Goal: Task Accomplishment & Management: Use online tool/utility

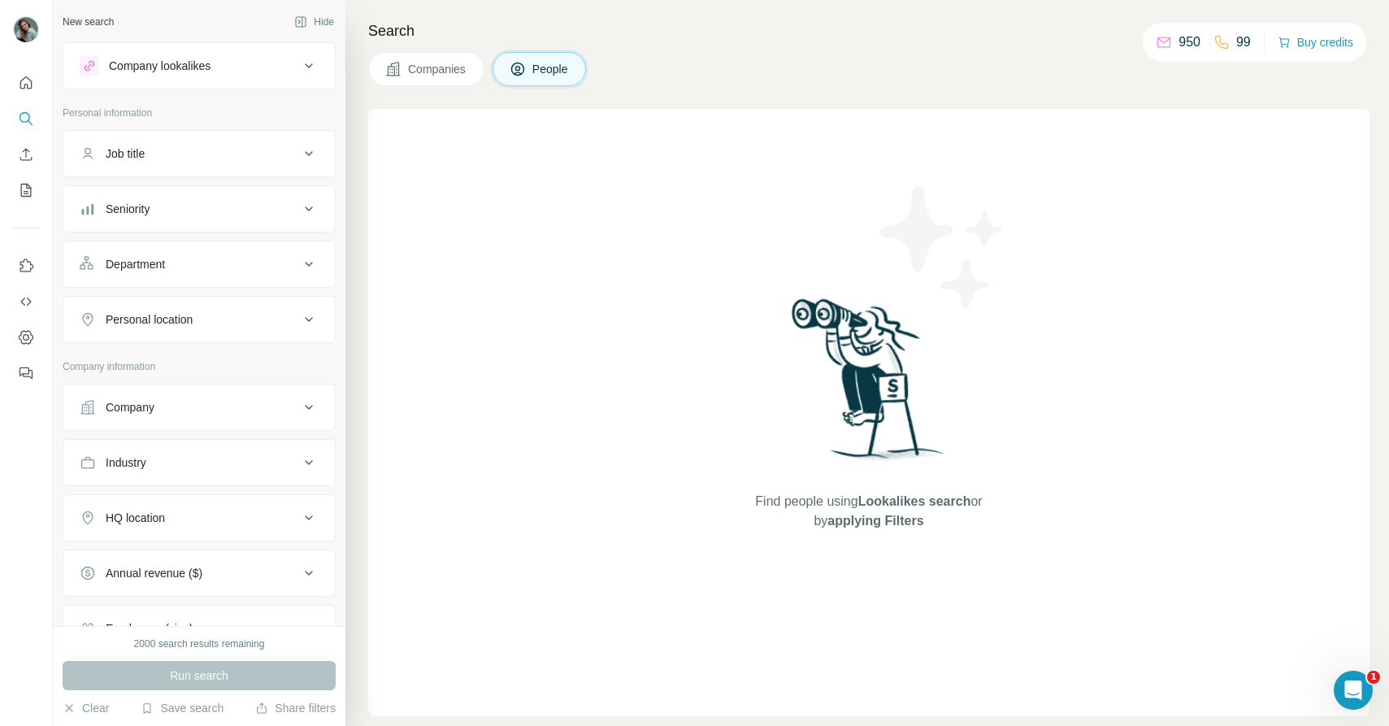
click at [547, 76] on button "People" at bounding box center [540, 69] width 94 height 34
click at [190, 159] on div "Job title" at bounding box center [190, 154] width 220 height 16
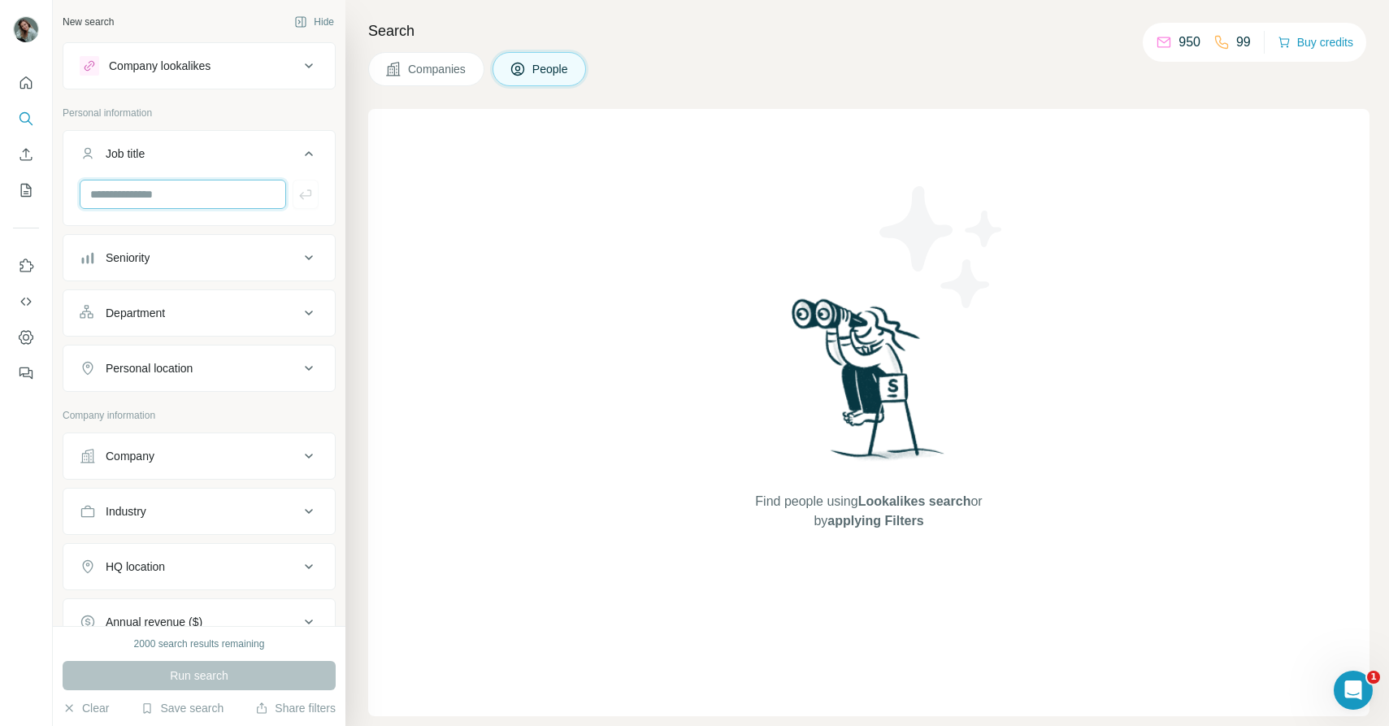
click at [194, 189] on input "text" at bounding box center [183, 194] width 207 height 29
type input "********"
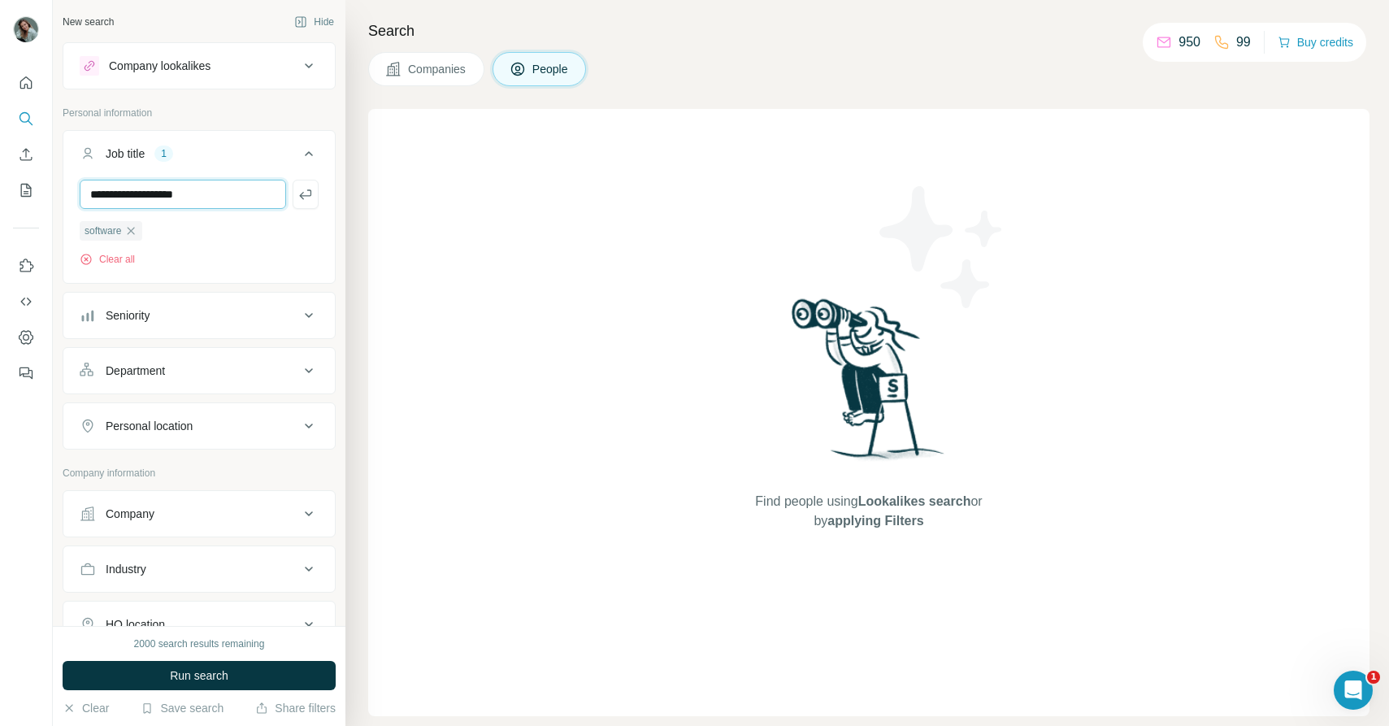
type input "**********"
click at [249, 314] on div "Seniority" at bounding box center [190, 315] width 220 height 16
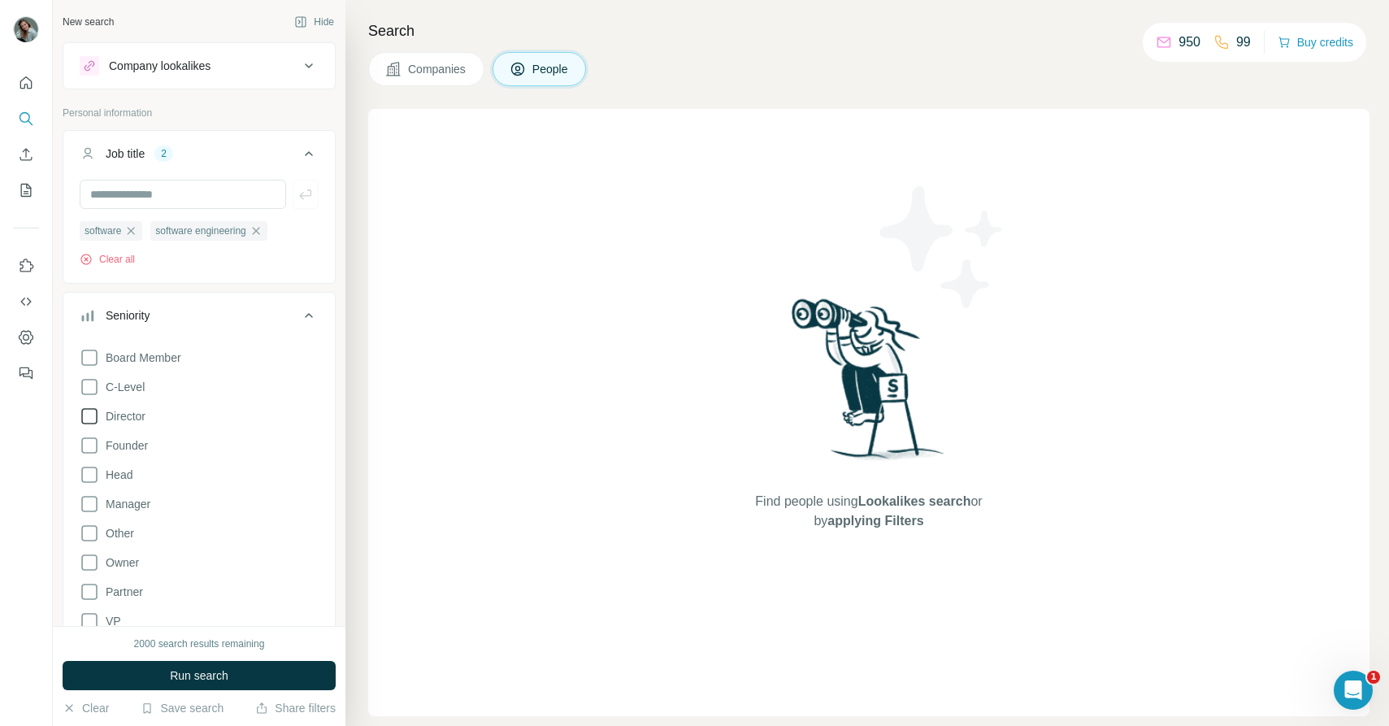
click at [138, 419] on span "Director" at bounding box center [122, 416] width 46 height 16
click at [131, 480] on span "Head" at bounding box center [115, 475] width 33 height 16
click at [131, 504] on span "Manager" at bounding box center [124, 504] width 51 height 16
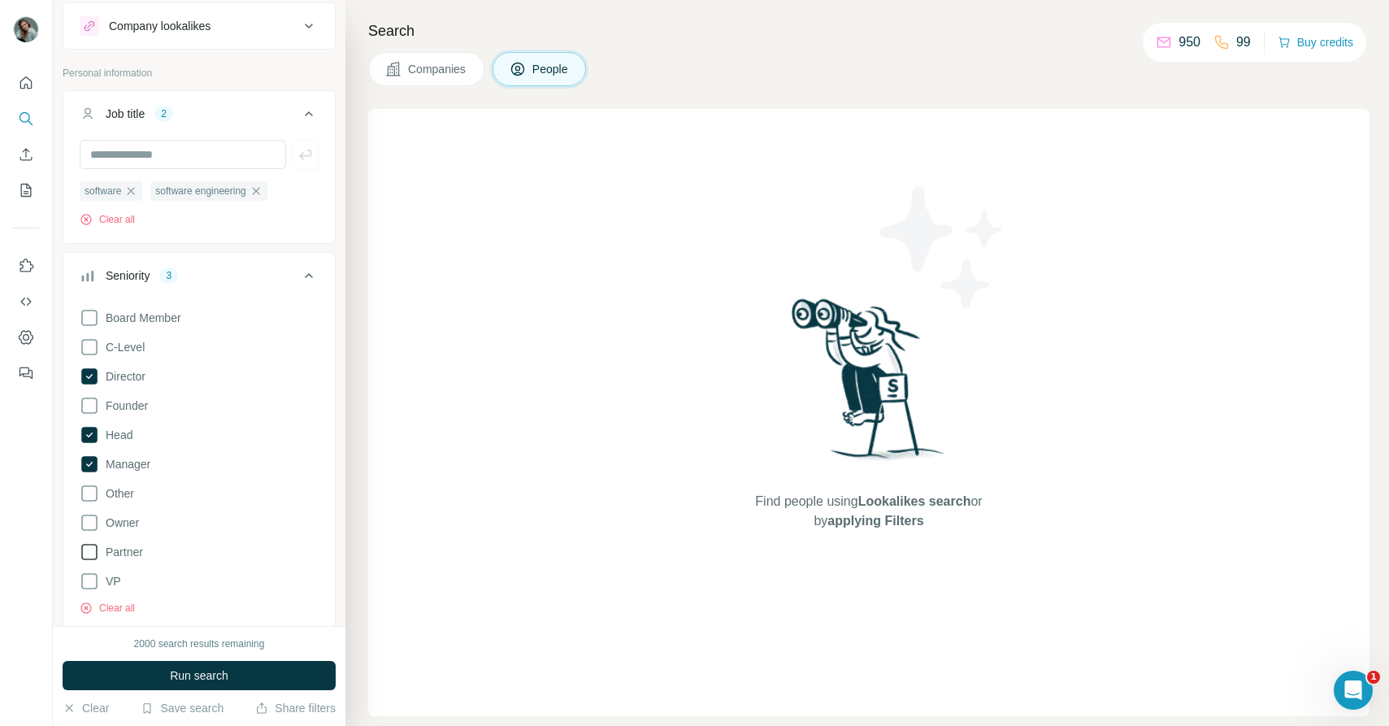
scroll to position [50, 0]
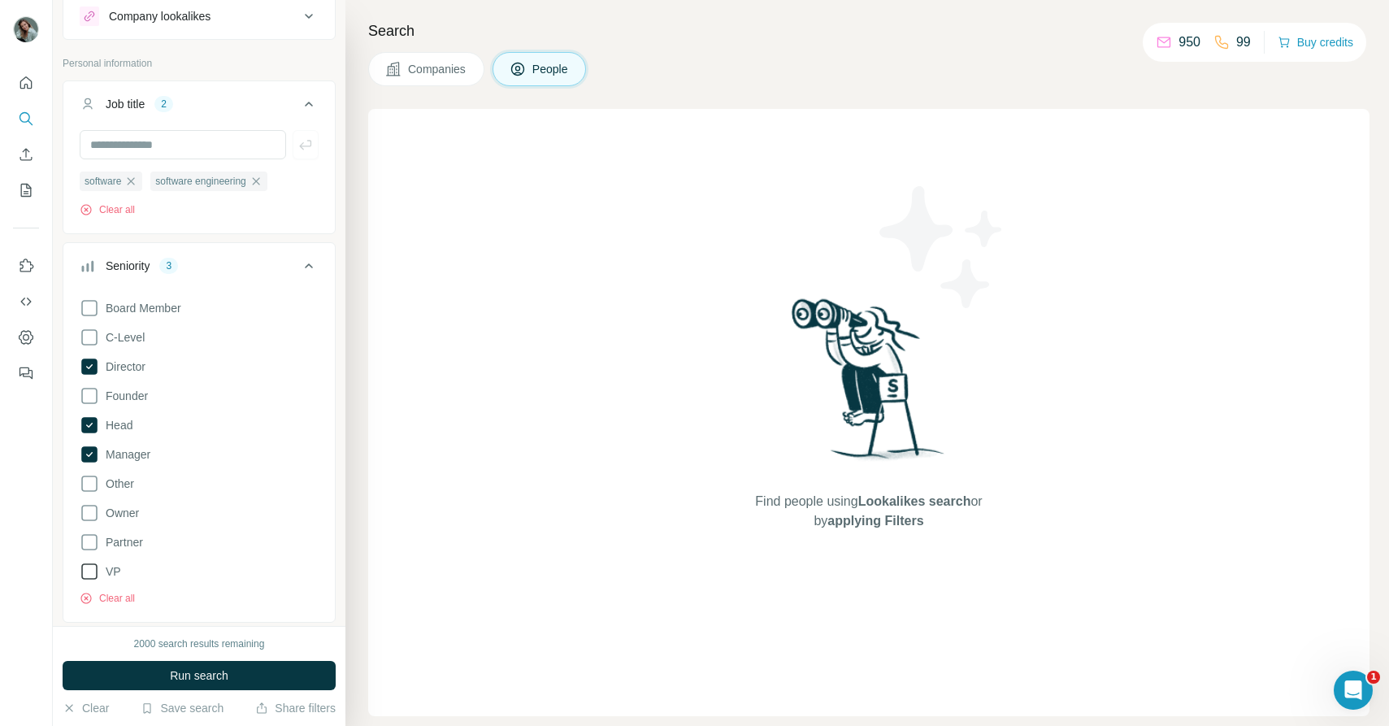
click at [111, 569] on span "VP" at bounding box center [110, 571] width 22 height 16
click at [311, 265] on icon at bounding box center [309, 266] width 20 height 20
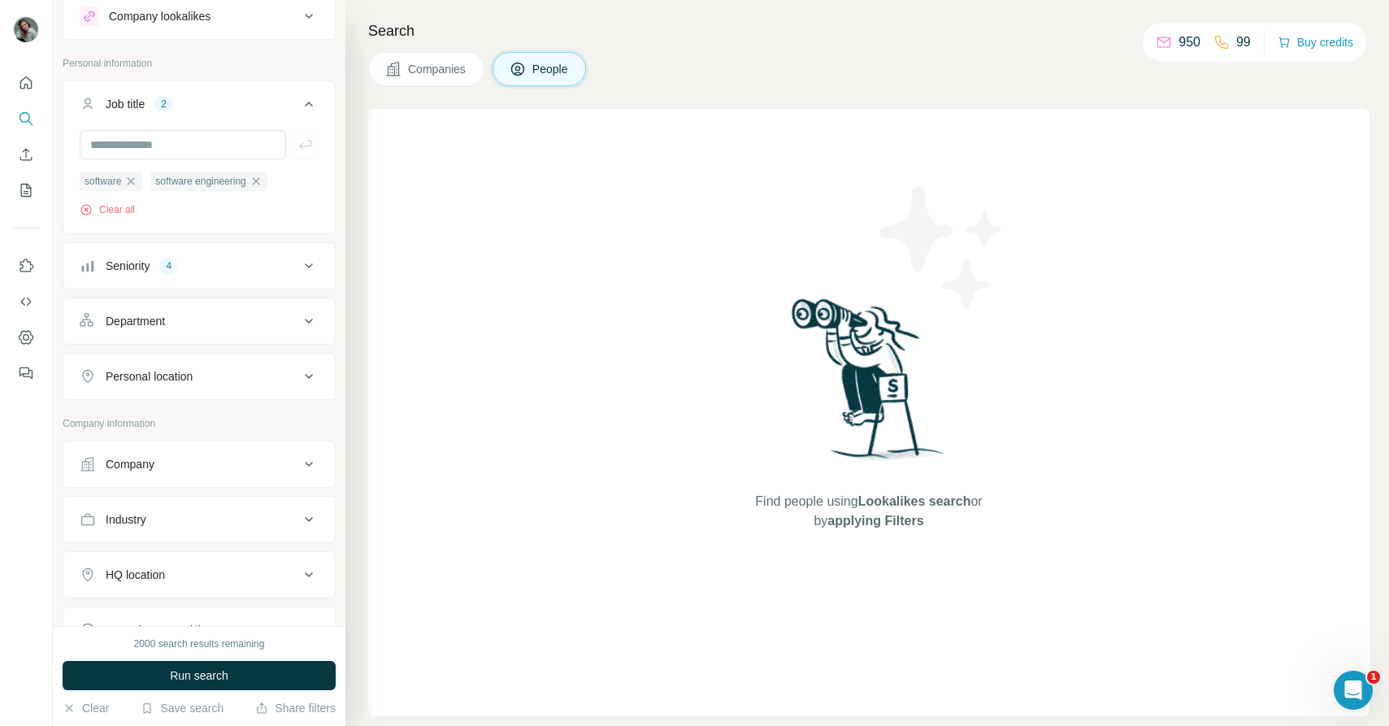
scroll to position [83, 0]
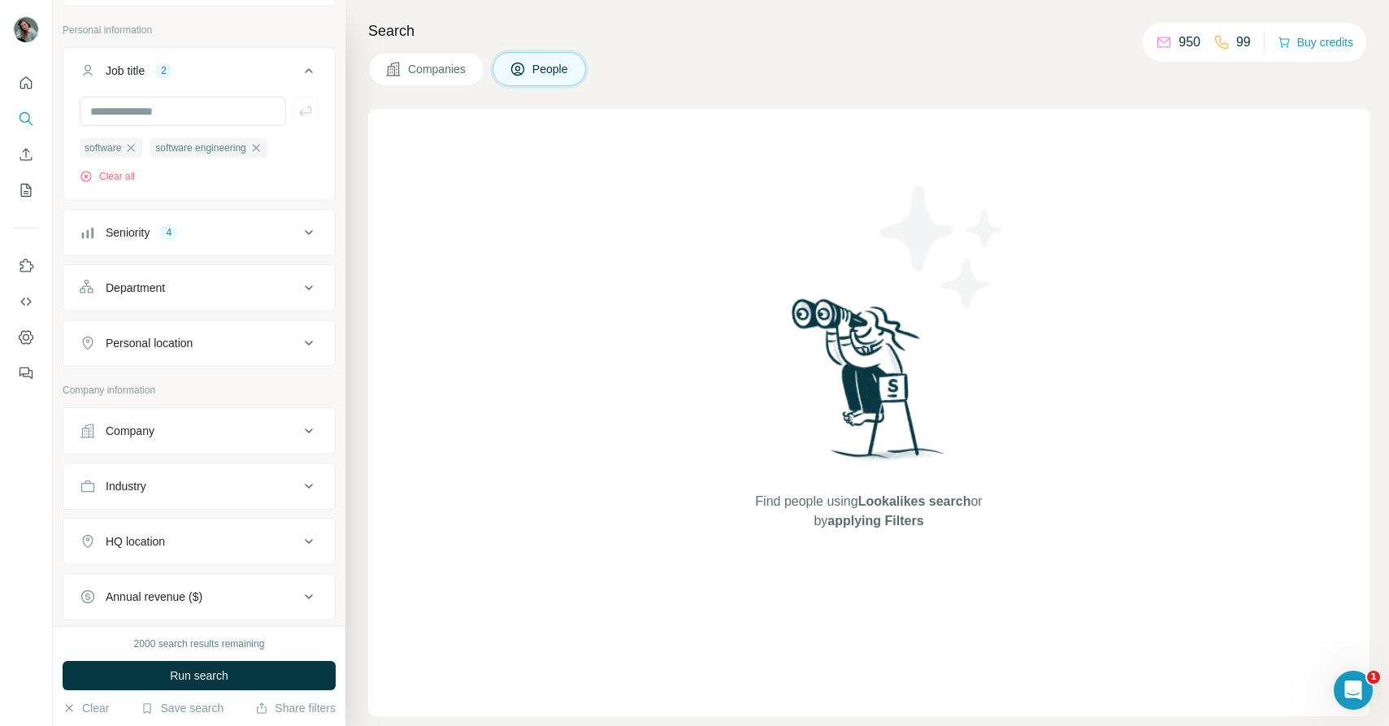
click at [264, 349] on div "Personal location" at bounding box center [190, 343] width 220 height 16
click at [195, 389] on input "text" at bounding box center [199, 383] width 239 height 29
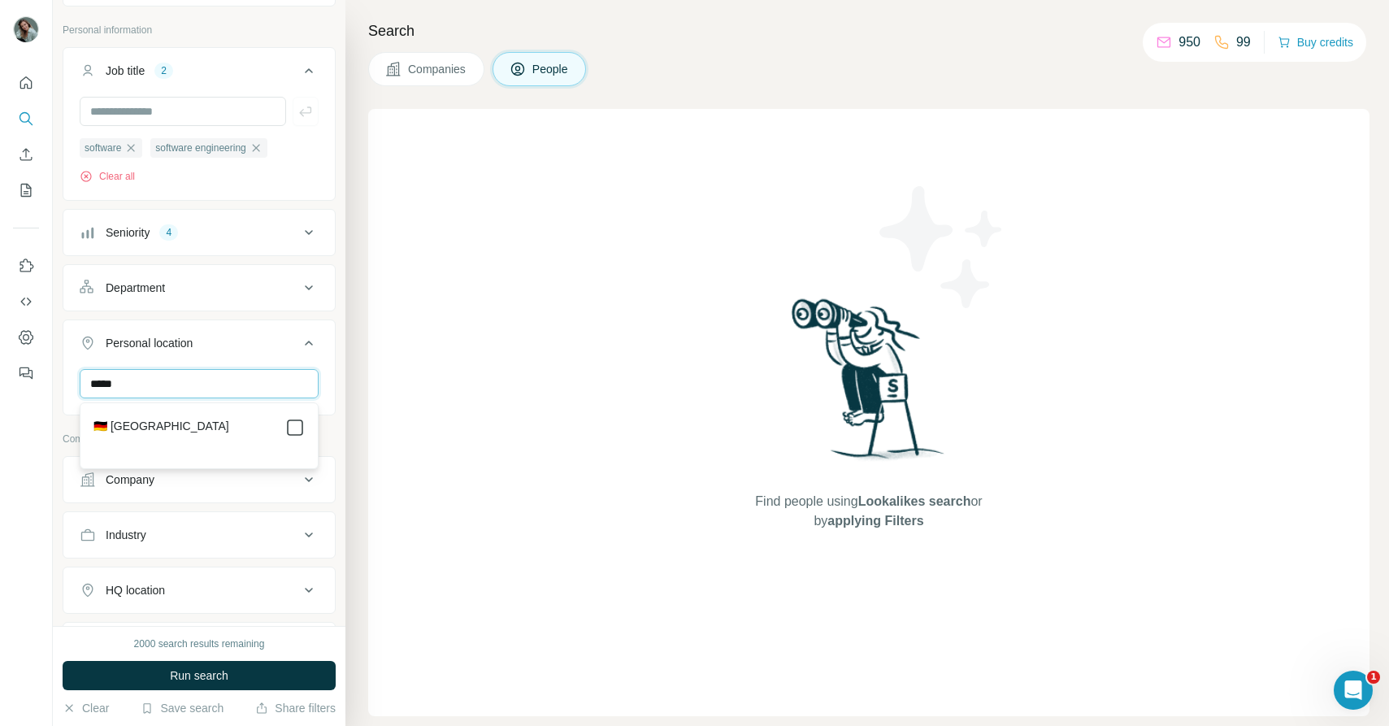
type input "*****"
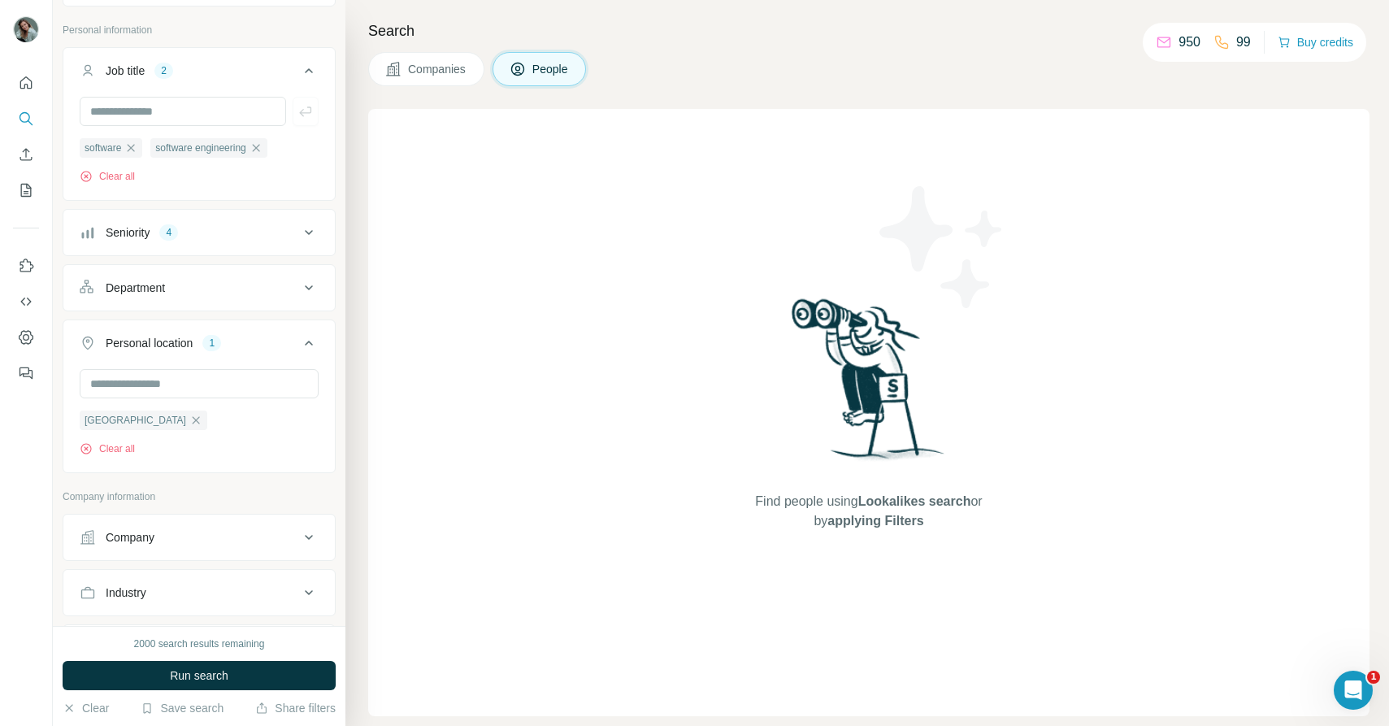
click at [330, 452] on div "[GEOGRAPHIC_DATA] Clear all" at bounding box center [199, 419] width 272 height 100
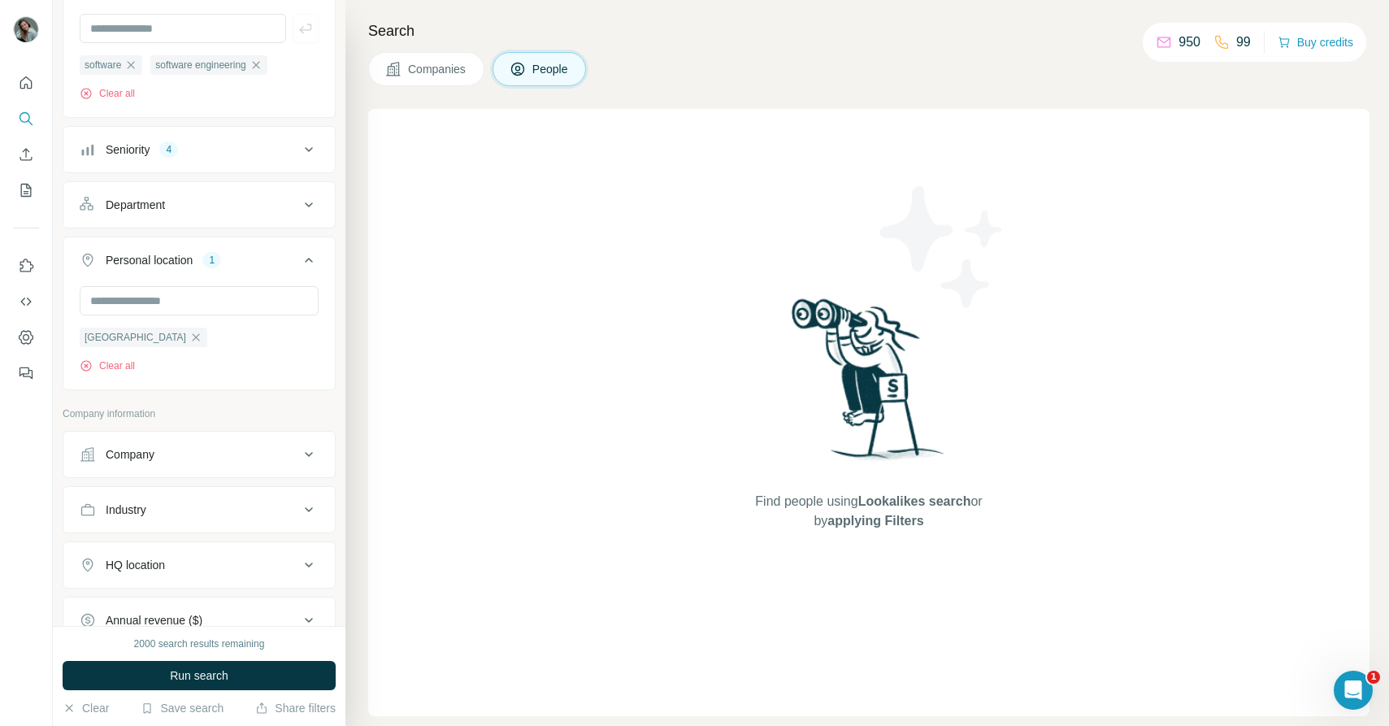
scroll to position [172, 0]
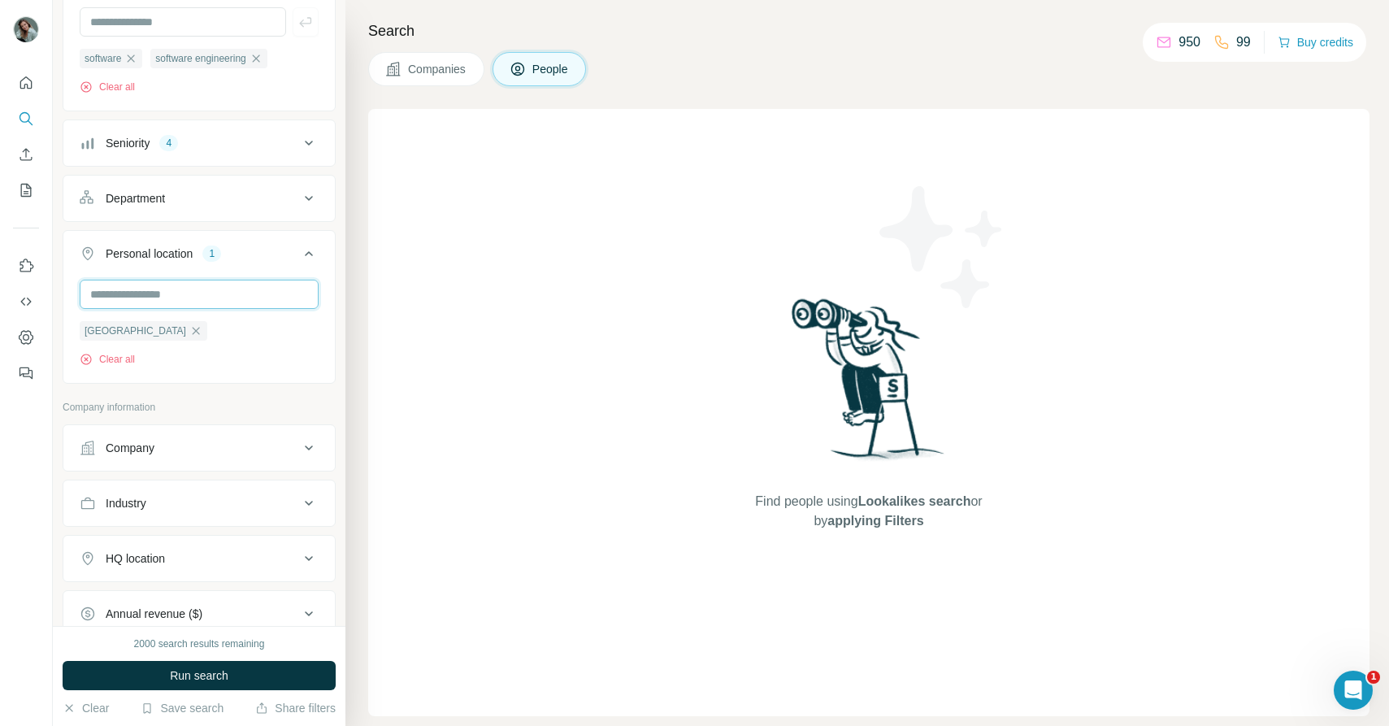
click at [137, 292] on input "text" at bounding box center [199, 294] width 239 height 29
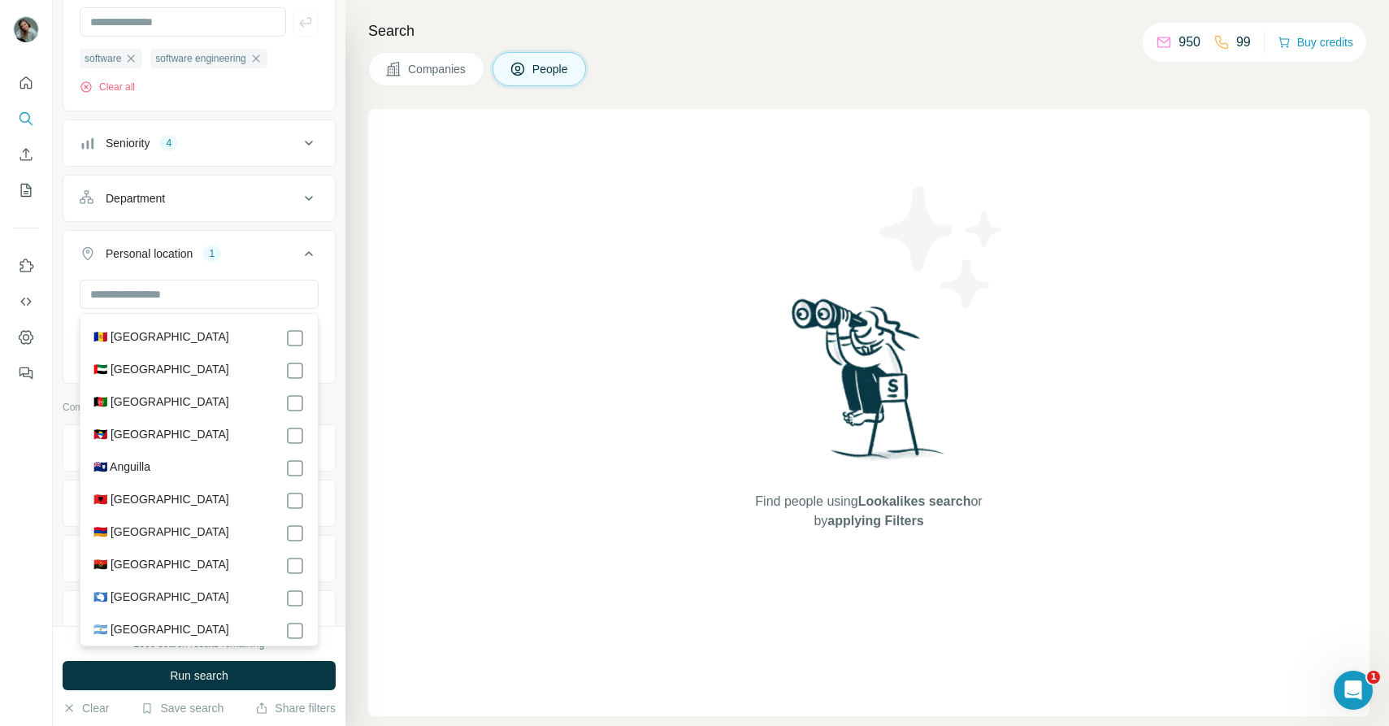
click at [61, 339] on div "New search Hide Company lookalikes Personal information Job title 2 software so…" at bounding box center [199, 313] width 293 height 626
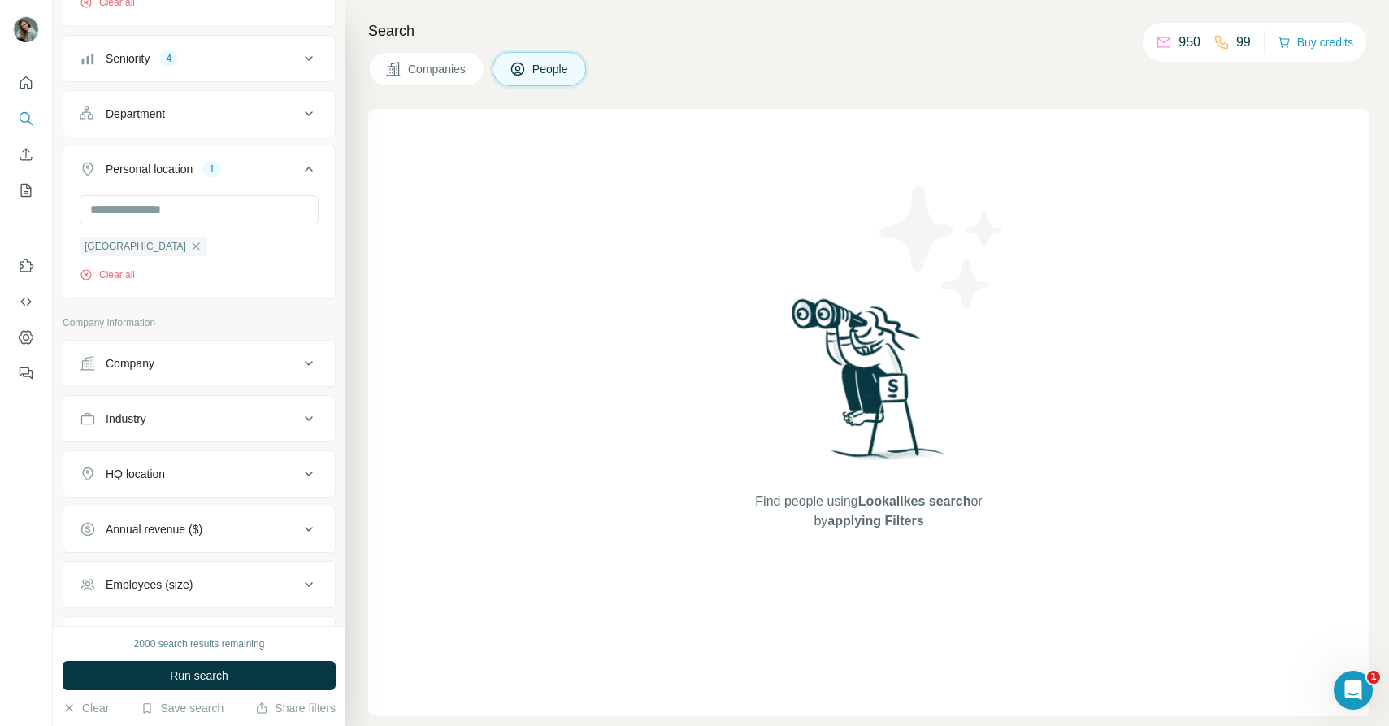
scroll to position [272, 0]
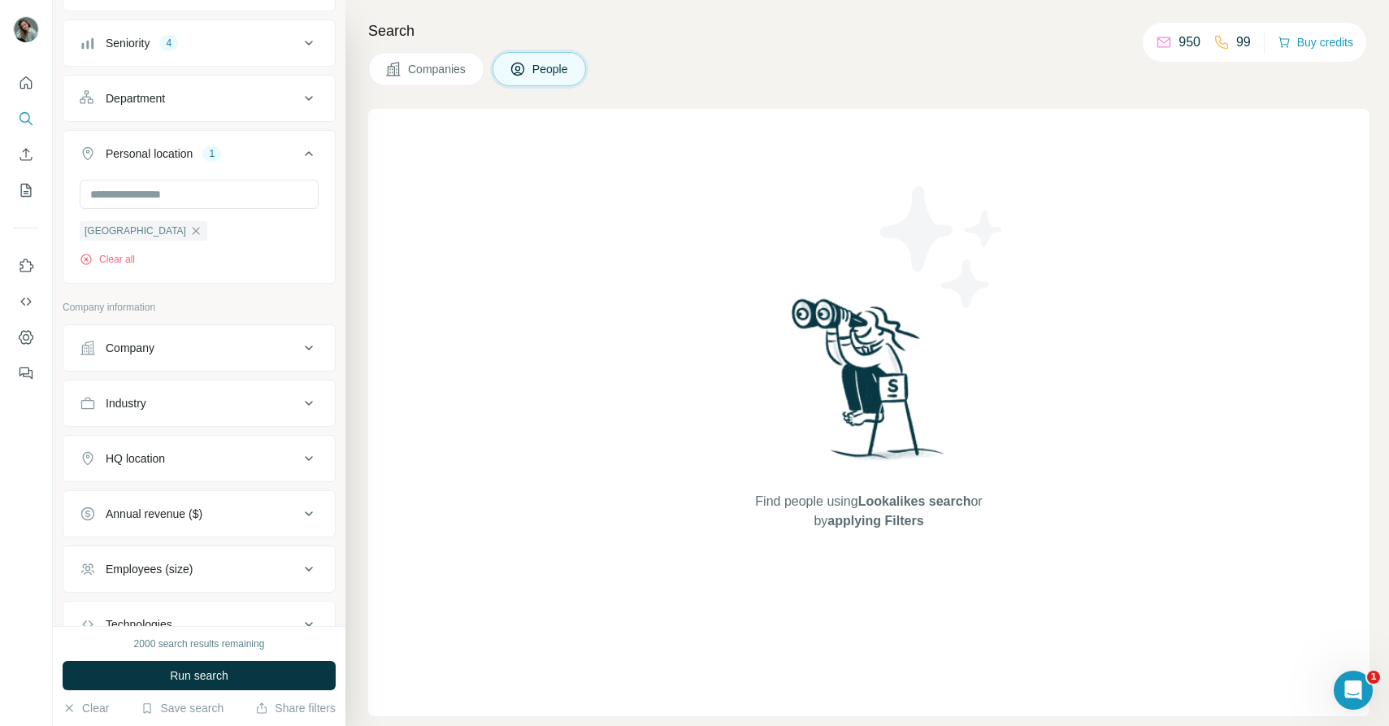
click at [187, 392] on button "Industry" at bounding box center [199, 403] width 272 height 39
click at [182, 444] on input at bounding box center [190, 444] width 201 height 18
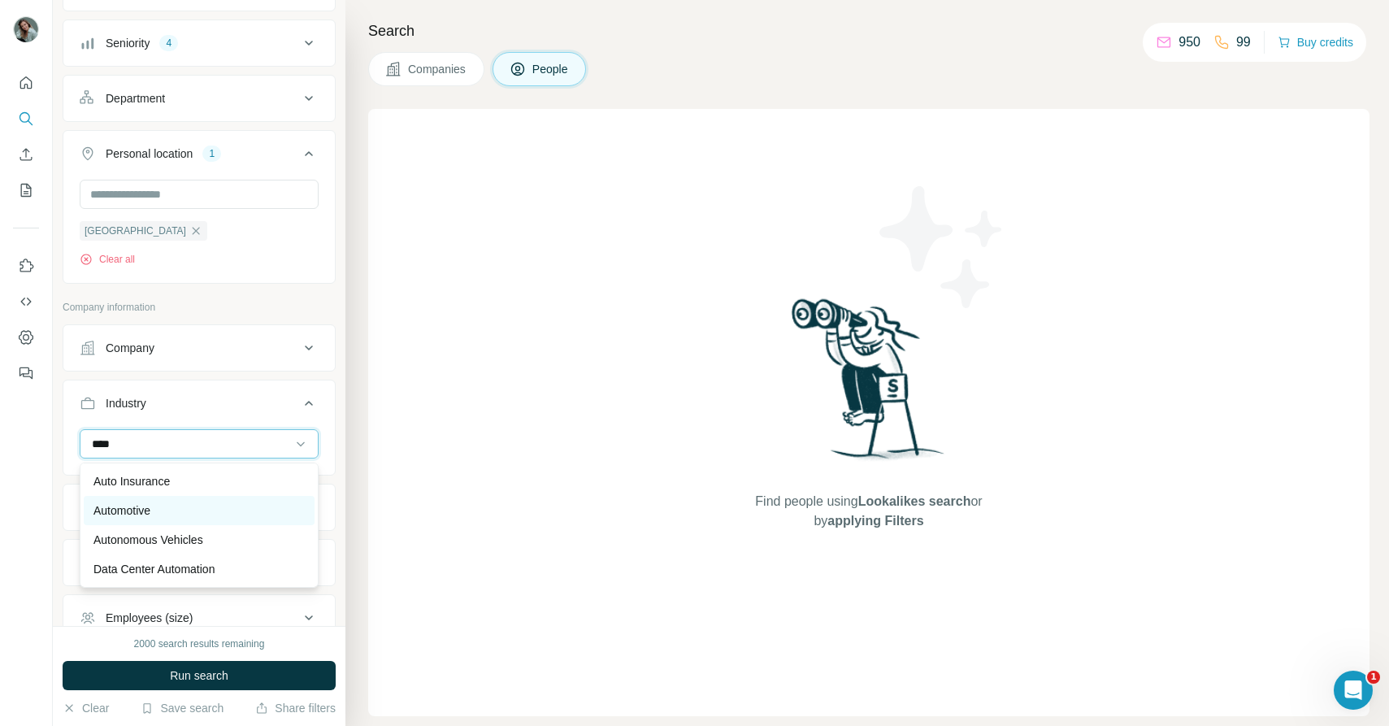
type input "****"
click at [200, 506] on div "Automotive" at bounding box center [198, 510] width 211 height 16
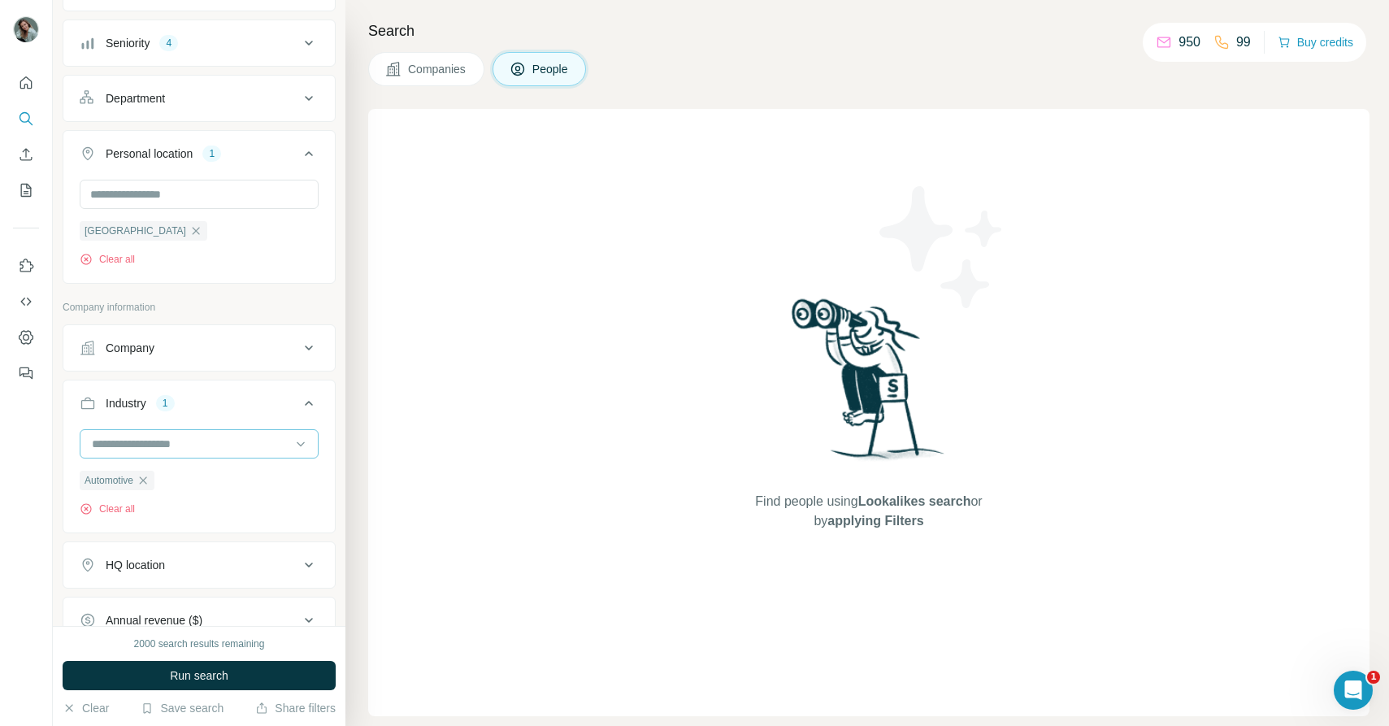
click at [179, 449] on input at bounding box center [190, 444] width 201 height 18
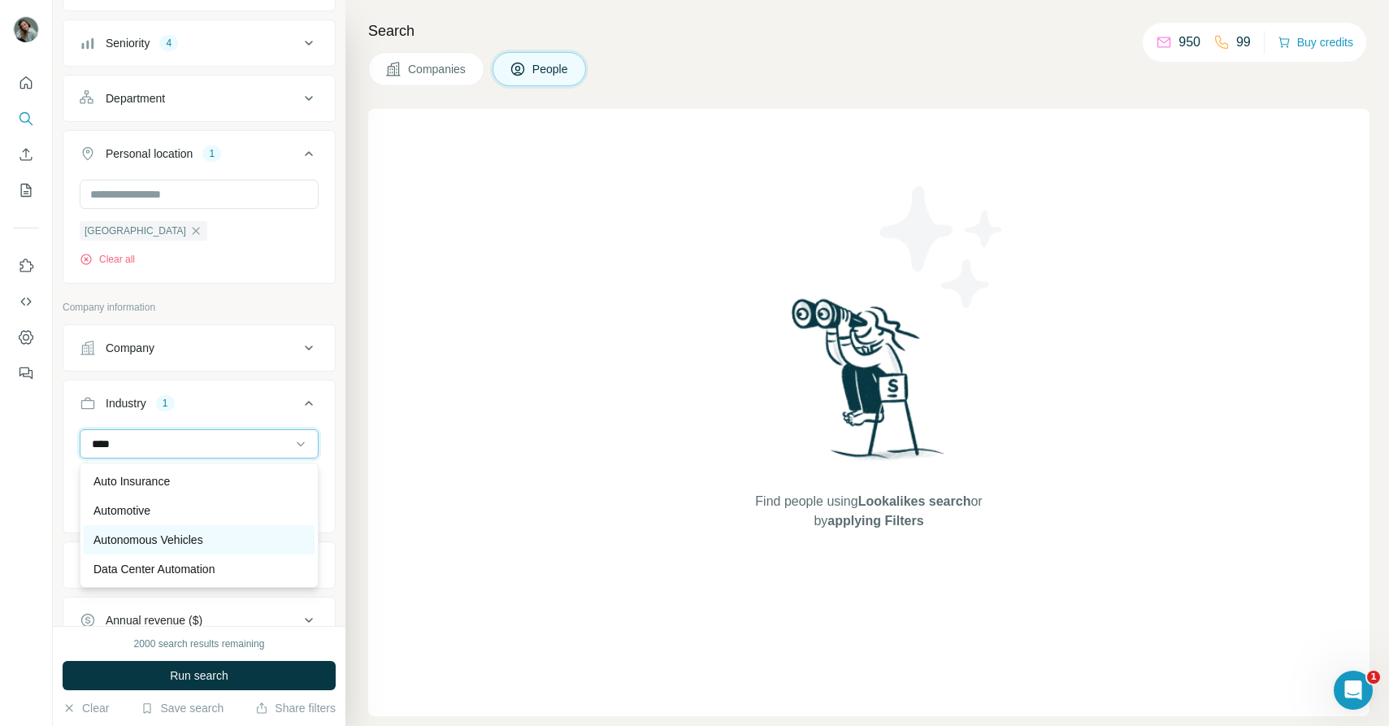
type input "****"
click at [211, 541] on div "Autonomous Vehicles" at bounding box center [198, 540] width 211 height 16
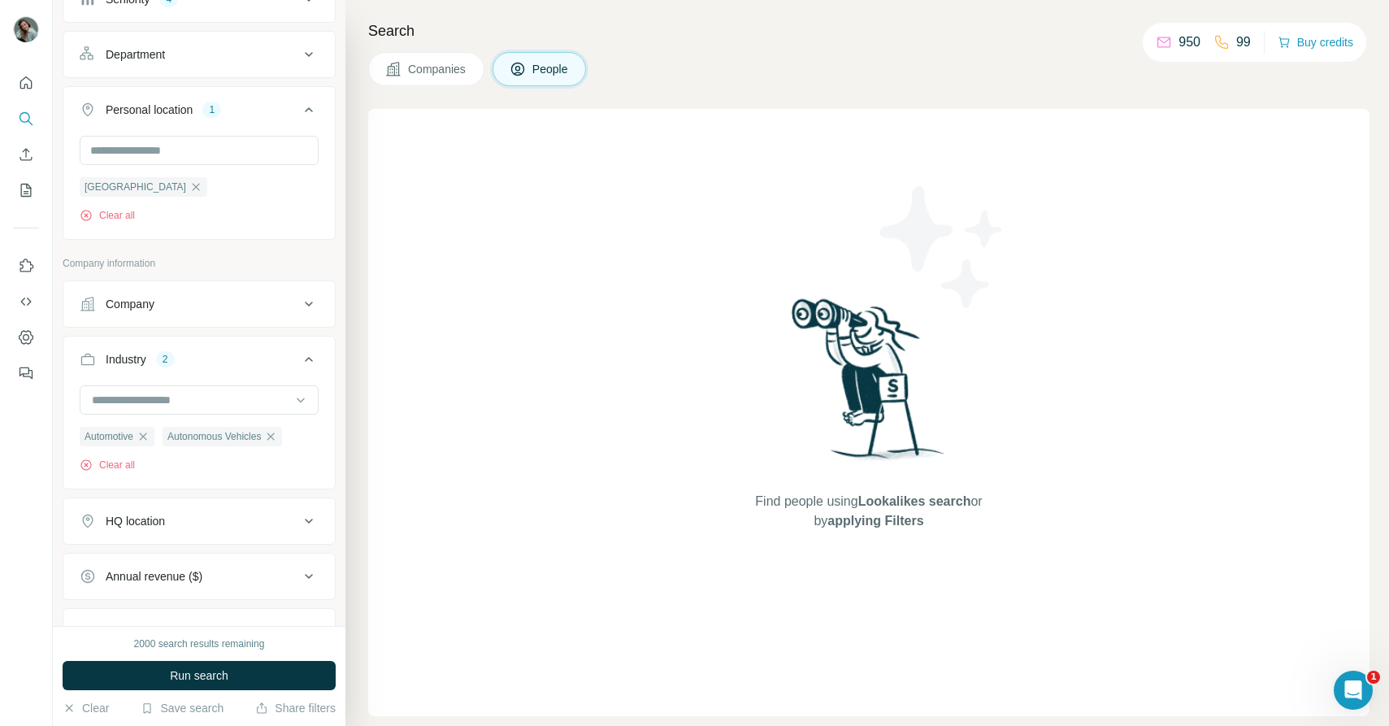
scroll to position [332, 0]
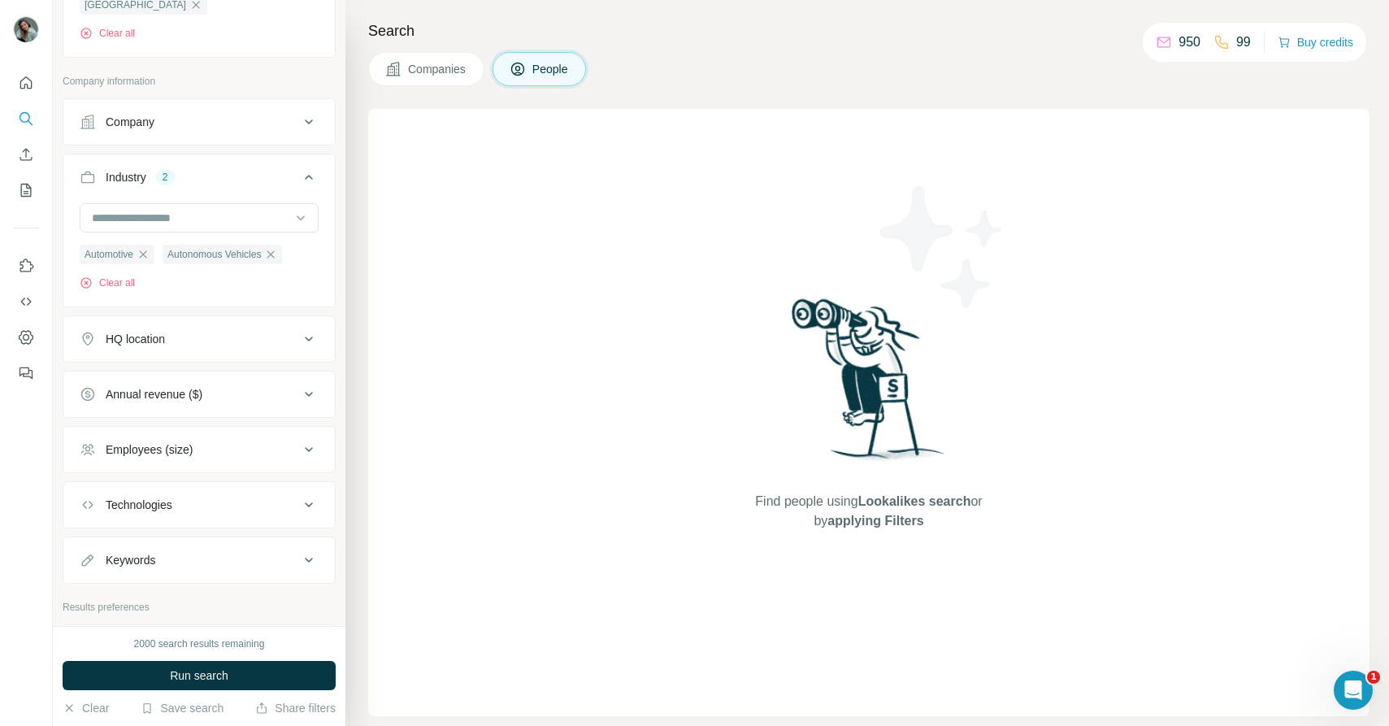
click at [223, 456] on div "Employees (size)" at bounding box center [190, 449] width 220 height 16
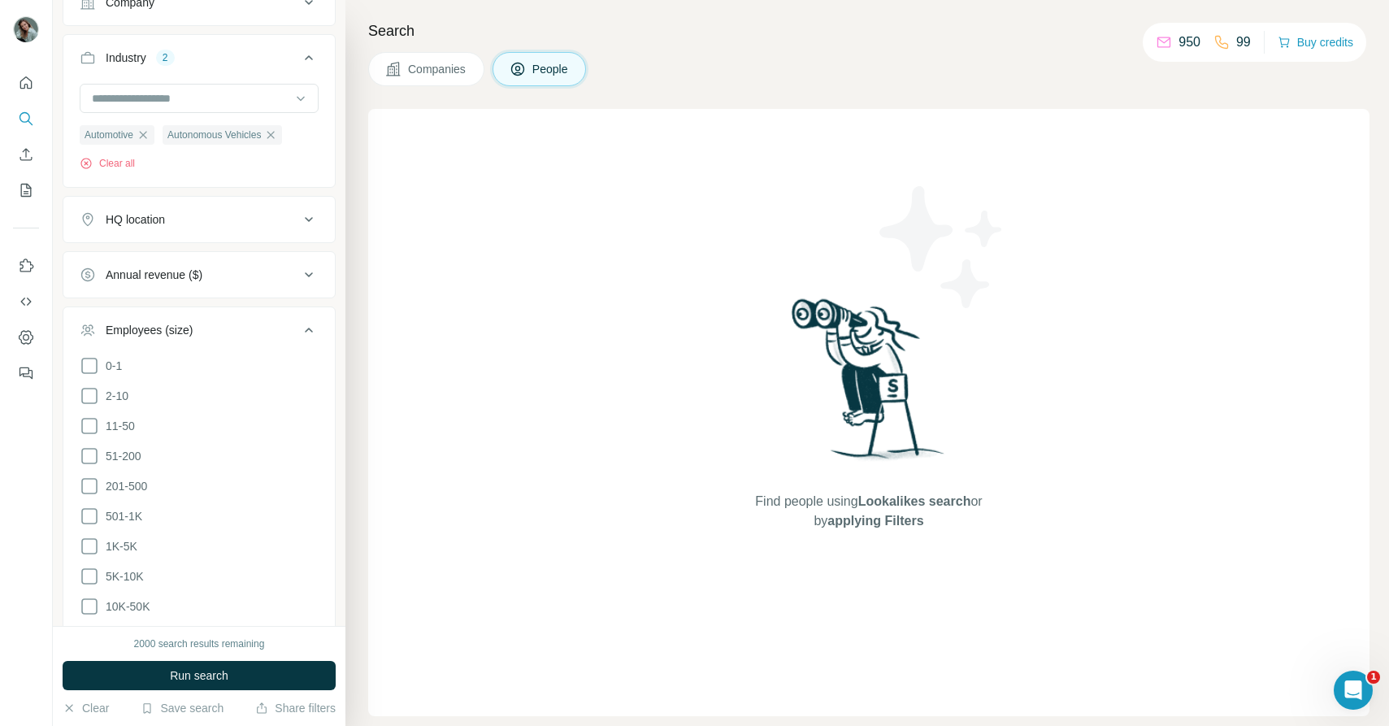
scroll to position [666, 0]
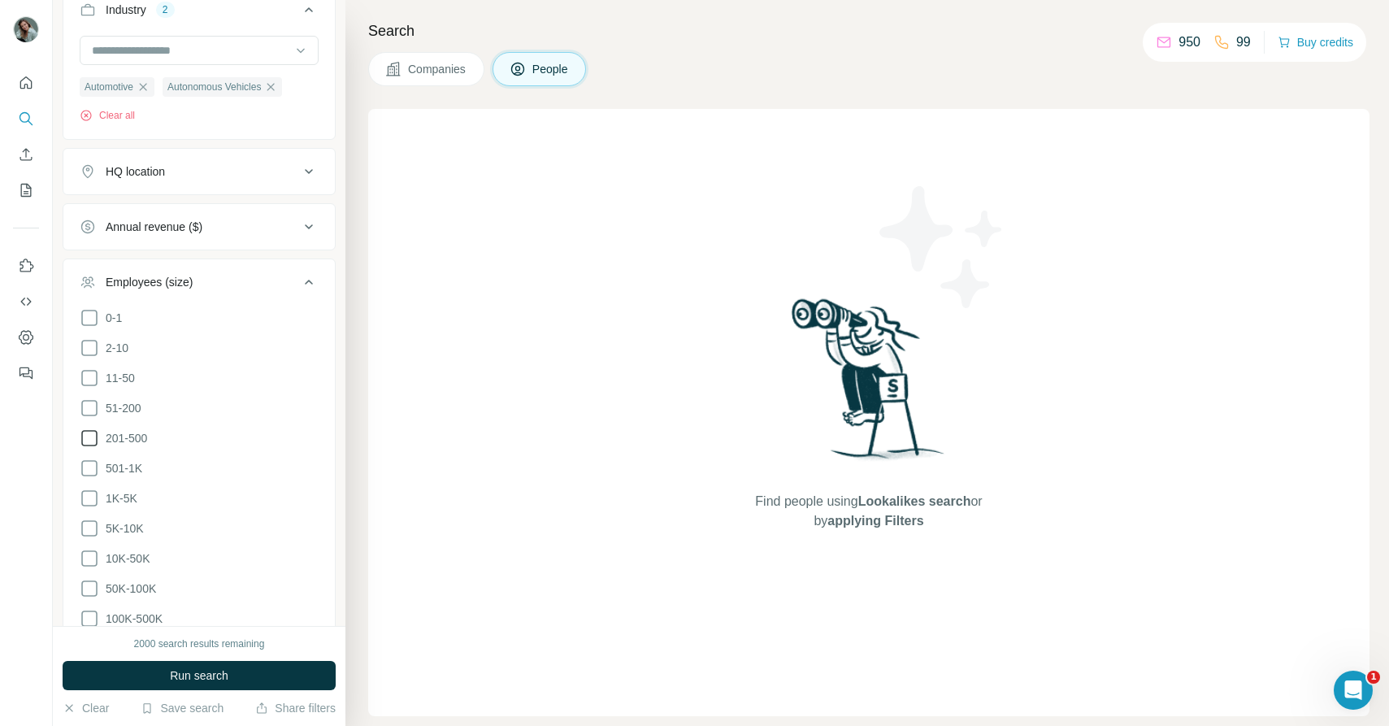
click at [130, 433] on span "201-500" at bounding box center [123, 438] width 48 height 16
click at [130, 465] on span "501-1K" at bounding box center [120, 468] width 43 height 16
click at [130, 497] on span "1K-5K" at bounding box center [118, 498] width 38 height 16
click at [127, 524] on span "5K-10K" at bounding box center [121, 528] width 45 height 16
click at [127, 554] on span "10K-50K" at bounding box center [124, 558] width 50 height 16
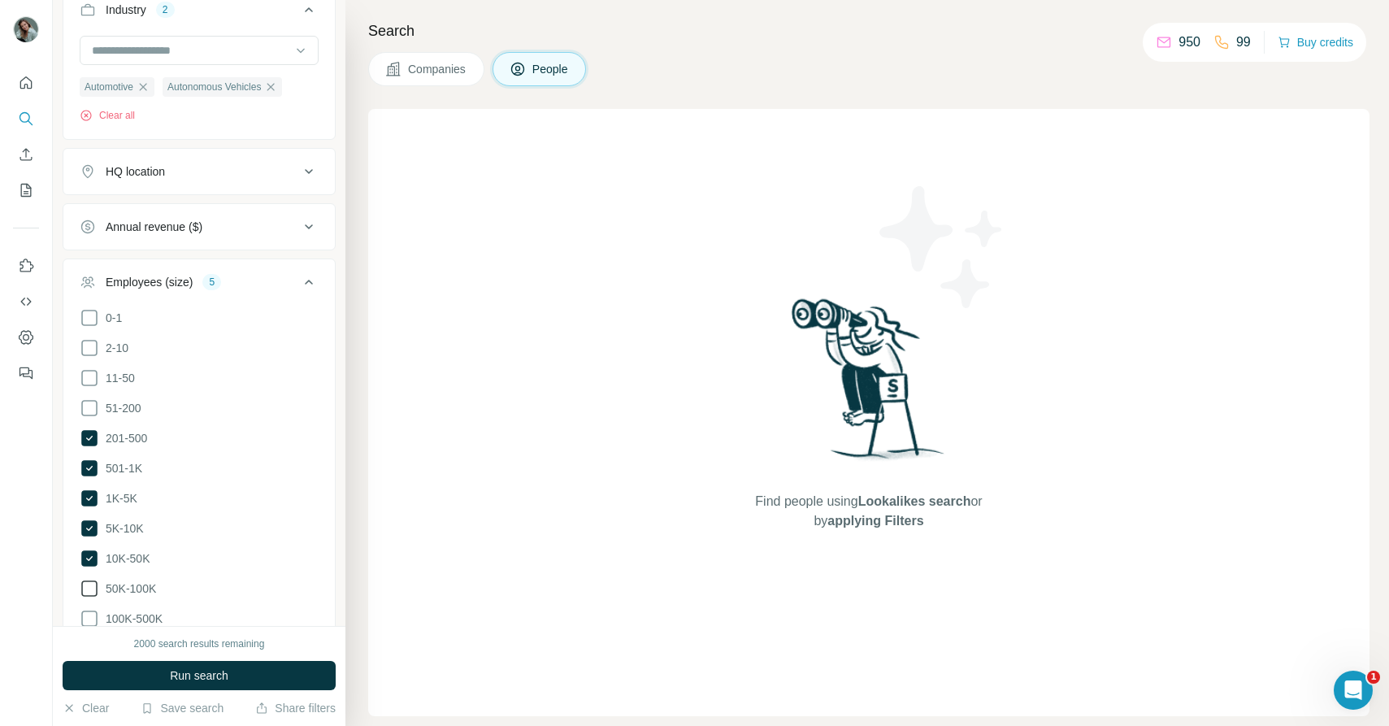
click at [127, 581] on span "50K-100K" at bounding box center [127, 589] width 57 height 16
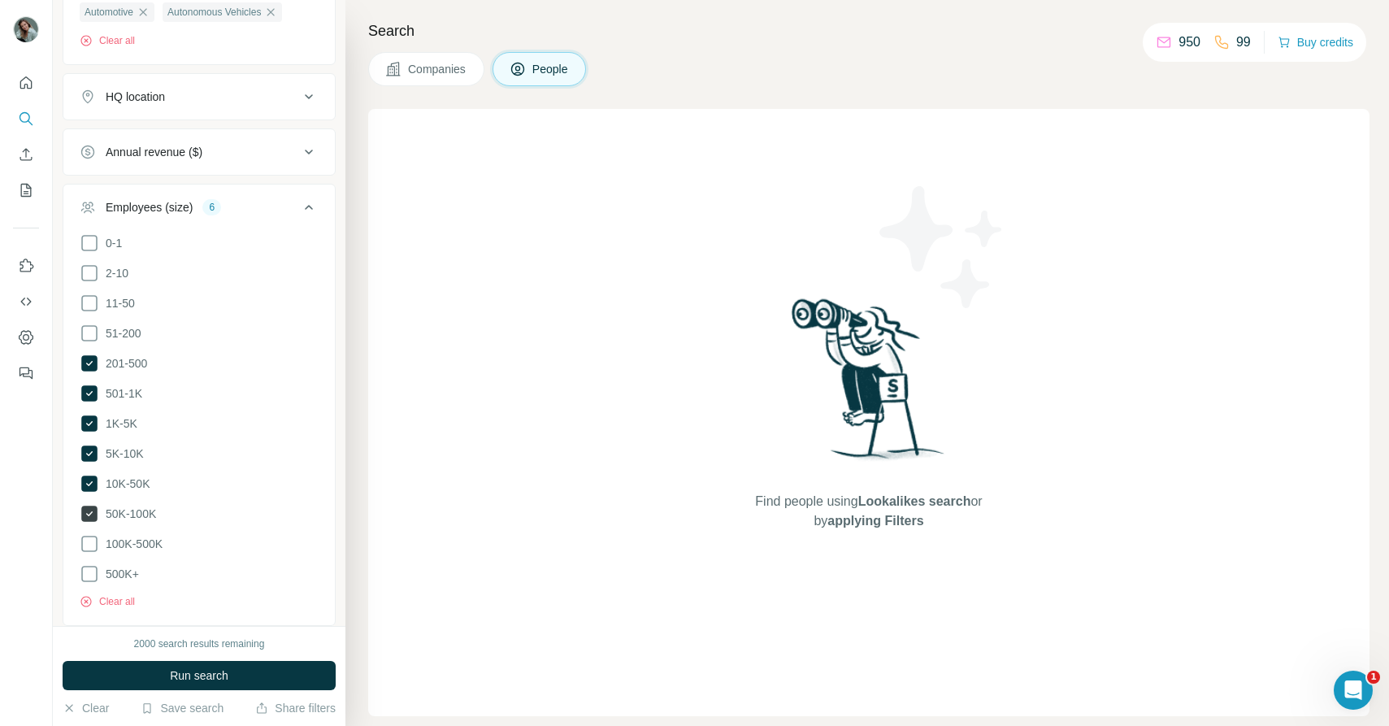
scroll to position [764, 0]
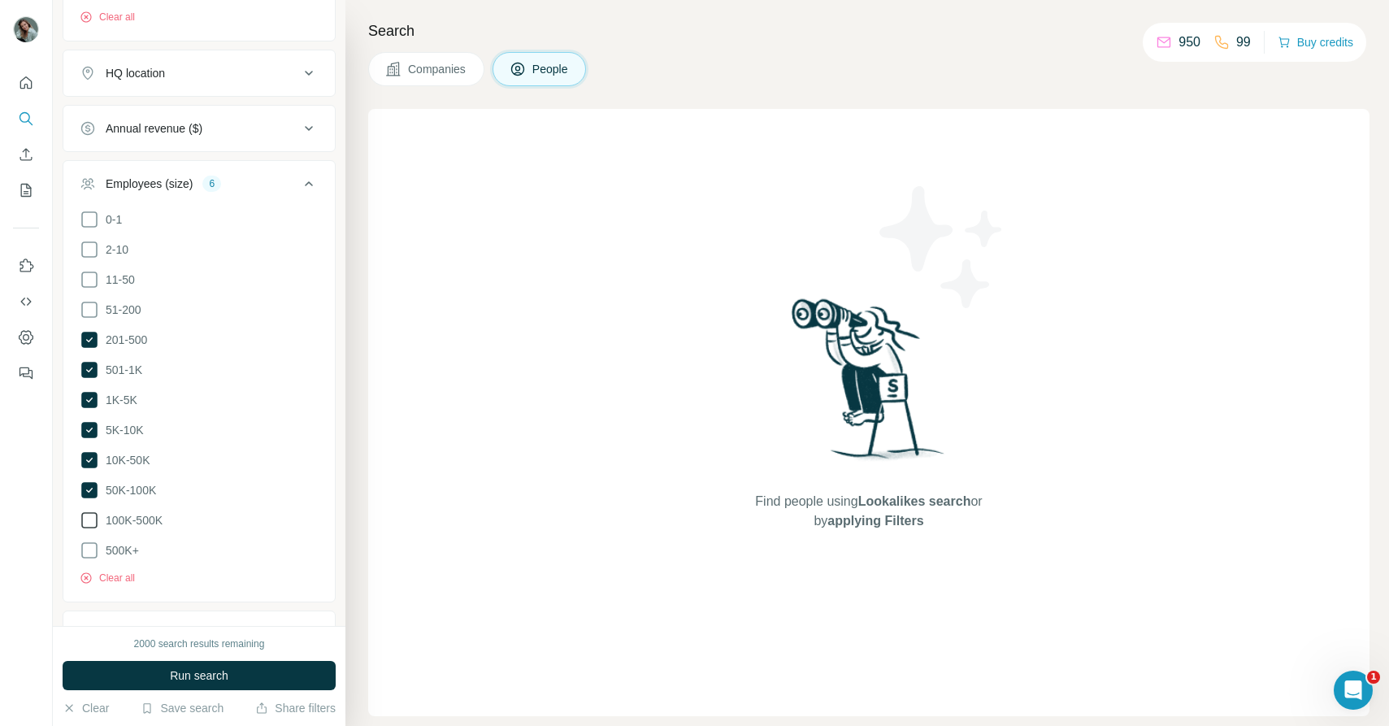
click at [141, 523] on span "100K-500K" at bounding box center [130, 520] width 63 height 16
click at [167, 672] on button "Run search" at bounding box center [199, 675] width 273 height 29
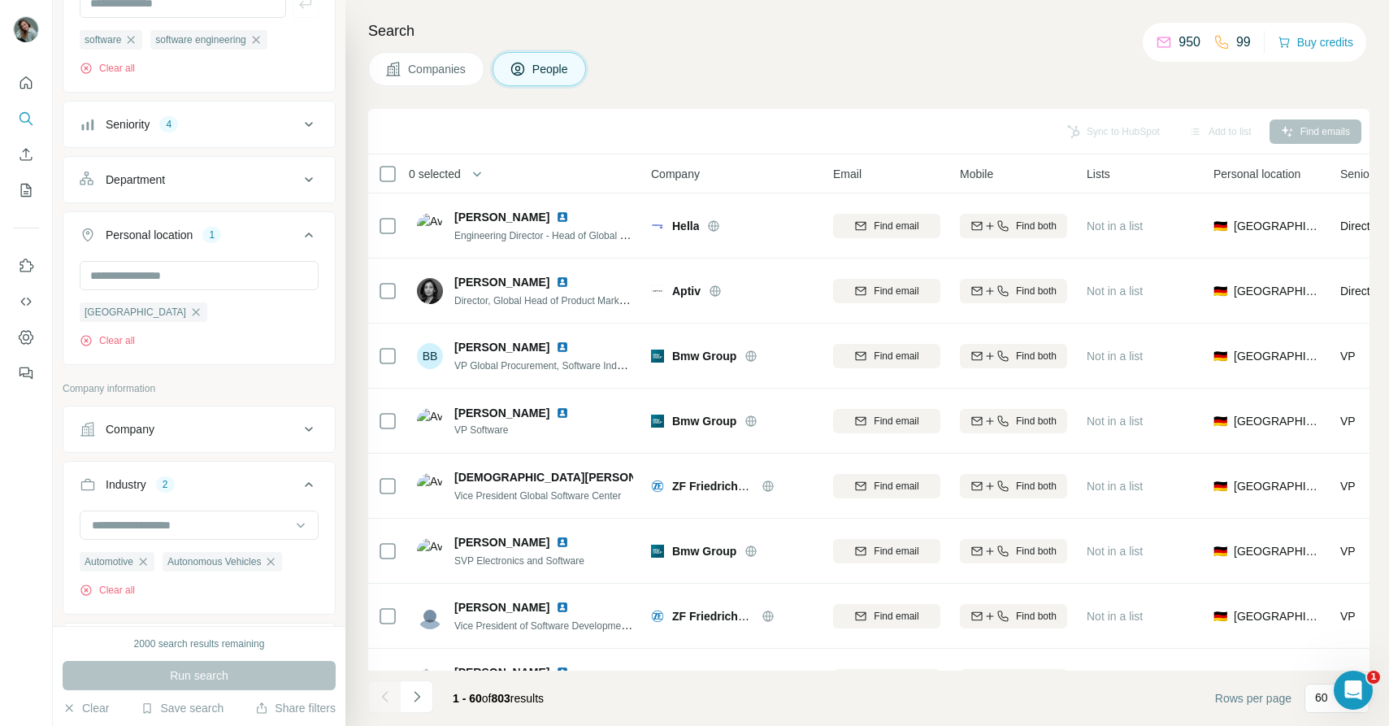
scroll to position [170, 0]
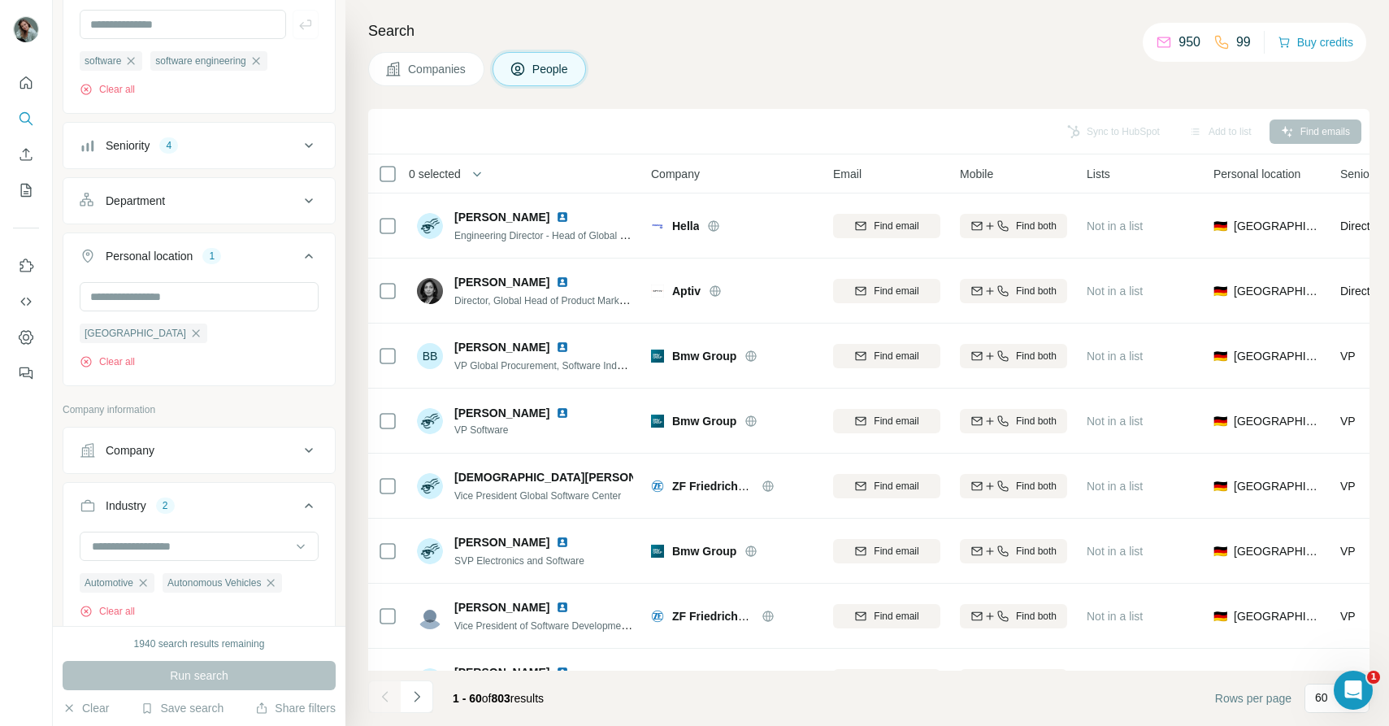
click at [180, 484] on div "Industry 2 Automotive Autonomous Vehicles Clear all" at bounding box center [199, 559] width 273 height 154
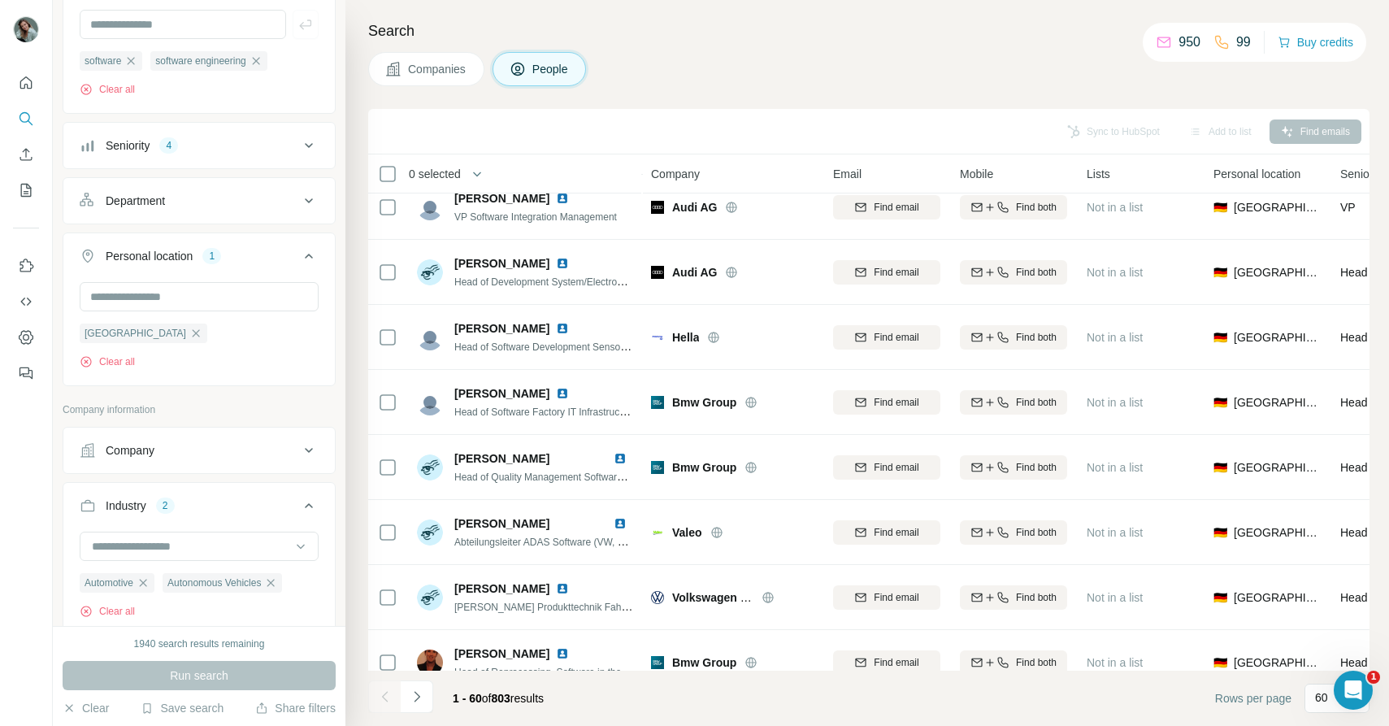
scroll to position [0, 0]
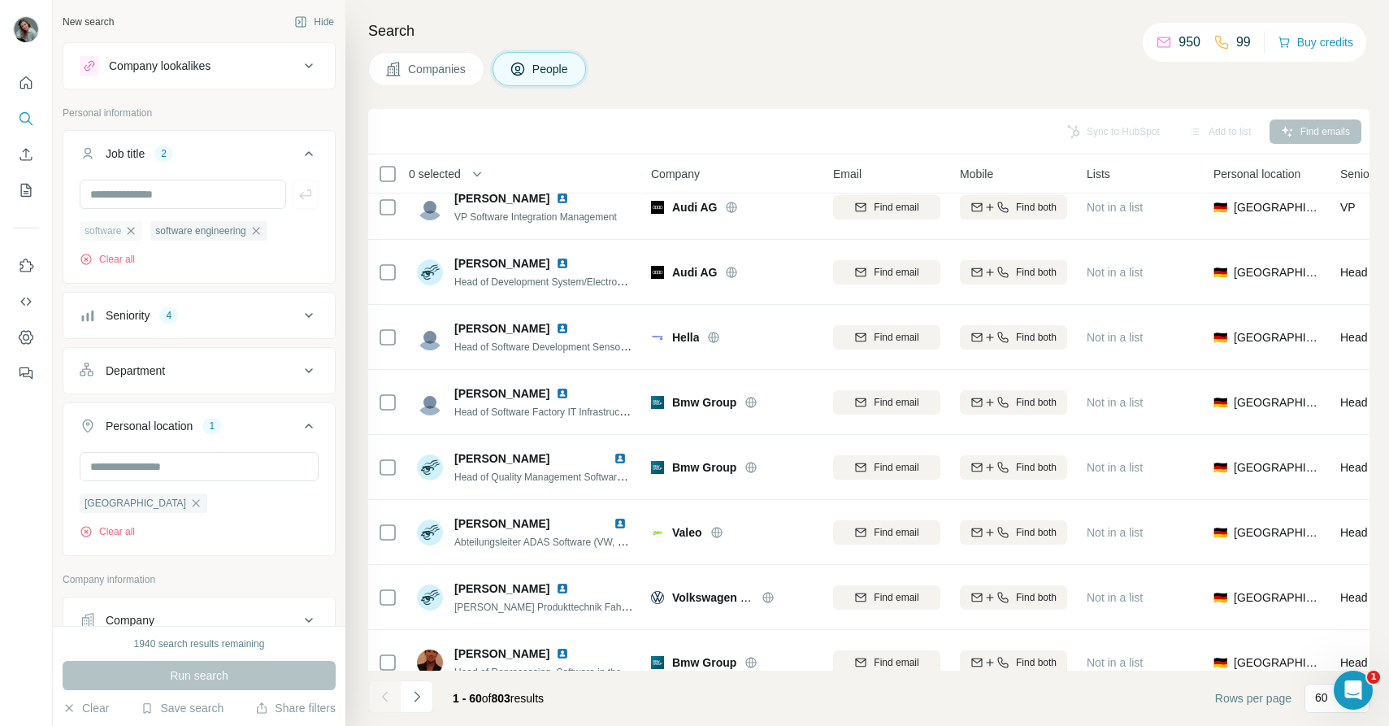
click at [137, 228] on icon "button" at bounding box center [130, 230] width 13 height 13
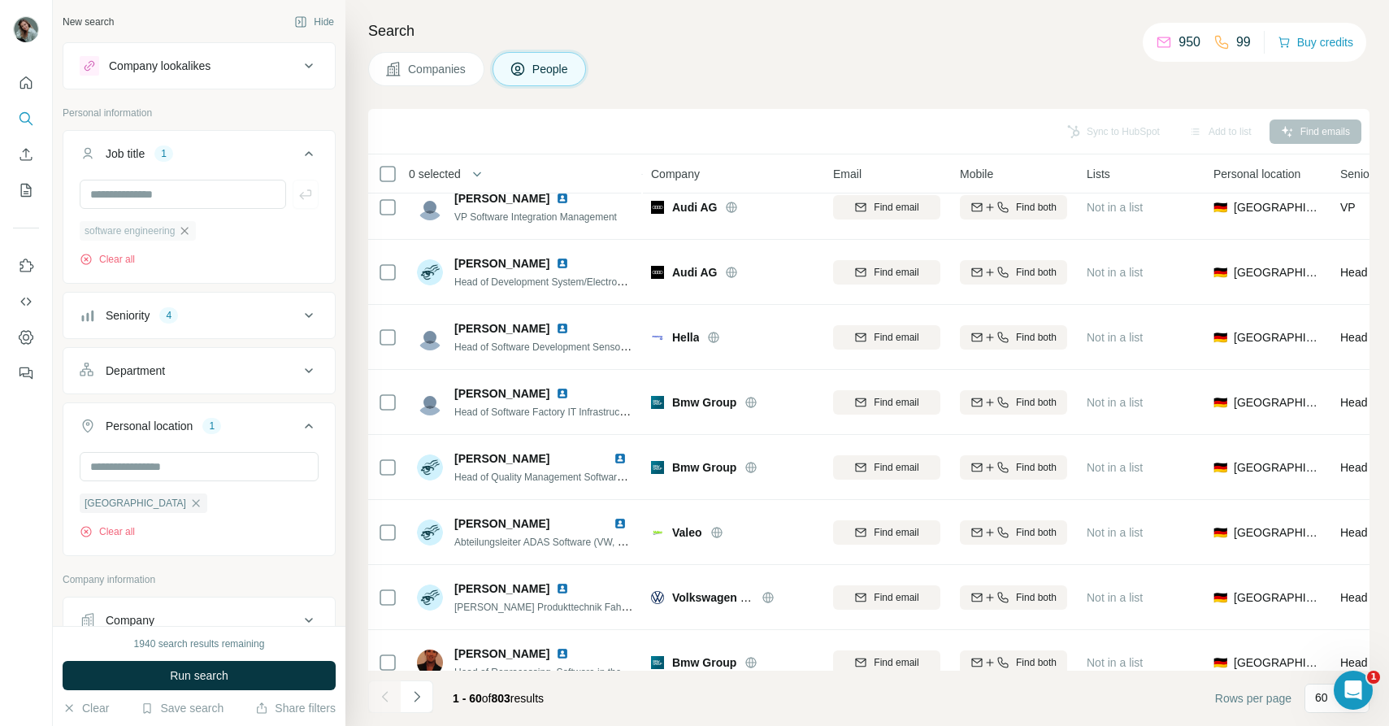
click at [189, 232] on icon "button" at bounding box center [184, 230] width 7 height 7
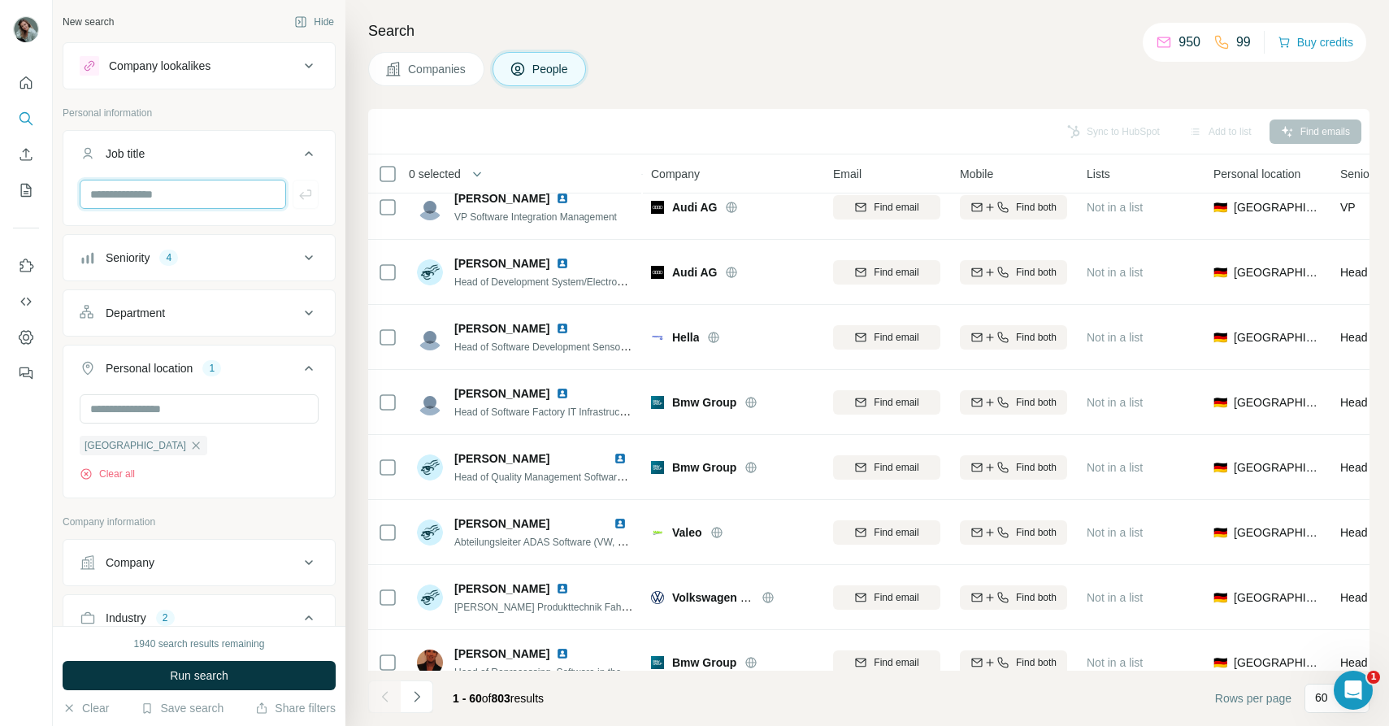
click at [165, 200] on input "text" at bounding box center [183, 194] width 207 height 29
type input "**********"
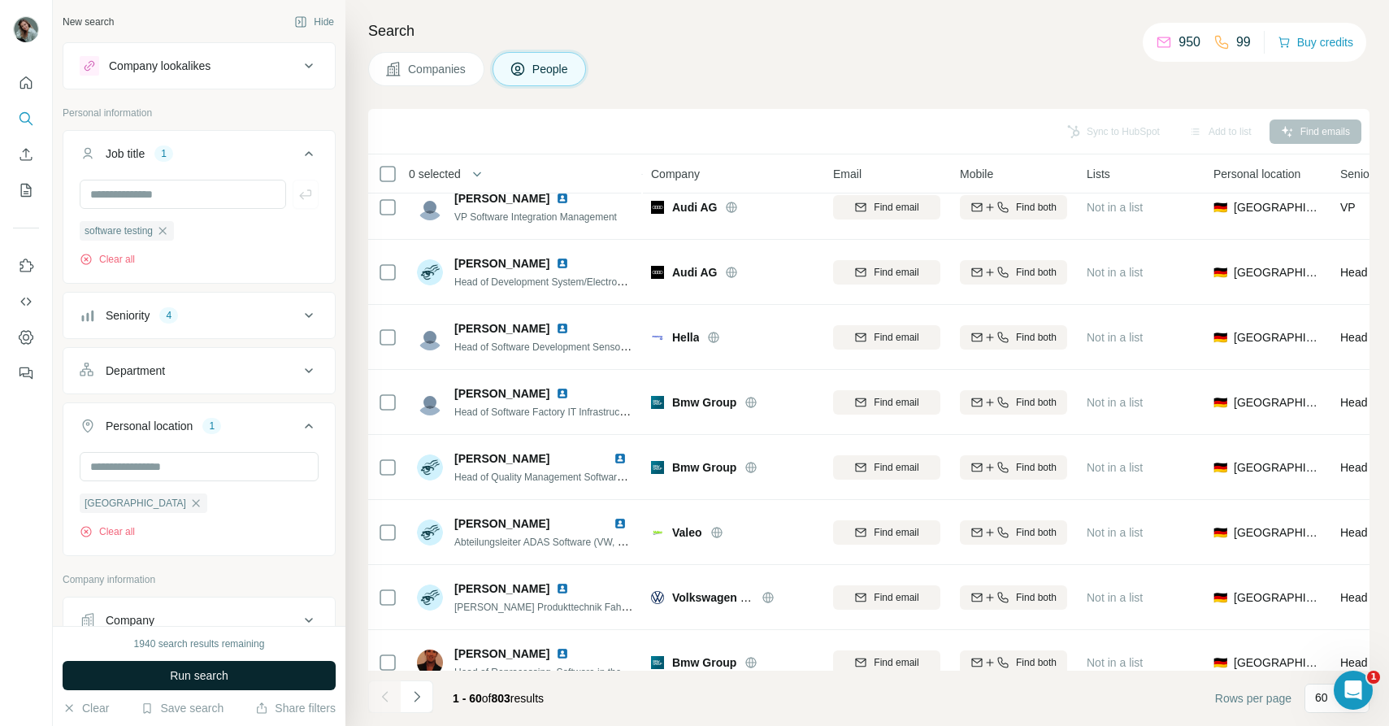
click at [246, 671] on button "Run search" at bounding box center [199, 675] width 273 height 29
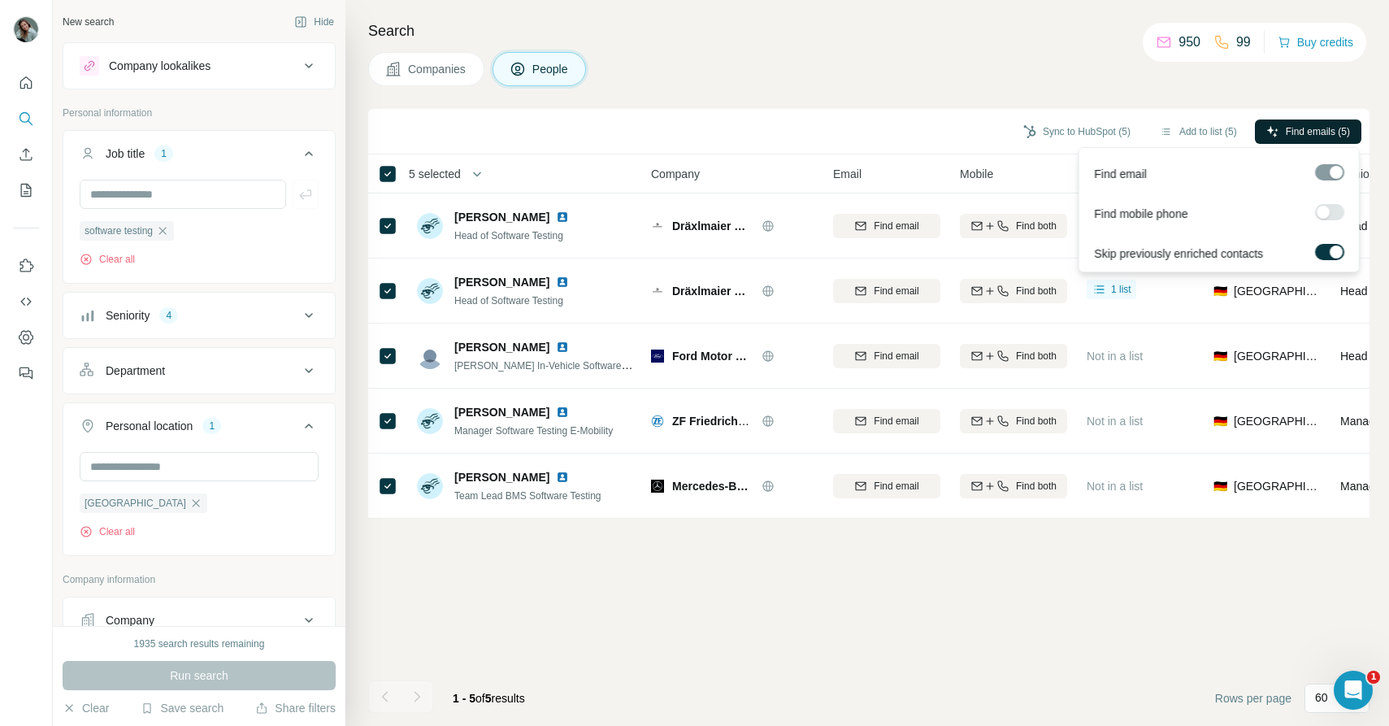
click at [1329, 128] on span "Find emails (5)" at bounding box center [1318, 131] width 64 height 15
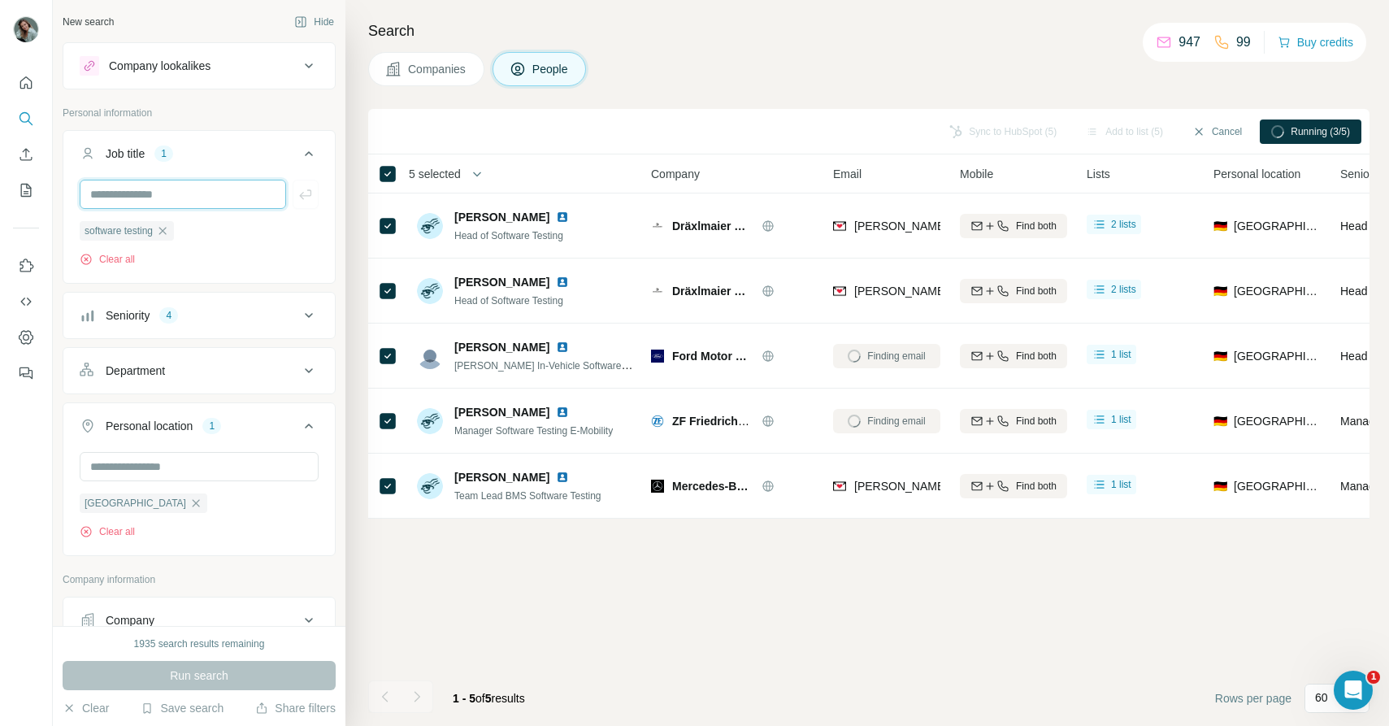
click at [159, 198] on input "text" at bounding box center [183, 194] width 207 height 29
type input "**********"
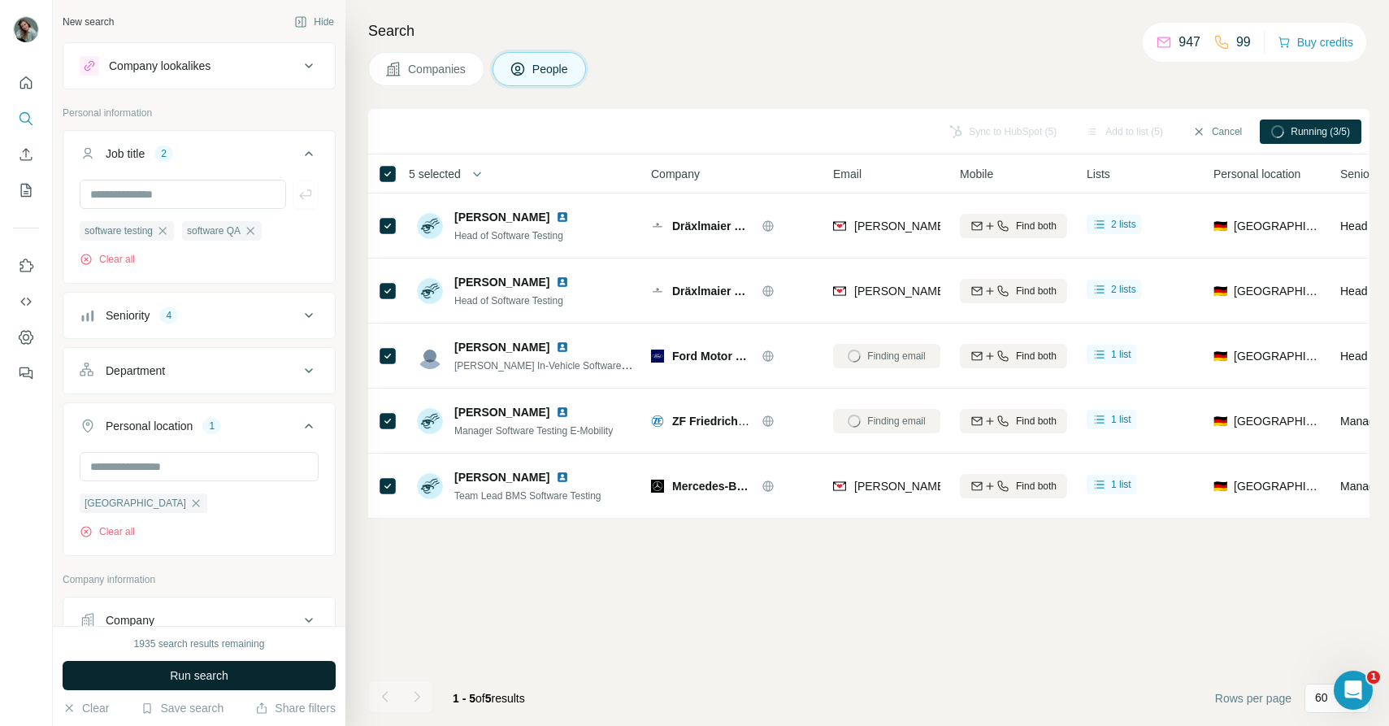
click at [215, 675] on span "Run search" at bounding box center [199, 675] width 59 height 16
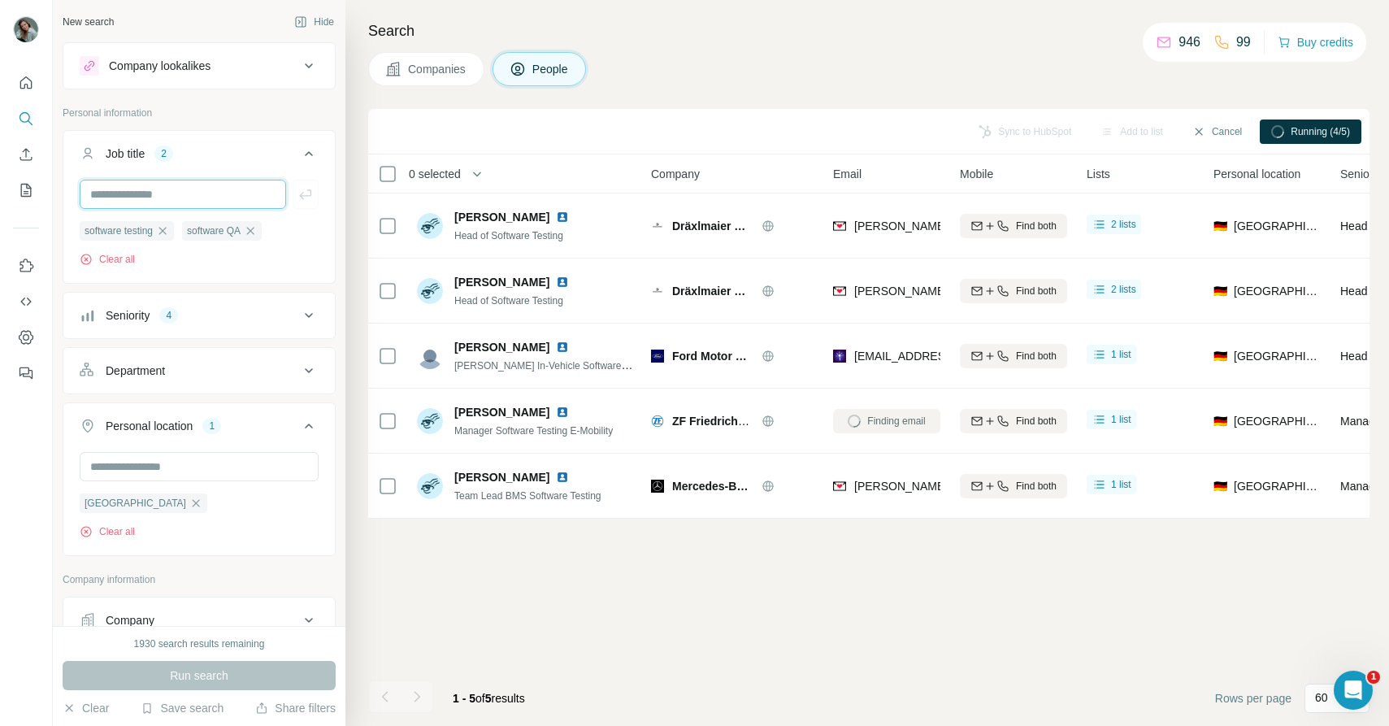
click at [157, 193] on input "text" at bounding box center [183, 194] width 207 height 29
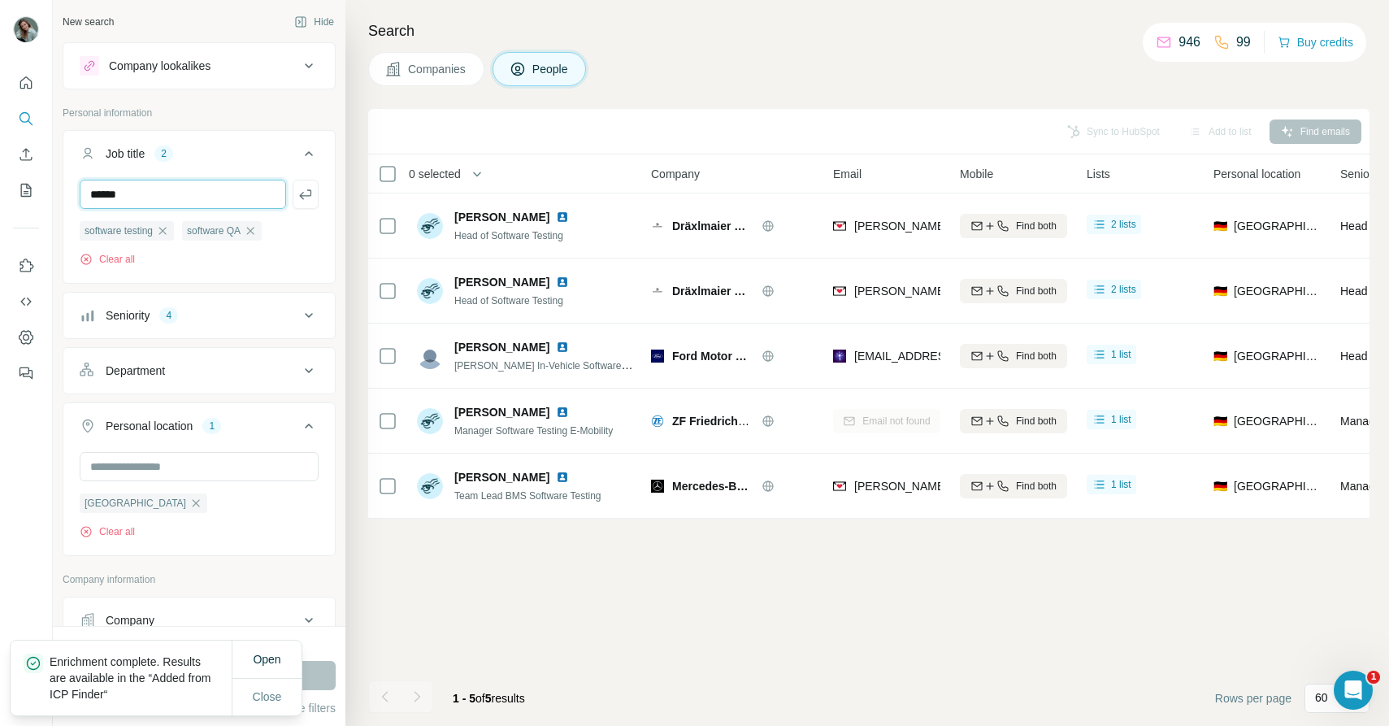
type input "******"
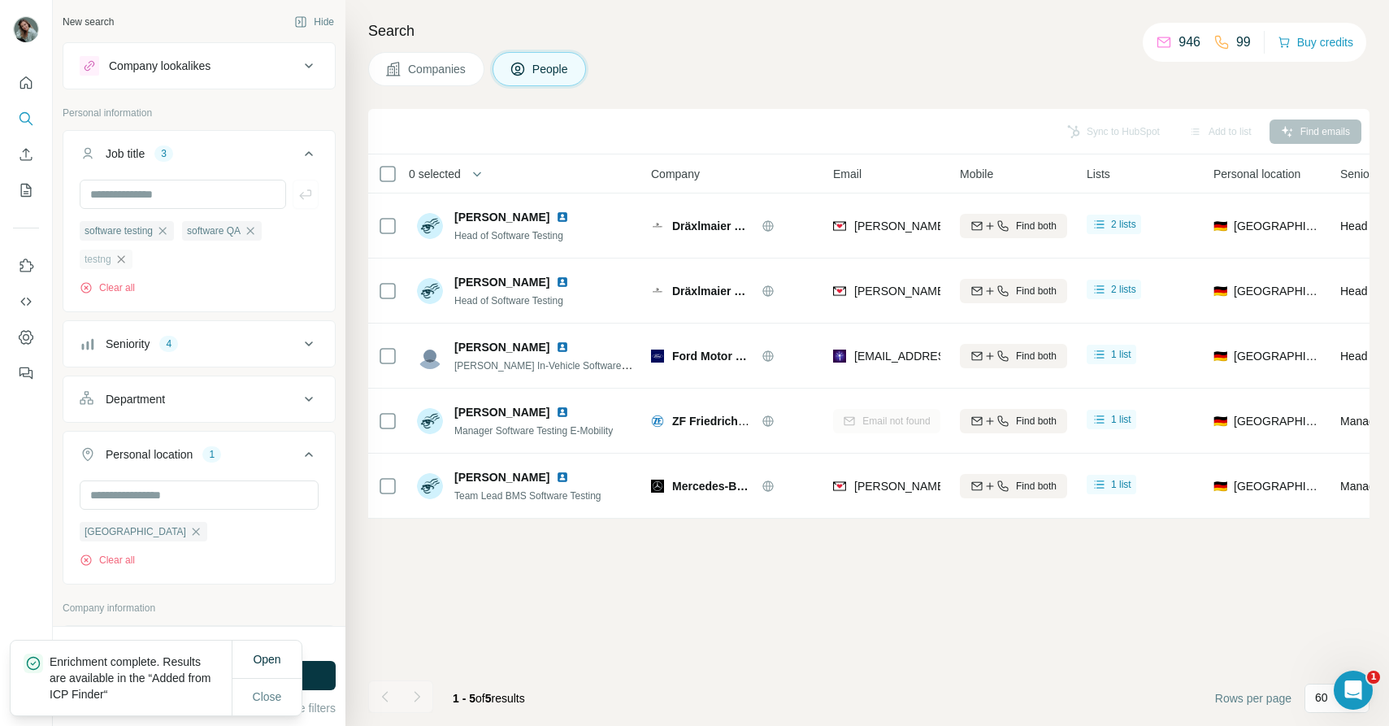
click at [120, 262] on icon "button" at bounding box center [121, 259] width 13 height 13
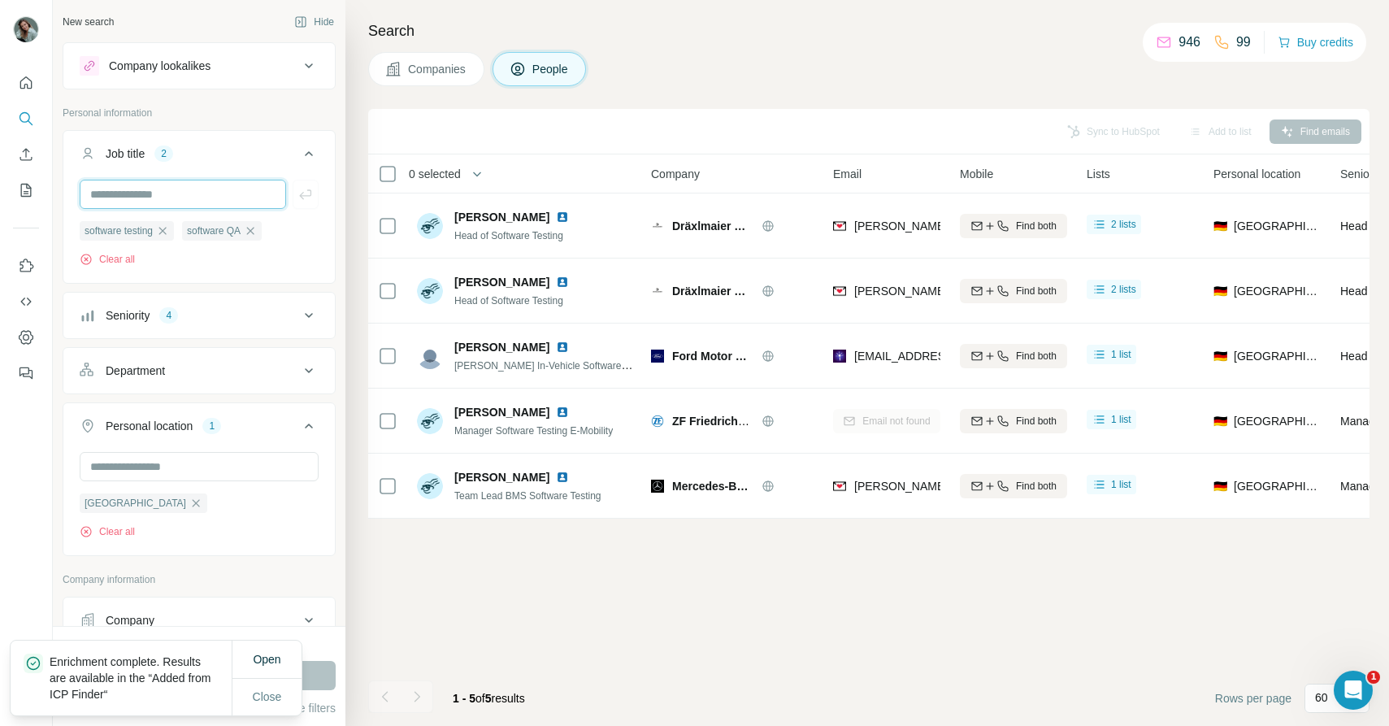
click at [126, 196] on input "text" at bounding box center [183, 194] width 207 height 29
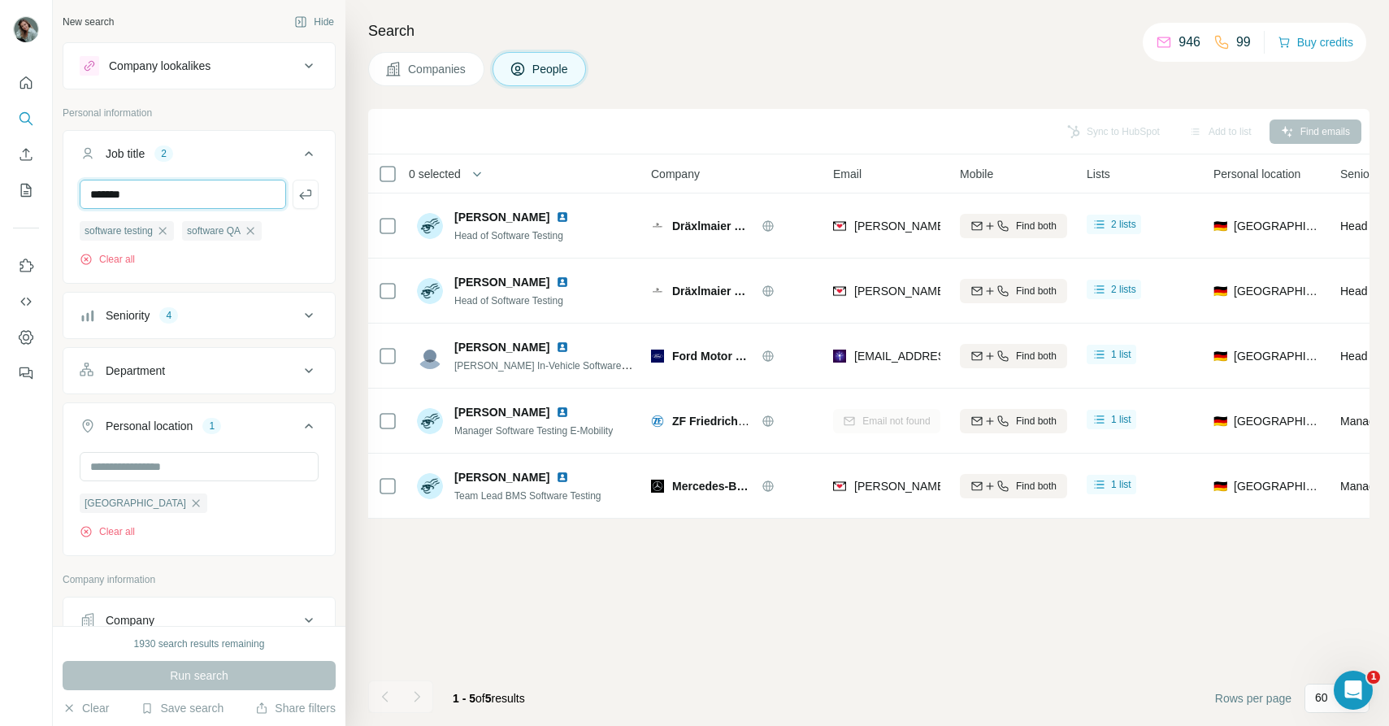
type input "*******"
click at [190, 385] on button "Department" at bounding box center [199, 370] width 272 height 39
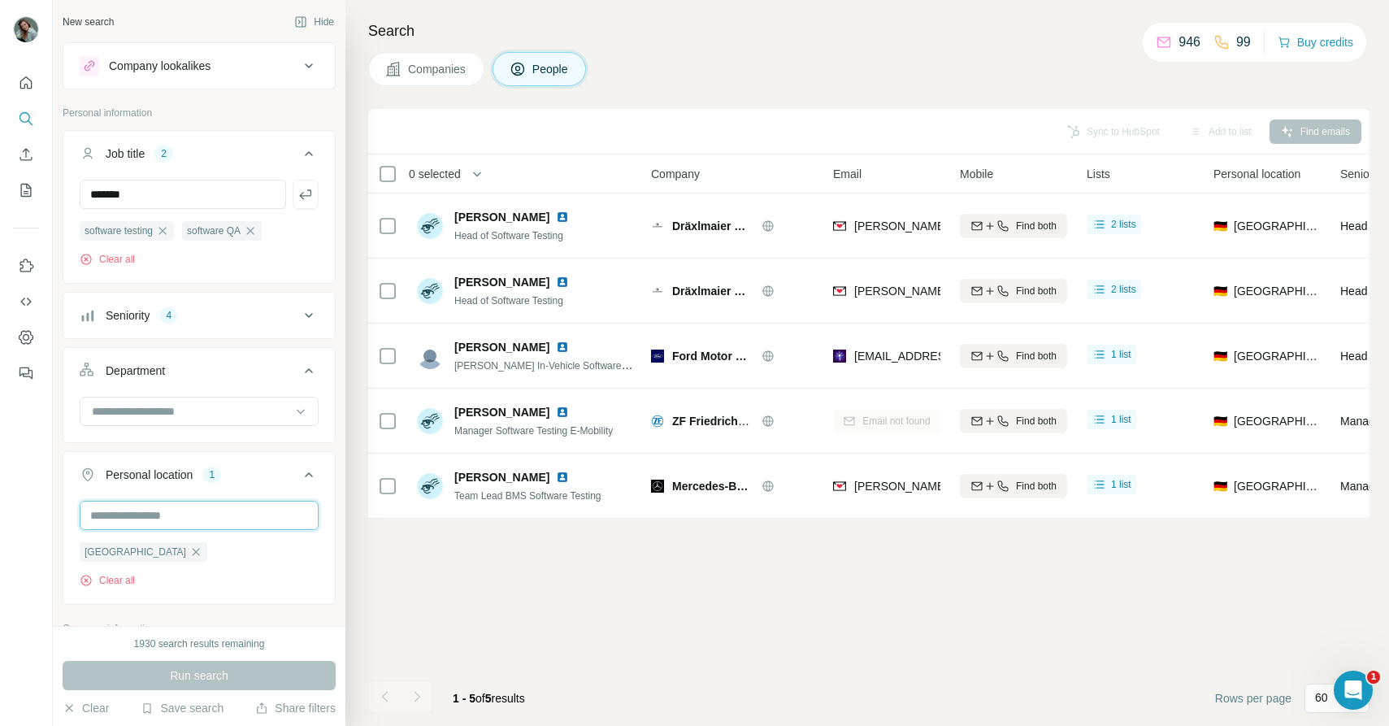
click at [186, 521] on input "text" at bounding box center [199, 515] width 239 height 29
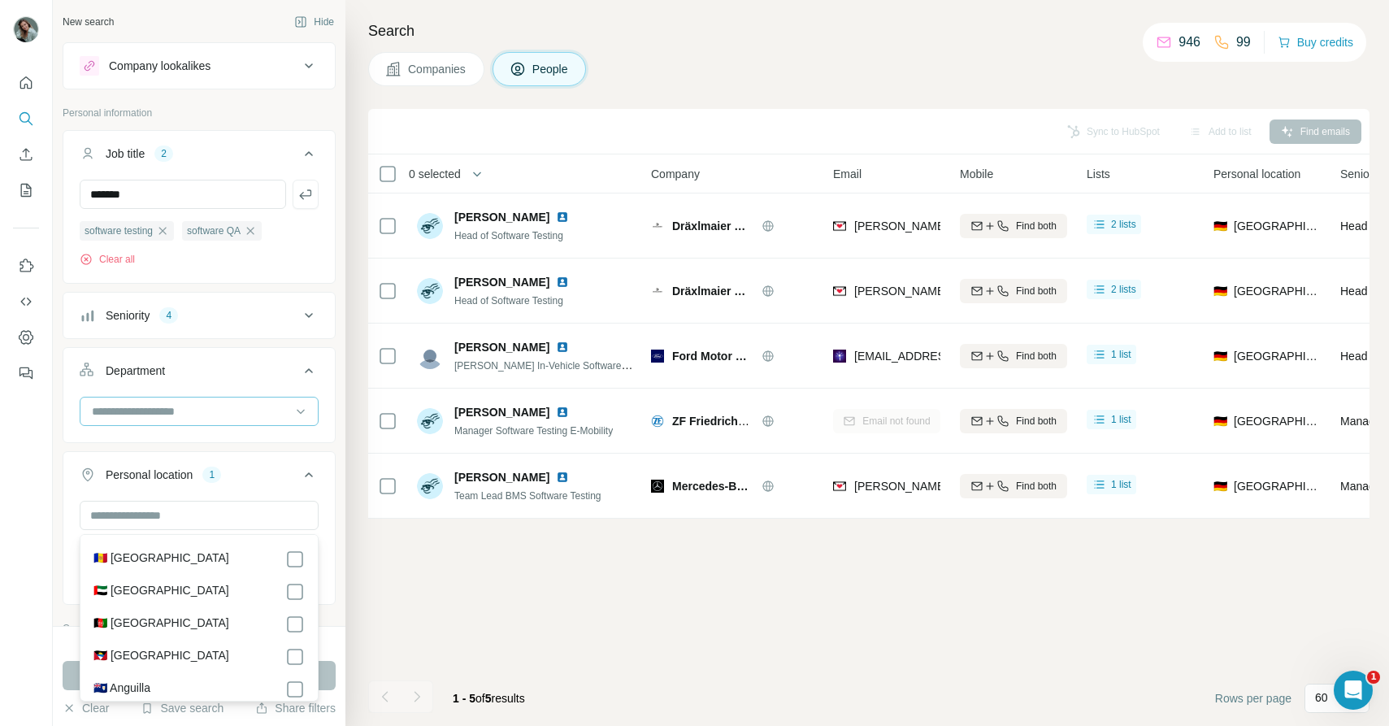
click at [199, 411] on input at bounding box center [190, 411] width 201 height 18
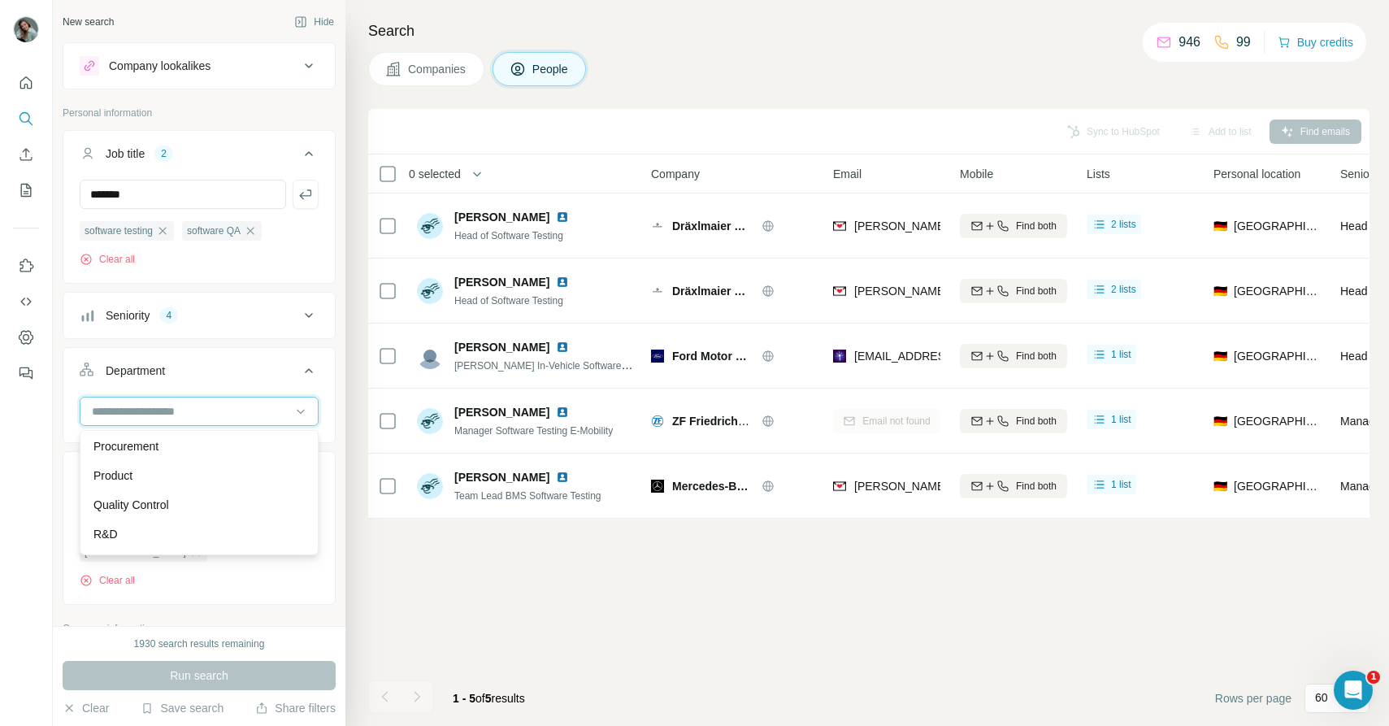
scroll to position [507, 0]
click at [191, 461] on div "Product" at bounding box center [198, 468] width 211 height 16
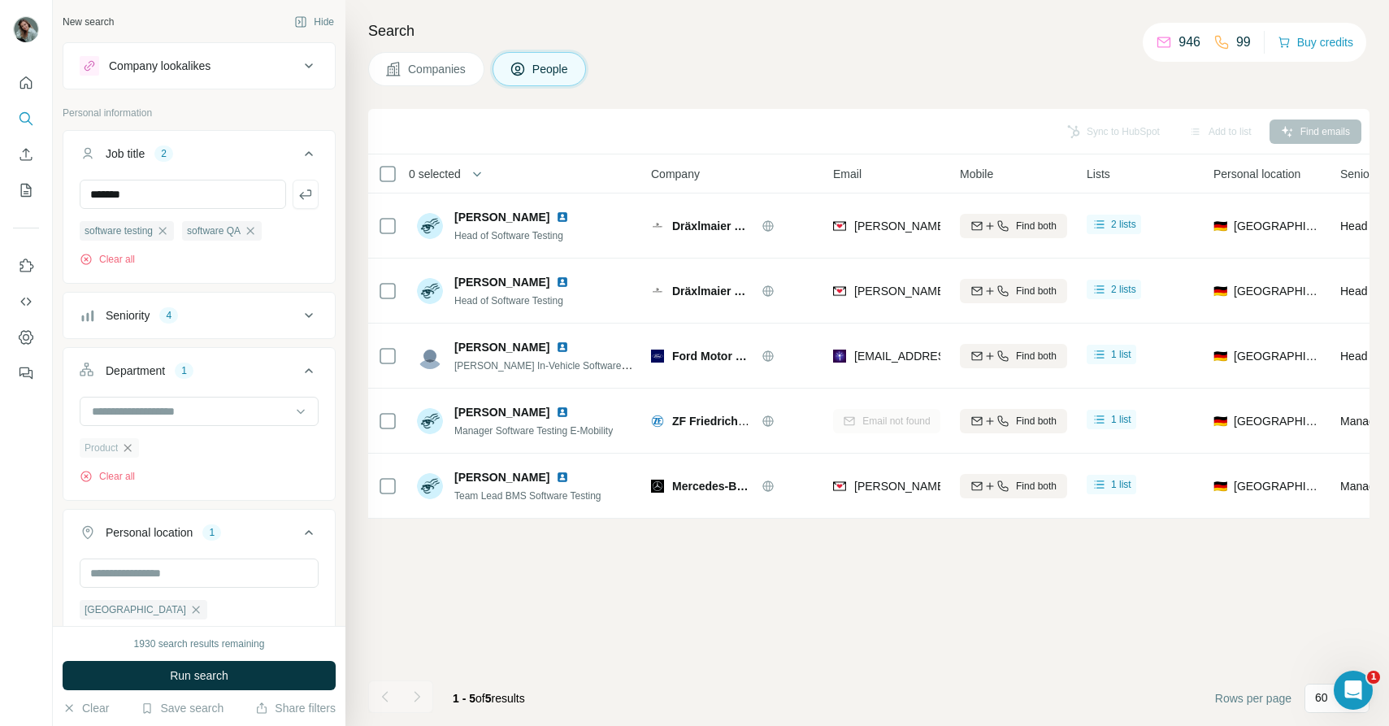
click at [124, 448] on icon "button" at bounding box center [127, 447] width 13 height 13
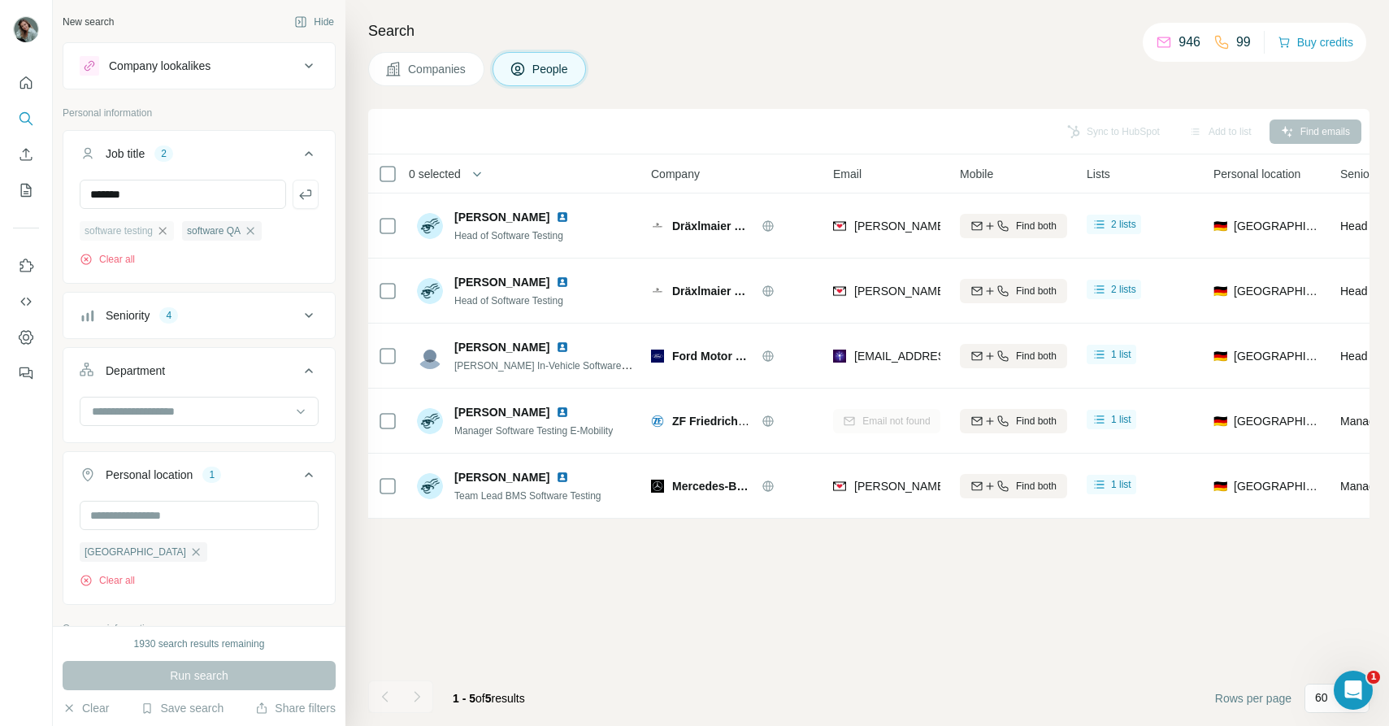
click at [167, 230] on icon "button" at bounding box center [162, 230] width 7 height 7
click at [154, 233] on icon "button" at bounding box center [147, 230] width 13 height 13
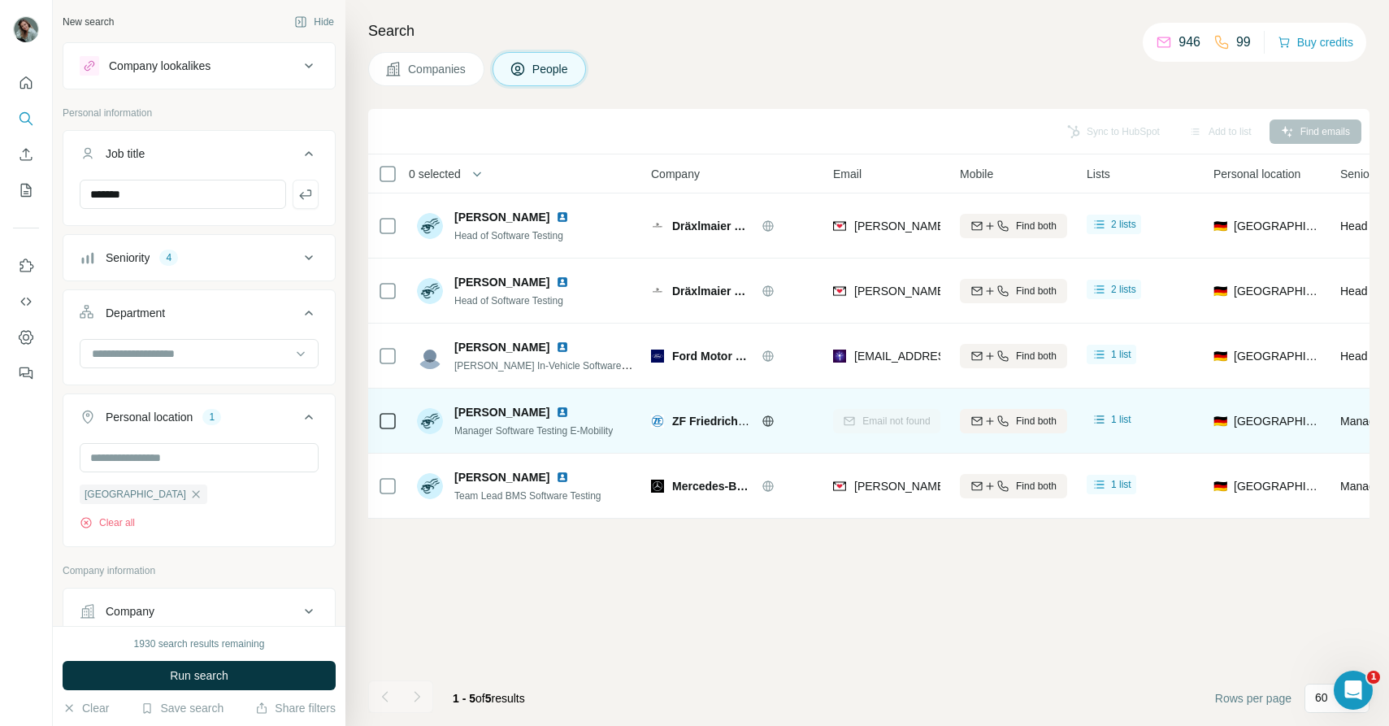
click at [888, 421] on div "Email not found" at bounding box center [886, 420] width 107 height 45
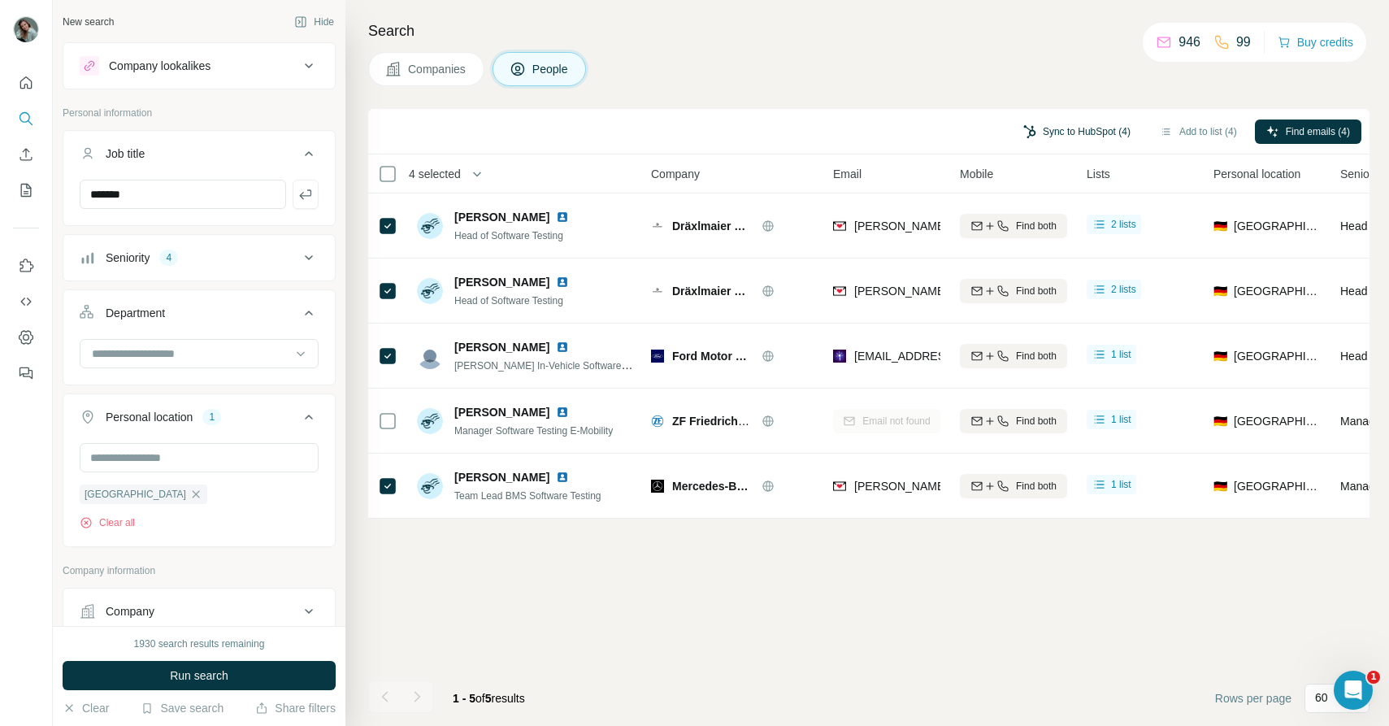
click at [1074, 137] on button "Sync to HubSpot (4)" at bounding box center [1077, 132] width 130 height 24
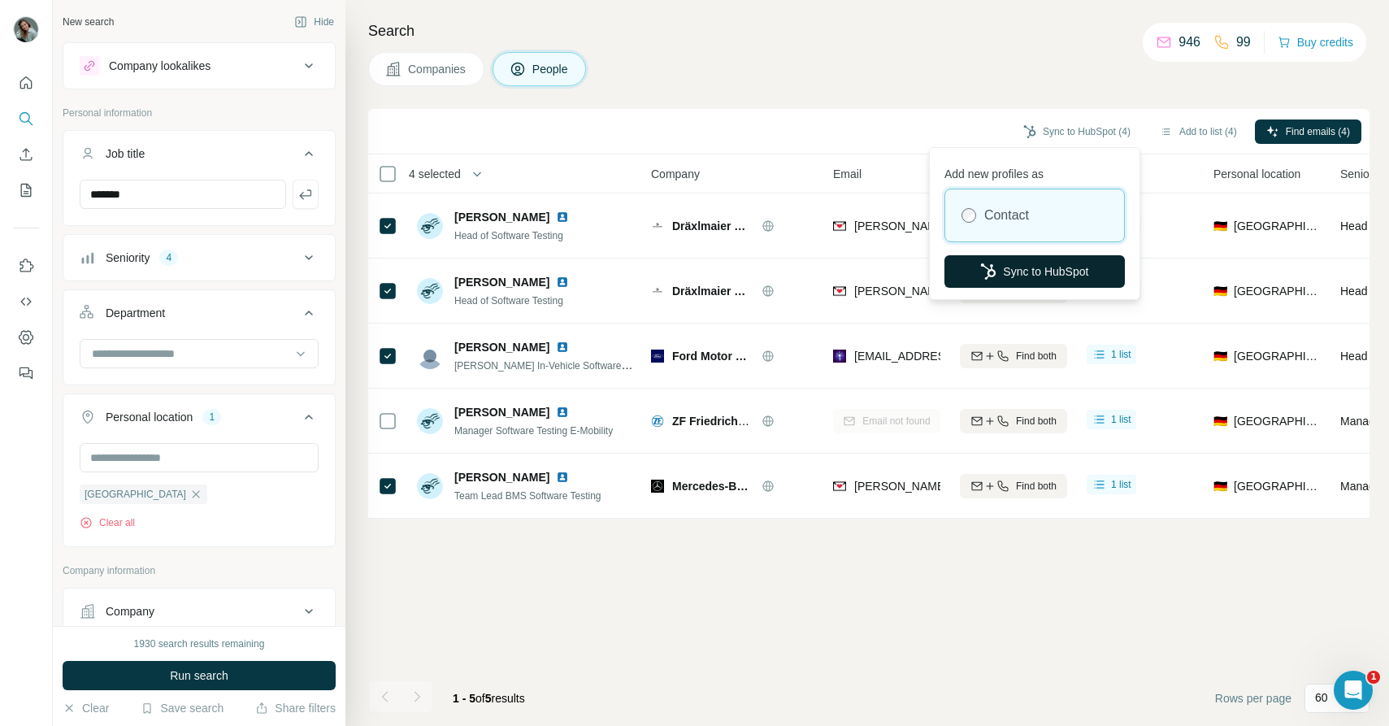
click at [1061, 270] on button "Sync to HubSpot" at bounding box center [1035, 271] width 180 height 33
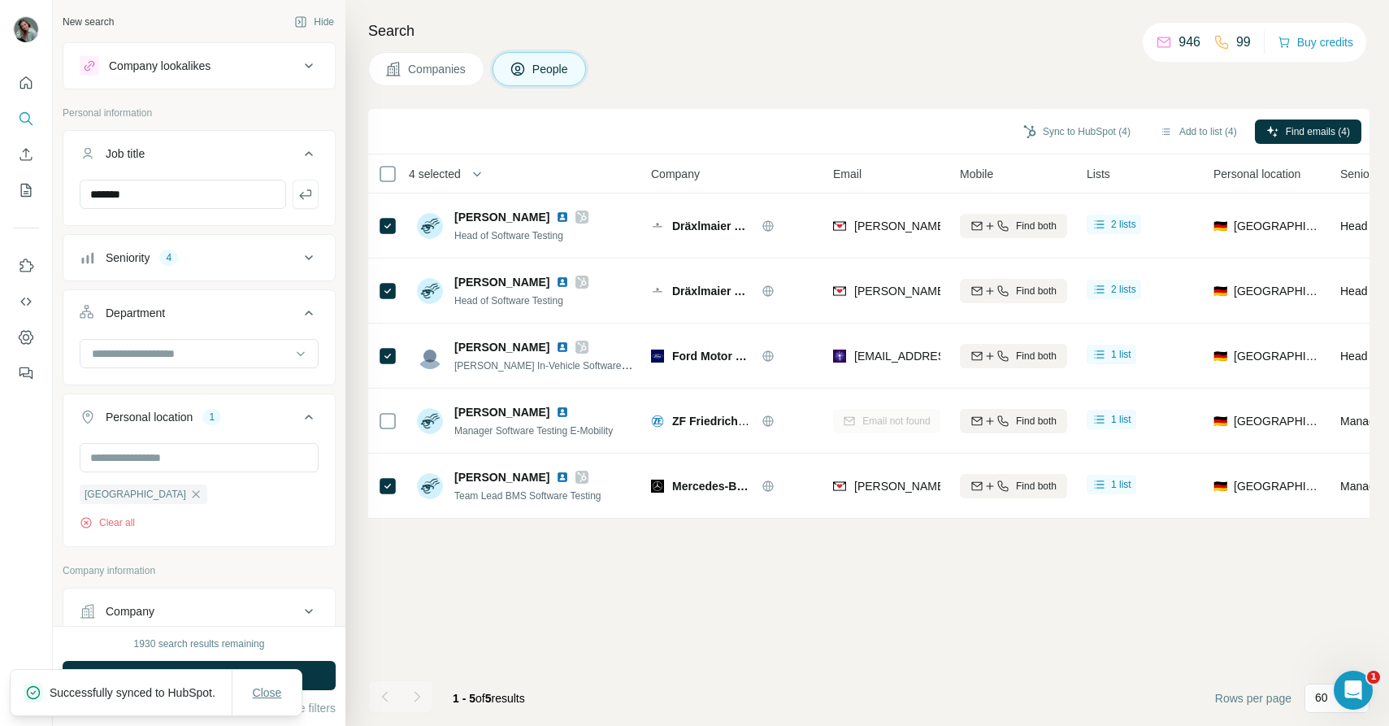
click at [269, 685] on span "Close" at bounding box center [267, 693] width 29 height 16
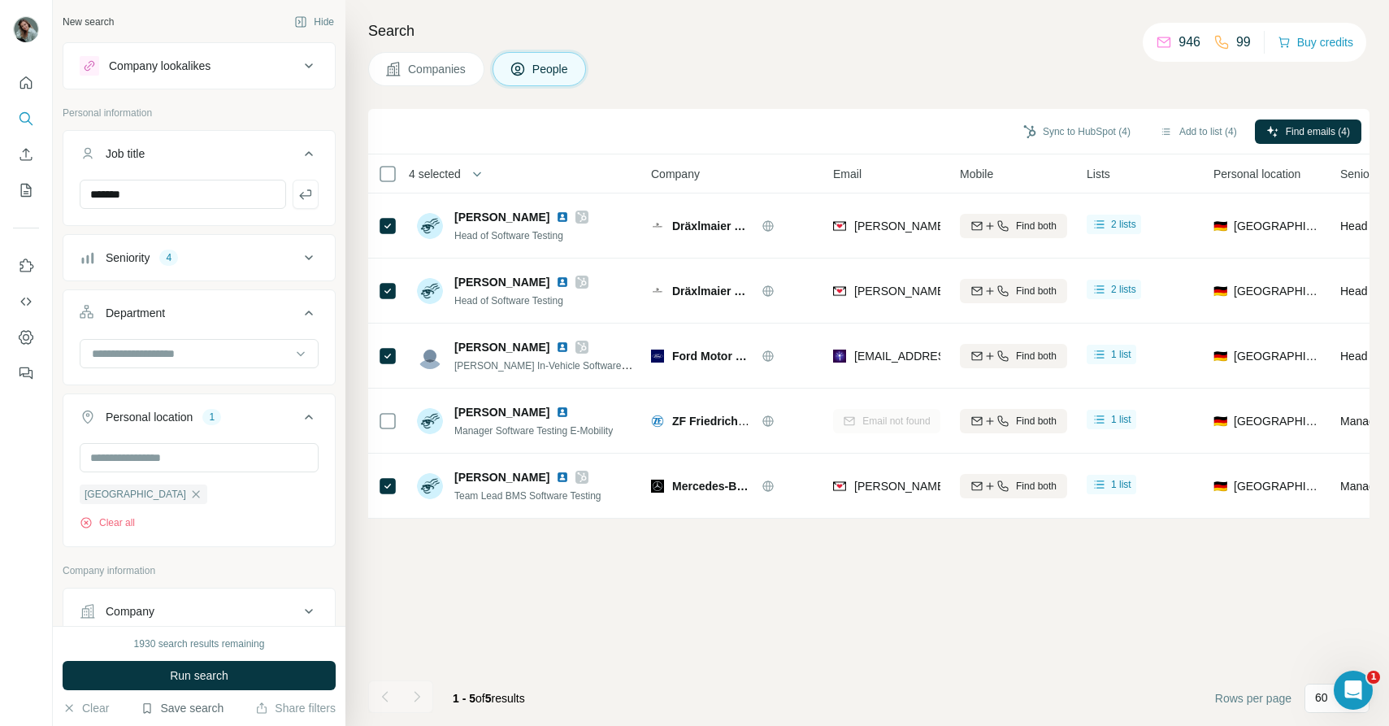
click at [172, 711] on button "Save search" at bounding box center [182, 708] width 83 height 16
click at [242, 643] on div "Save search" at bounding box center [228, 647] width 172 height 33
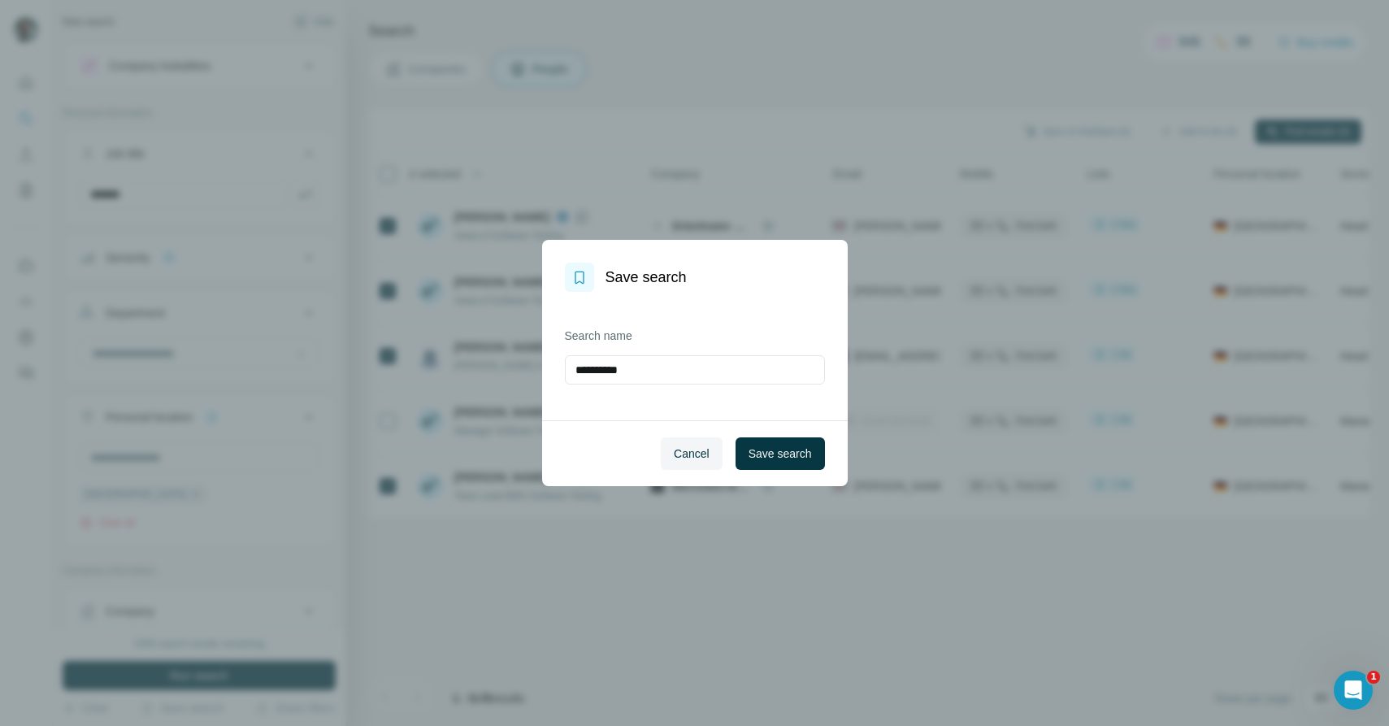
drag, startPoint x: 649, startPoint y: 368, endPoint x: 525, endPoint y: 368, distance: 123.6
click at [525, 368] on div "**********" at bounding box center [694, 363] width 1389 height 726
type input "**********"
click at [765, 454] on span "Save search" at bounding box center [780, 454] width 63 height 16
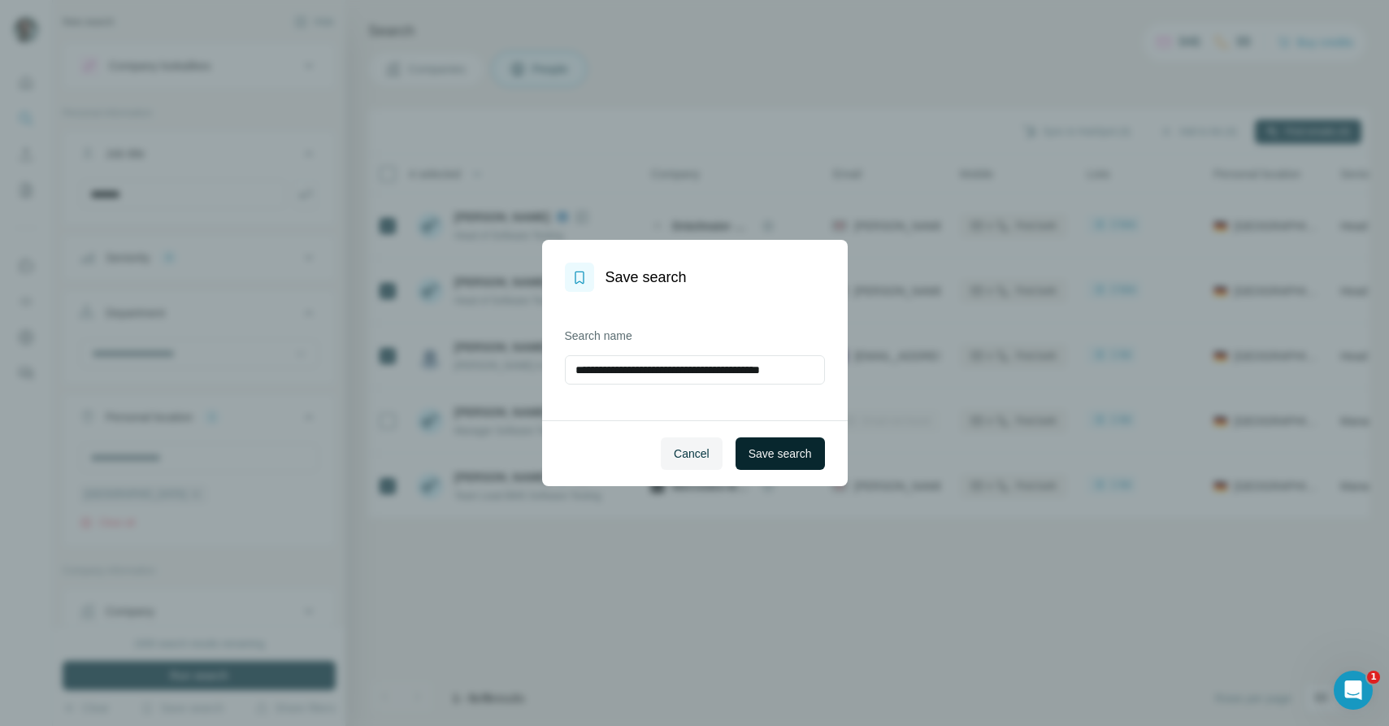
scroll to position [0, 0]
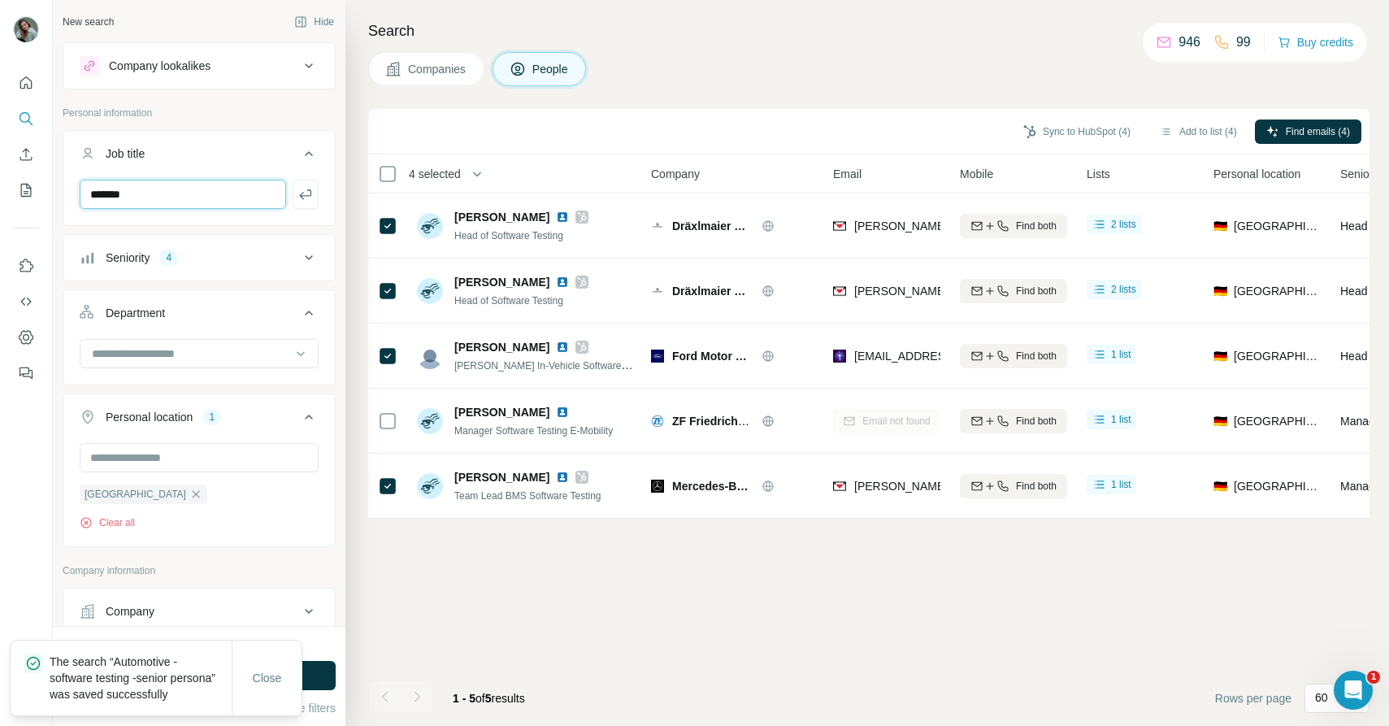
drag, startPoint x: 187, startPoint y: 193, endPoint x: 55, endPoint y: 192, distance: 131.7
click at [55, 192] on div "New search Hide Company lookalikes Personal information Job title ******* Senio…" at bounding box center [199, 313] width 293 height 626
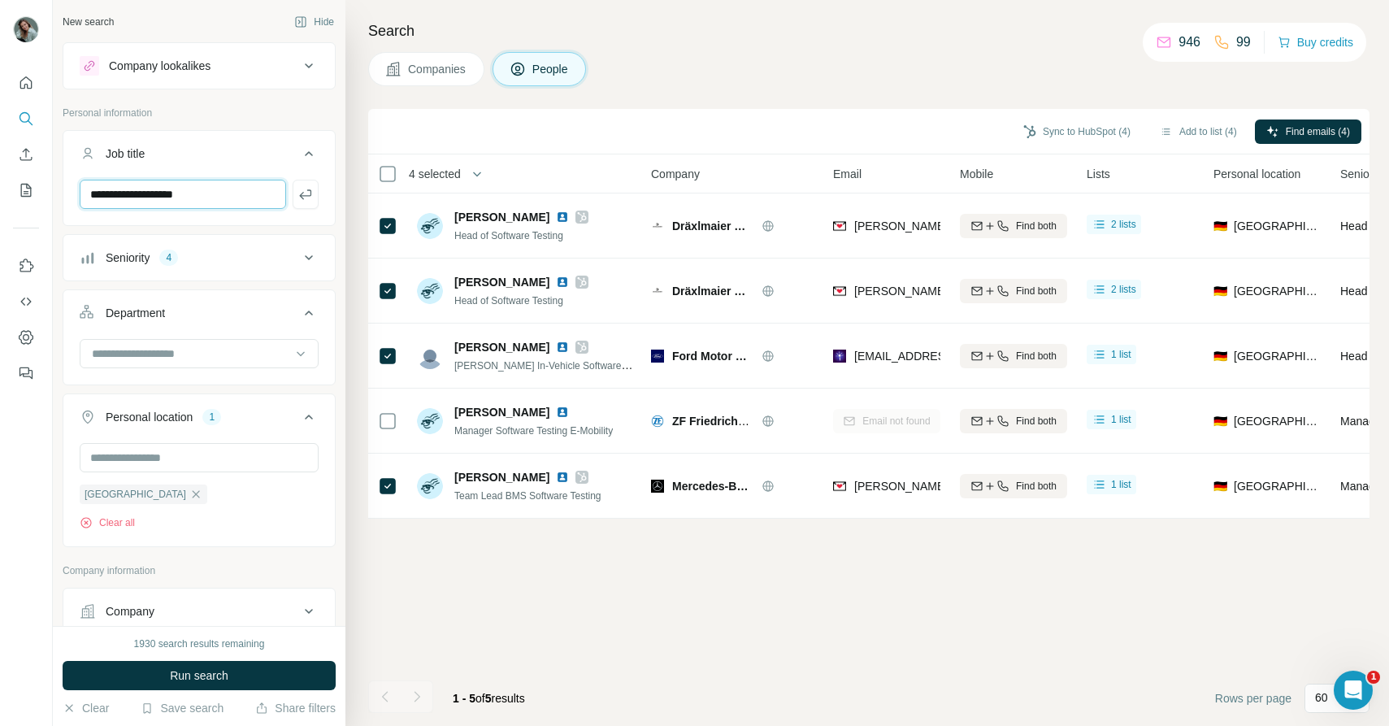
type input "**********"
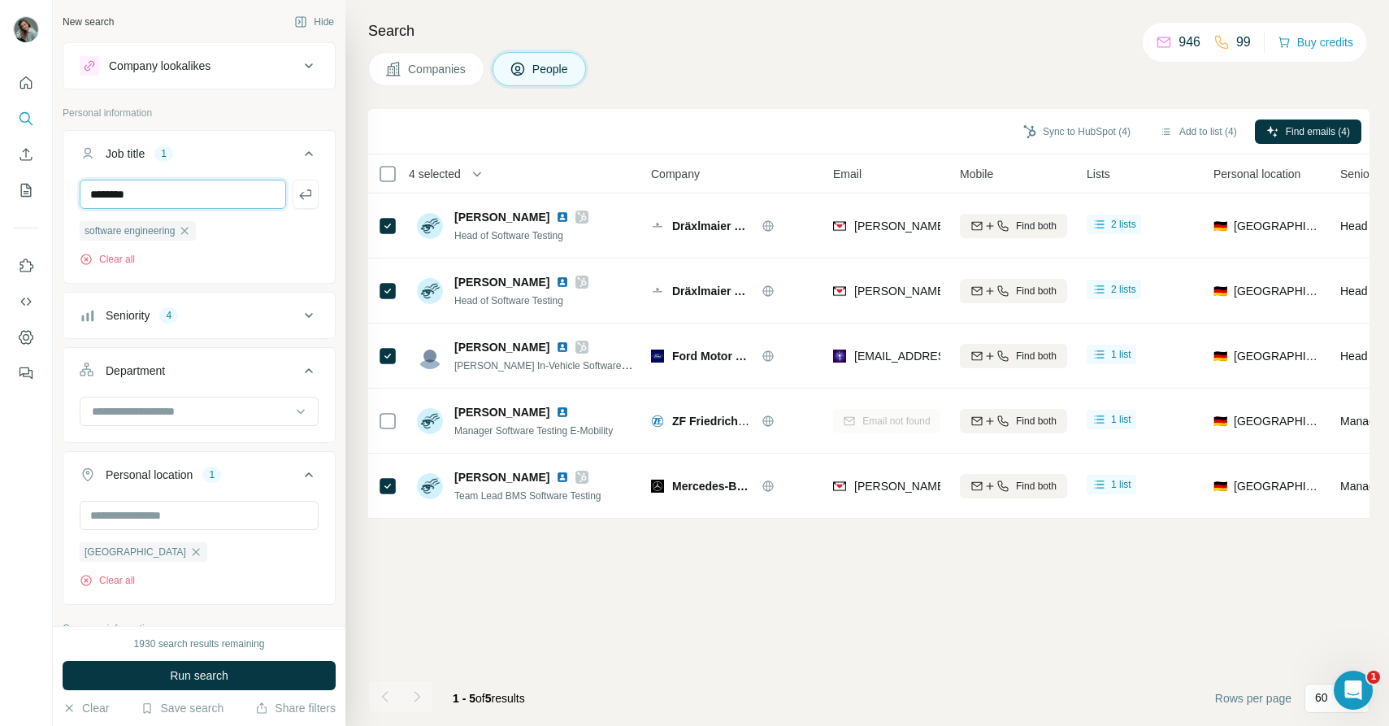
type input "********"
click at [188, 275] on div "******** software engineering Clear all" at bounding box center [199, 230] width 272 height 100
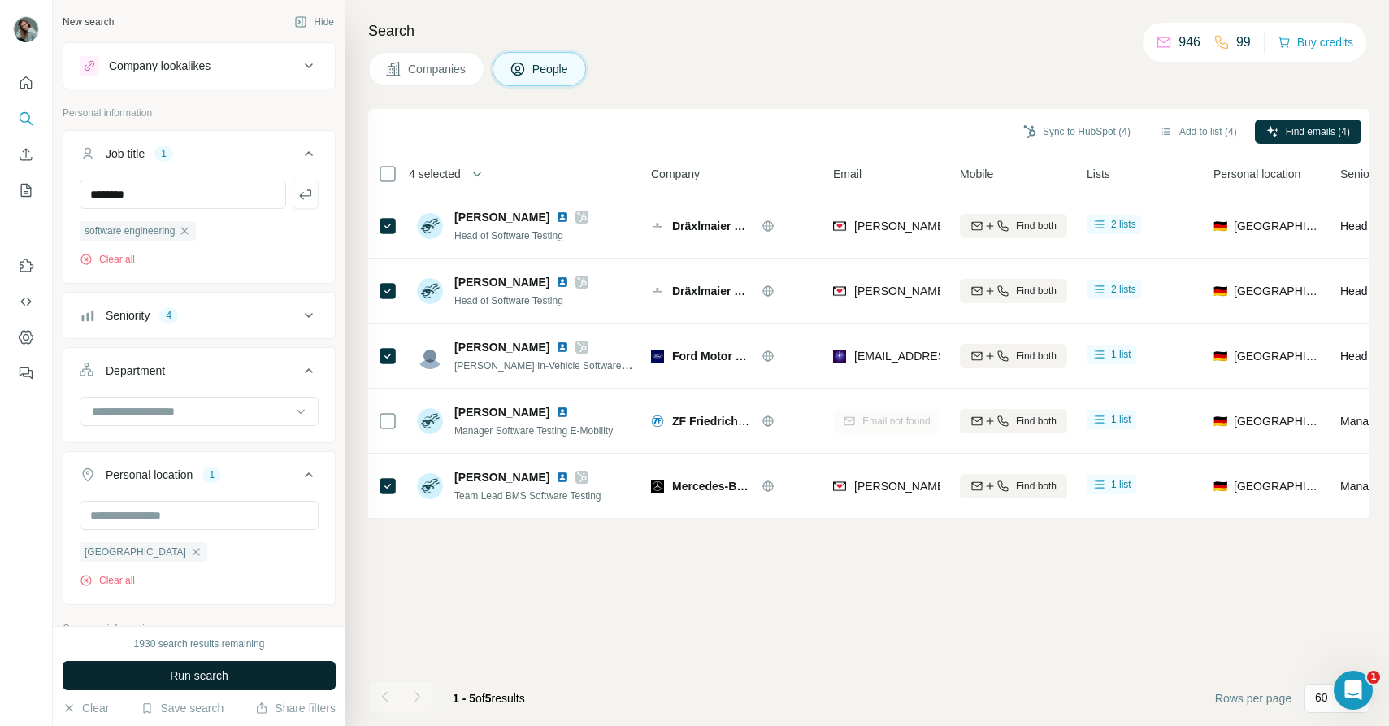
click at [190, 683] on span "Run search" at bounding box center [199, 675] width 59 height 16
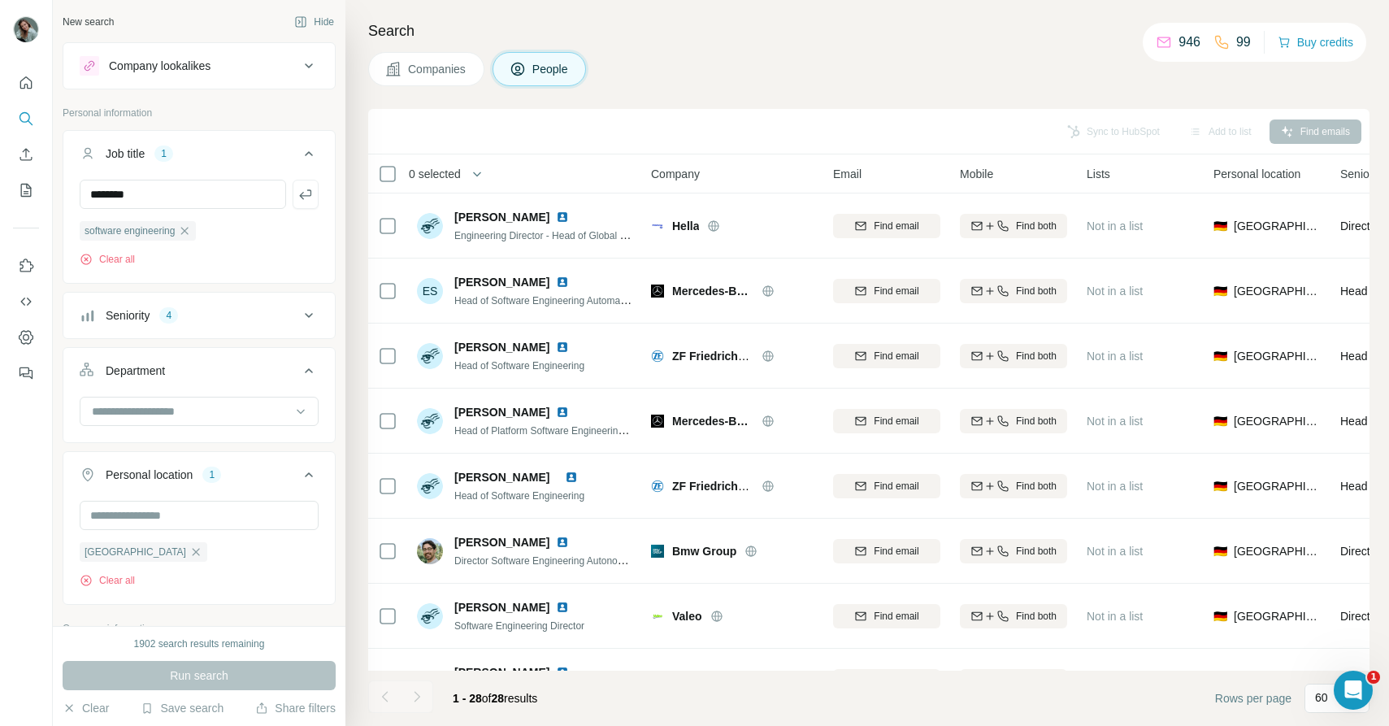
scroll to position [165, 0]
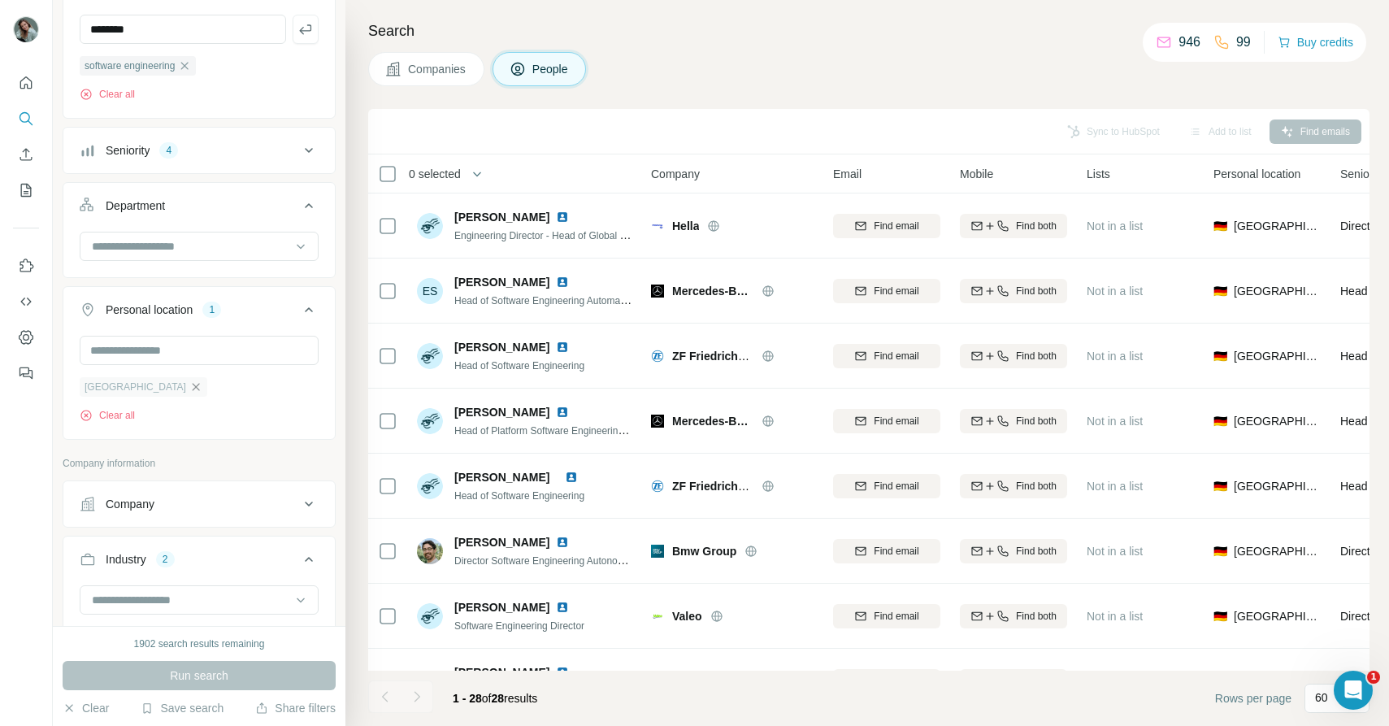
click at [193, 388] on icon "button" at bounding box center [196, 386] width 7 height 7
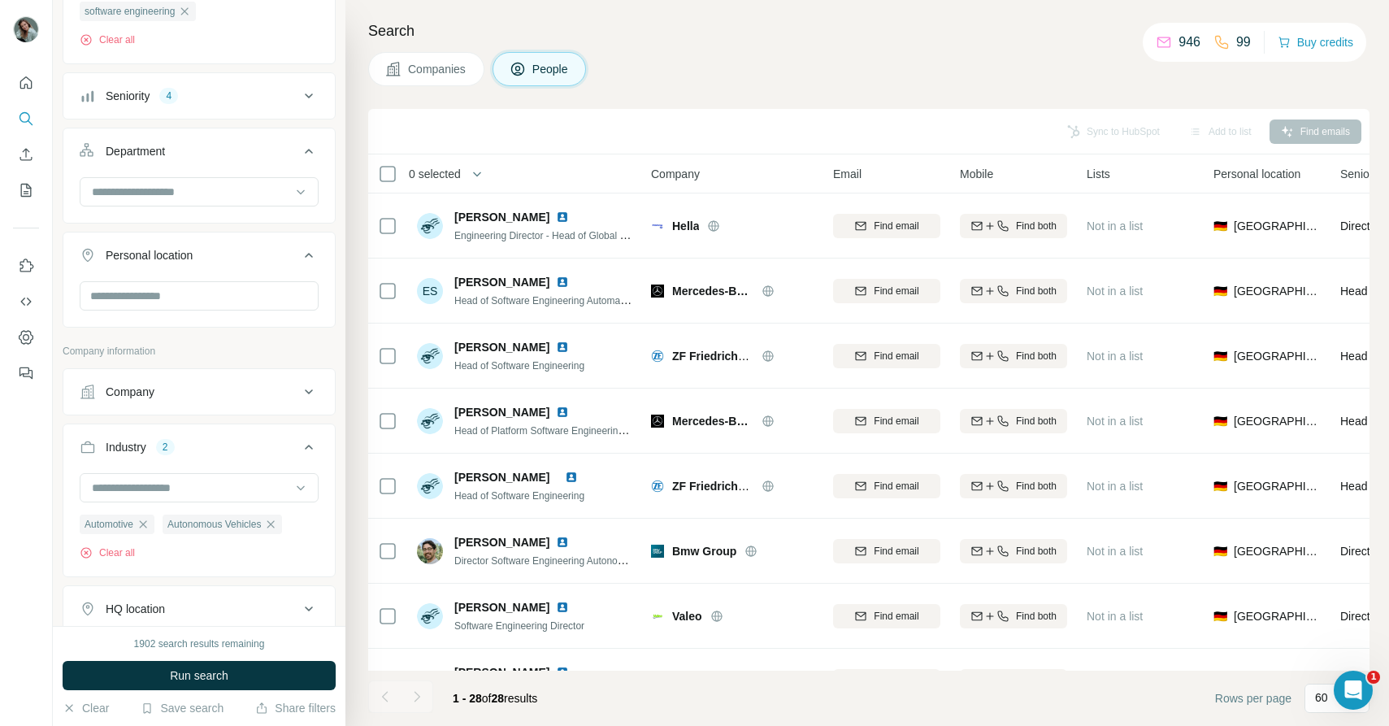
scroll to position [248, 0]
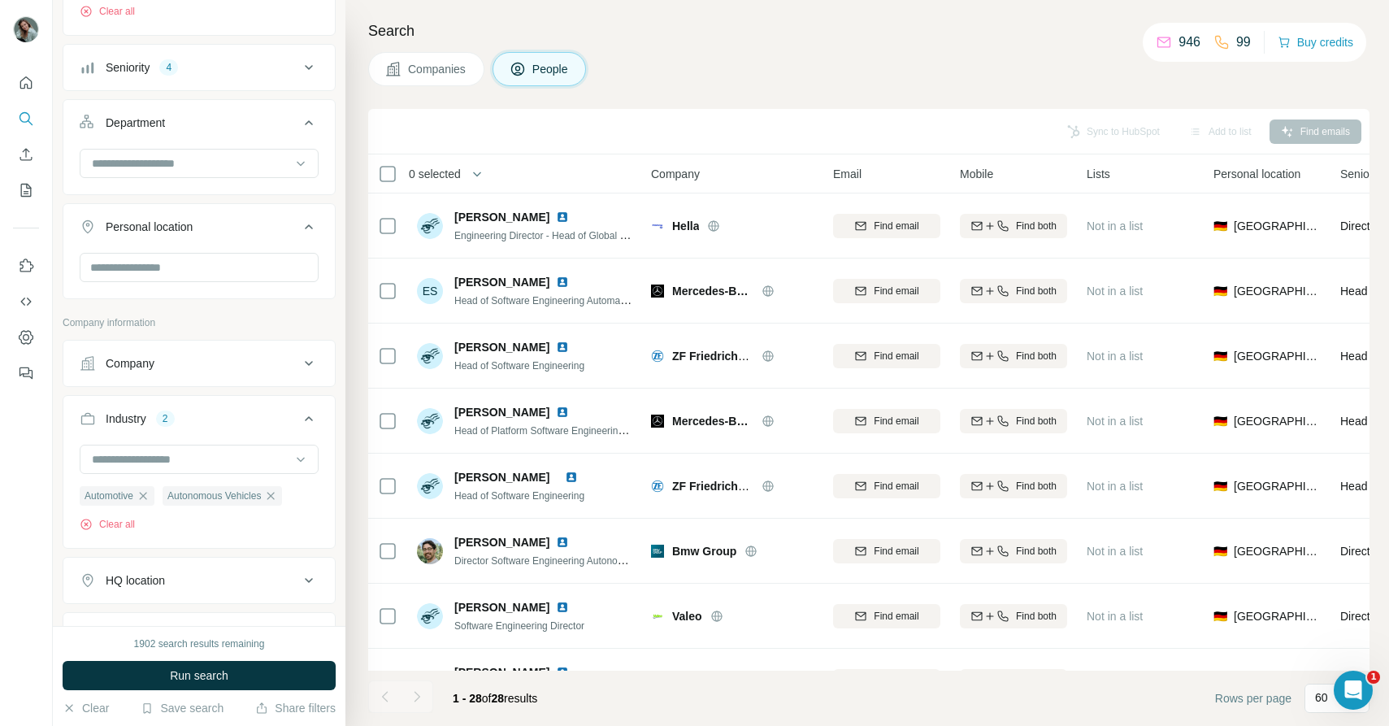
click at [162, 369] on div "Company" at bounding box center [190, 363] width 220 height 16
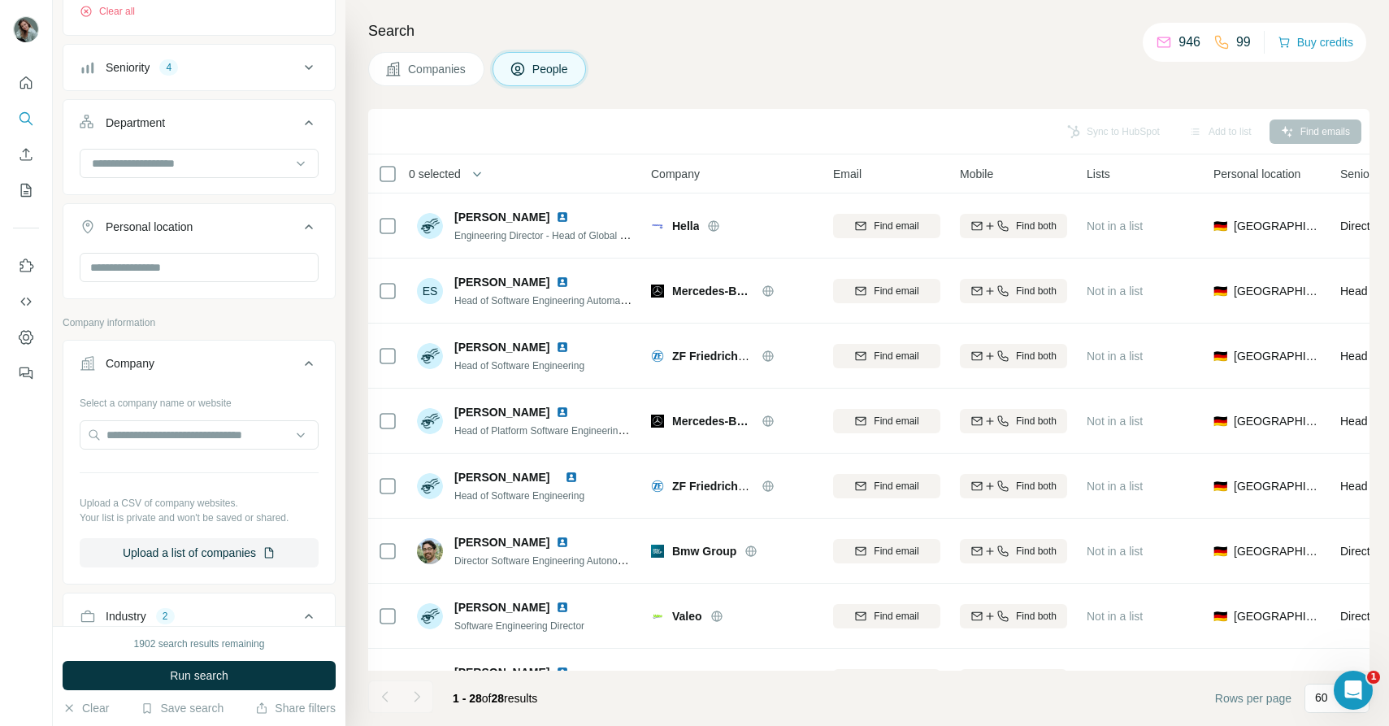
click at [174, 450] on div at bounding box center [199, 436] width 239 height 33
click at [176, 435] on input "text" at bounding box center [199, 434] width 239 height 29
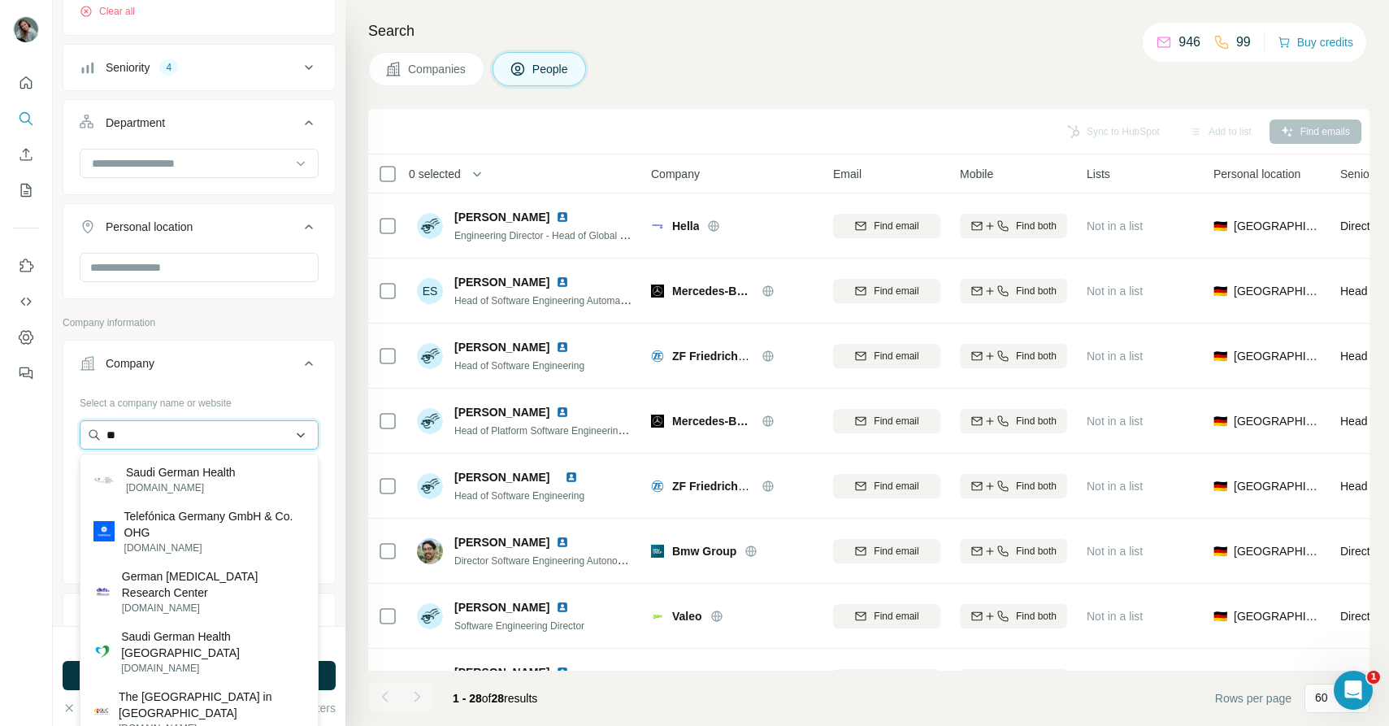
type input "*"
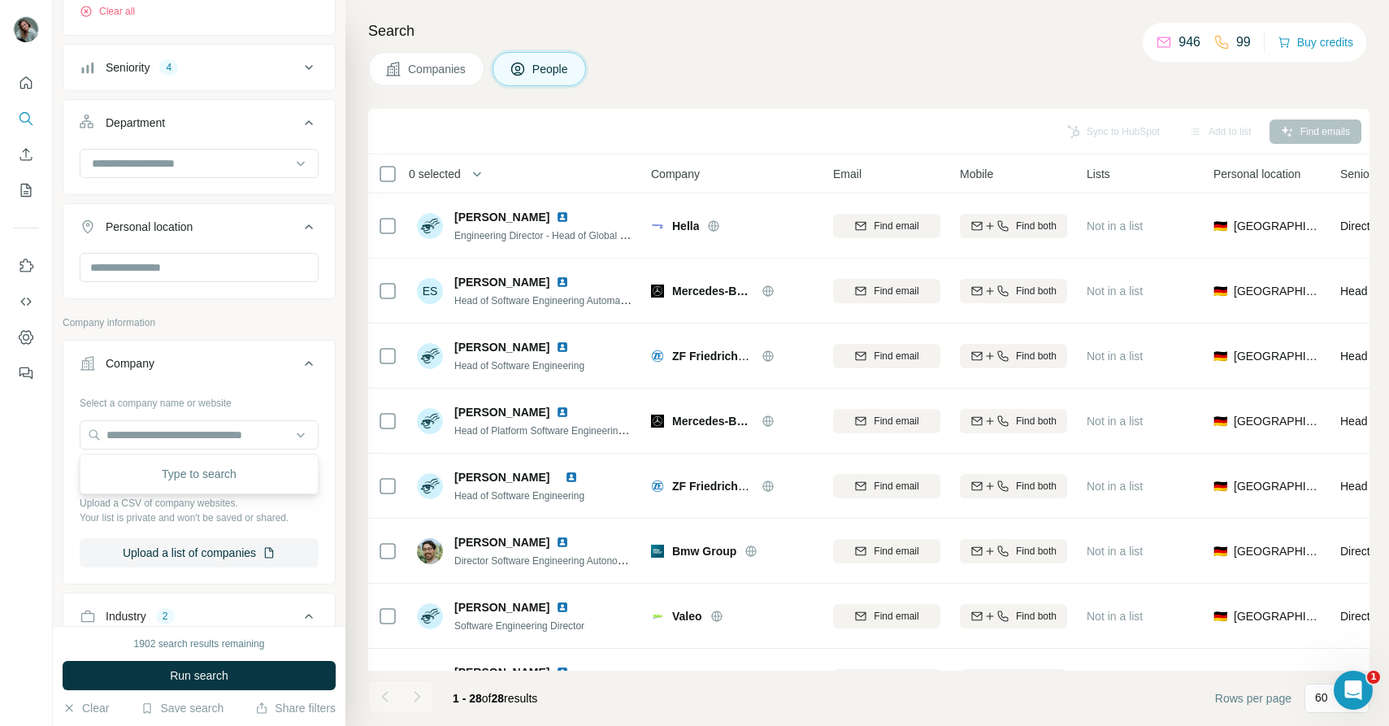
click at [354, 427] on div "Search Companies People Sync to HubSpot Add to list Find emails 0 selected Peop…" at bounding box center [868, 363] width 1044 height 726
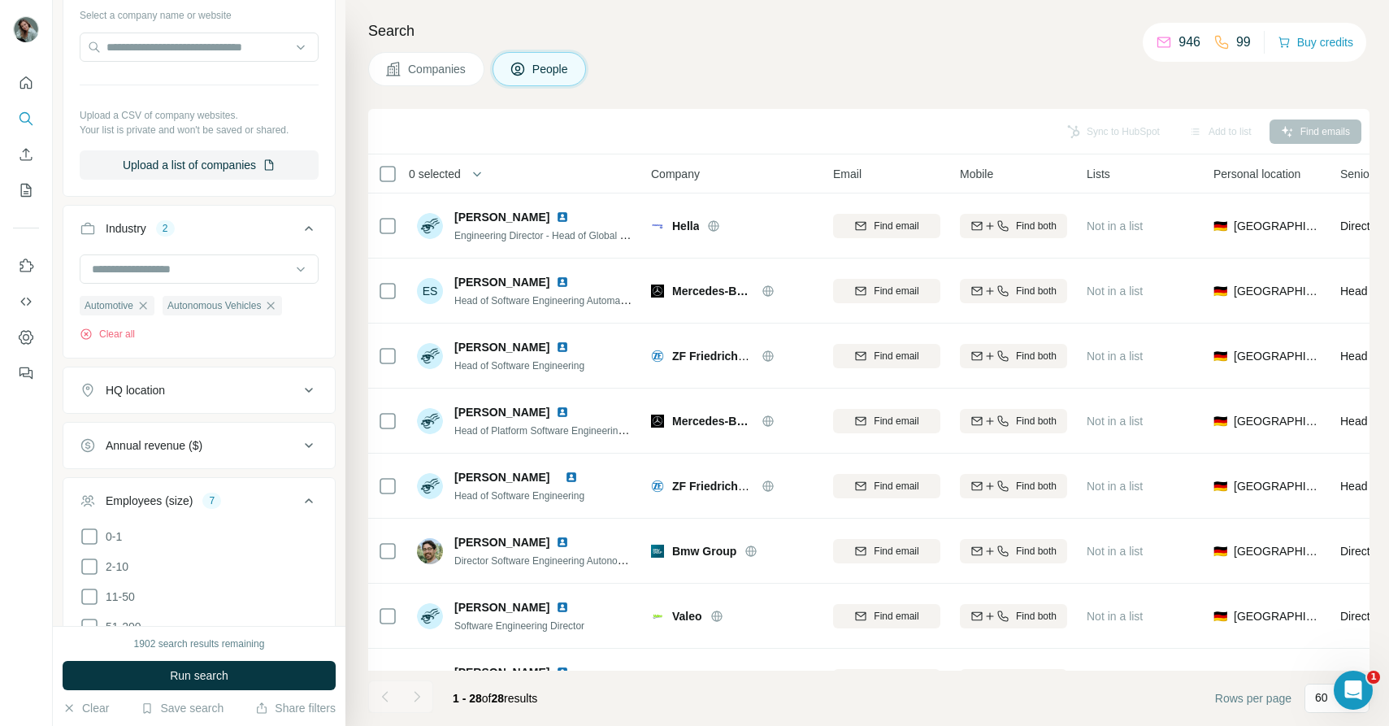
scroll to position [644, 0]
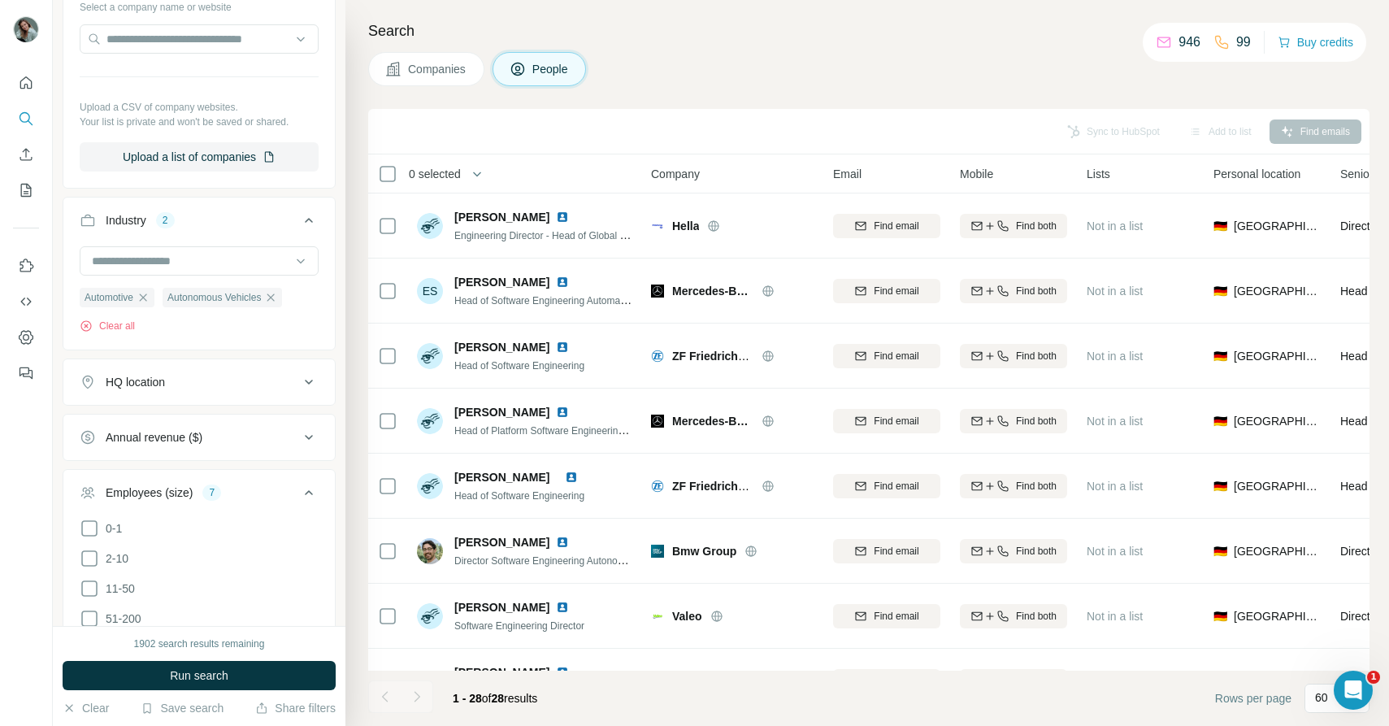
click at [209, 382] on div "HQ location" at bounding box center [190, 382] width 220 height 16
click at [196, 422] on input "text" at bounding box center [199, 422] width 239 height 29
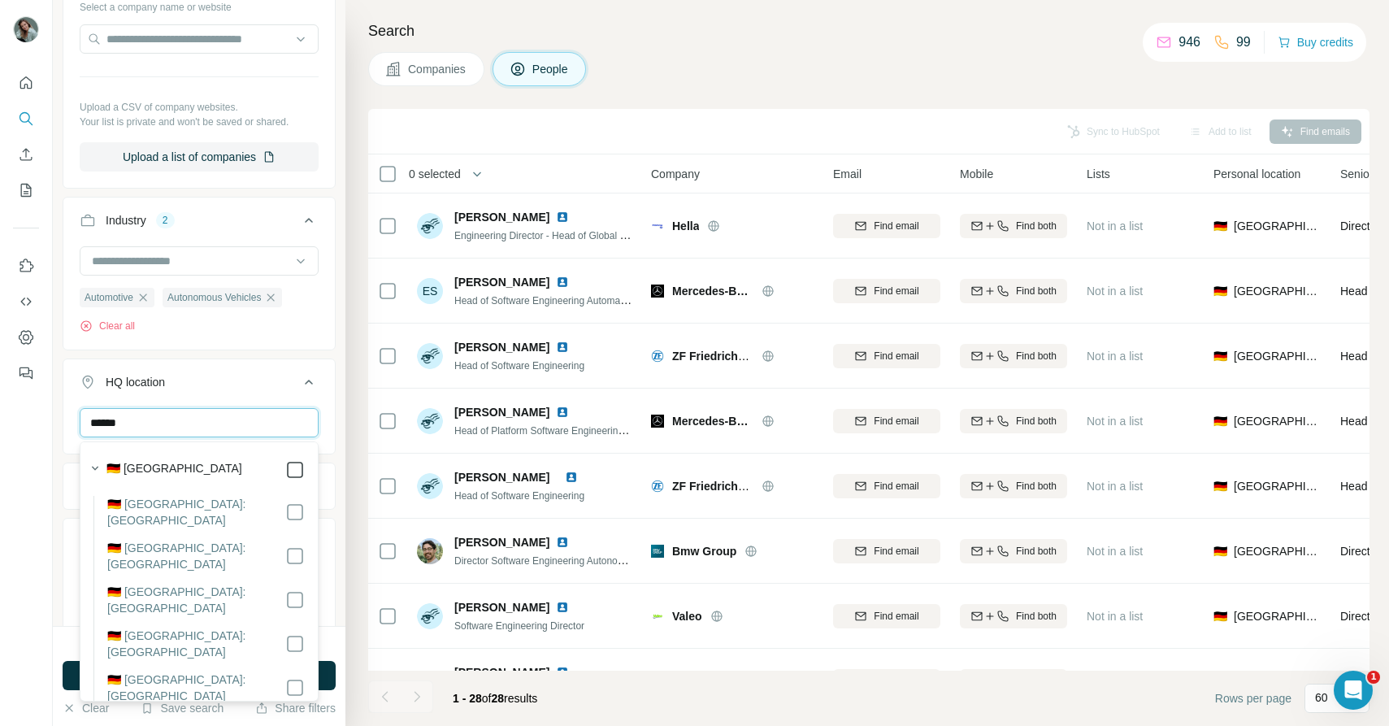
type input "******"
click at [346, 447] on div "New search Hide Company lookalikes Personal information Job title 1 ******** so…" at bounding box center [721, 363] width 1337 height 726
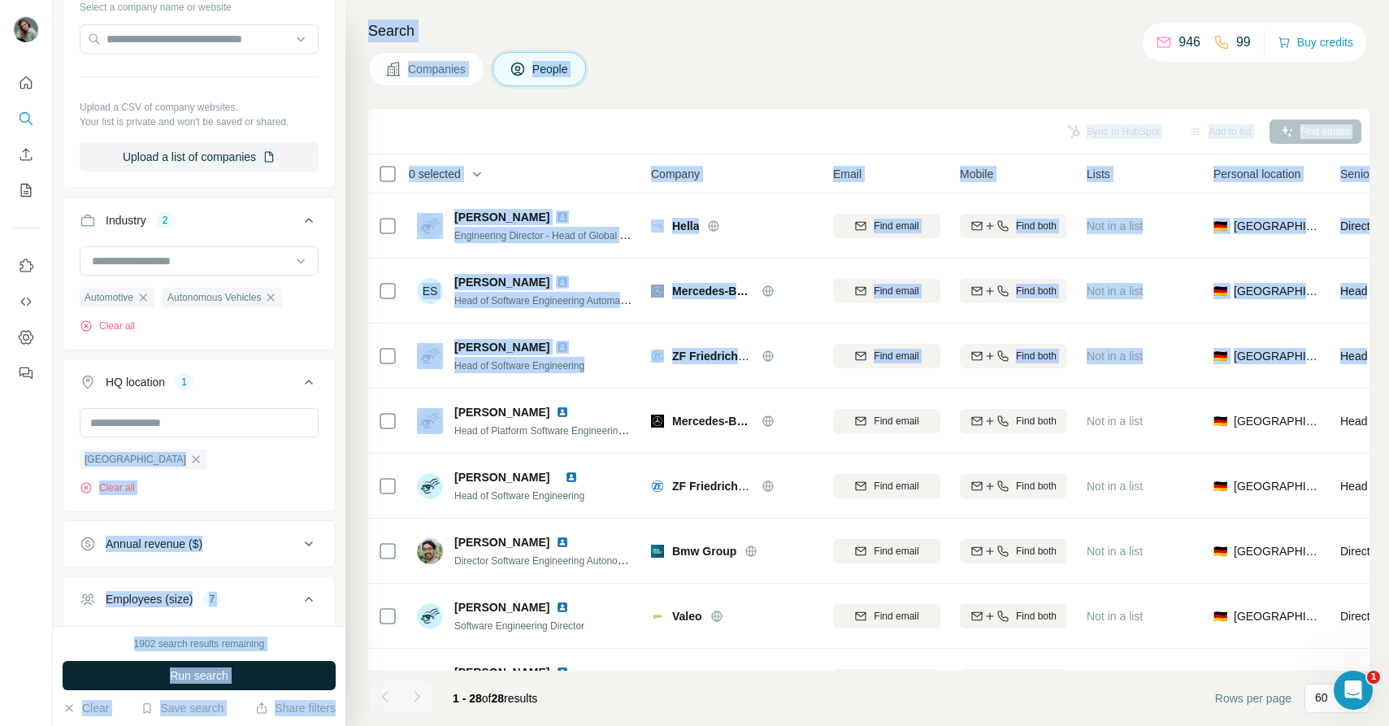
click at [241, 676] on button "Run search" at bounding box center [199, 675] width 273 height 29
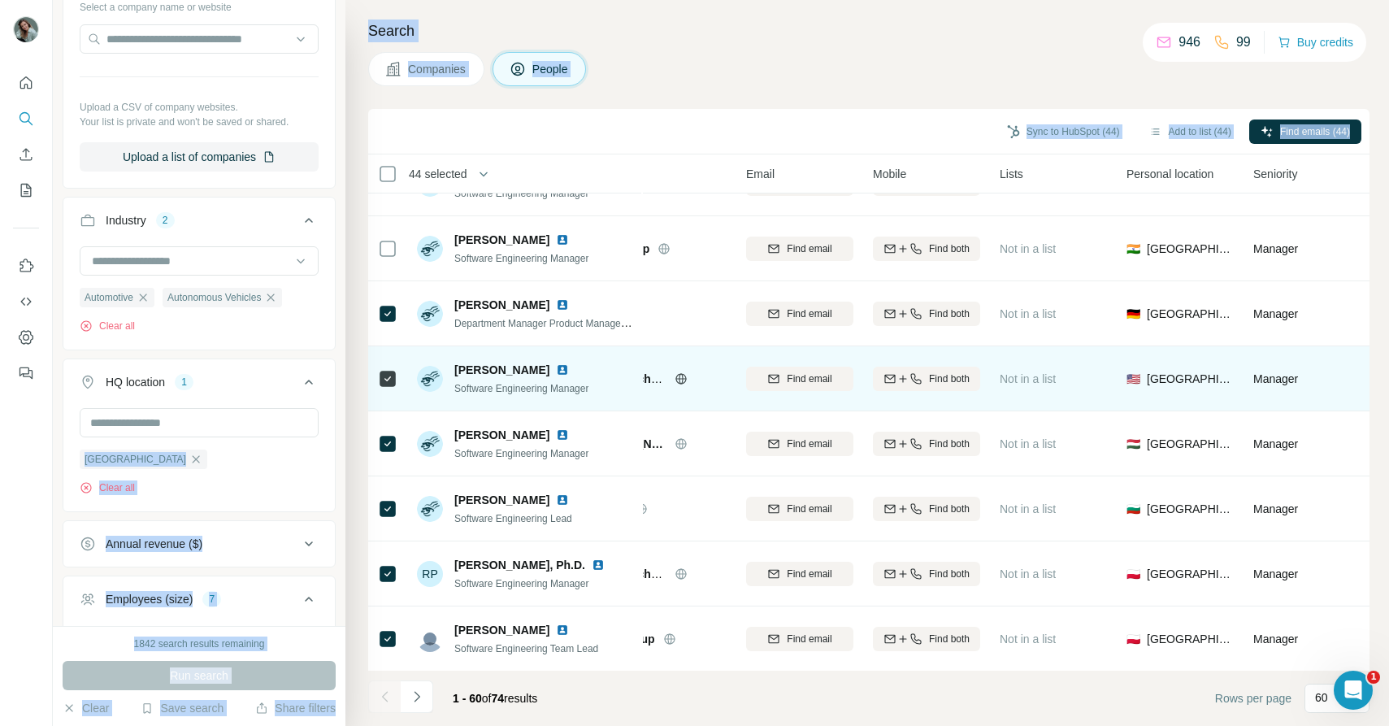
scroll to position [3425, 87]
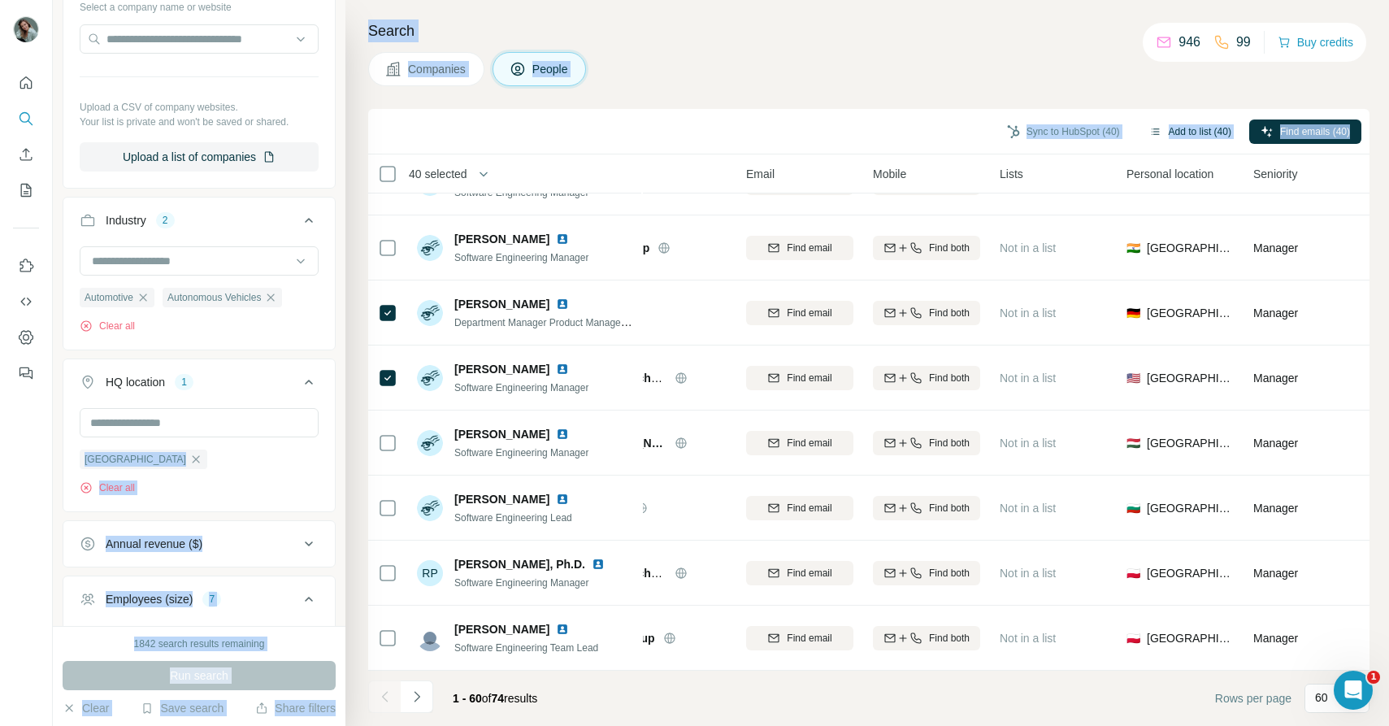
click at [1190, 133] on button "Add to list (40)" at bounding box center [1190, 132] width 105 height 24
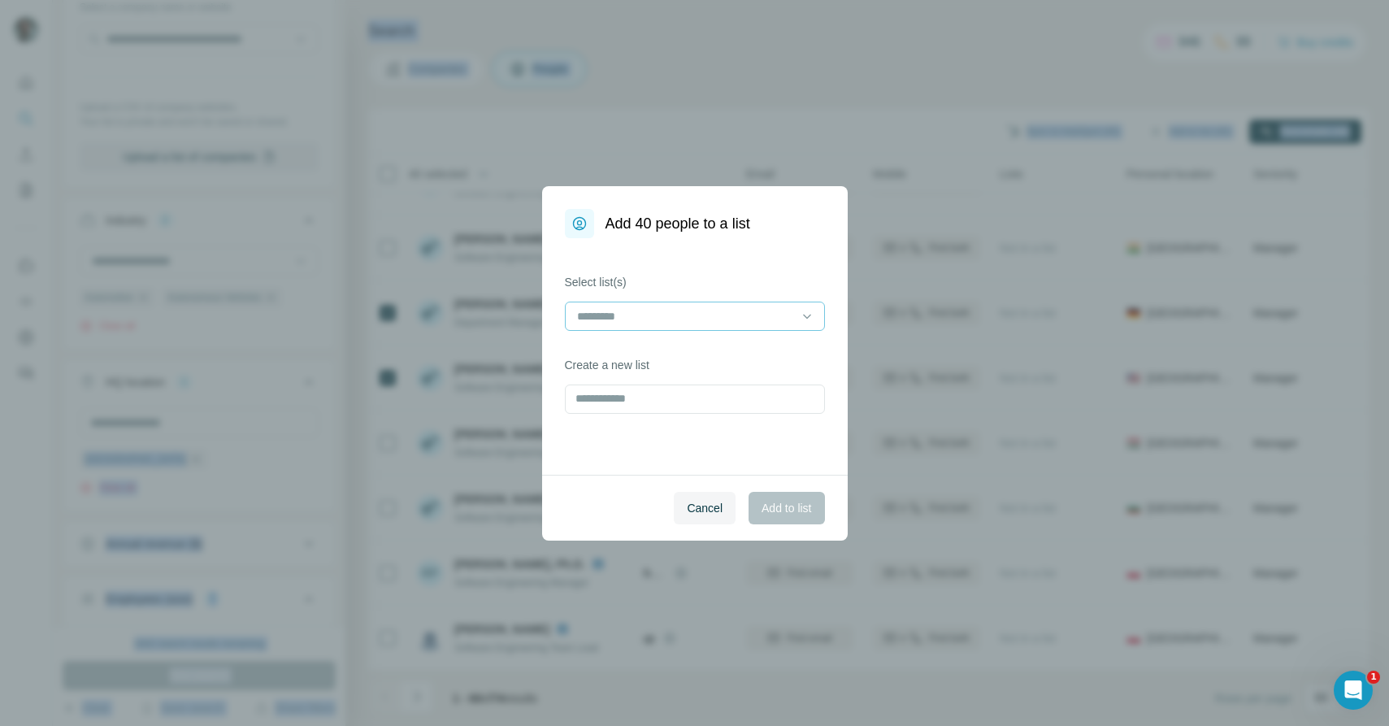
click at [674, 323] on input at bounding box center [686, 316] width 220 height 18
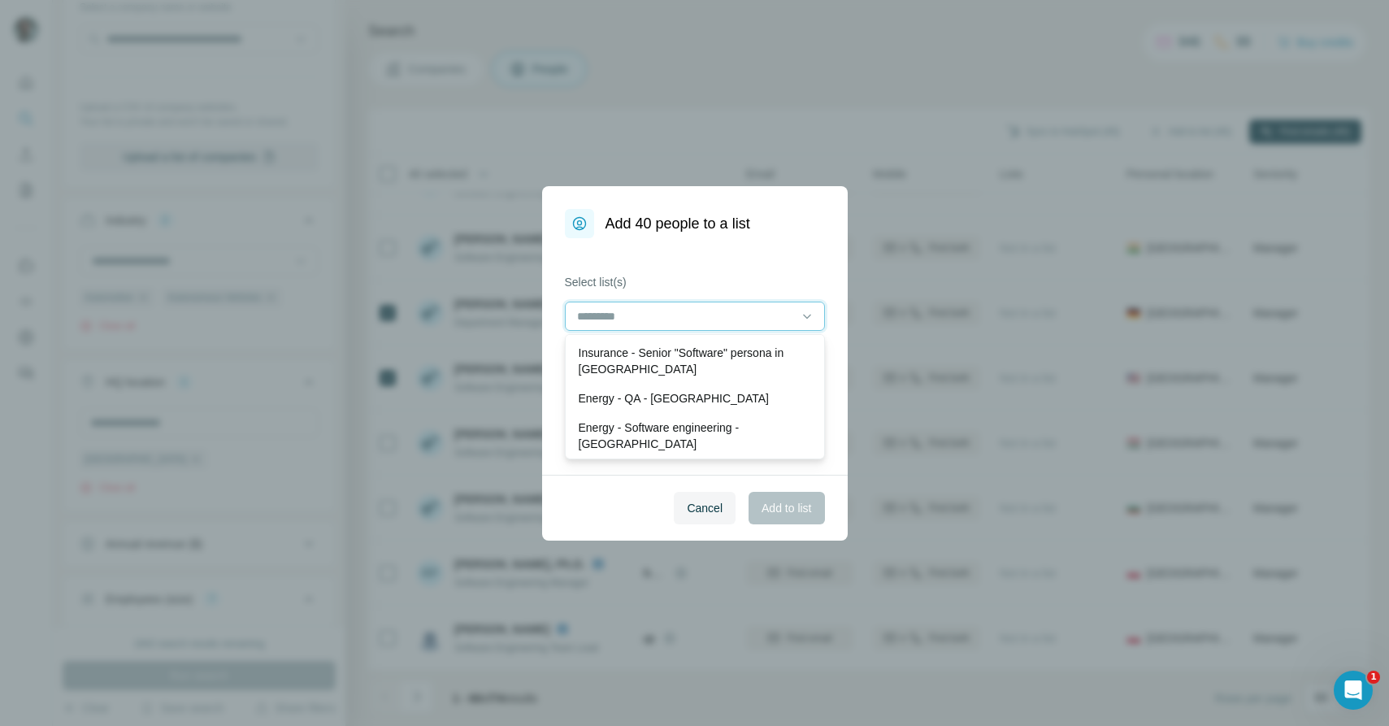
click at [673, 315] on input at bounding box center [686, 316] width 220 height 18
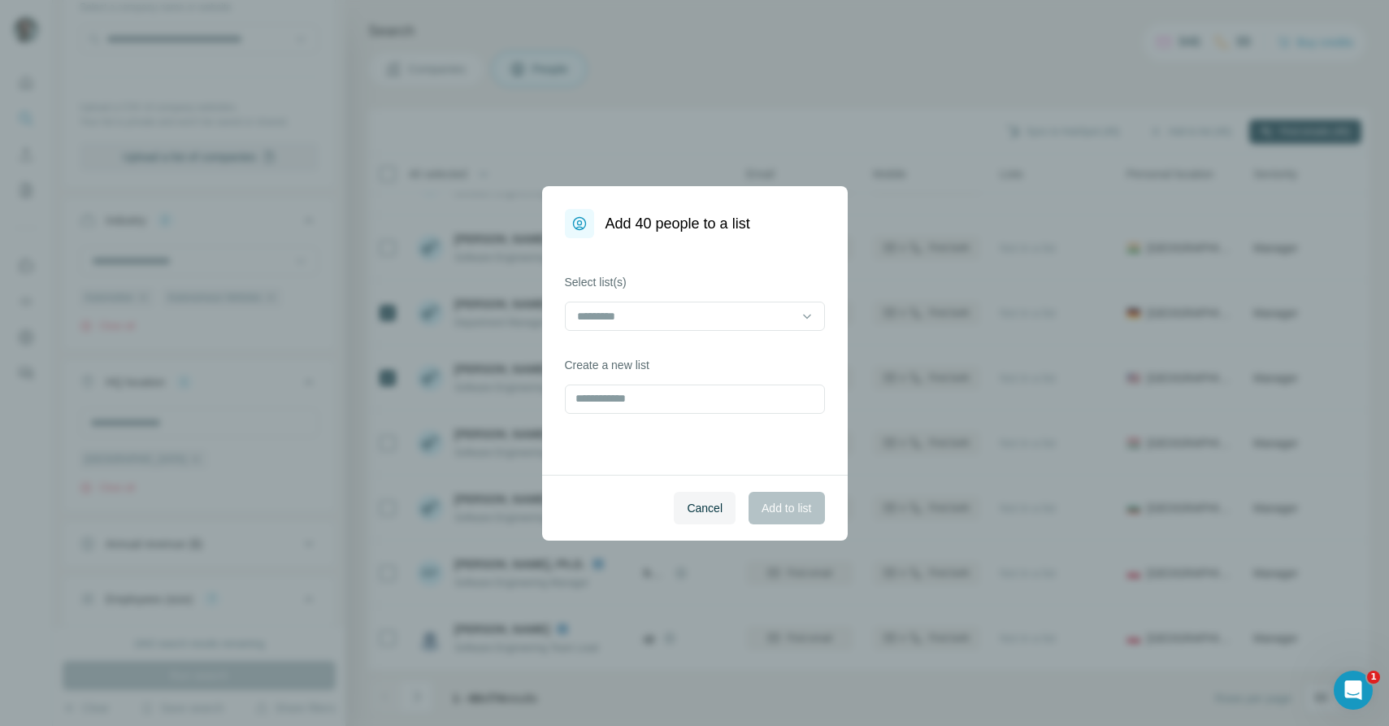
click at [667, 260] on div "Select list(s) Create a new list" at bounding box center [695, 356] width 306 height 237
click at [622, 402] on input "text" at bounding box center [695, 399] width 260 height 29
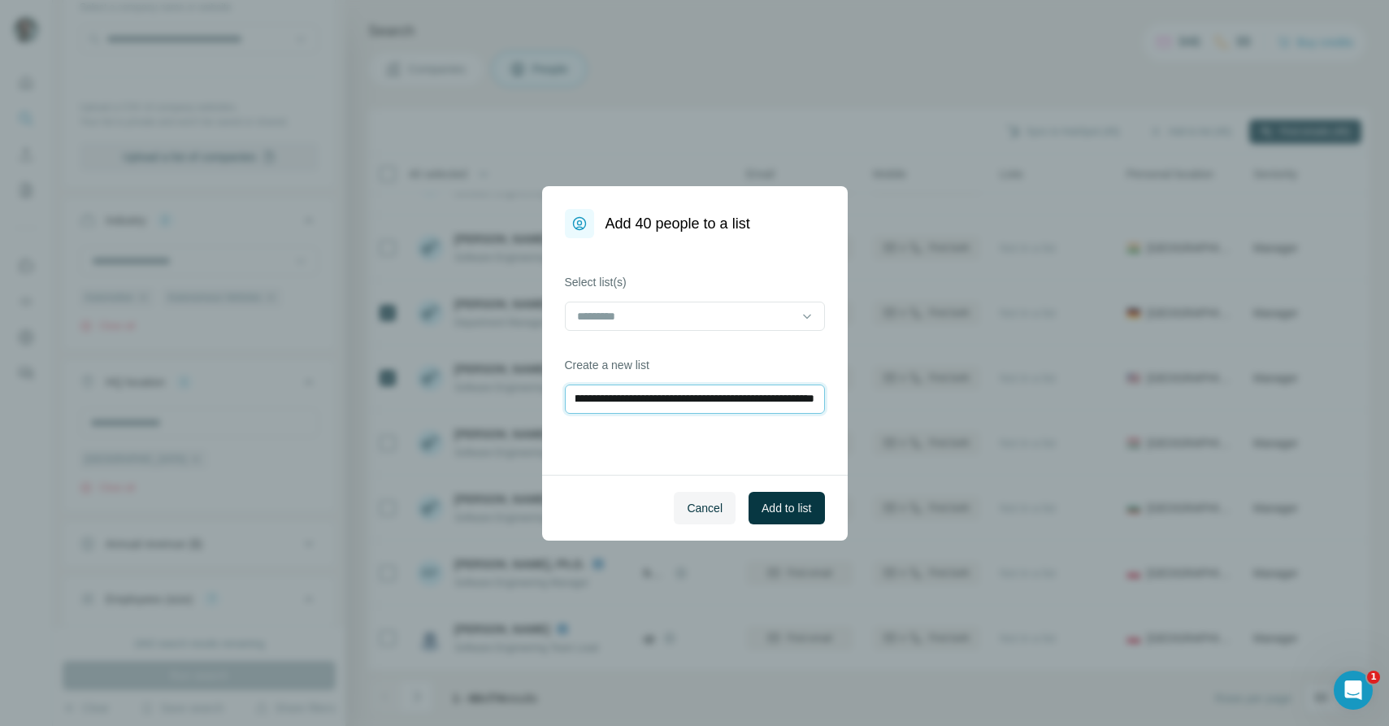
scroll to position [0, 260]
type input "**********"
click at [798, 508] on span "Add to list" at bounding box center [787, 508] width 50 height 16
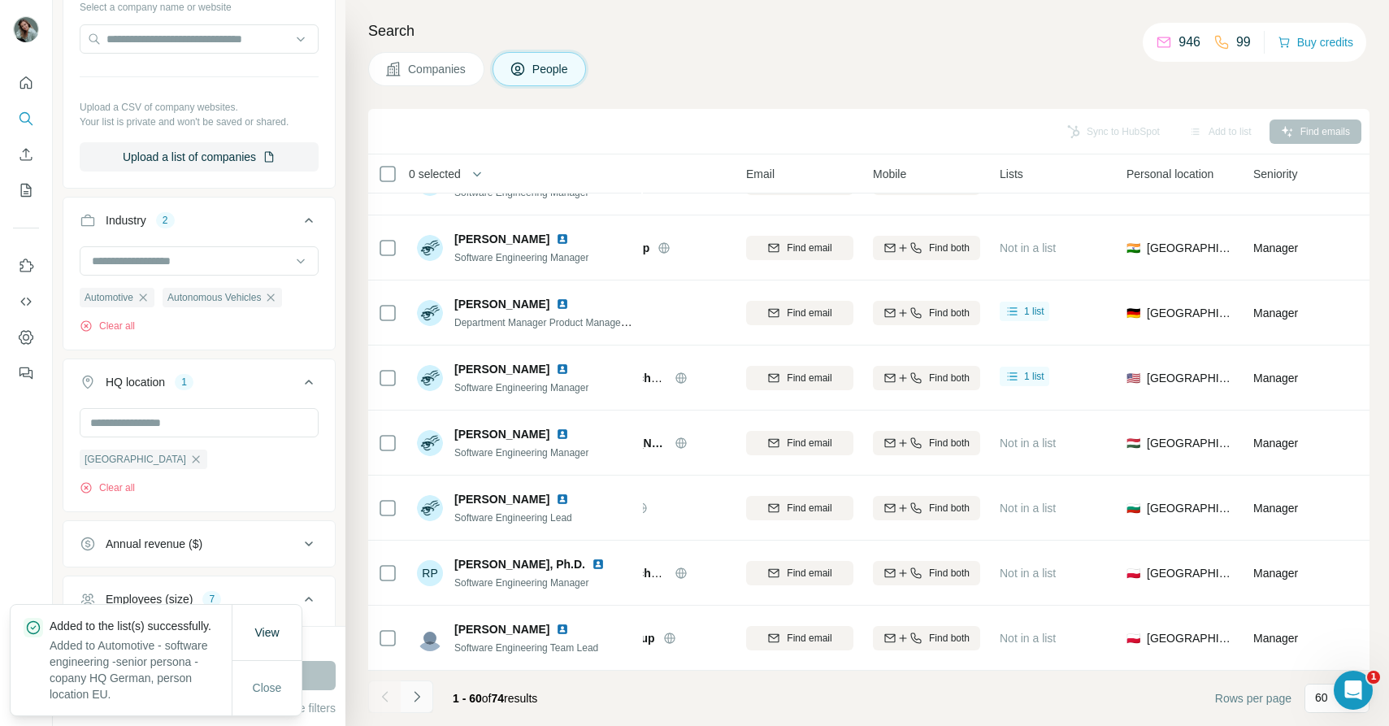
click at [425, 695] on button "Navigate to next page" at bounding box center [417, 697] width 33 height 33
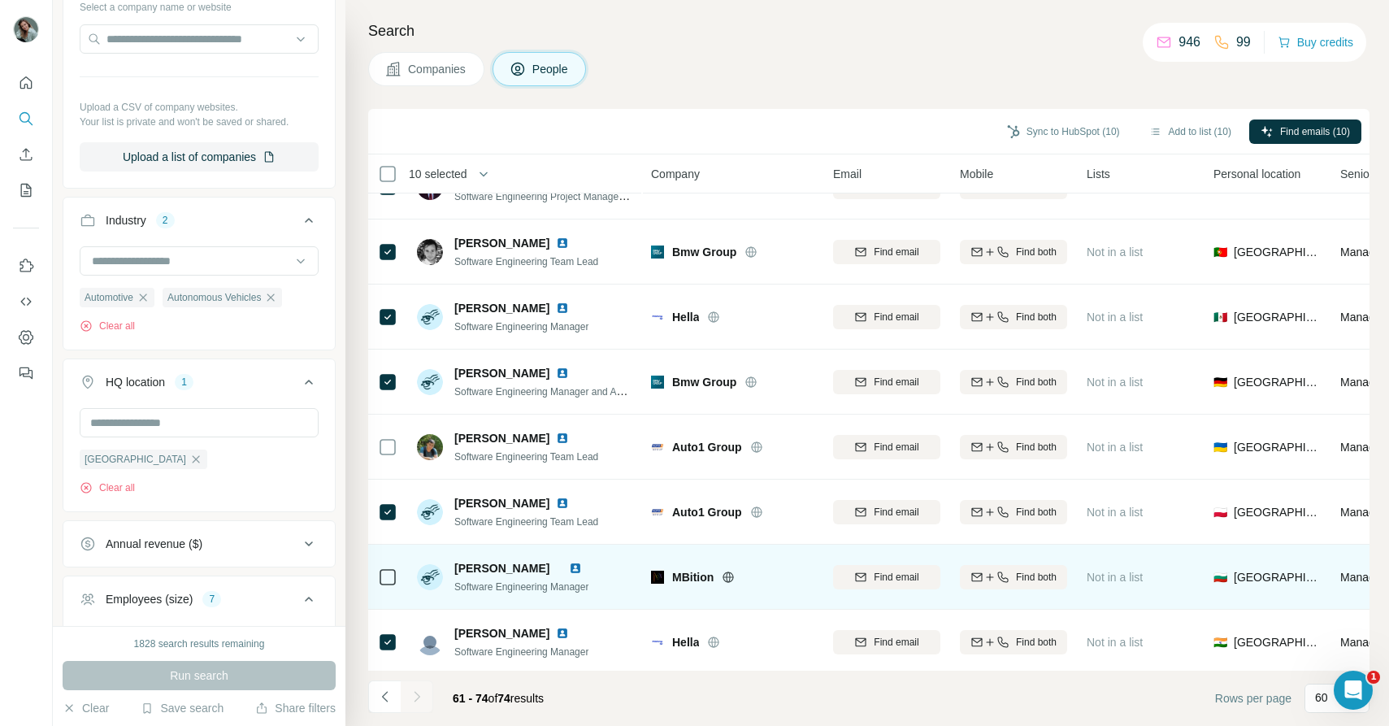
scroll to position [433, 0]
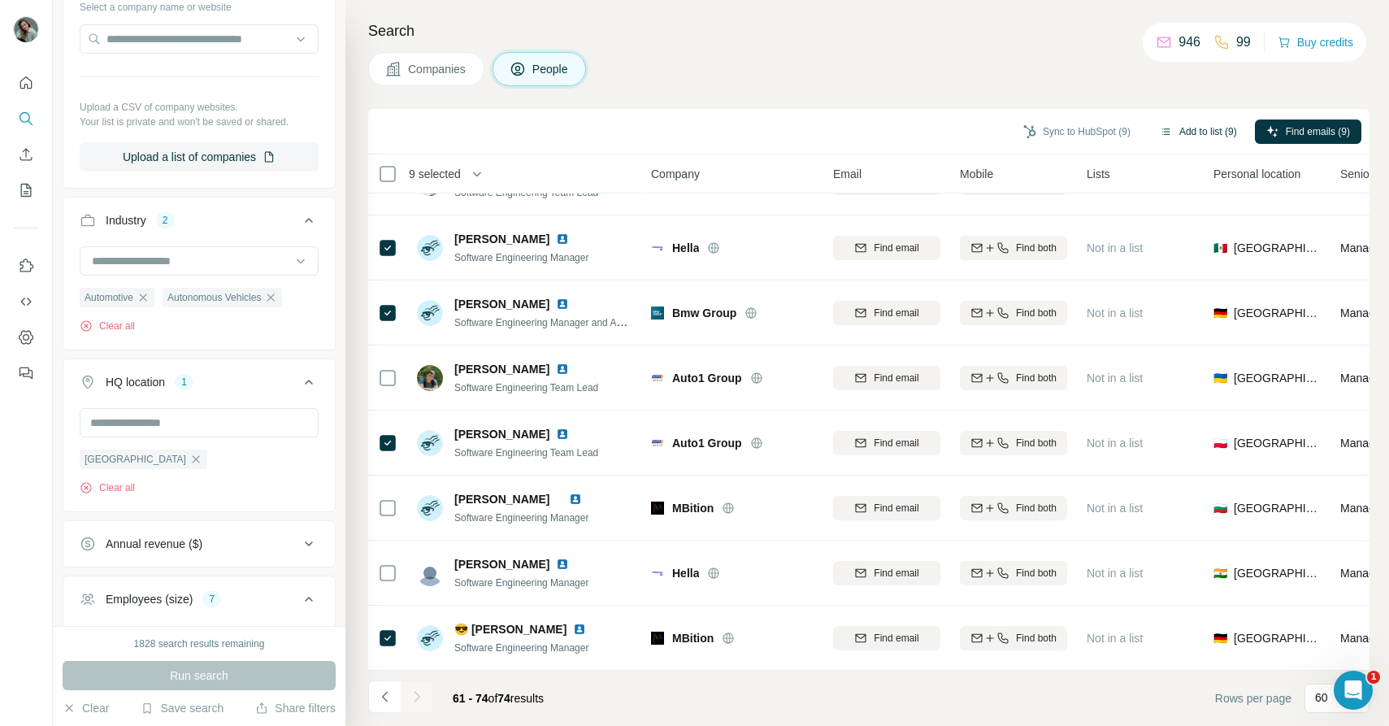
click at [1187, 133] on button "Add to list (9)" at bounding box center [1199, 132] width 100 height 24
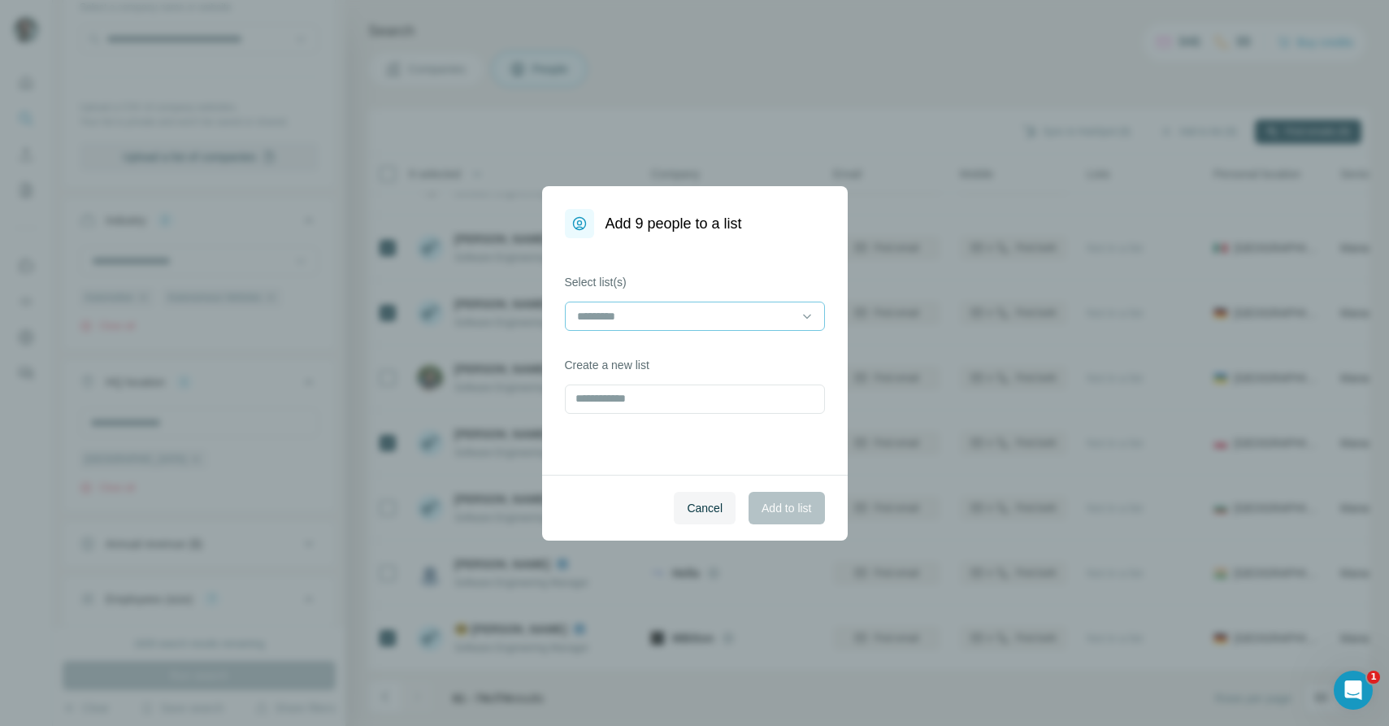
click at [698, 319] on input at bounding box center [686, 316] width 220 height 18
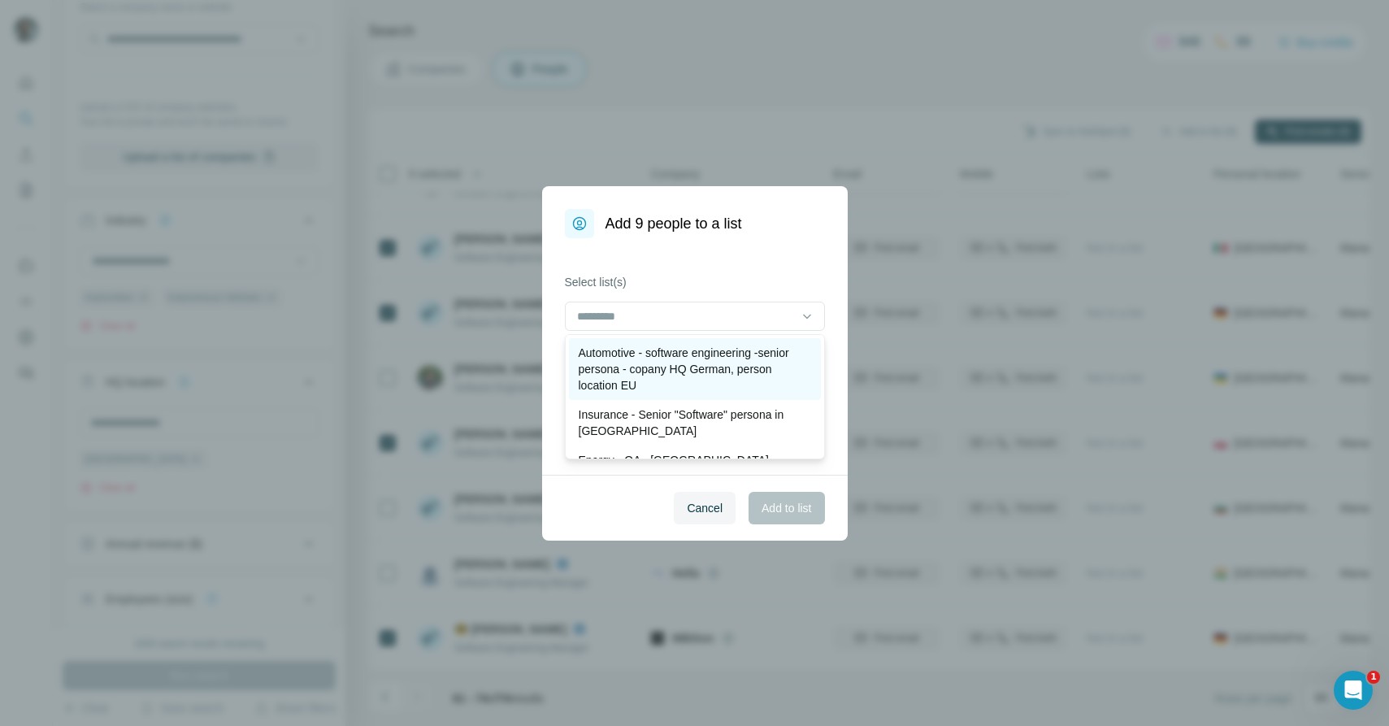
click at [696, 385] on p "Automotive - software engineering -senior persona - copany HQ German, person lo…" at bounding box center [695, 369] width 233 height 49
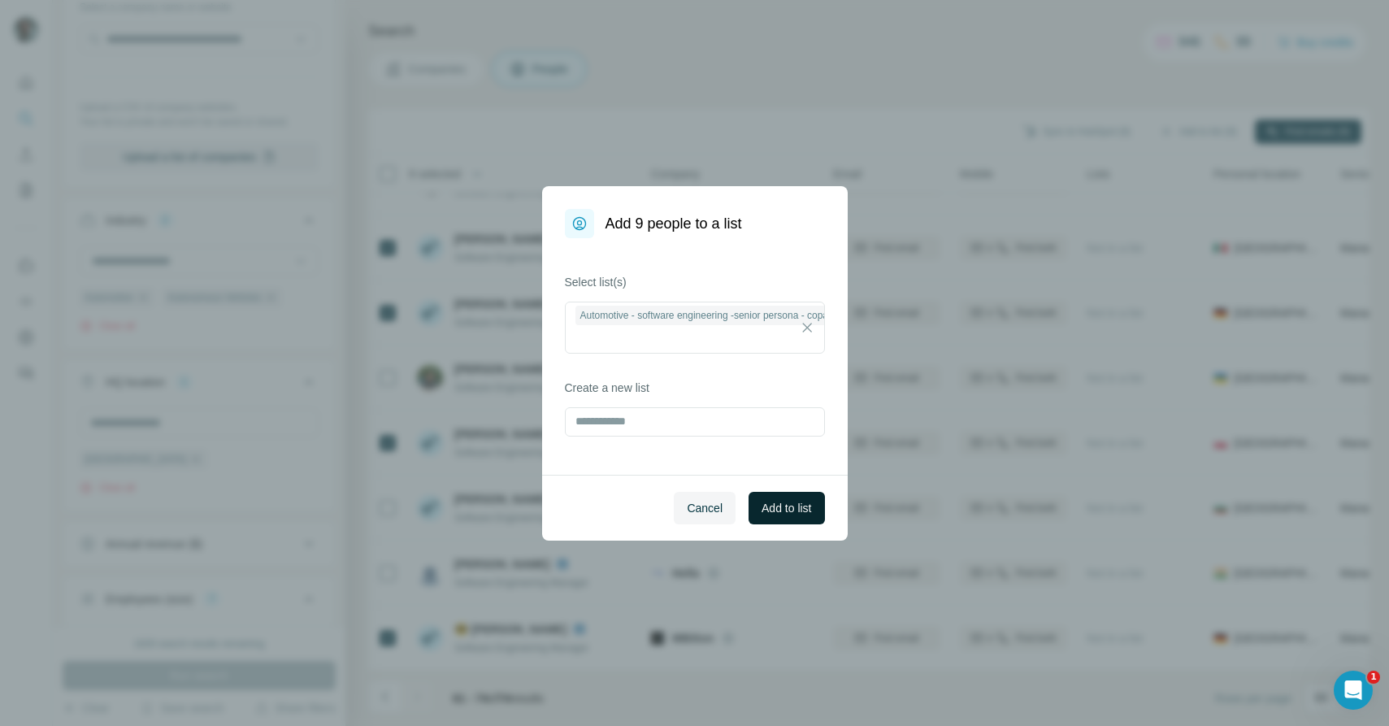
click at [781, 503] on span "Add to list" at bounding box center [787, 508] width 50 height 16
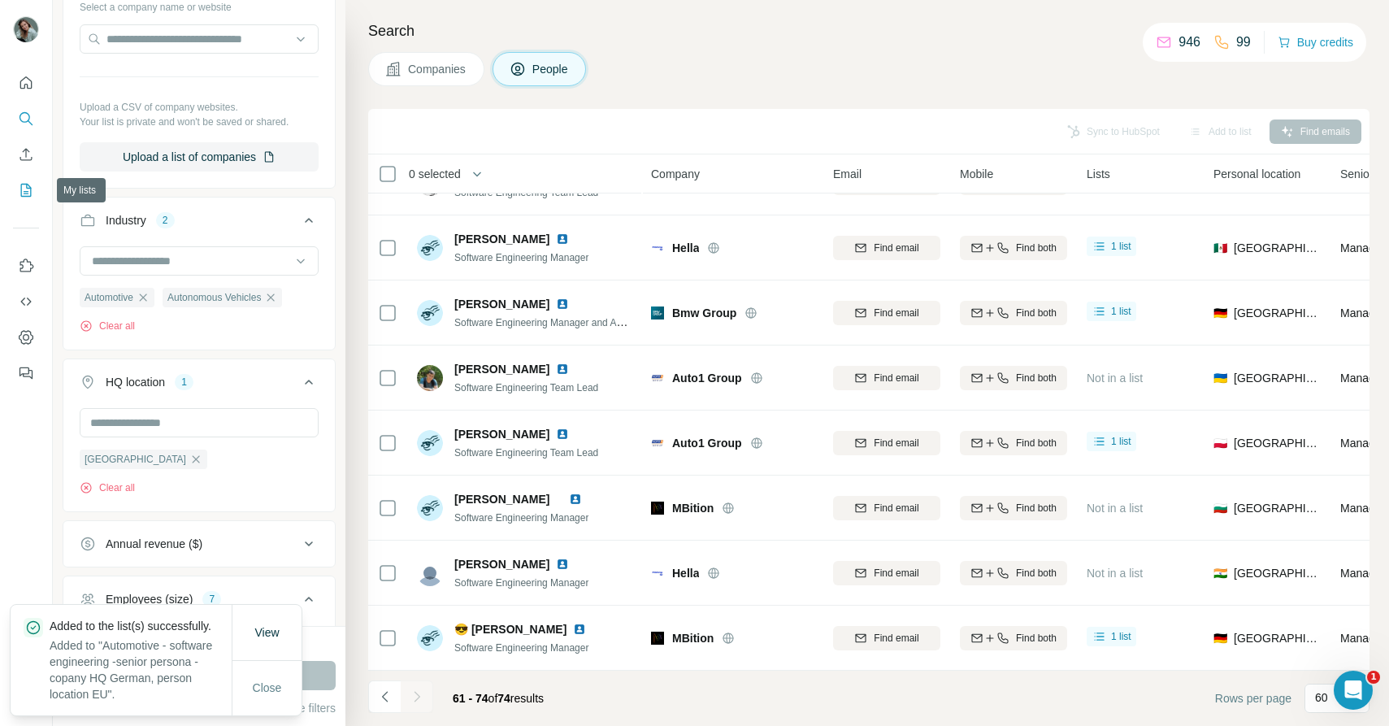
click at [25, 185] on icon "My lists" at bounding box center [26, 190] width 16 height 16
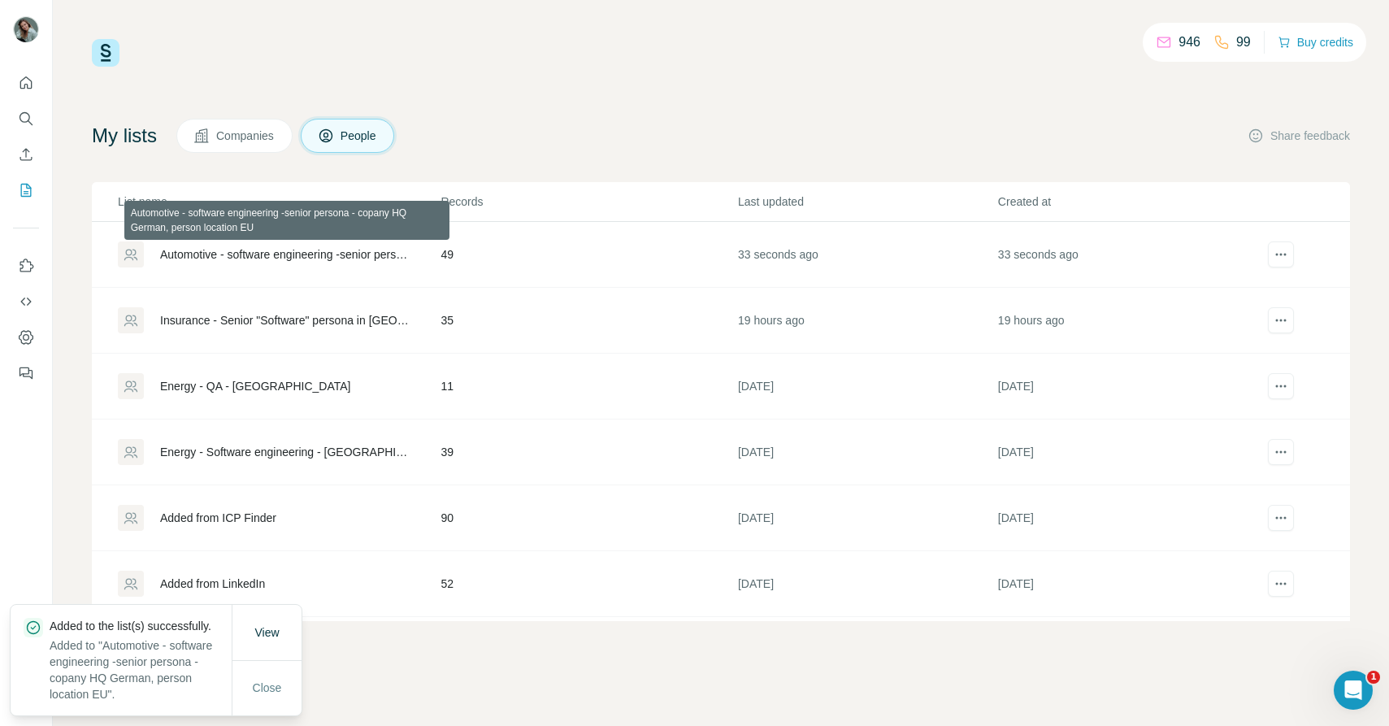
click at [319, 259] on div "Automotive - software engineering -senior persona - copany HQ German, person lo…" at bounding box center [286, 254] width 253 height 16
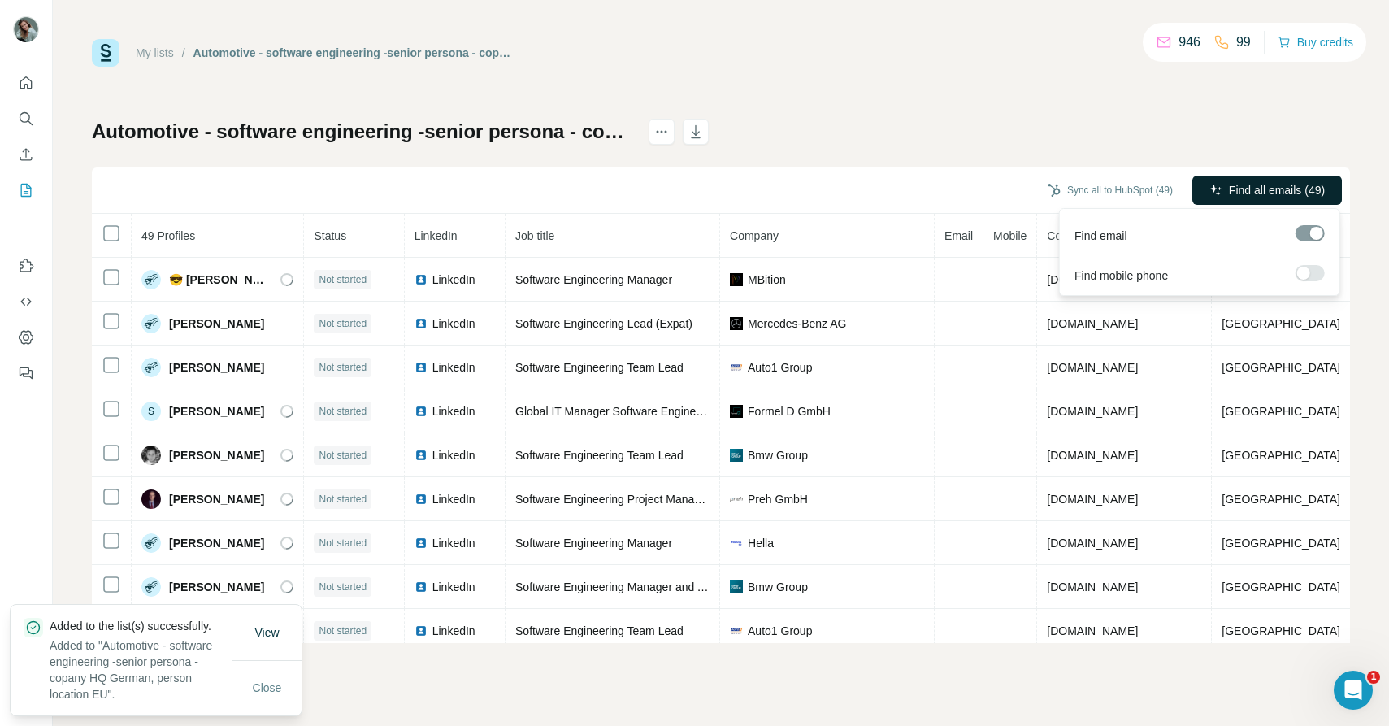
click at [1225, 193] on button "Find all emails (49)" at bounding box center [1268, 190] width 150 height 29
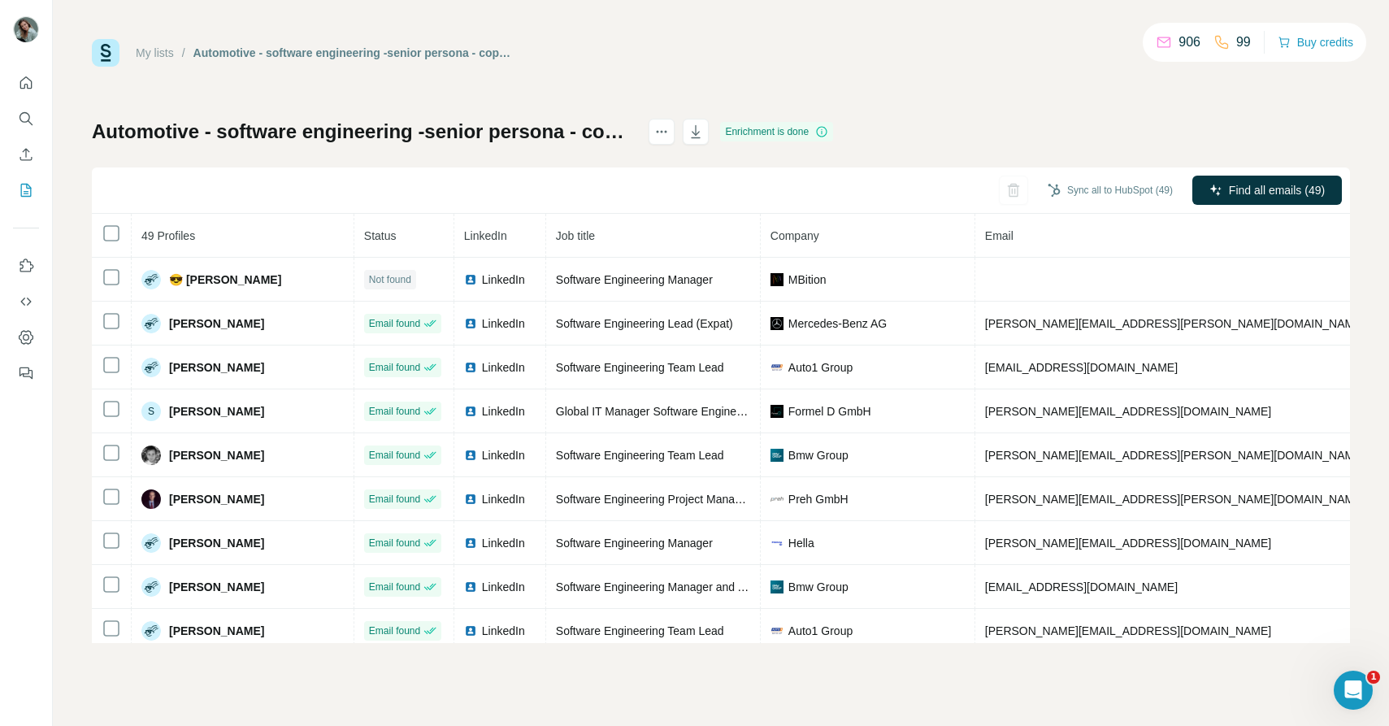
click at [1021, 237] on th "Email" at bounding box center [1176, 236] width 401 height 44
click at [701, 131] on icon "button" at bounding box center [697, 133] width 8 height 5
click at [27, 85] on icon "Quick start" at bounding box center [26, 82] width 12 height 12
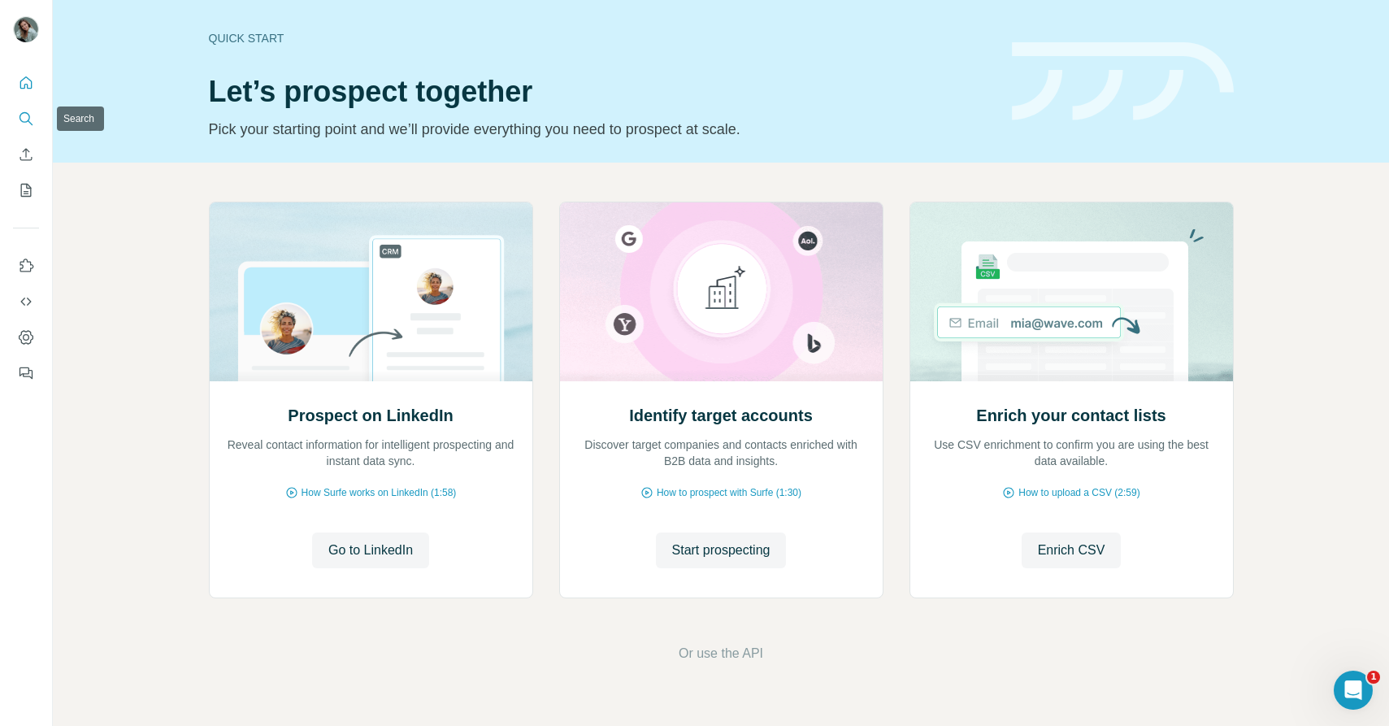
click at [28, 118] on icon "Search" at bounding box center [25, 117] width 11 height 11
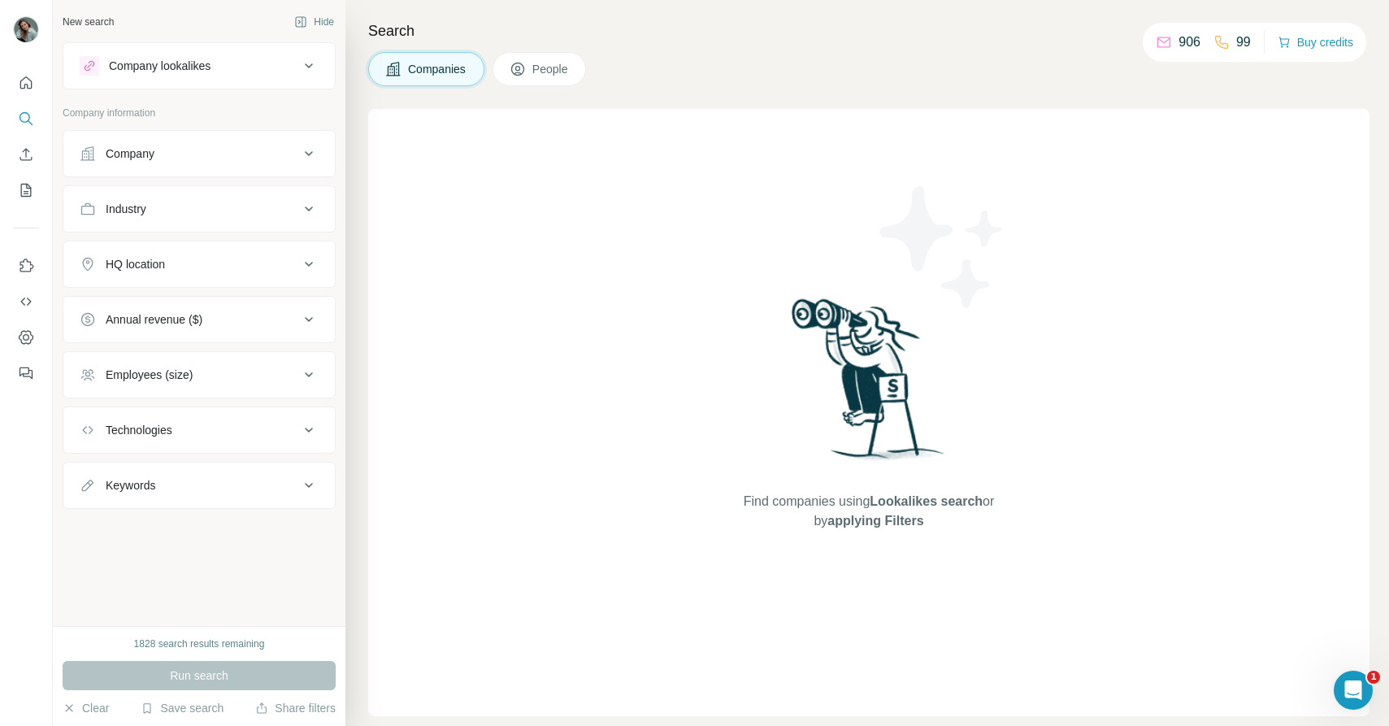
click at [540, 72] on span "People" at bounding box center [551, 69] width 37 height 16
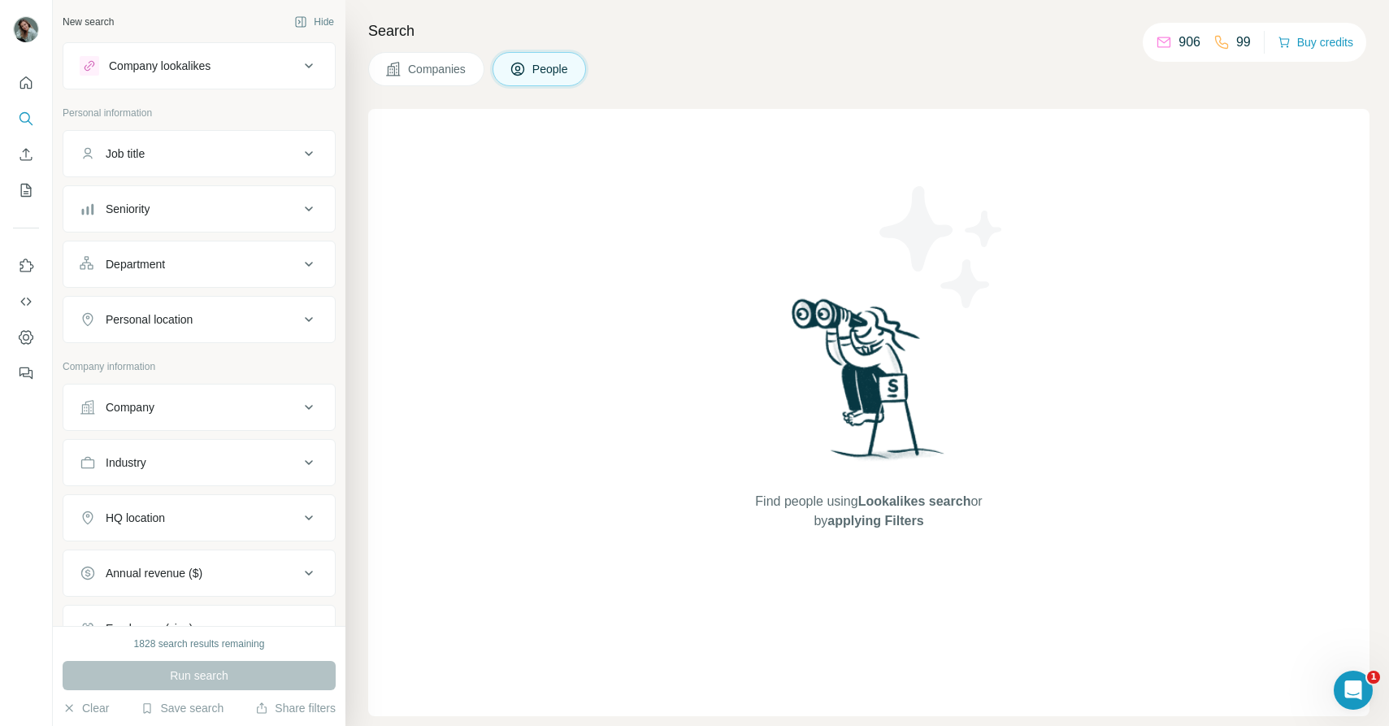
click at [228, 273] on button "Department" at bounding box center [199, 264] width 272 height 39
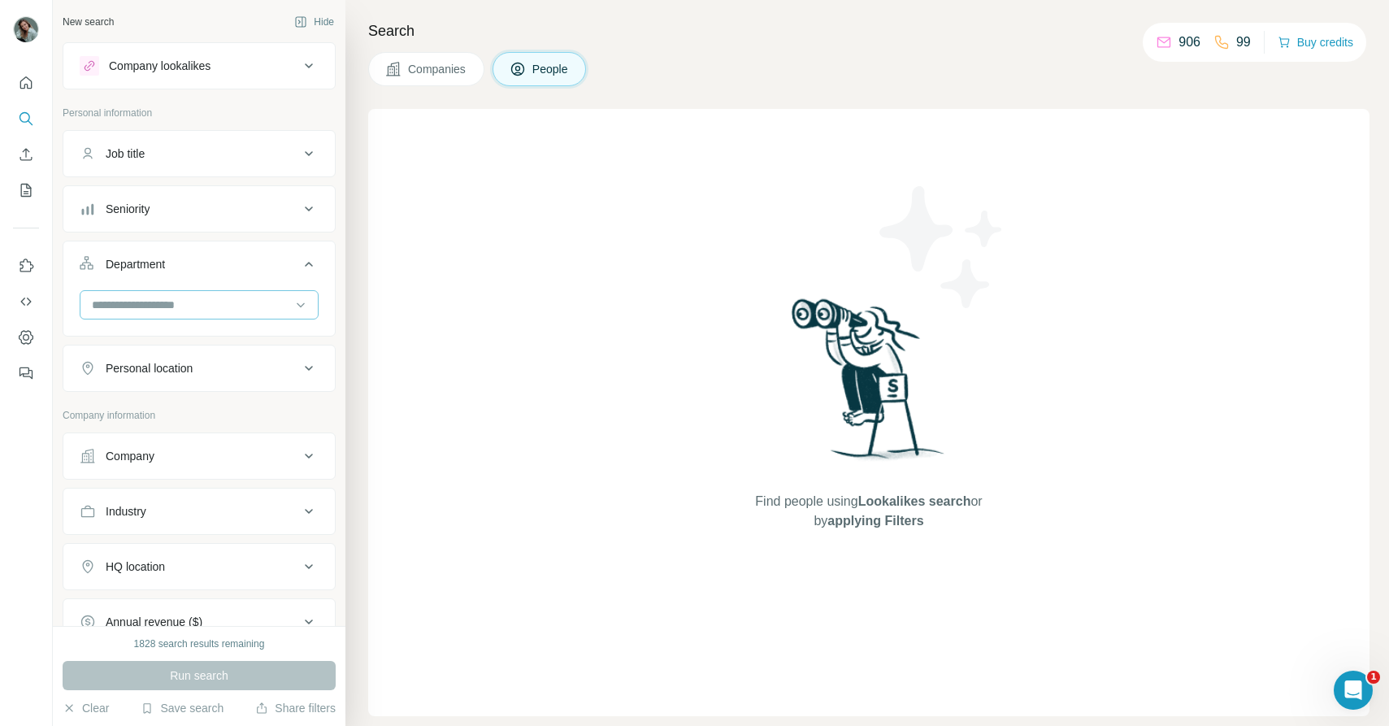
click at [222, 306] on input at bounding box center [190, 305] width 201 height 18
click at [189, 166] on button "Job title" at bounding box center [199, 153] width 272 height 39
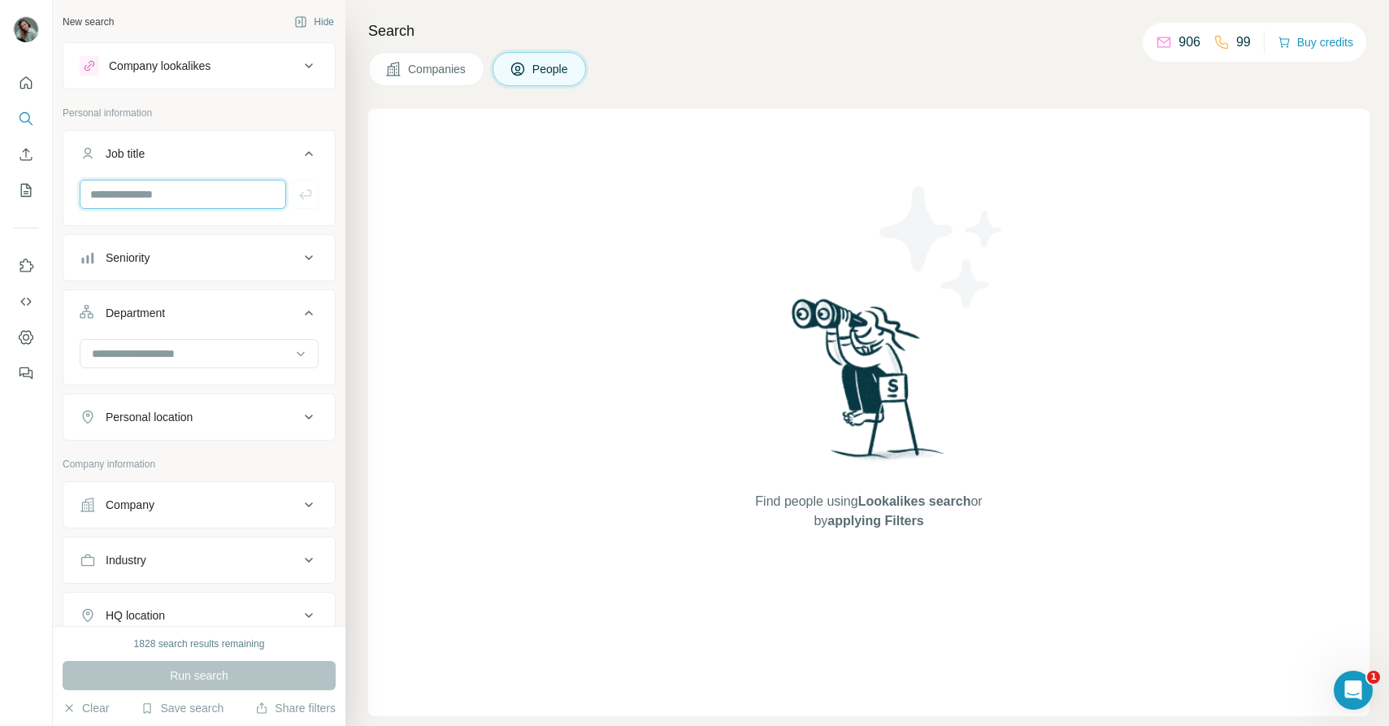
click at [172, 198] on input "text" at bounding box center [183, 194] width 207 height 29
type input "**********"
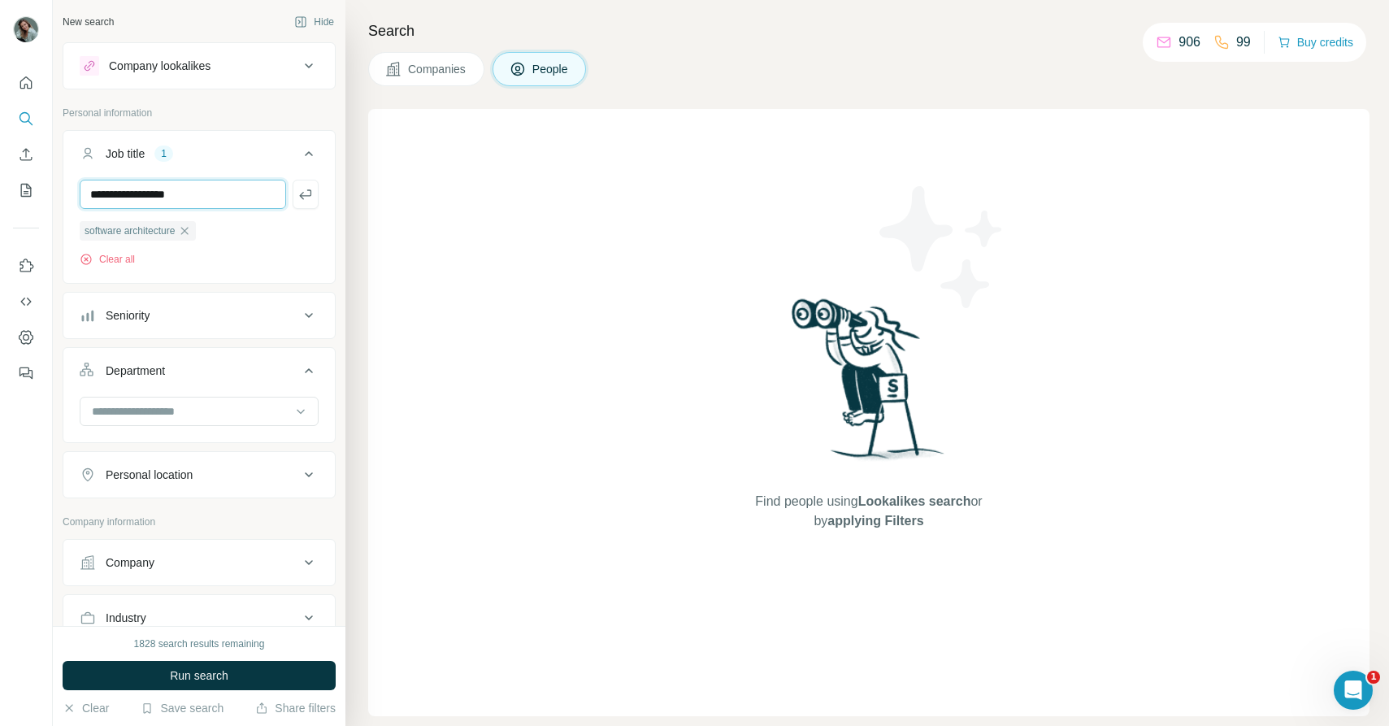
type input "**********"
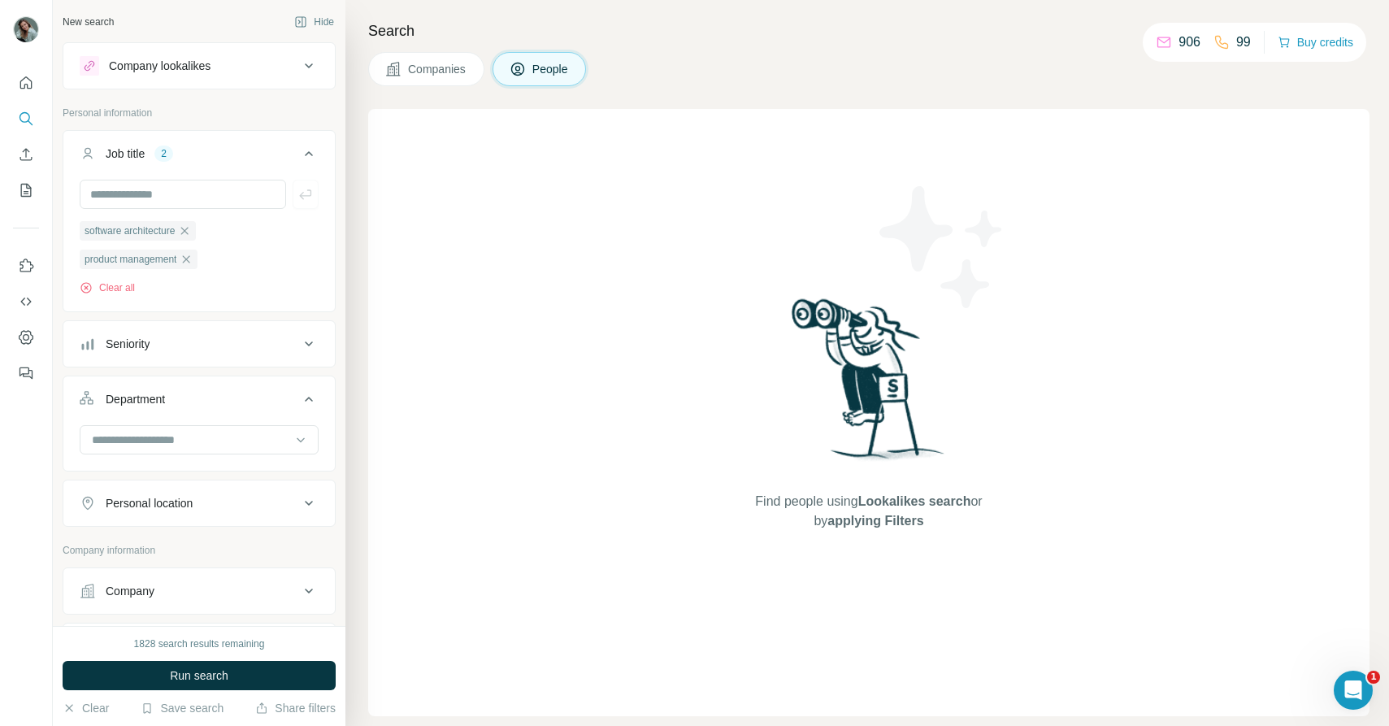
click at [128, 362] on button "Seniority" at bounding box center [199, 343] width 272 height 39
click at [122, 506] on span "Head" at bounding box center [115, 503] width 33 height 16
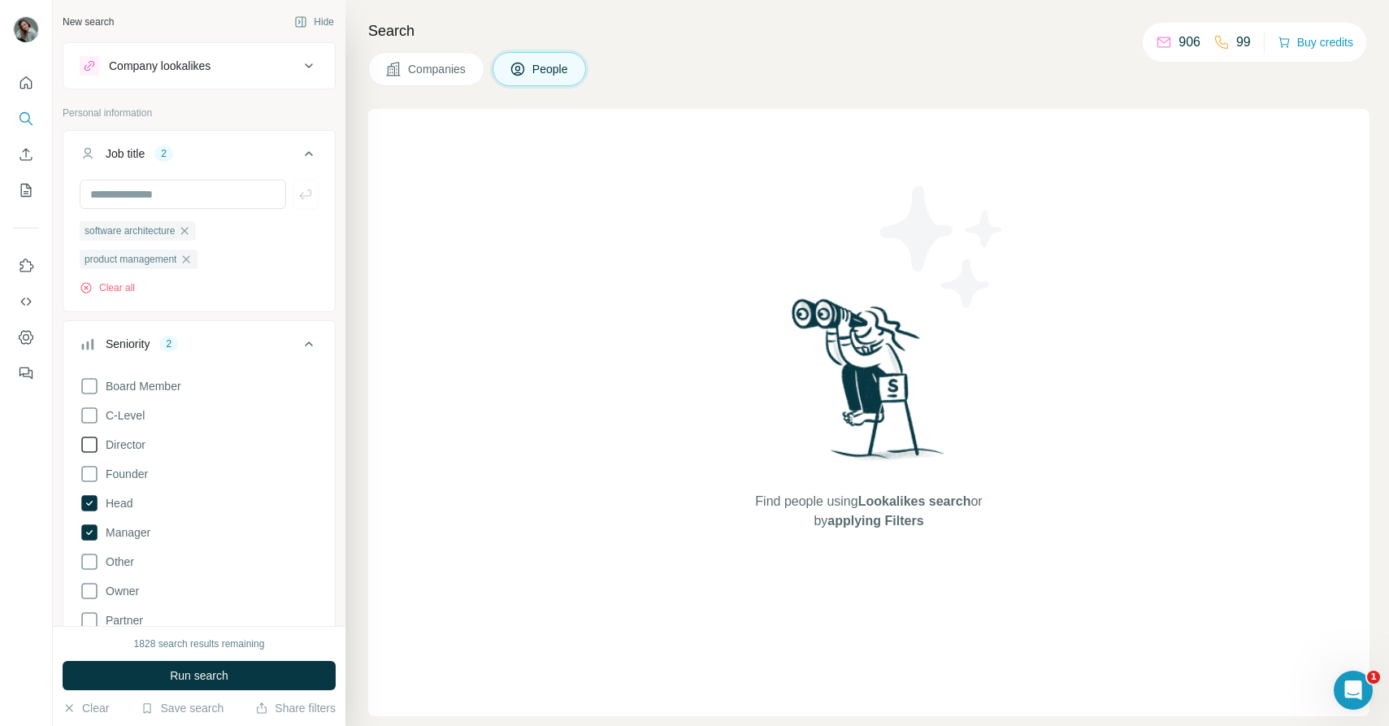
click at [127, 444] on span "Director" at bounding box center [122, 445] width 46 height 16
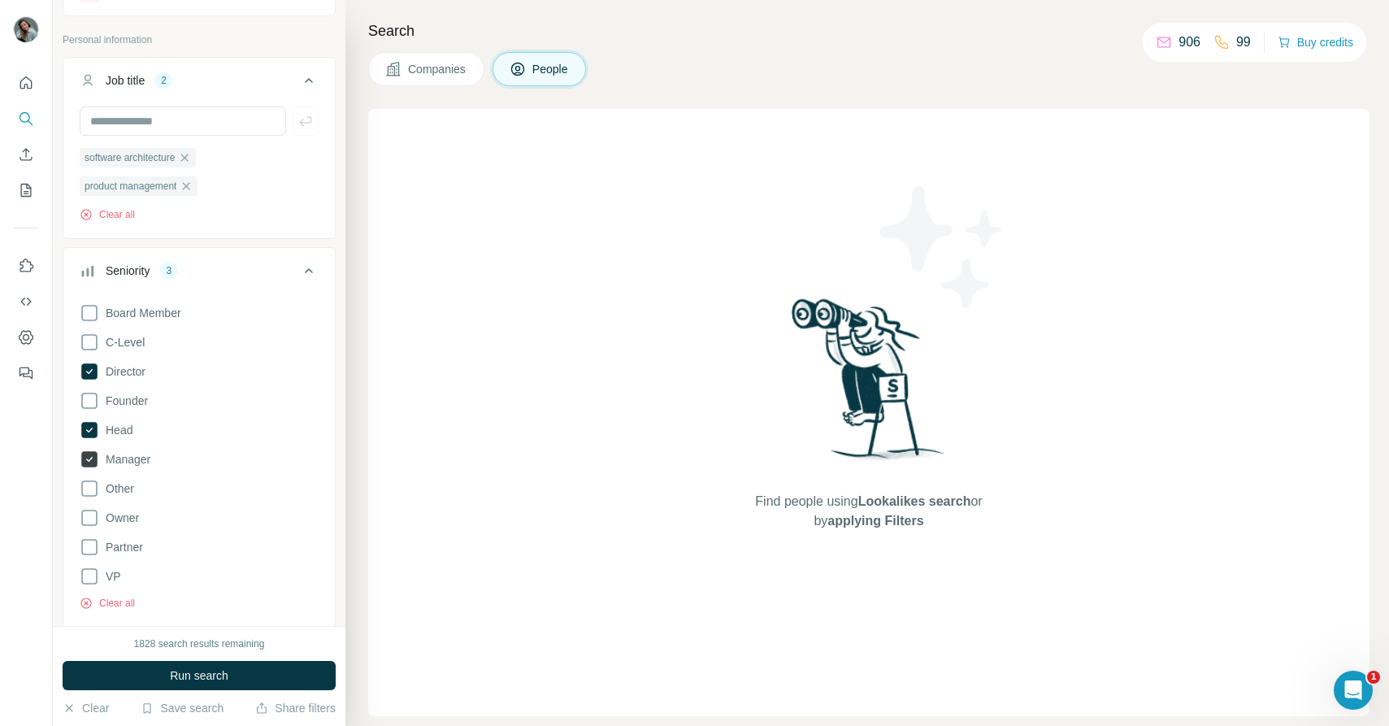
scroll to position [100, 0]
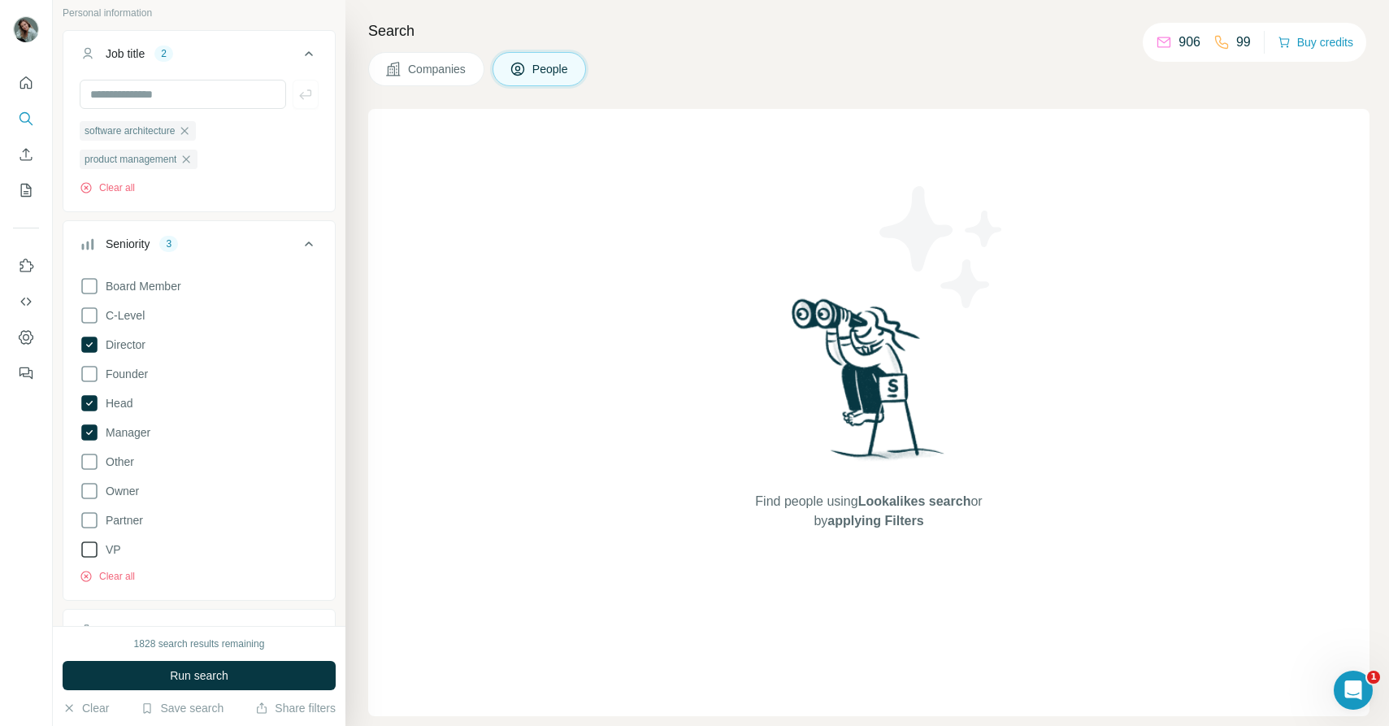
click at [115, 554] on span "VP" at bounding box center [110, 549] width 22 height 16
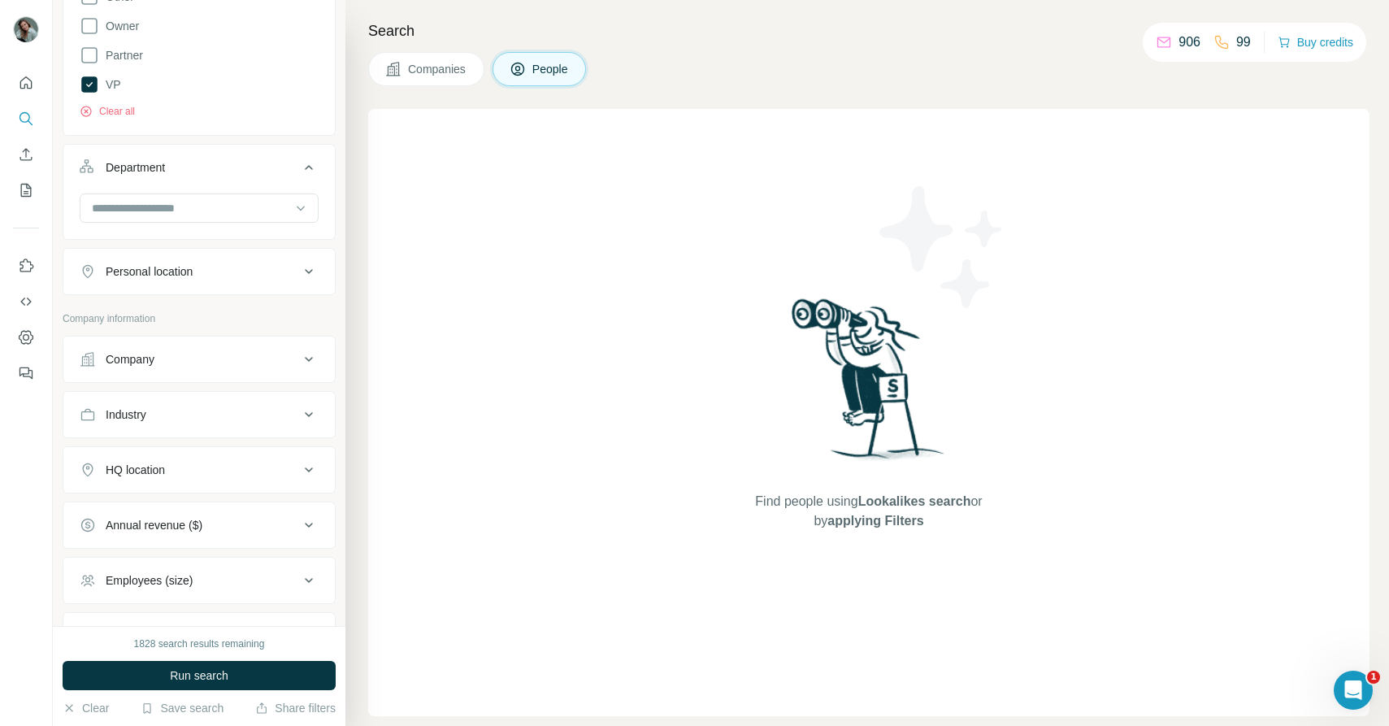
scroll to position [572, 0]
click at [192, 401] on div "Industry" at bounding box center [190, 408] width 220 height 16
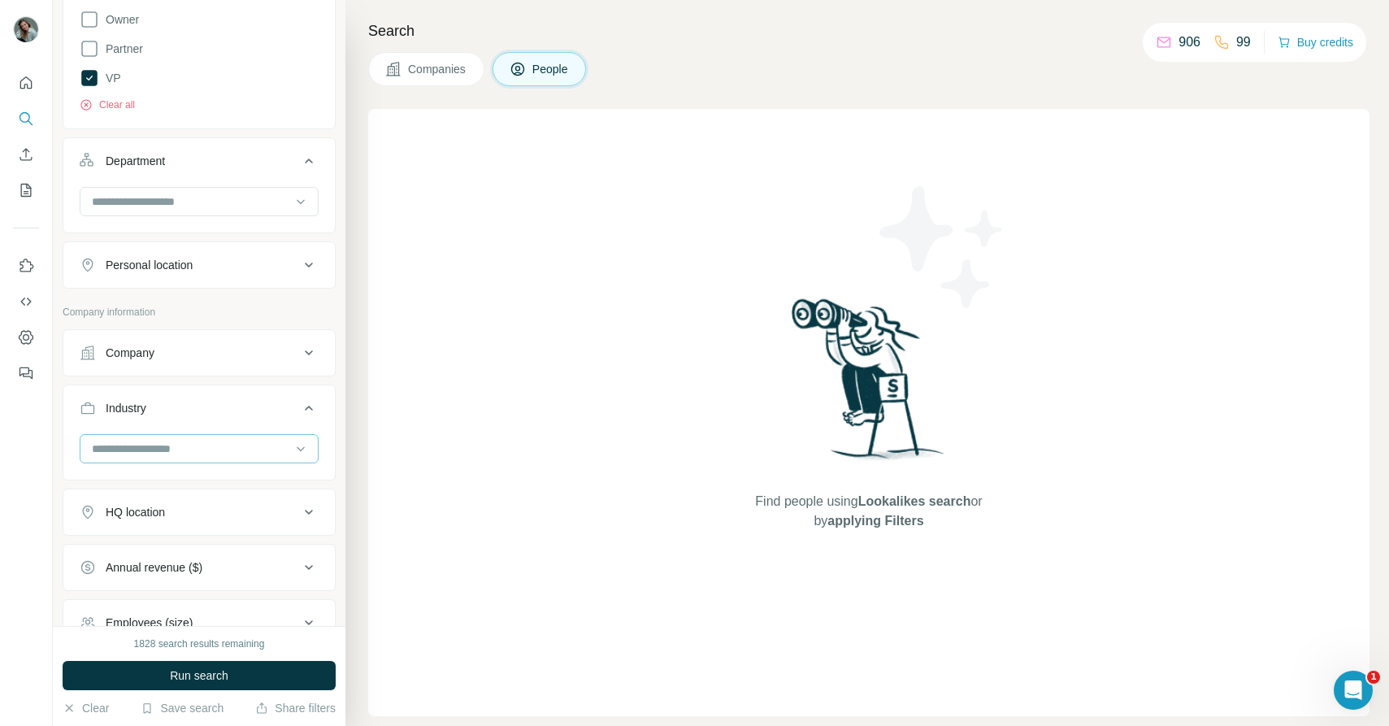
click at [183, 445] on input at bounding box center [190, 449] width 201 height 18
type input "********"
click at [202, 483] on div "Automotive" at bounding box center [198, 486] width 211 height 16
click at [190, 448] on input at bounding box center [190, 449] width 201 height 18
type input "****"
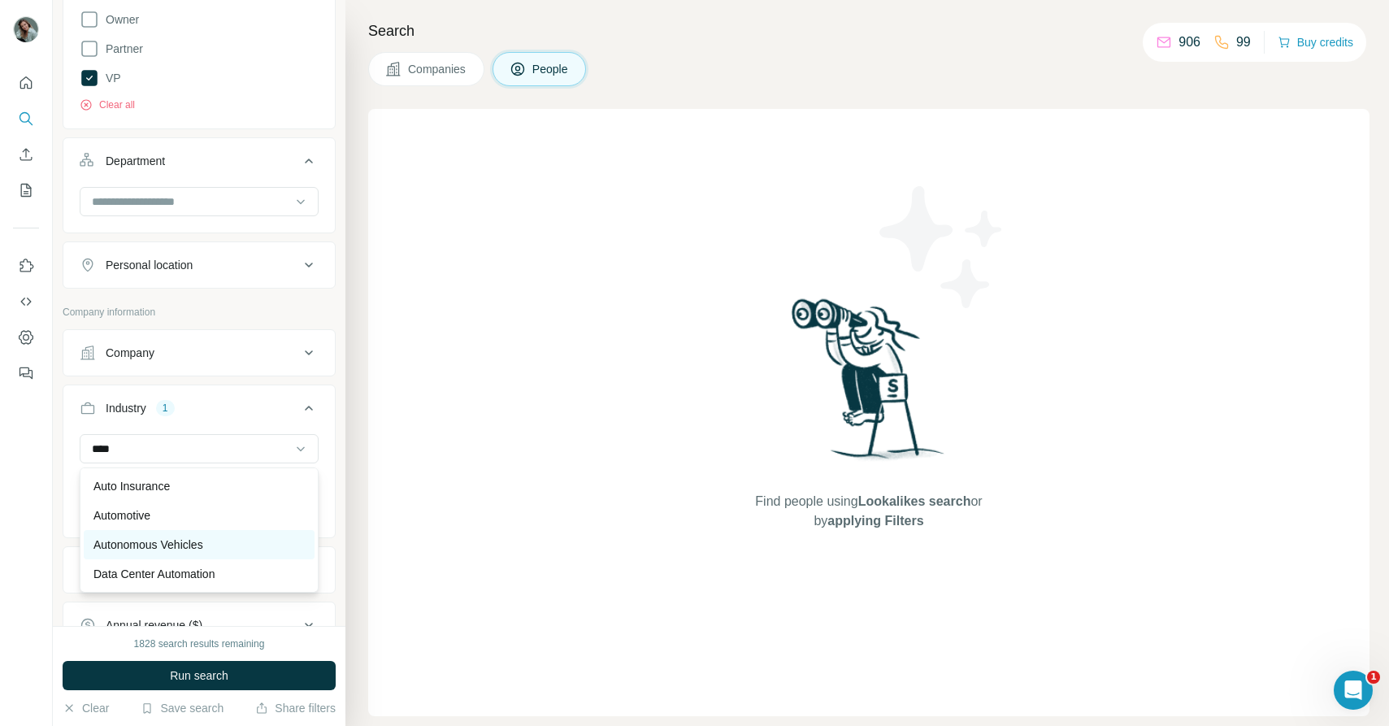
click at [210, 535] on div "Autonomous Vehicles" at bounding box center [199, 544] width 231 height 29
click at [180, 455] on input at bounding box center [190, 449] width 201 height 18
type input "****"
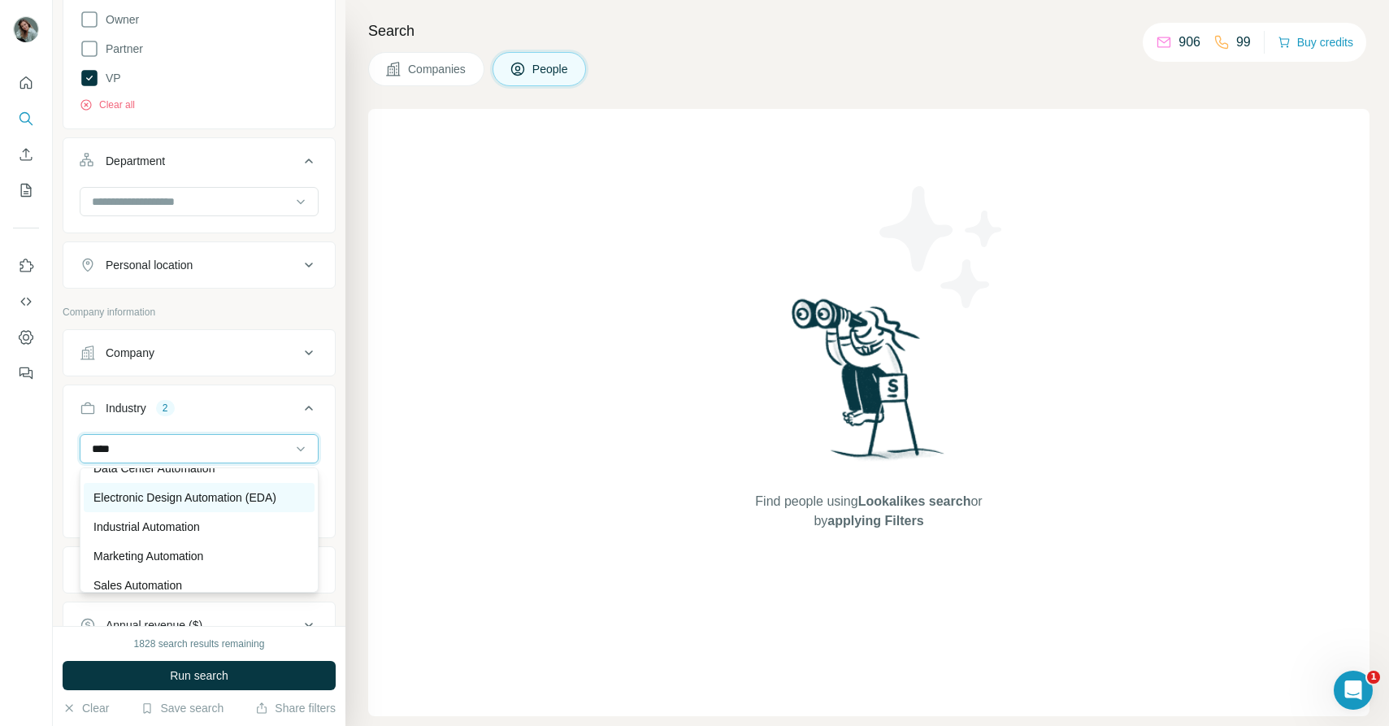
scroll to position [117, 0]
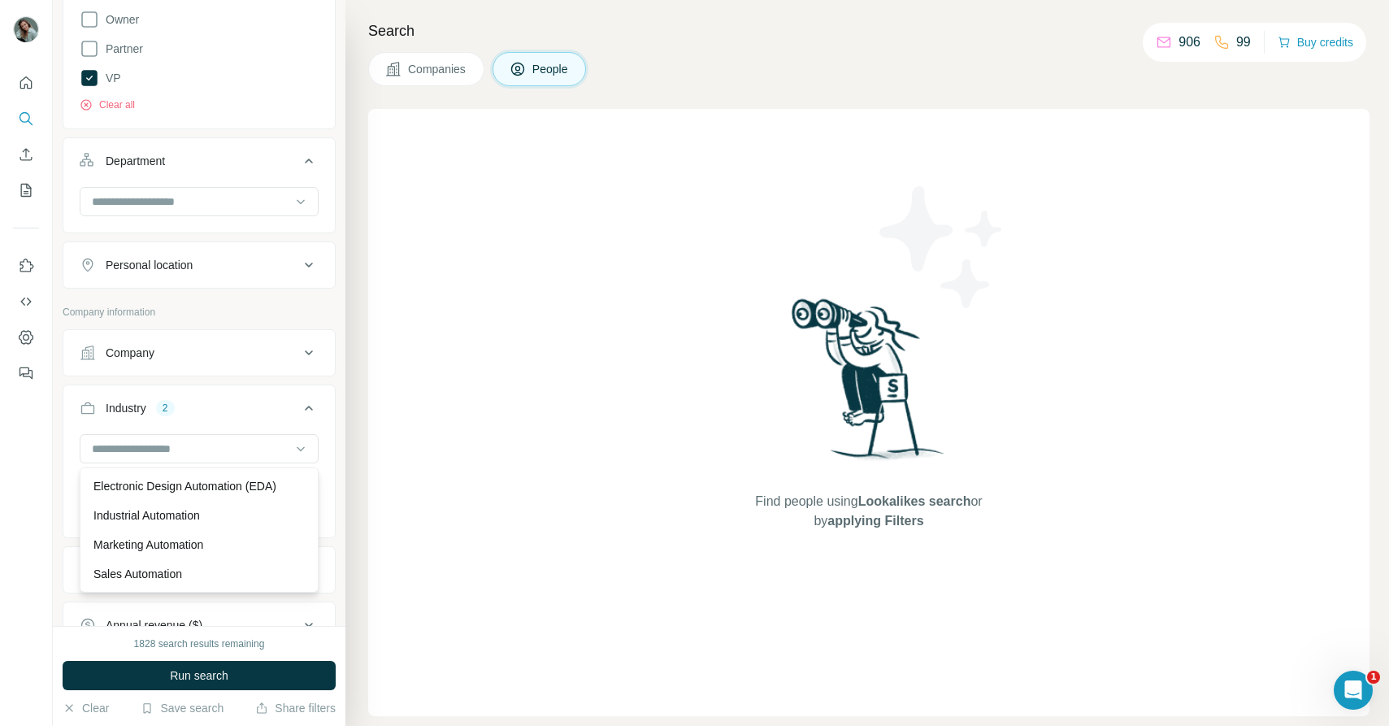
click at [354, 482] on div "Search Companies People Find people using Lookalikes search or by applying Filt…" at bounding box center [868, 363] width 1044 height 726
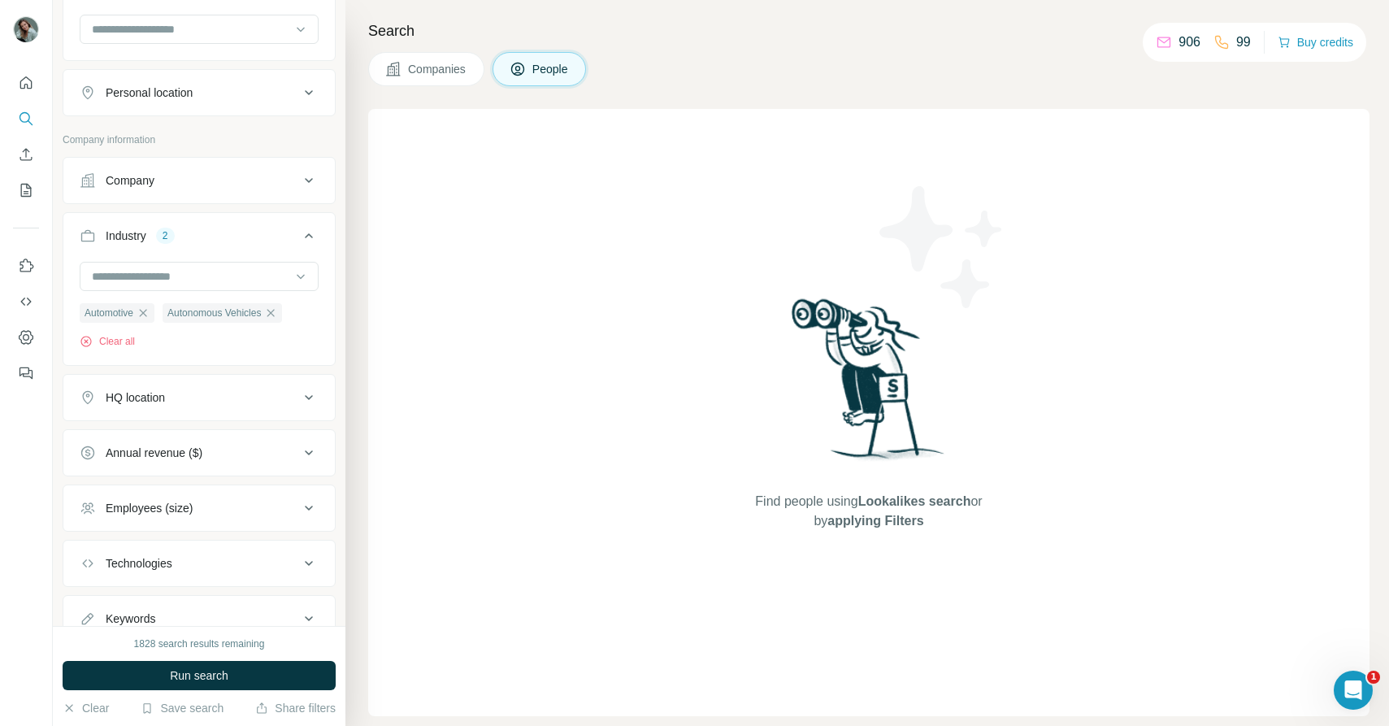
scroll to position [772, 0]
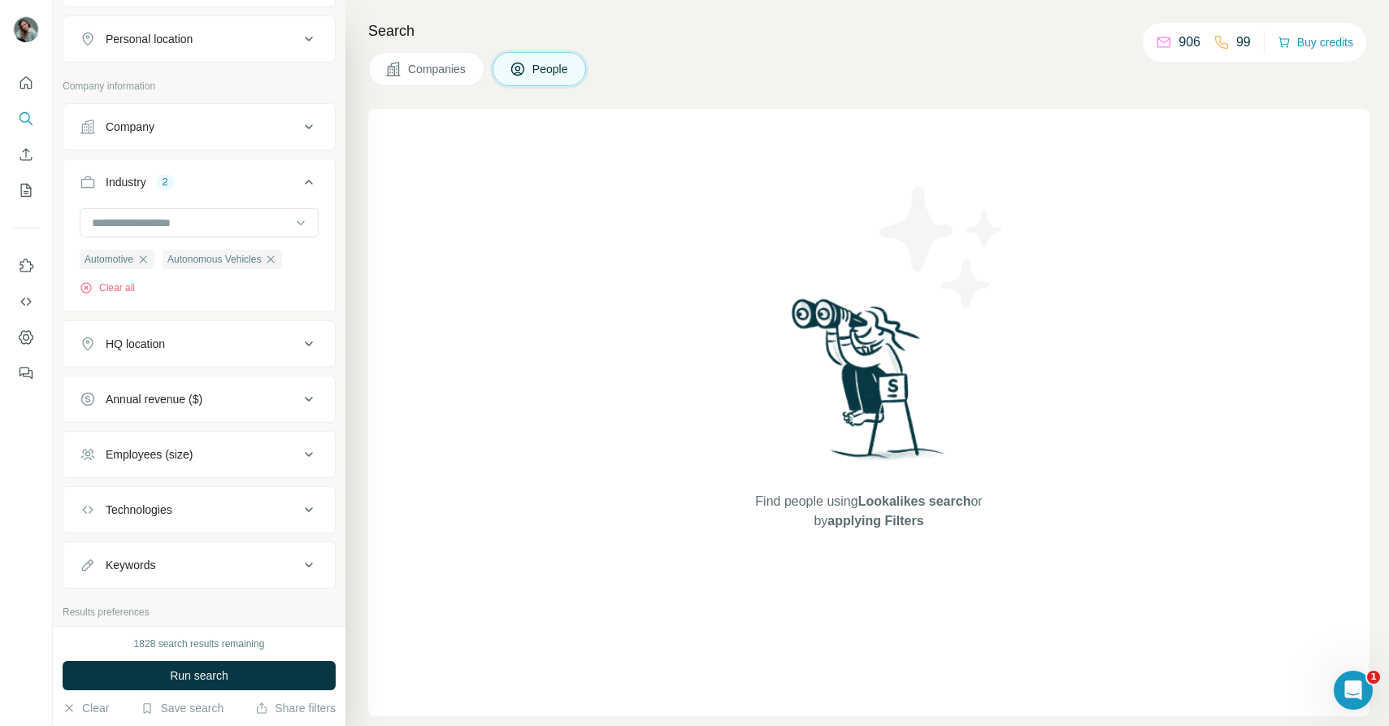
click at [264, 468] on button "Employees (size)" at bounding box center [199, 454] width 272 height 39
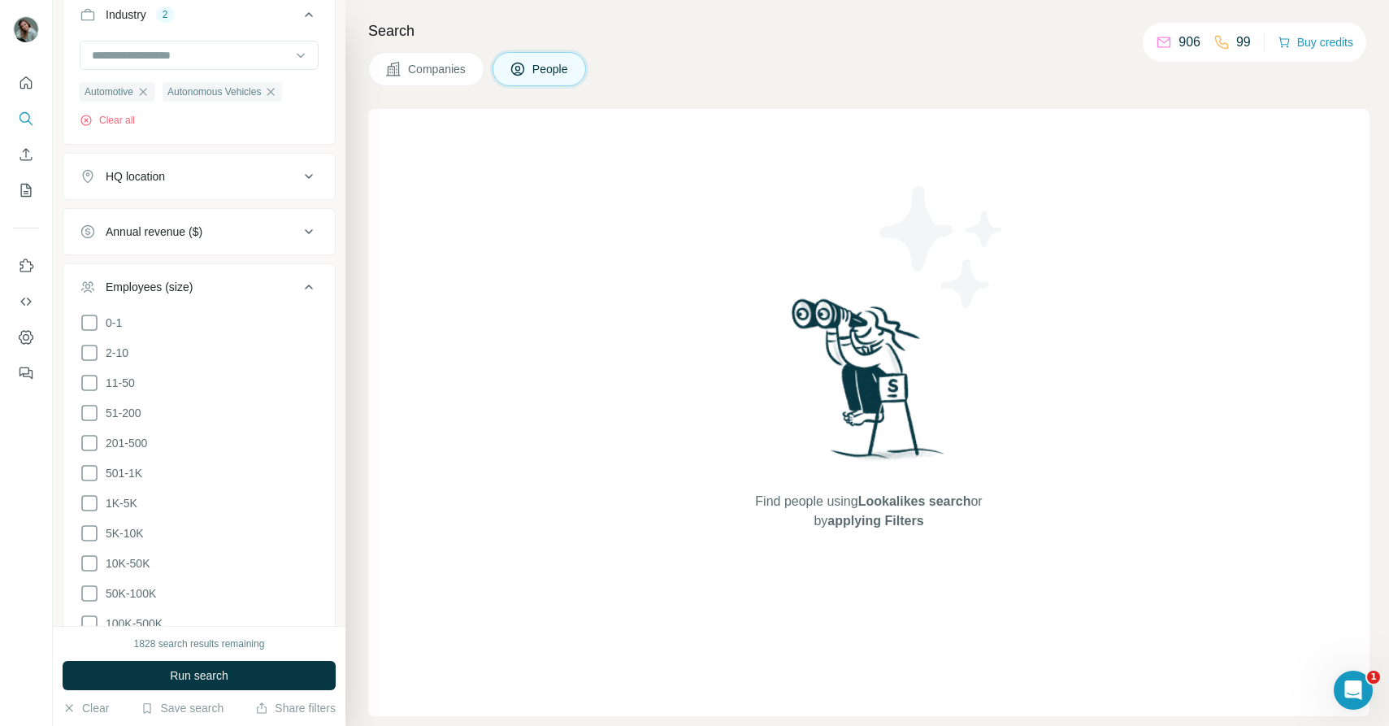
scroll to position [1015, 0]
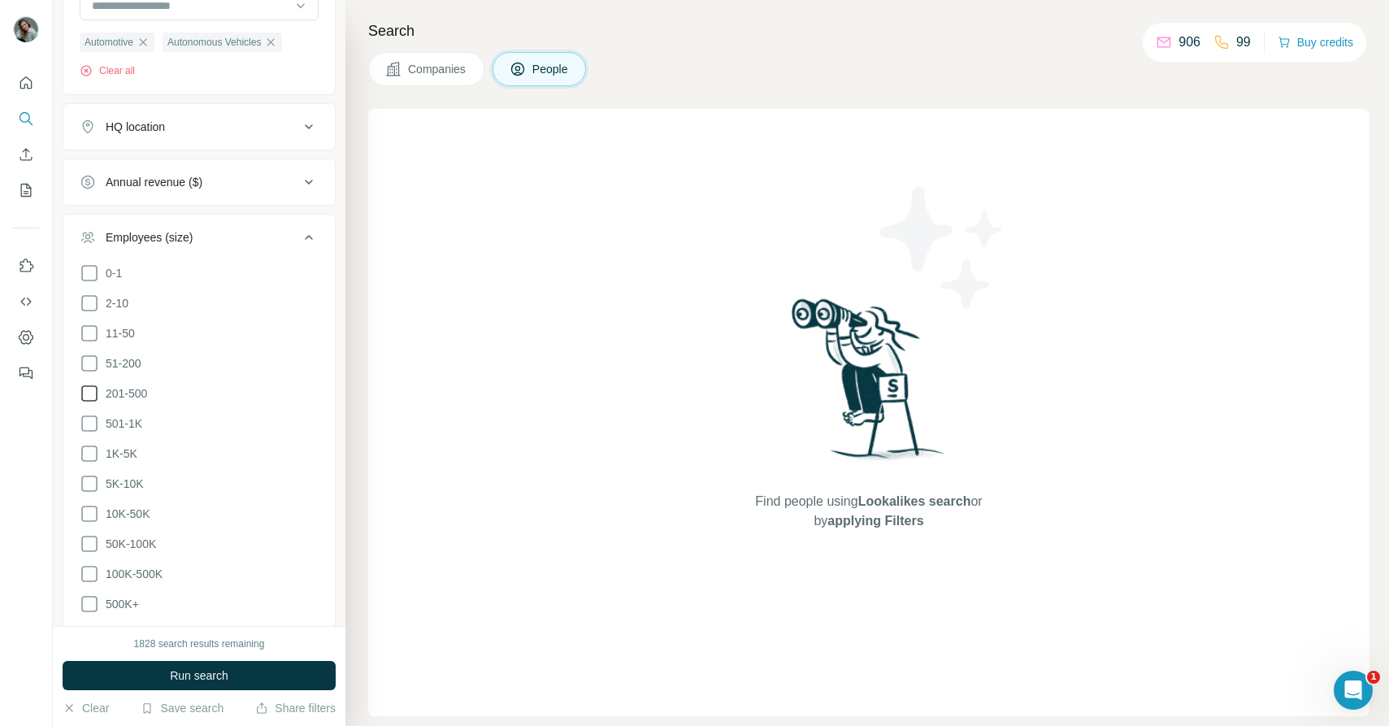
click at [124, 388] on span "201-500" at bounding box center [123, 393] width 48 height 16
click at [124, 420] on span "501-1K" at bounding box center [120, 423] width 43 height 16
click at [124, 455] on span "1K-5K" at bounding box center [118, 454] width 38 height 16
click at [124, 481] on span "5K-10K" at bounding box center [121, 484] width 45 height 16
click at [124, 510] on span "10K-50K" at bounding box center [124, 514] width 50 height 16
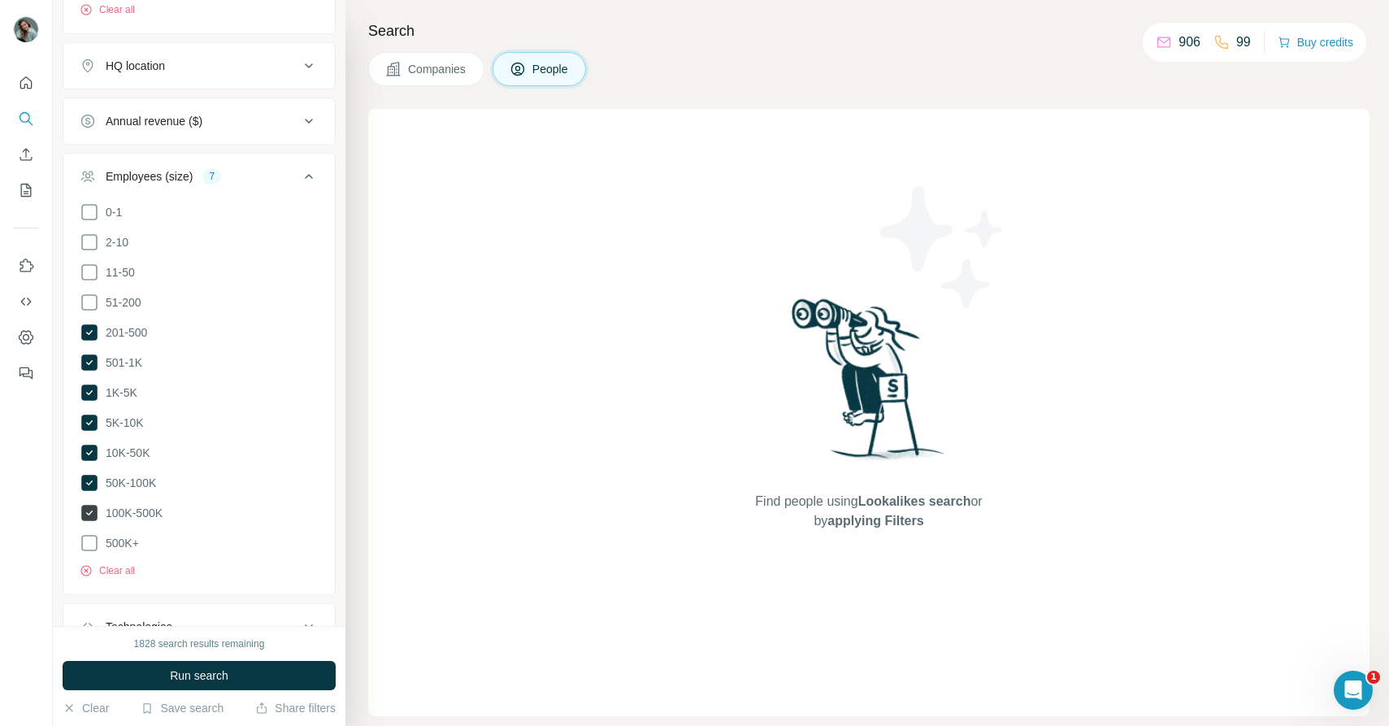
scroll to position [1101, 0]
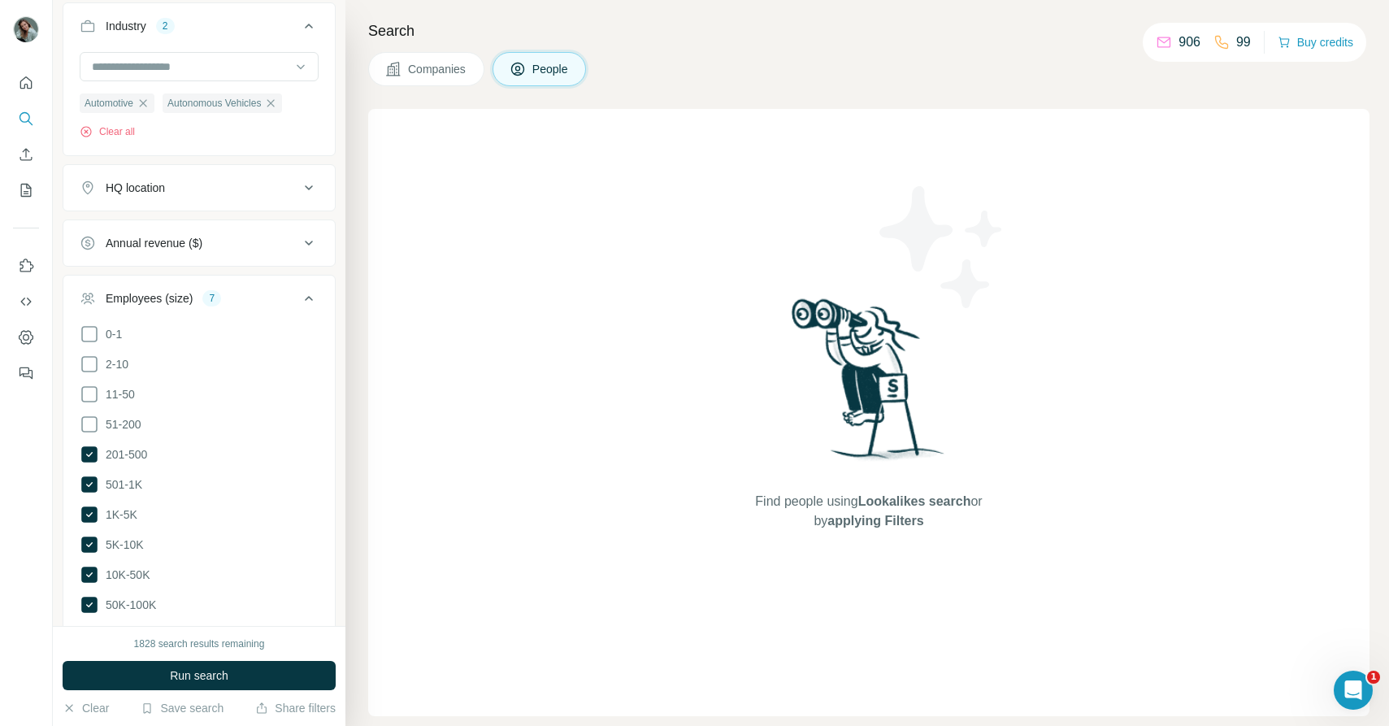
click at [307, 305] on icon at bounding box center [309, 299] width 20 height 20
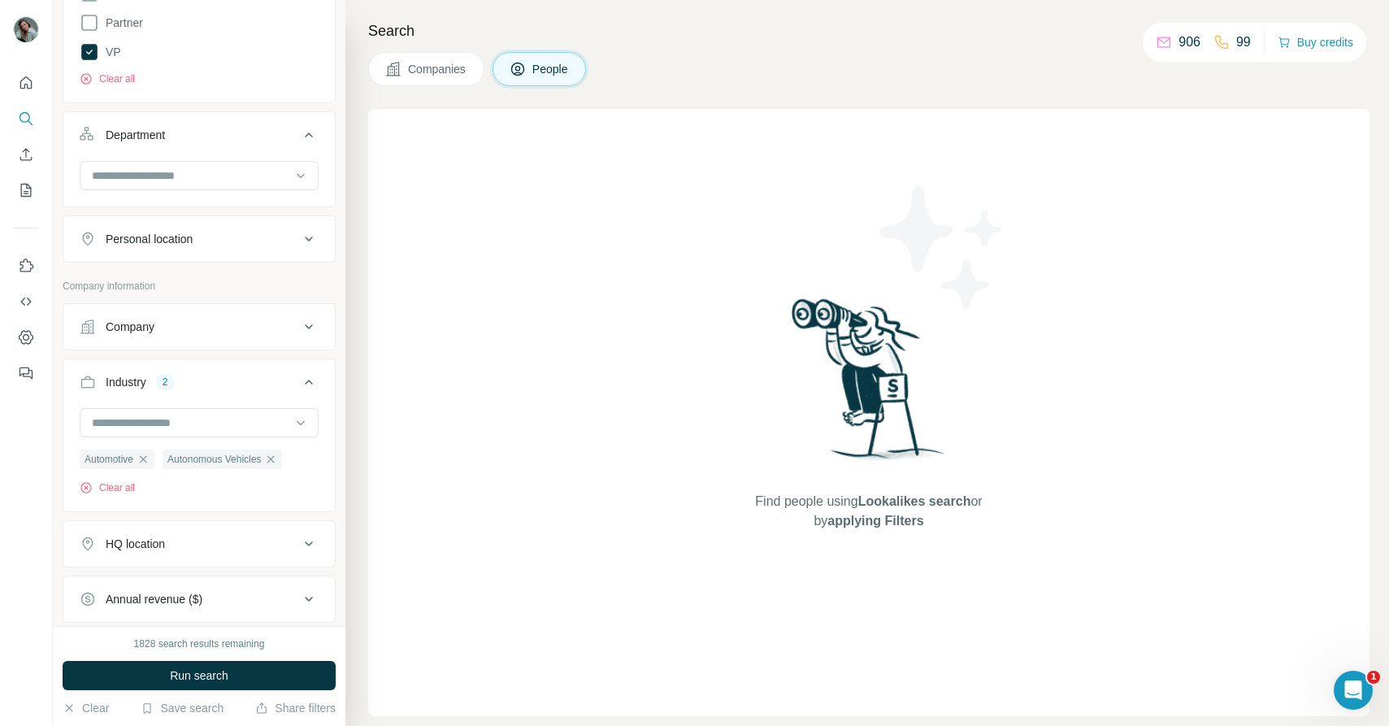
scroll to position [585, 0]
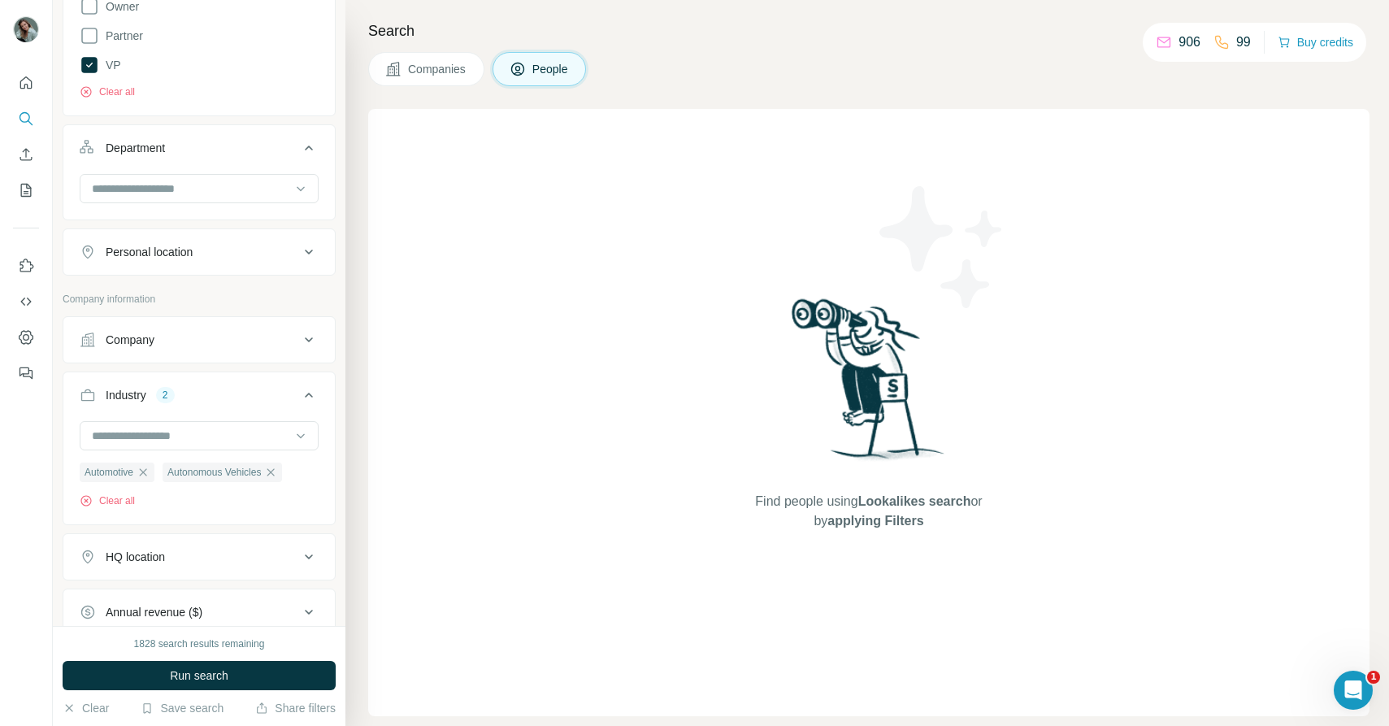
click at [261, 263] on button "Personal location" at bounding box center [199, 252] width 272 height 39
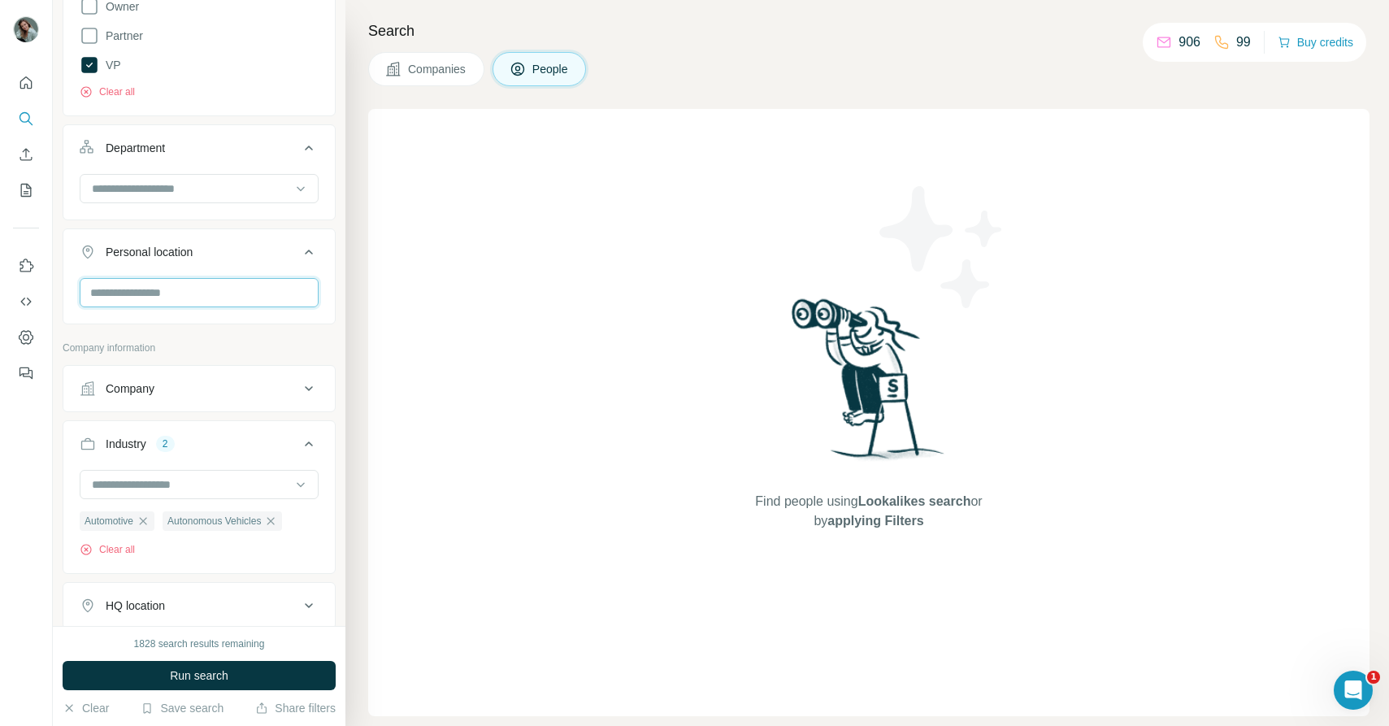
click at [237, 287] on input "text" at bounding box center [199, 292] width 239 height 29
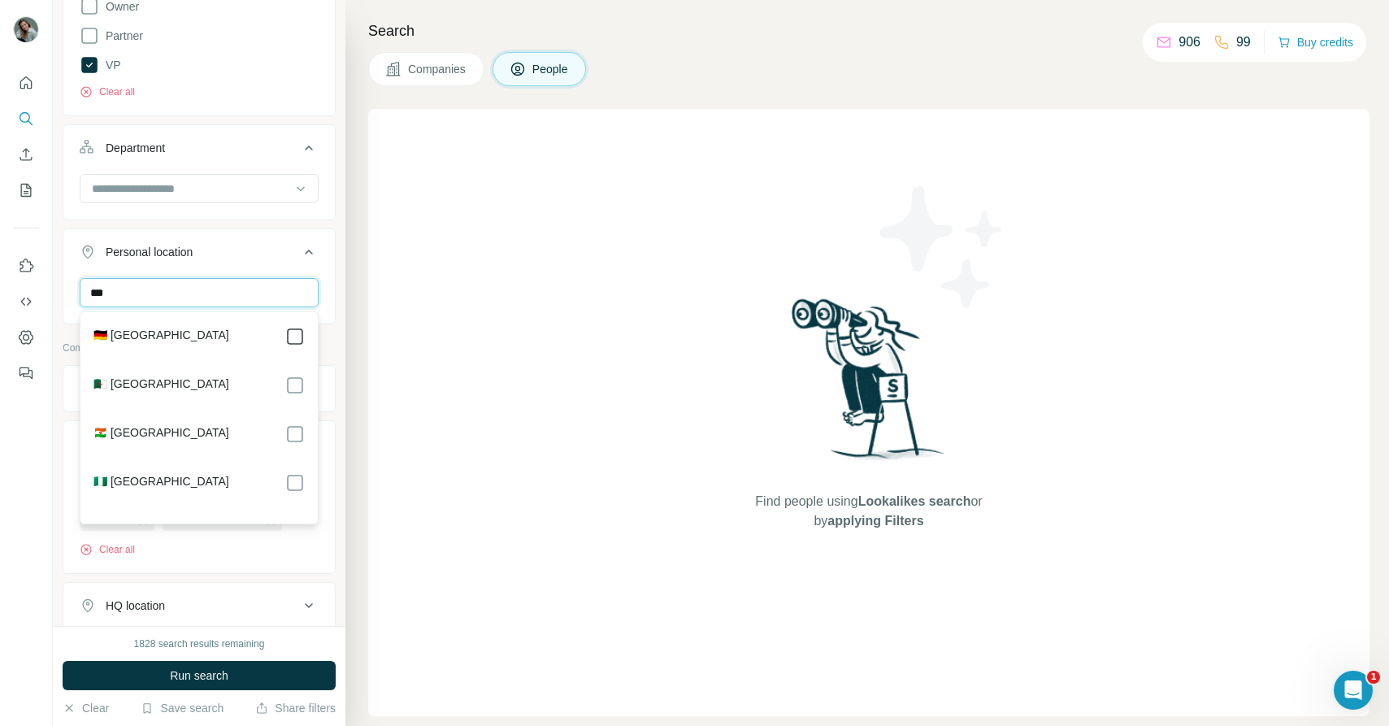
type input "***"
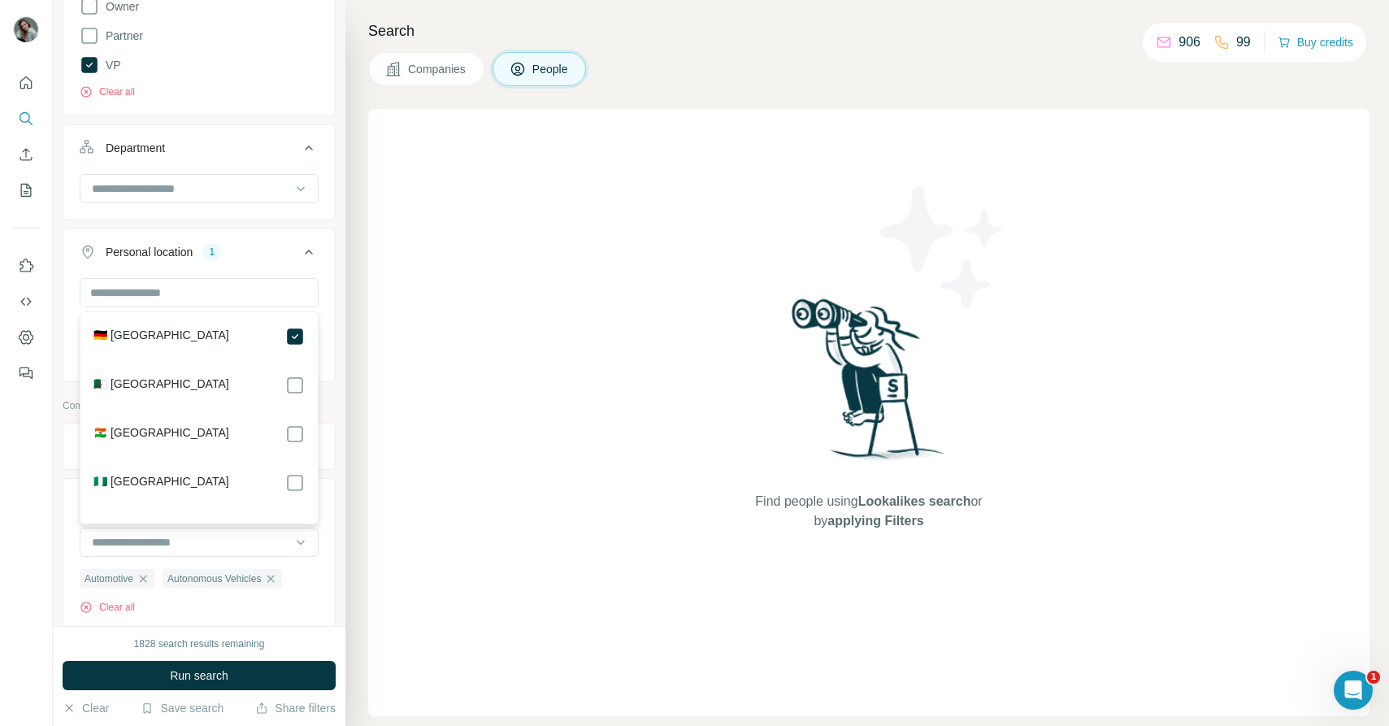
click at [338, 286] on div "New search Hide Company lookalikes Personal information Job title 2 software ar…" at bounding box center [199, 313] width 293 height 626
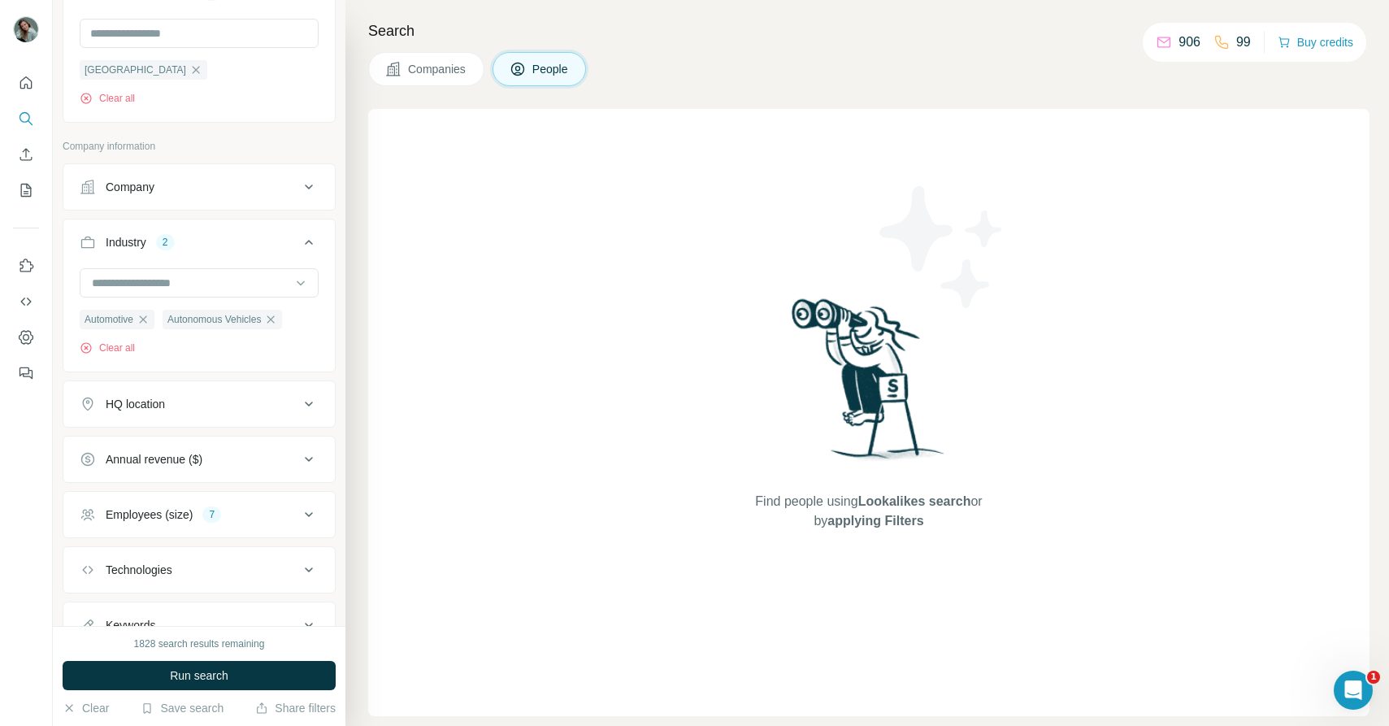
scroll to position [846, 0]
click at [289, 403] on div "HQ location" at bounding box center [190, 402] width 220 height 16
click at [226, 446] on input "text" at bounding box center [199, 442] width 239 height 29
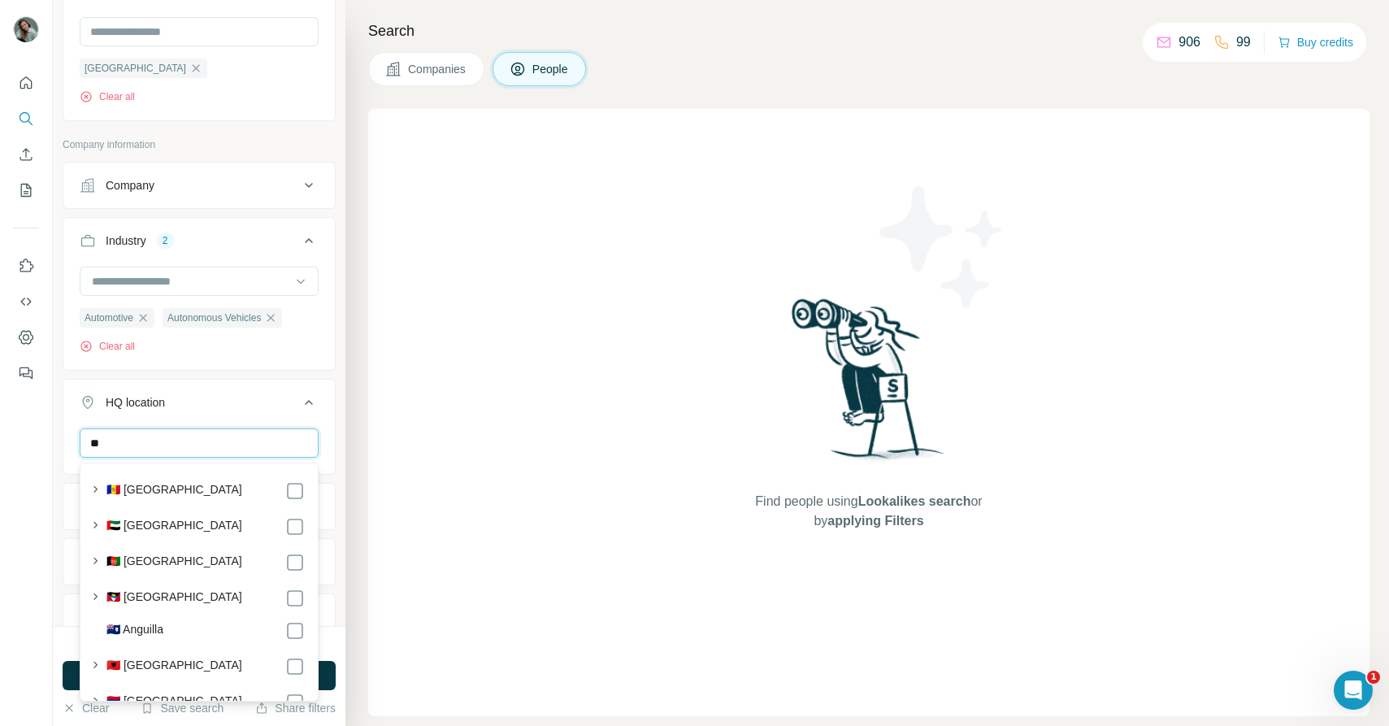
type input "*"
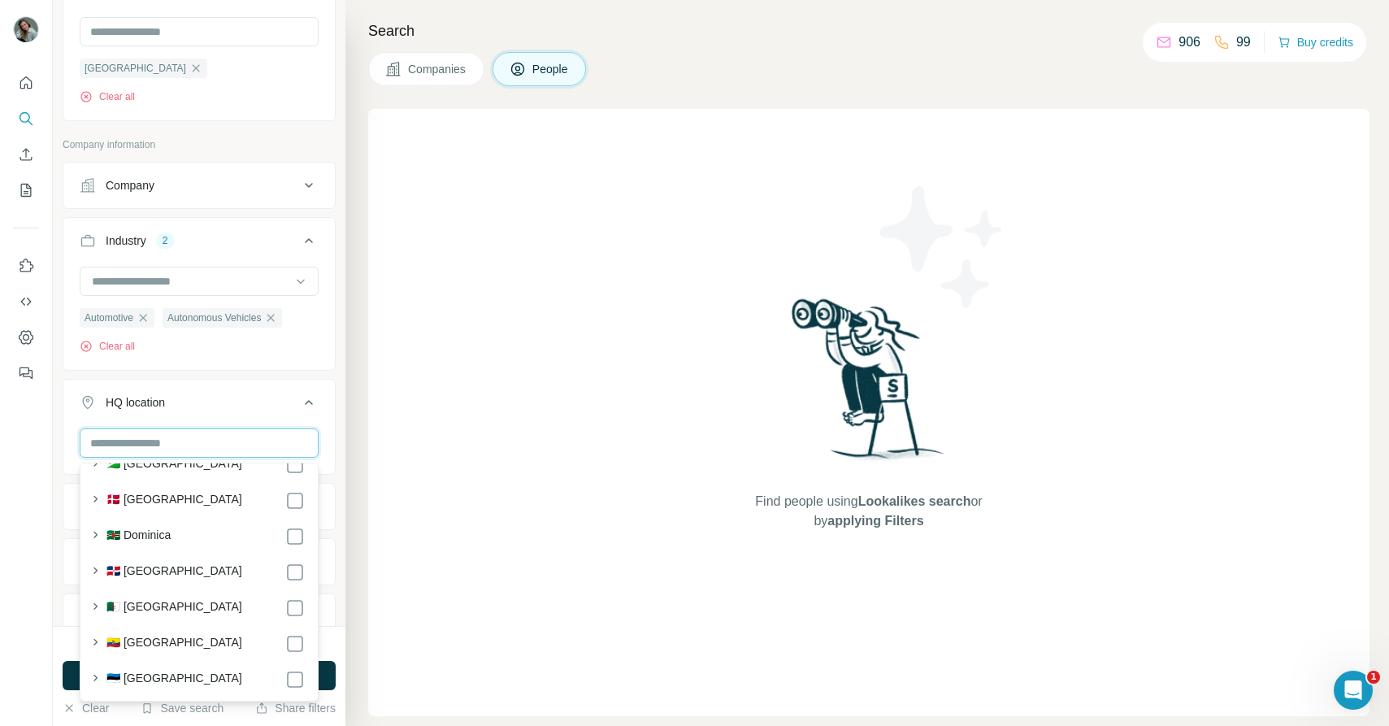
scroll to position [2191, 0]
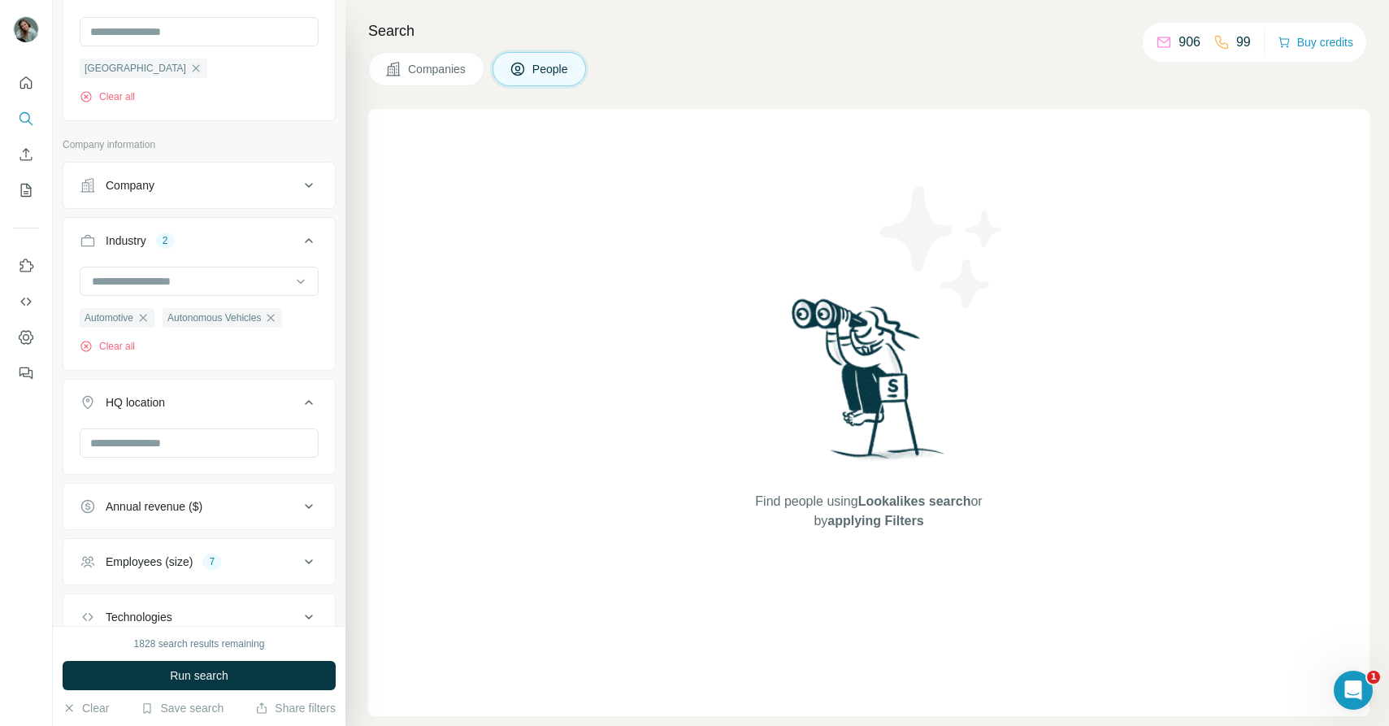
click at [353, 481] on div "Search Companies People Find people using Lookalikes search or by applying Filt…" at bounding box center [868, 363] width 1044 height 726
click at [236, 673] on button "Run search" at bounding box center [199, 675] width 273 height 29
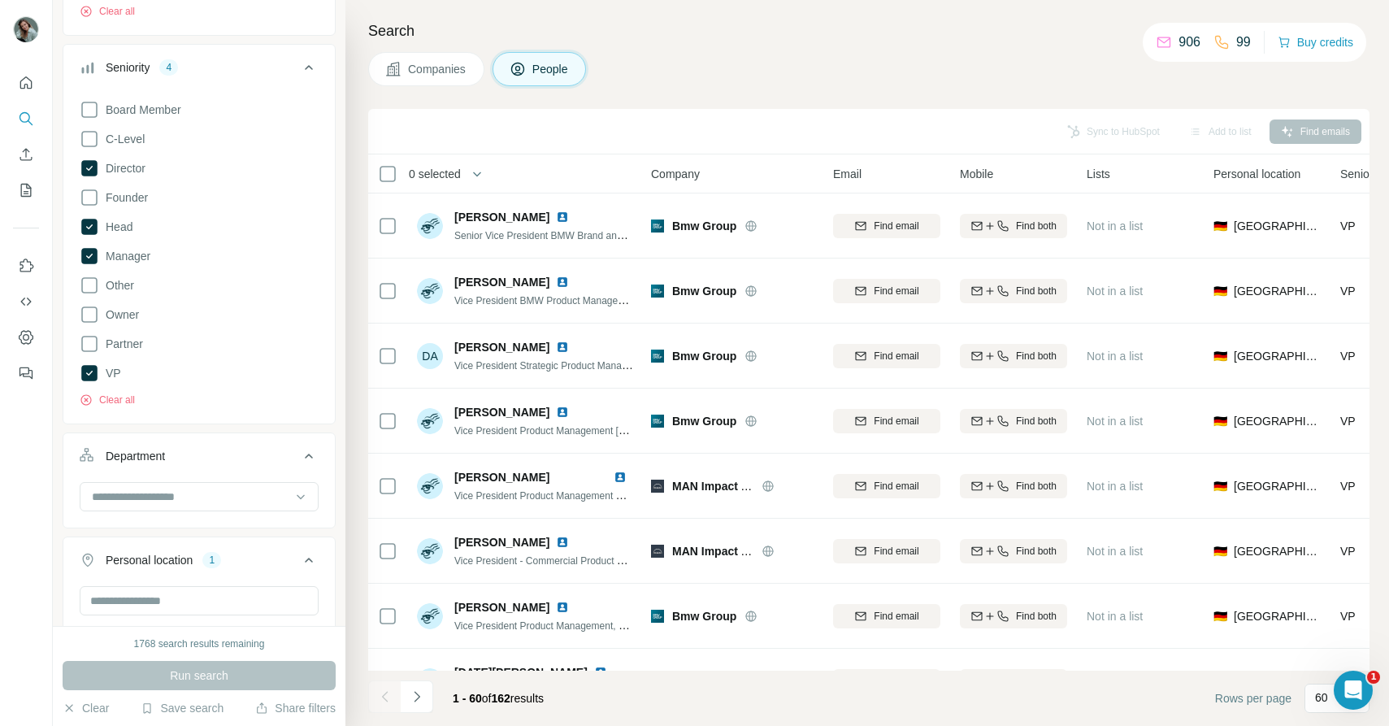
scroll to position [276, 0]
click at [415, 698] on icon "Navigate to next page" at bounding box center [417, 697] width 16 height 16
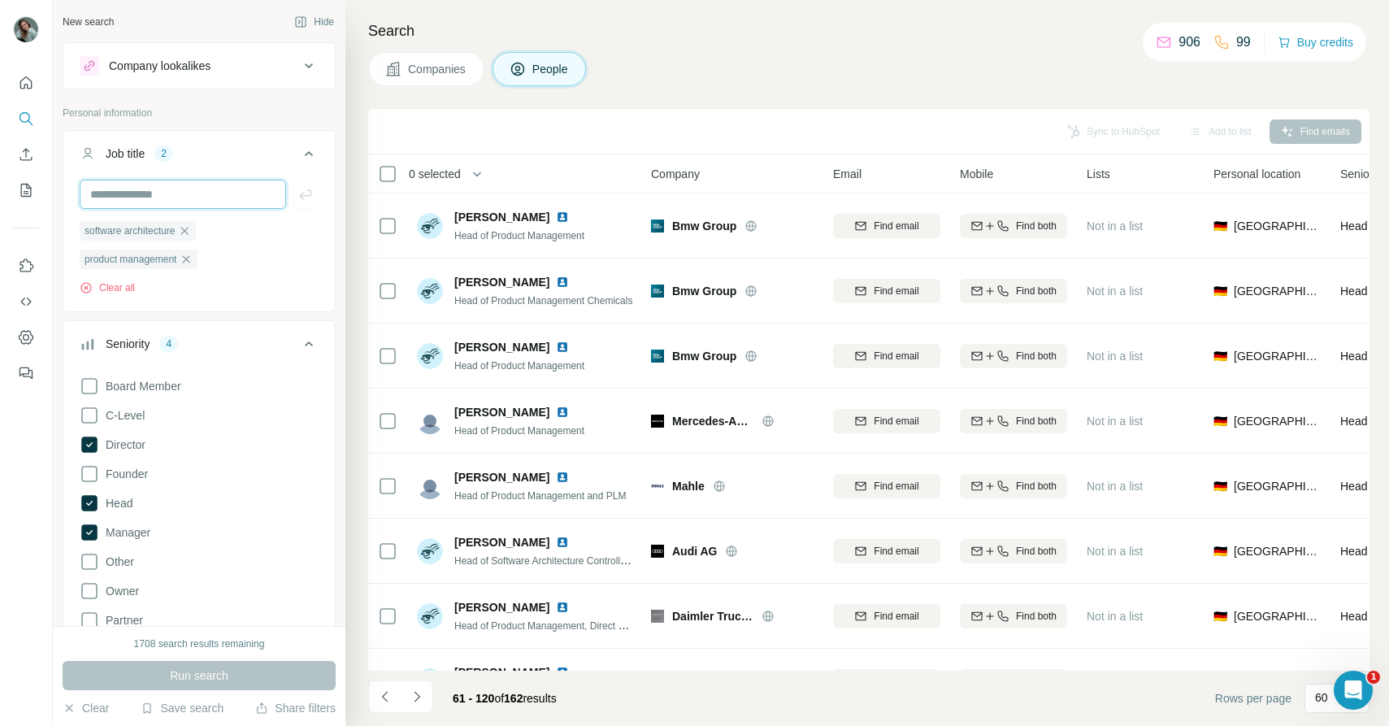
click at [134, 189] on input "text" at bounding box center [183, 194] width 207 height 29
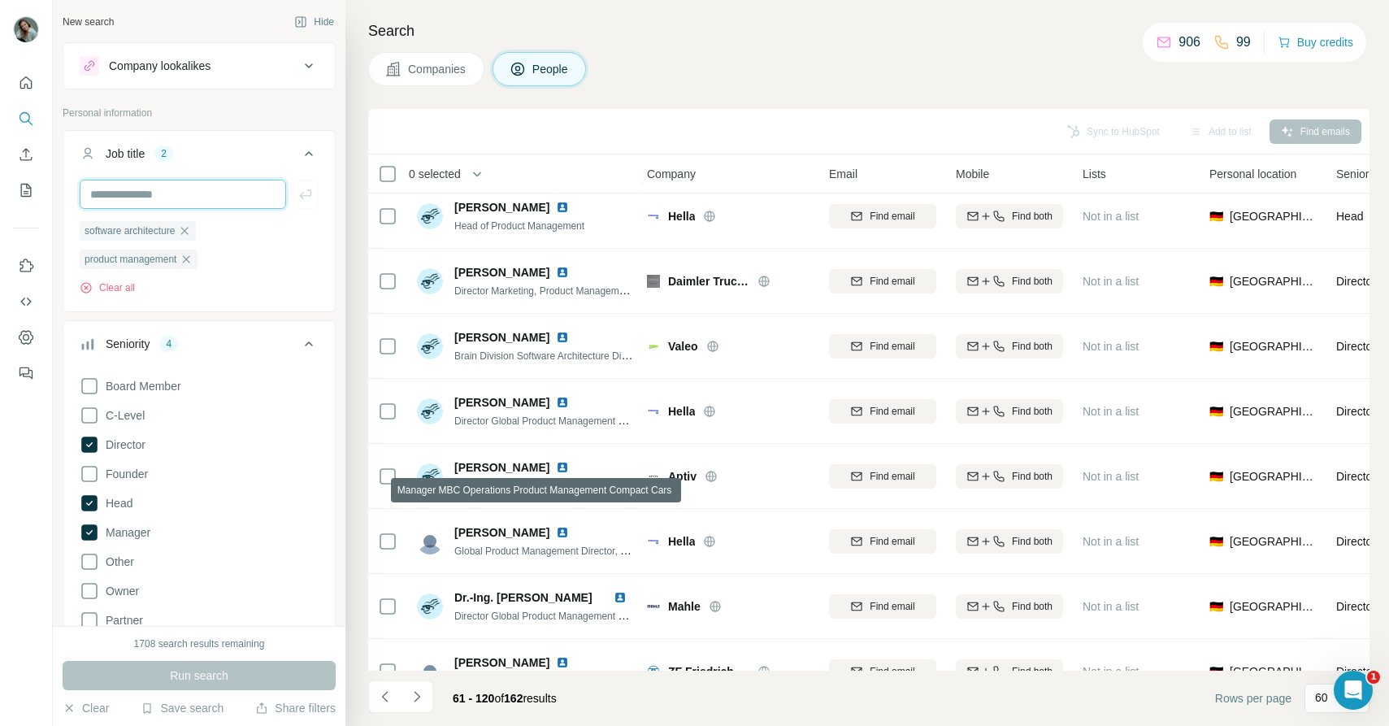
scroll to position [0, 4]
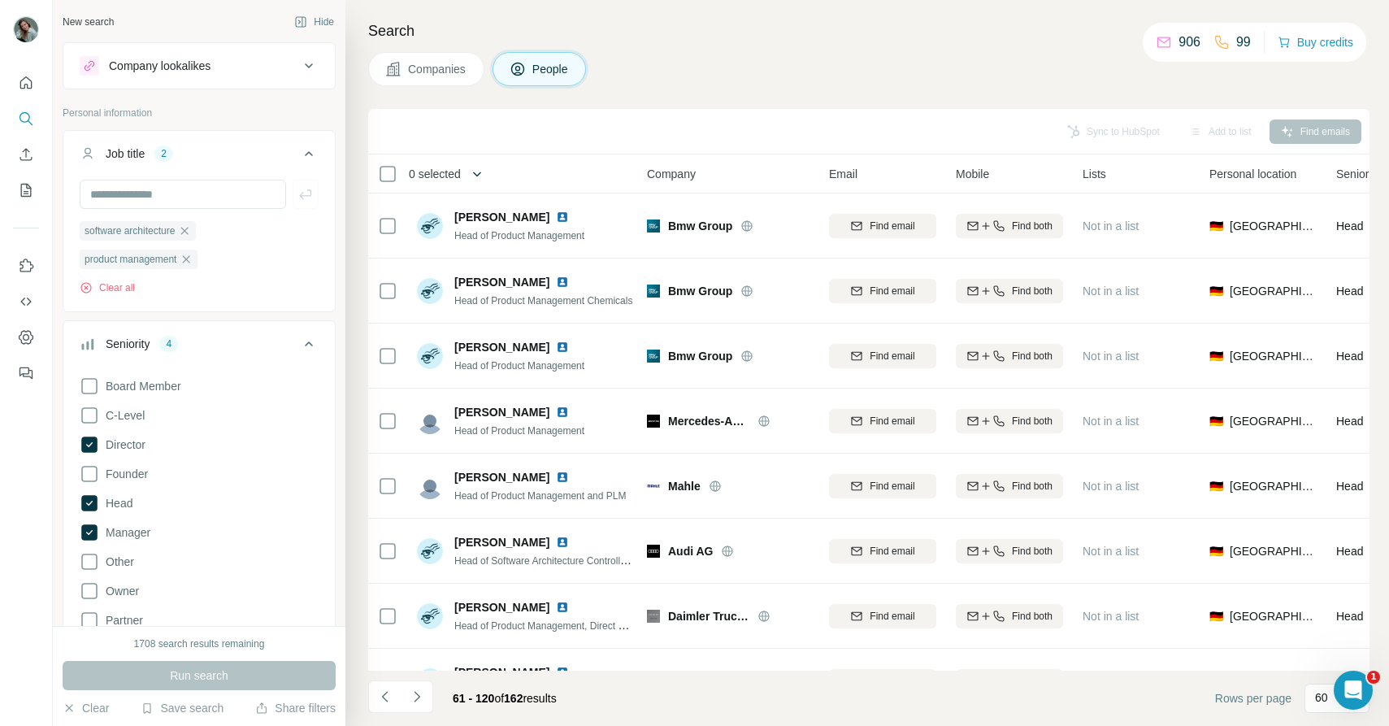
click at [483, 173] on icon "button" at bounding box center [477, 174] width 16 height 16
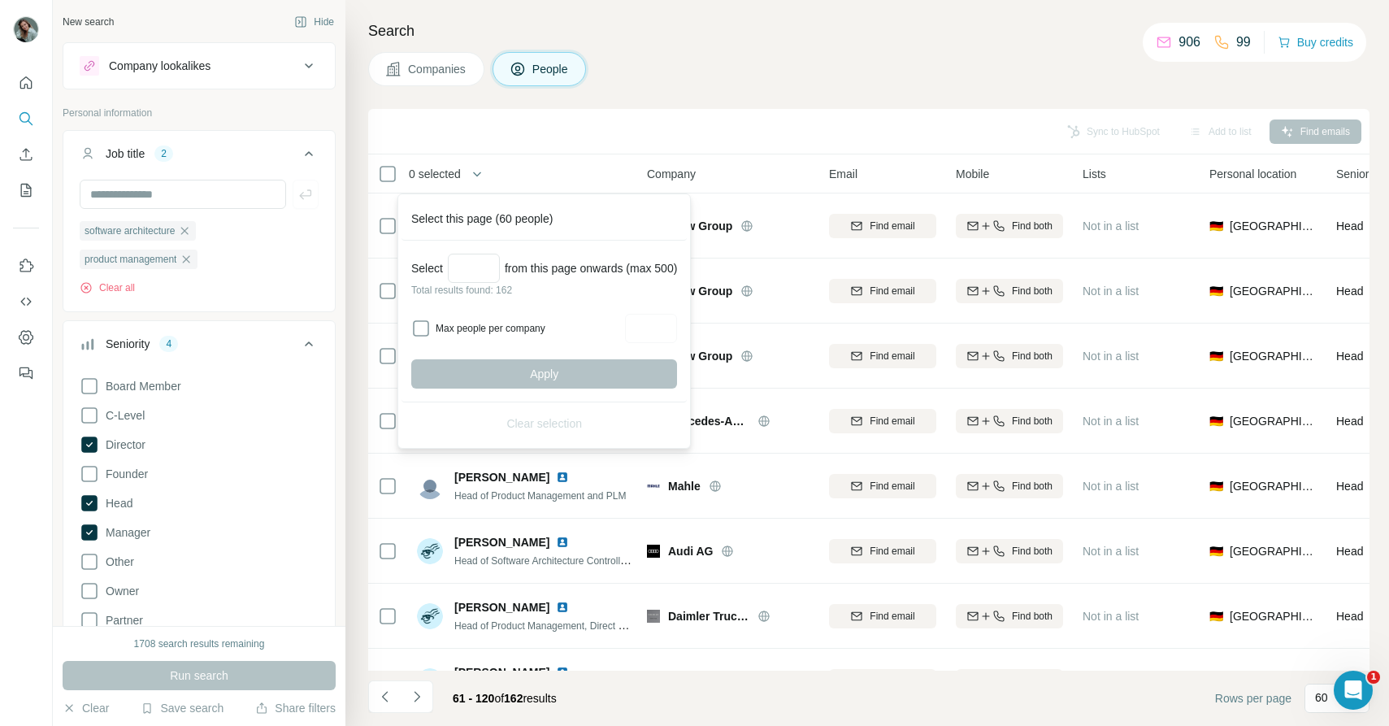
click at [545, 127] on div "Sync to HubSpot Add to list Find emails" at bounding box center [868, 131] width 985 height 28
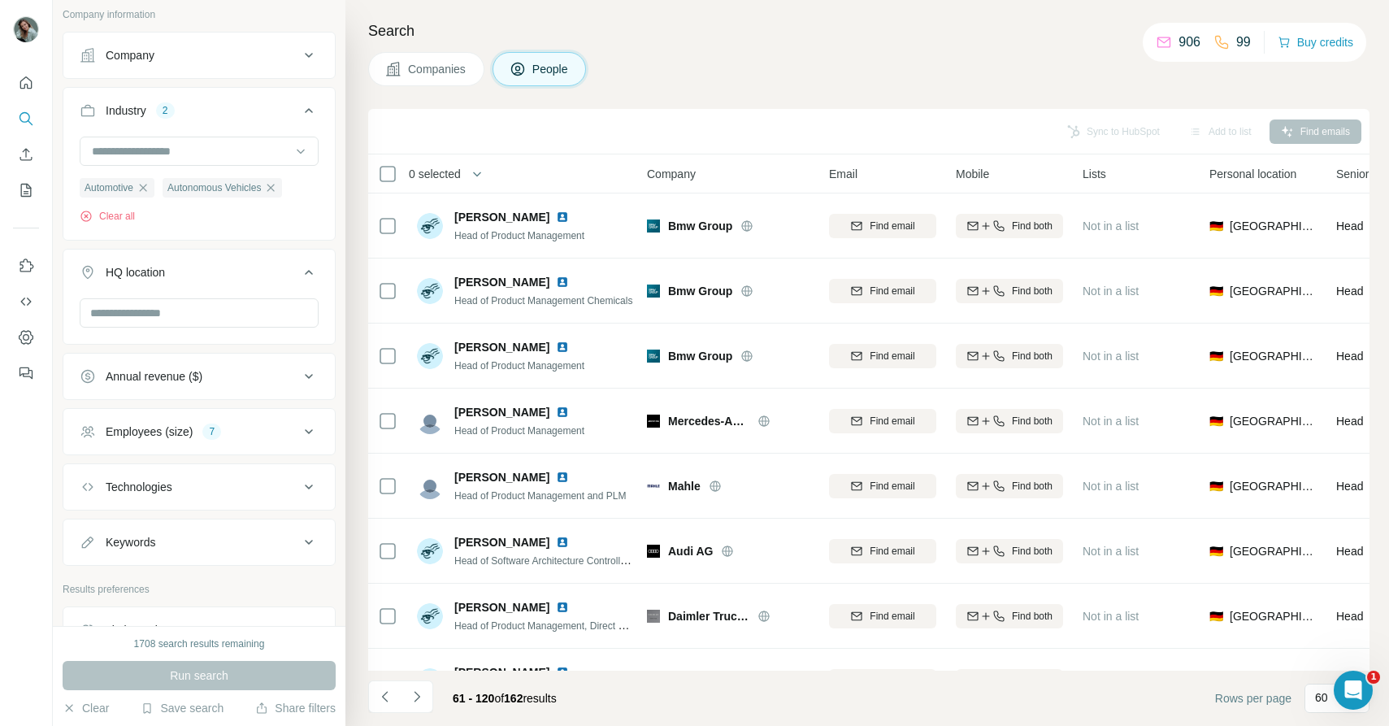
scroll to position [1080, 0]
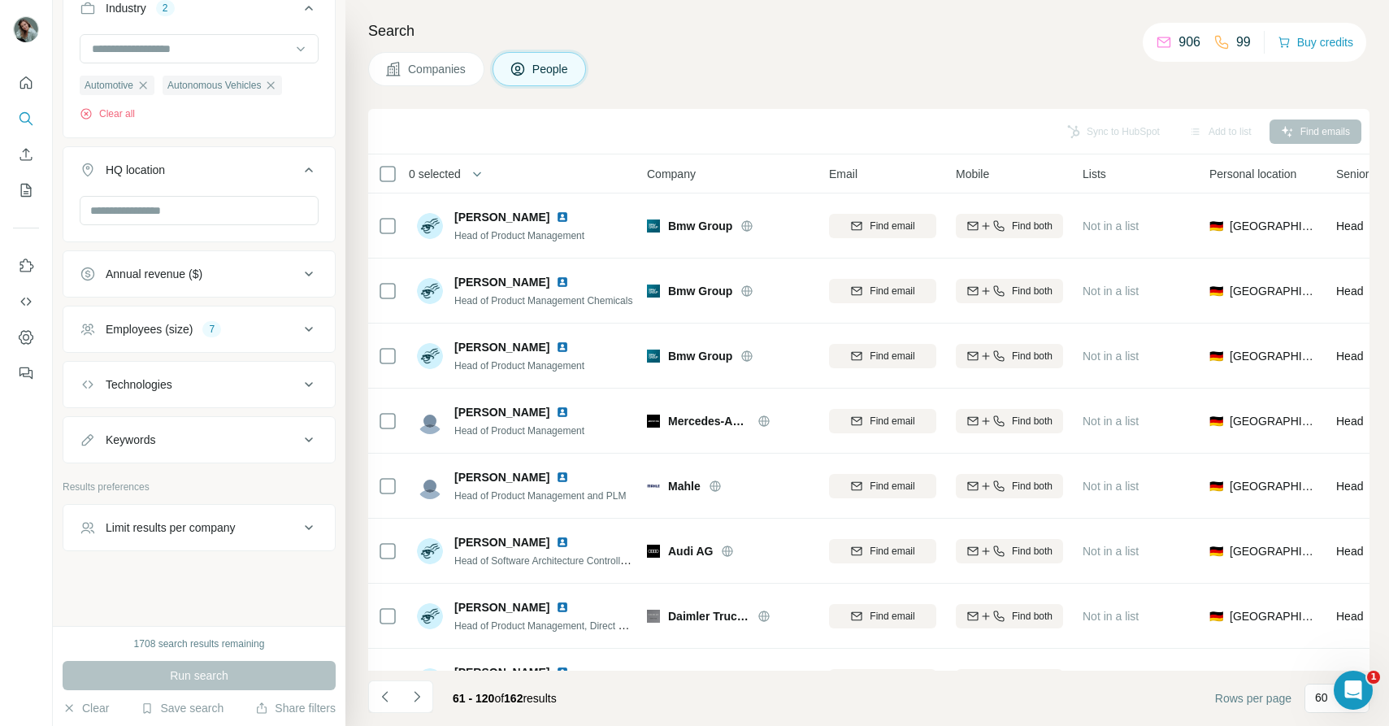
click at [224, 536] on button "Limit results per company" at bounding box center [199, 527] width 272 height 39
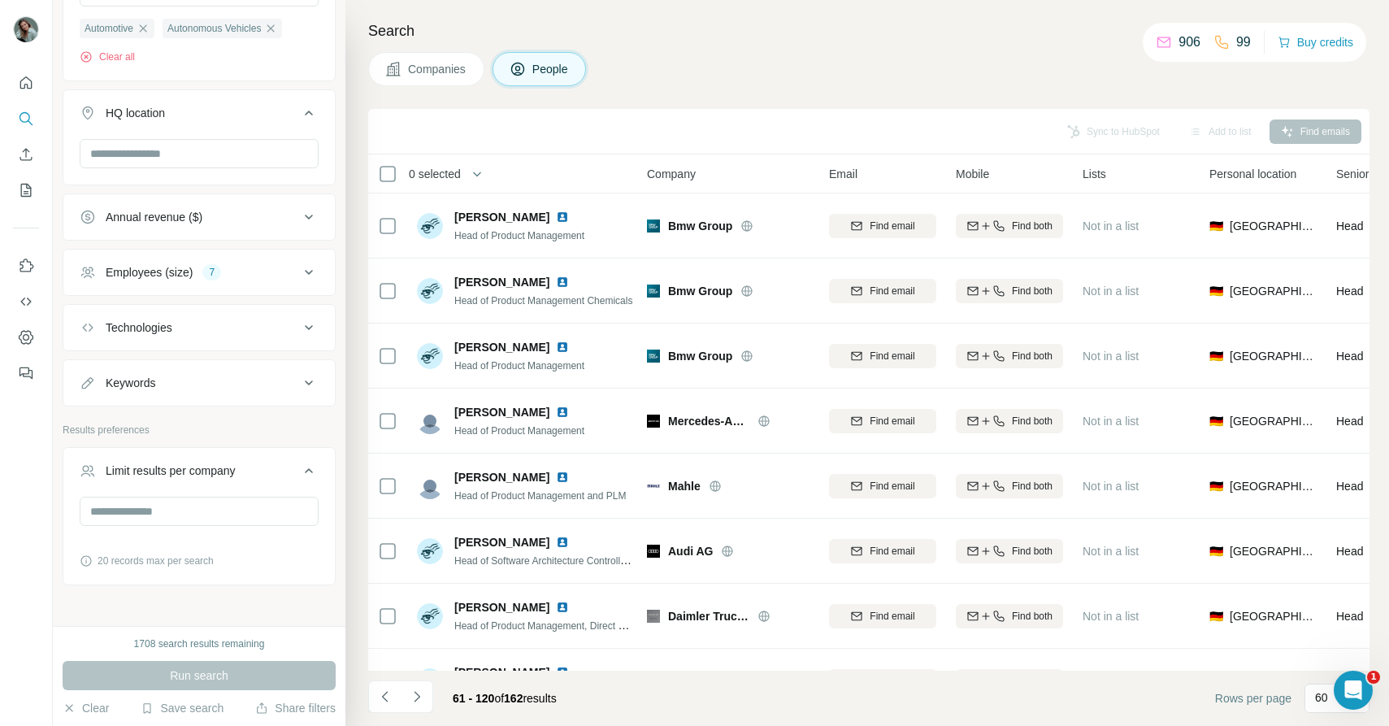
scroll to position [1171, 0]
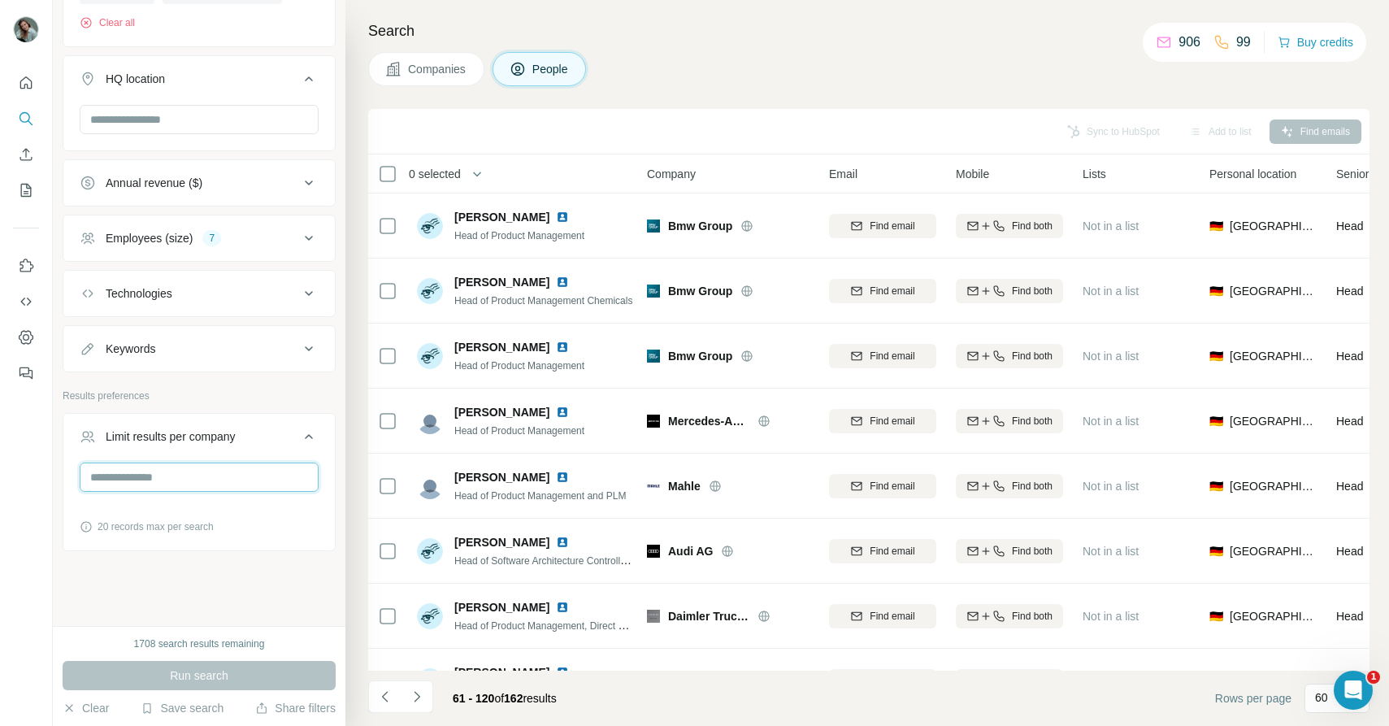
click at [195, 482] on input "number" at bounding box center [199, 477] width 239 height 29
type input "**"
click at [203, 676] on span "Run search" at bounding box center [199, 675] width 59 height 16
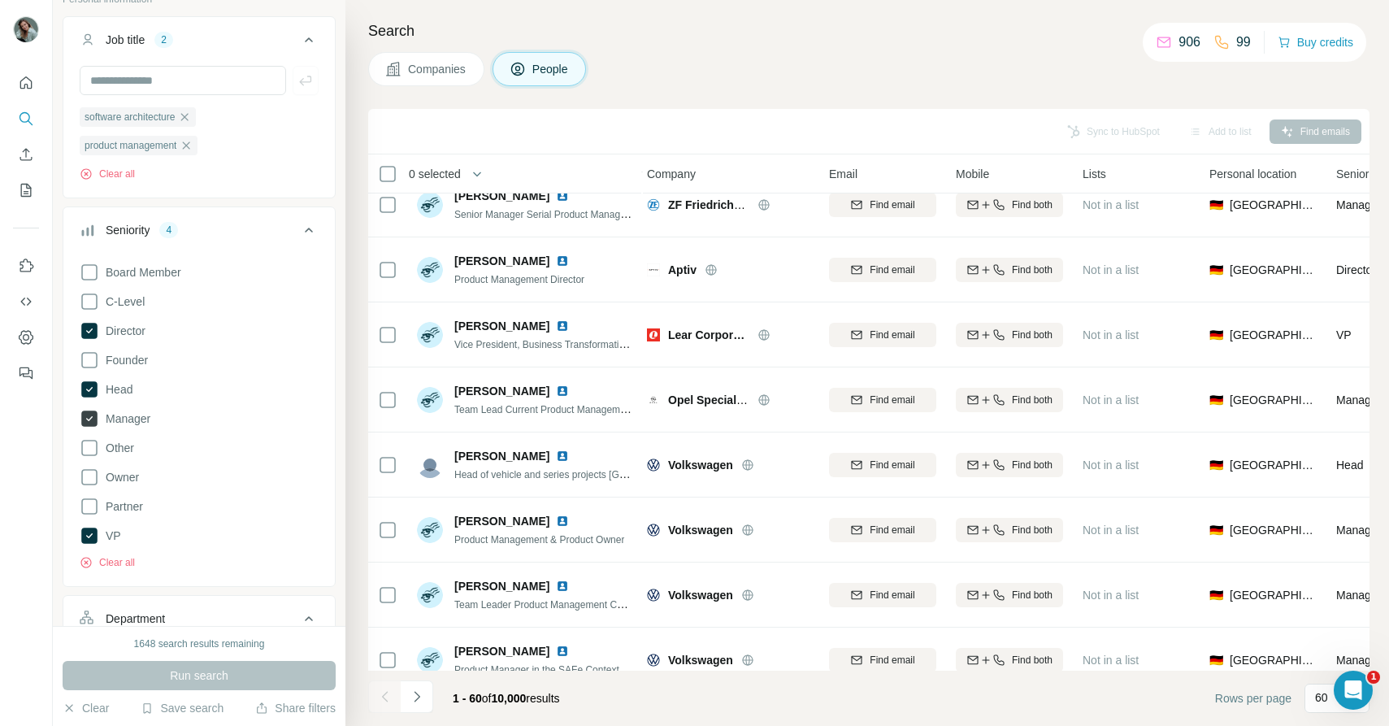
scroll to position [124, 0]
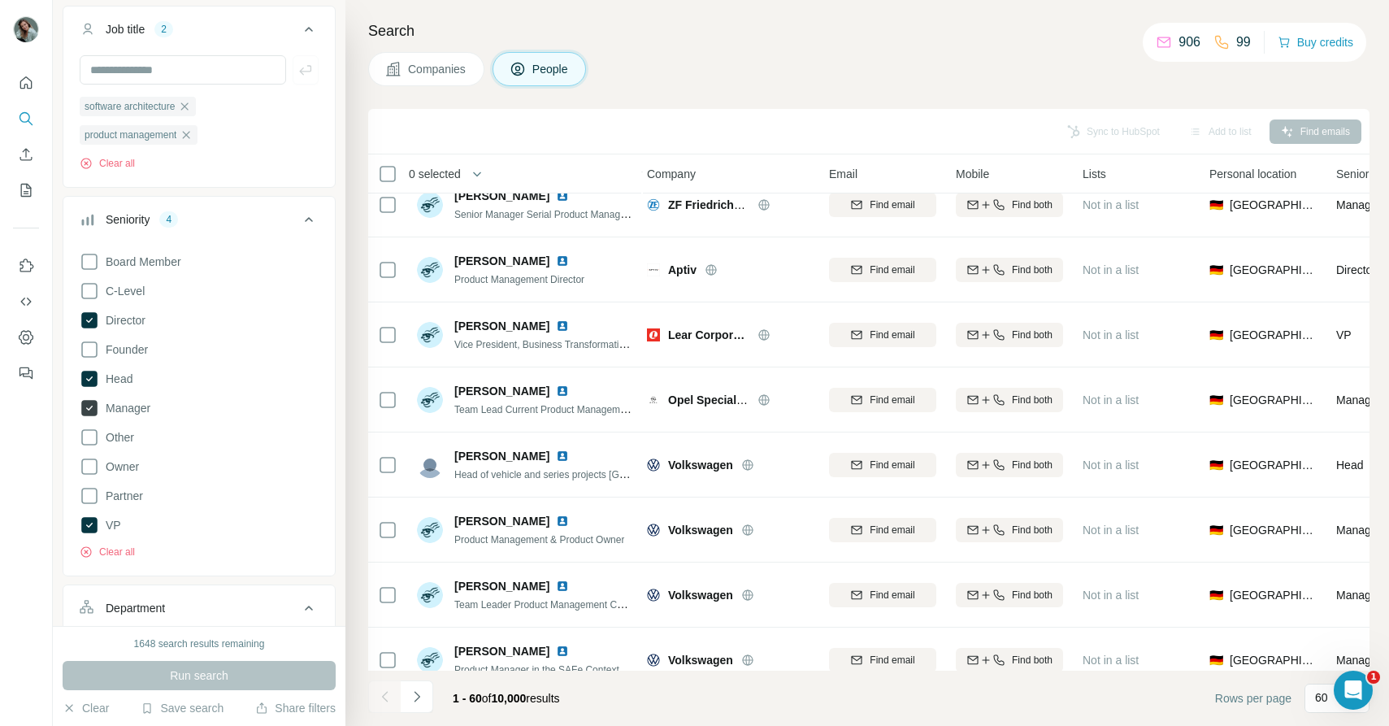
click at [132, 411] on span "Manager" at bounding box center [124, 408] width 51 height 16
click at [203, 676] on span "Run search" at bounding box center [199, 675] width 59 height 16
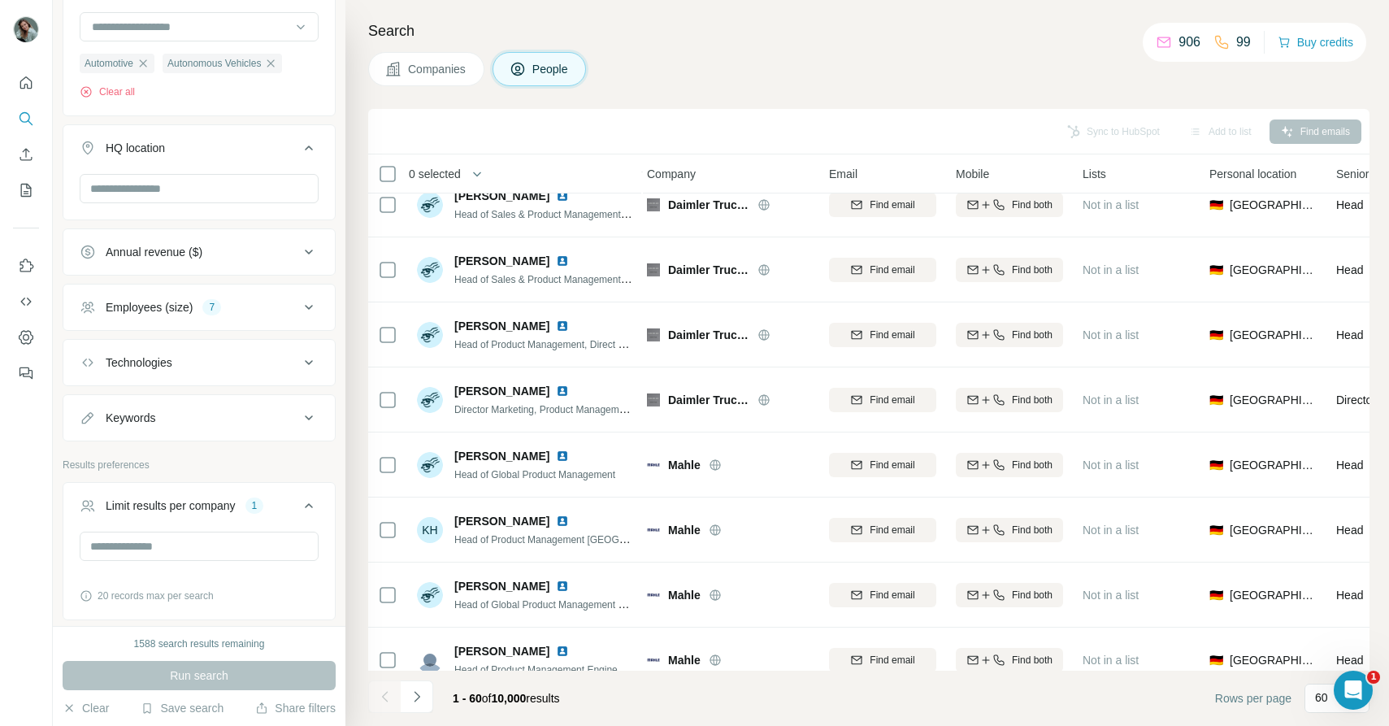
scroll to position [1104, 0]
click at [215, 421] on div "Keywords" at bounding box center [190, 414] width 220 height 16
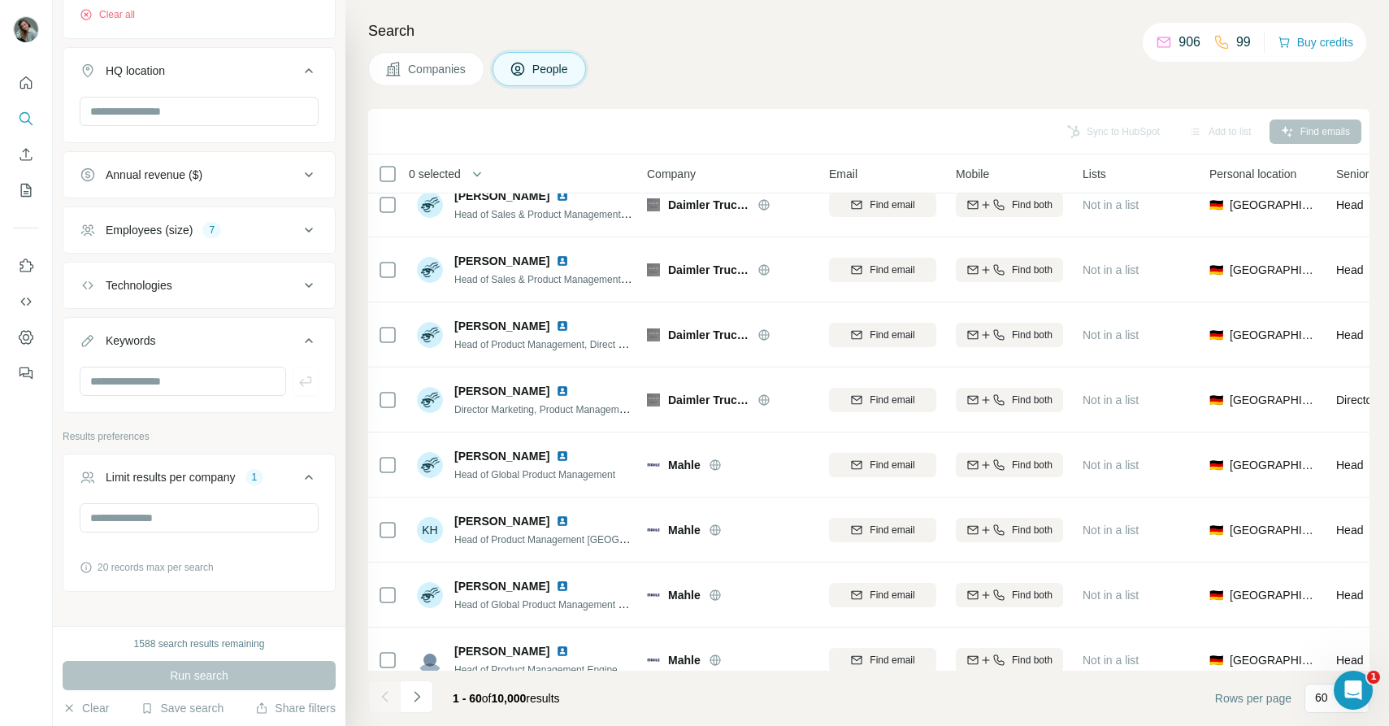
scroll to position [1195, 0]
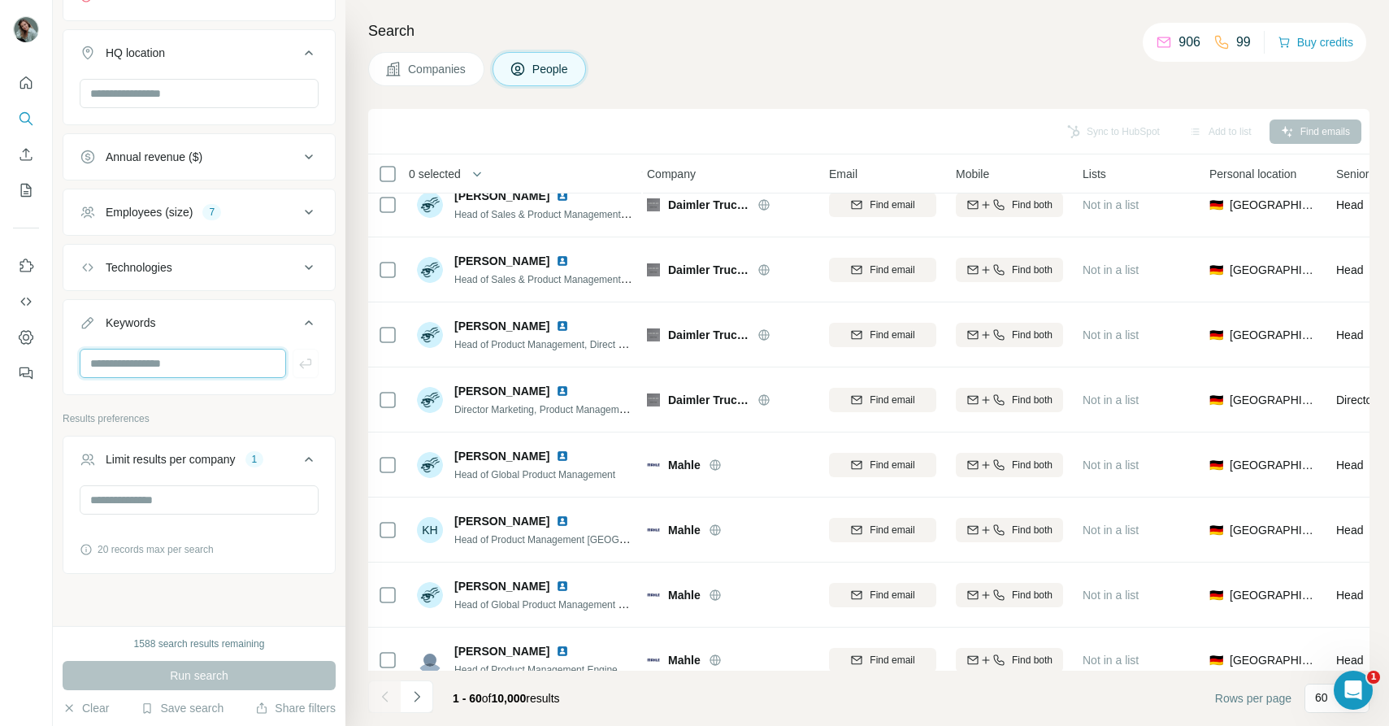
click at [194, 369] on input "text" at bounding box center [183, 363] width 207 height 29
type input "********"
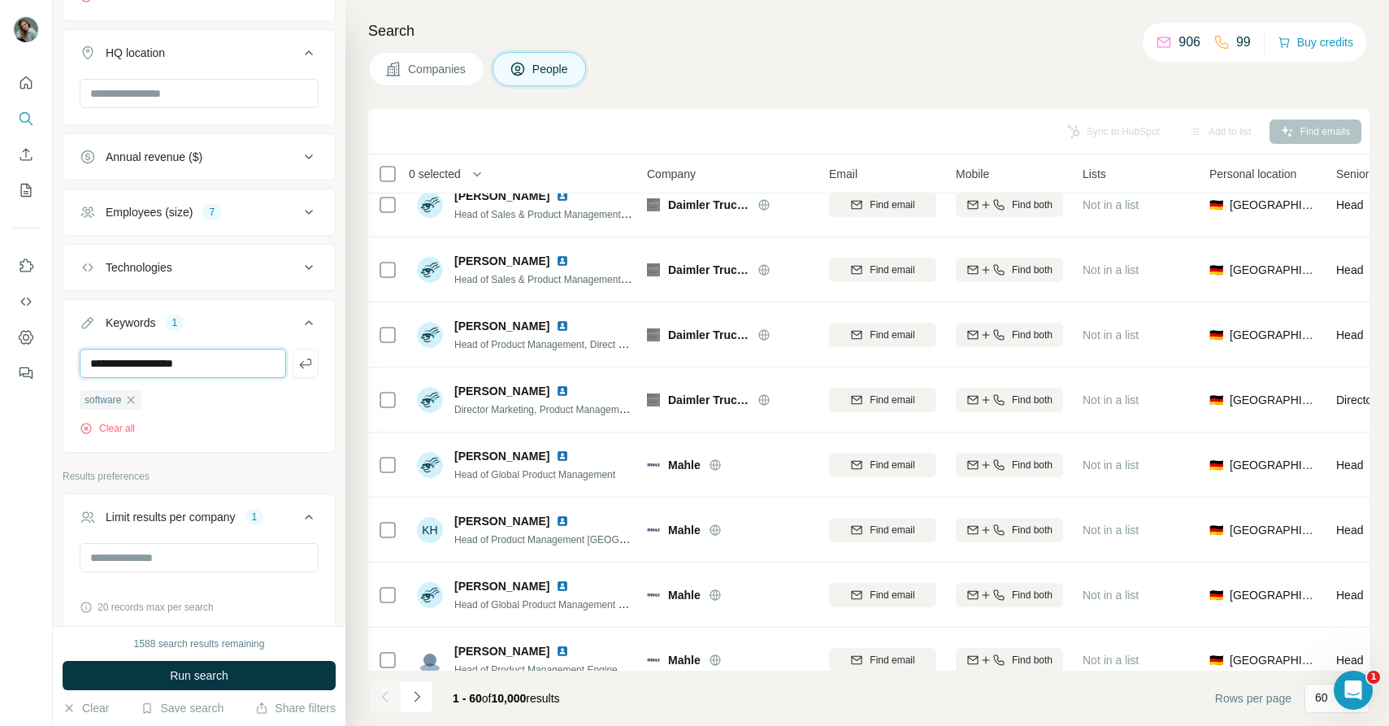
type input "**********"
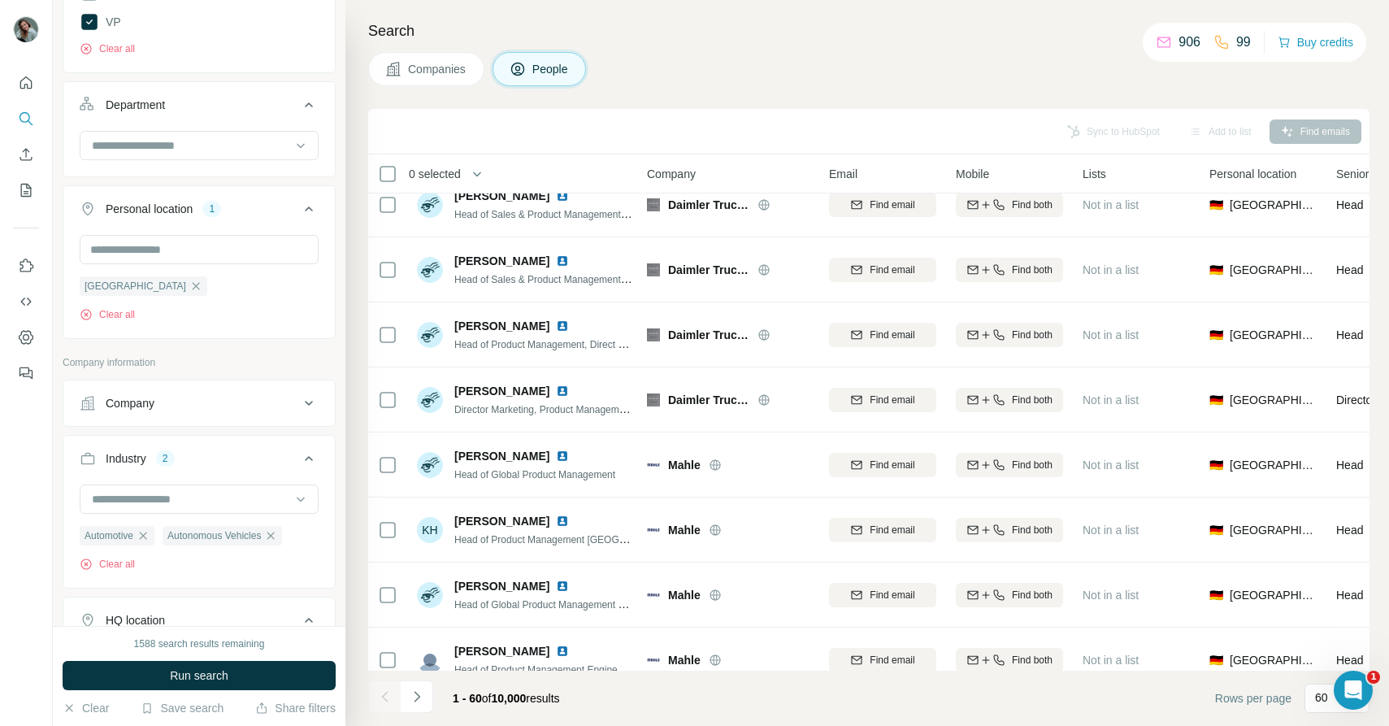
scroll to position [579, 0]
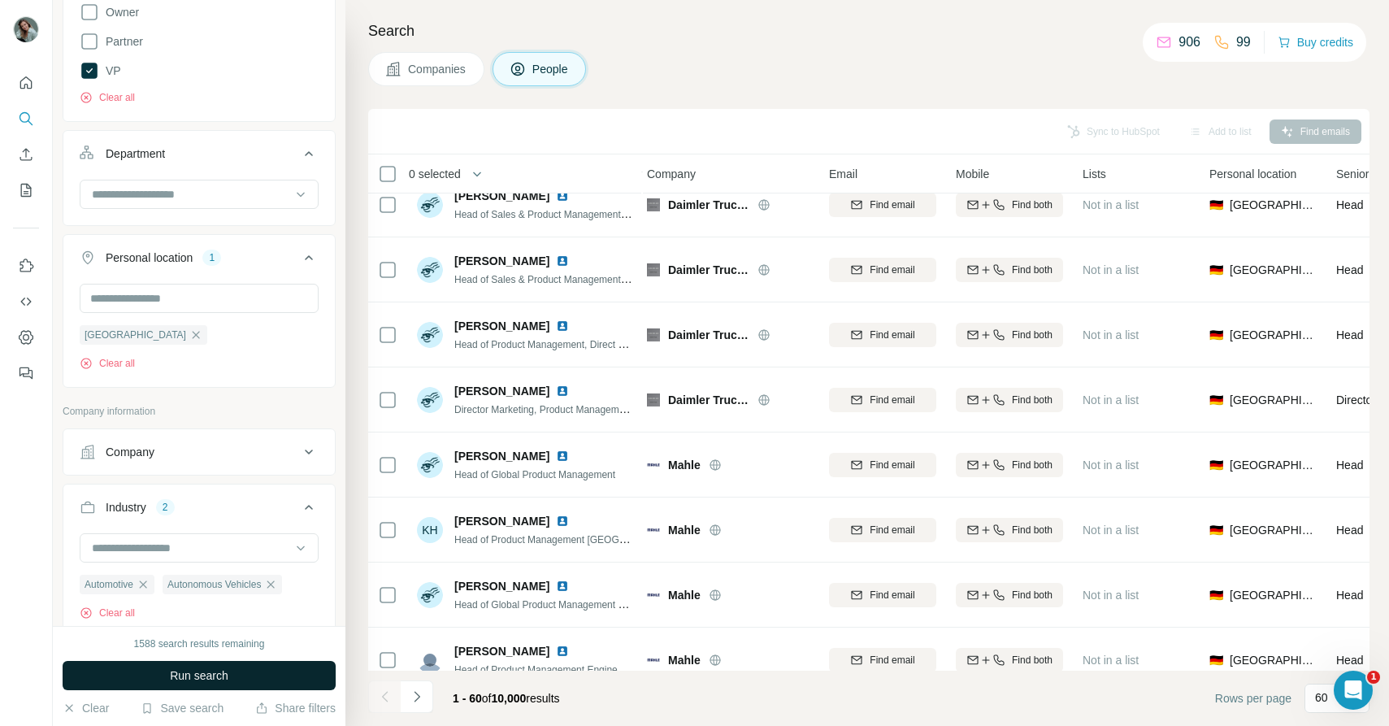
click at [222, 677] on span "Run search" at bounding box center [199, 675] width 59 height 16
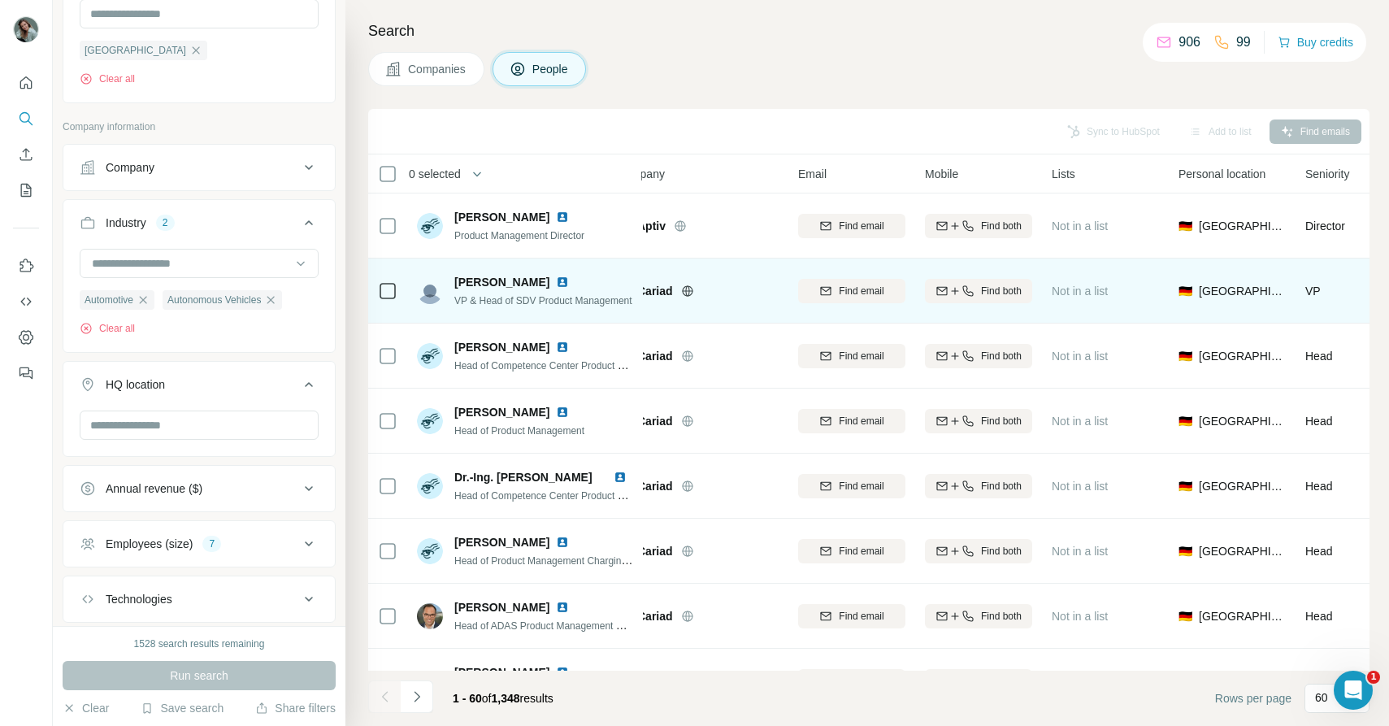
scroll to position [0, 40]
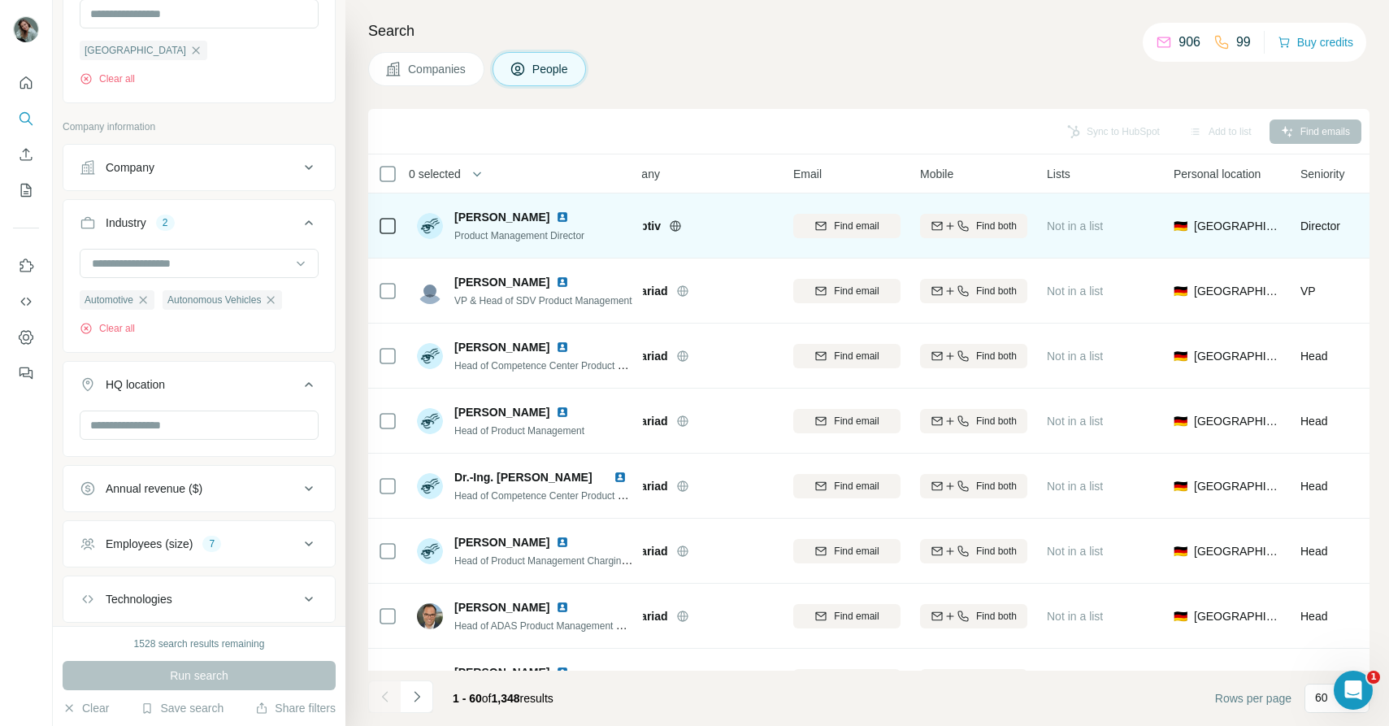
click at [676, 225] on icon at bounding box center [675, 225] width 11 height 1
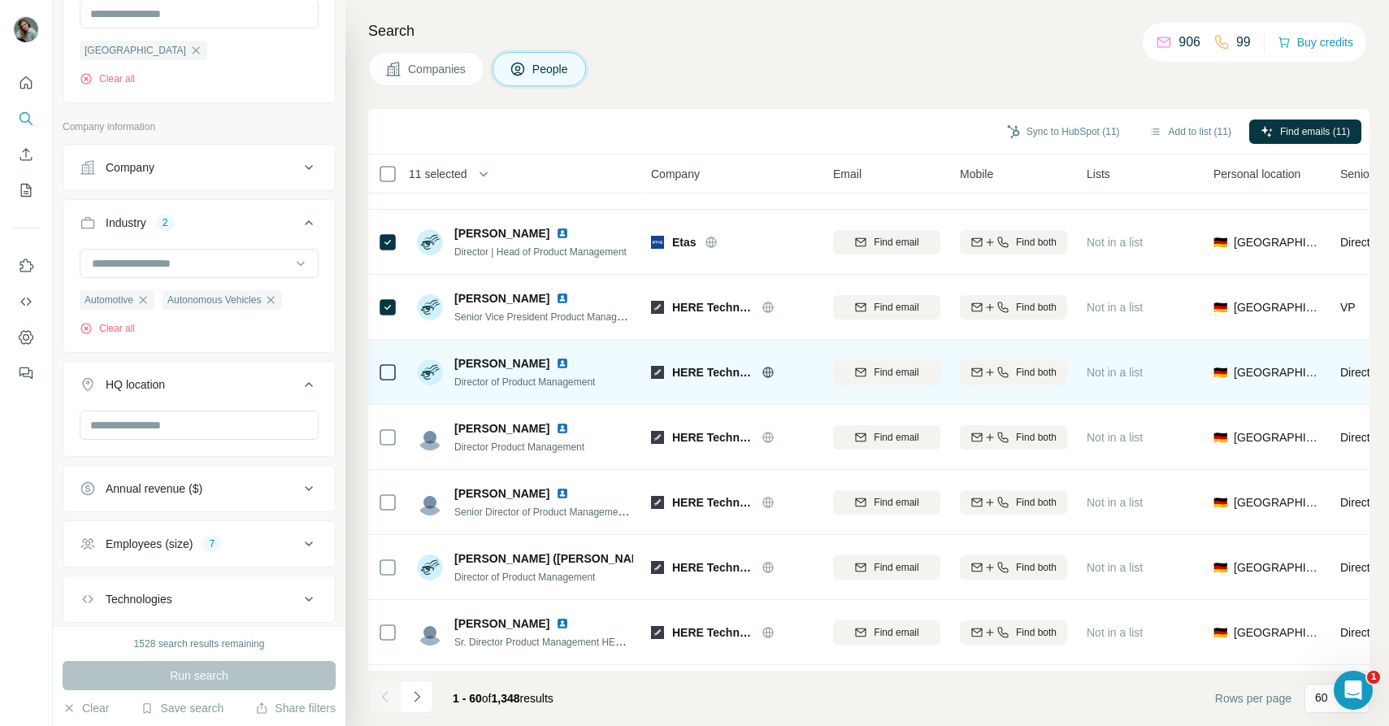
scroll to position [1169, 0]
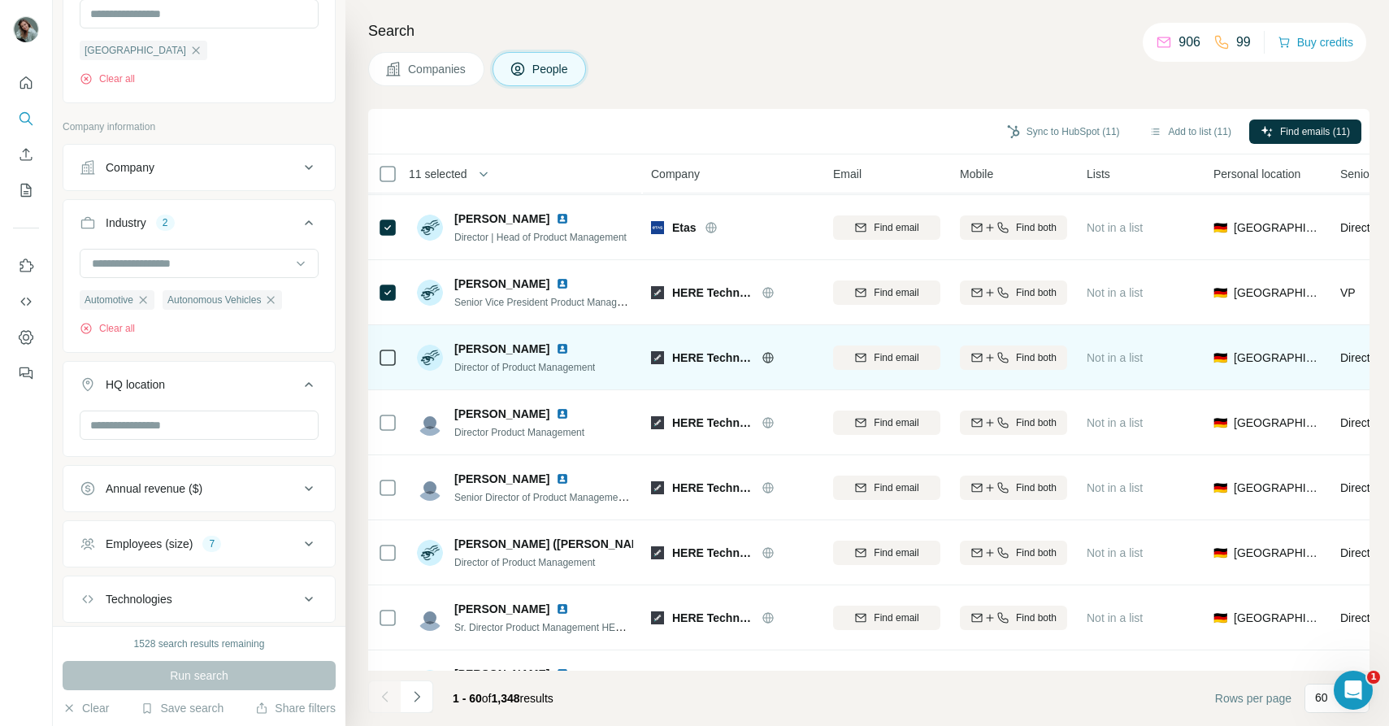
click at [396, 363] on icon at bounding box center [388, 358] width 20 height 20
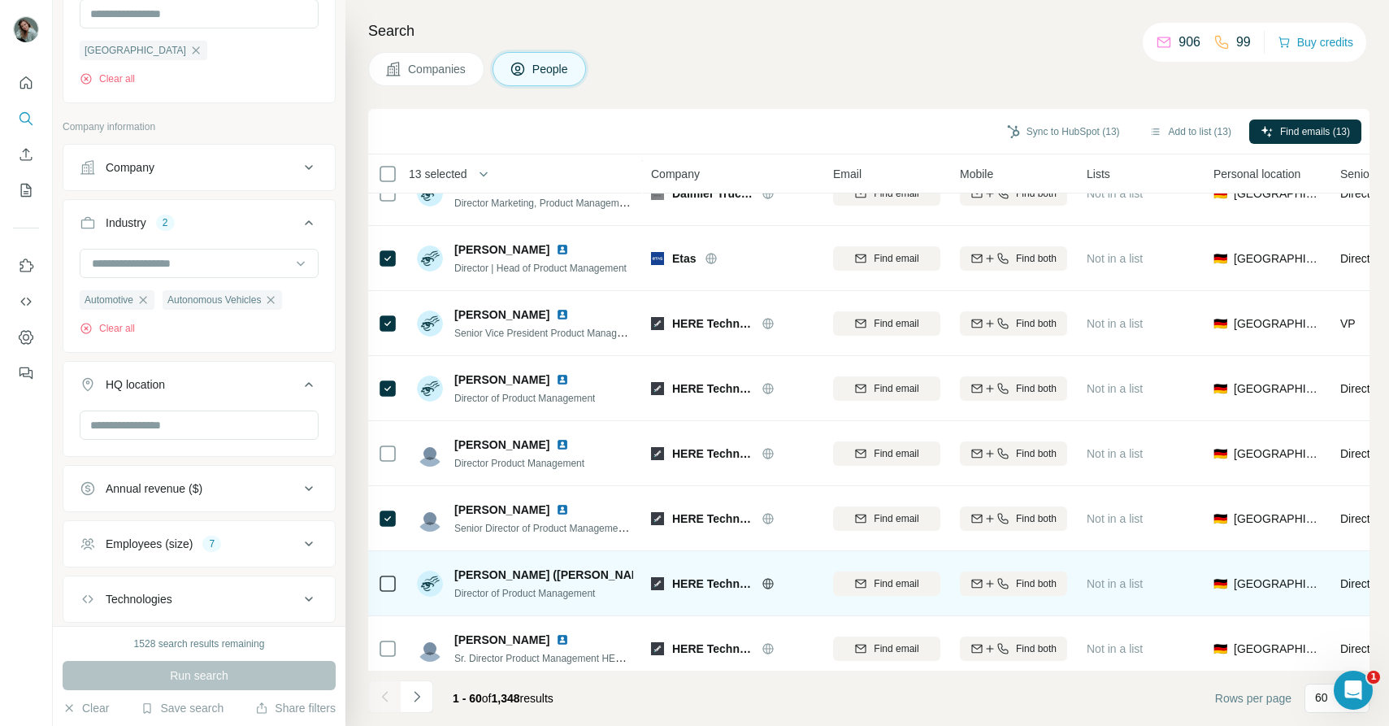
scroll to position [1129, 0]
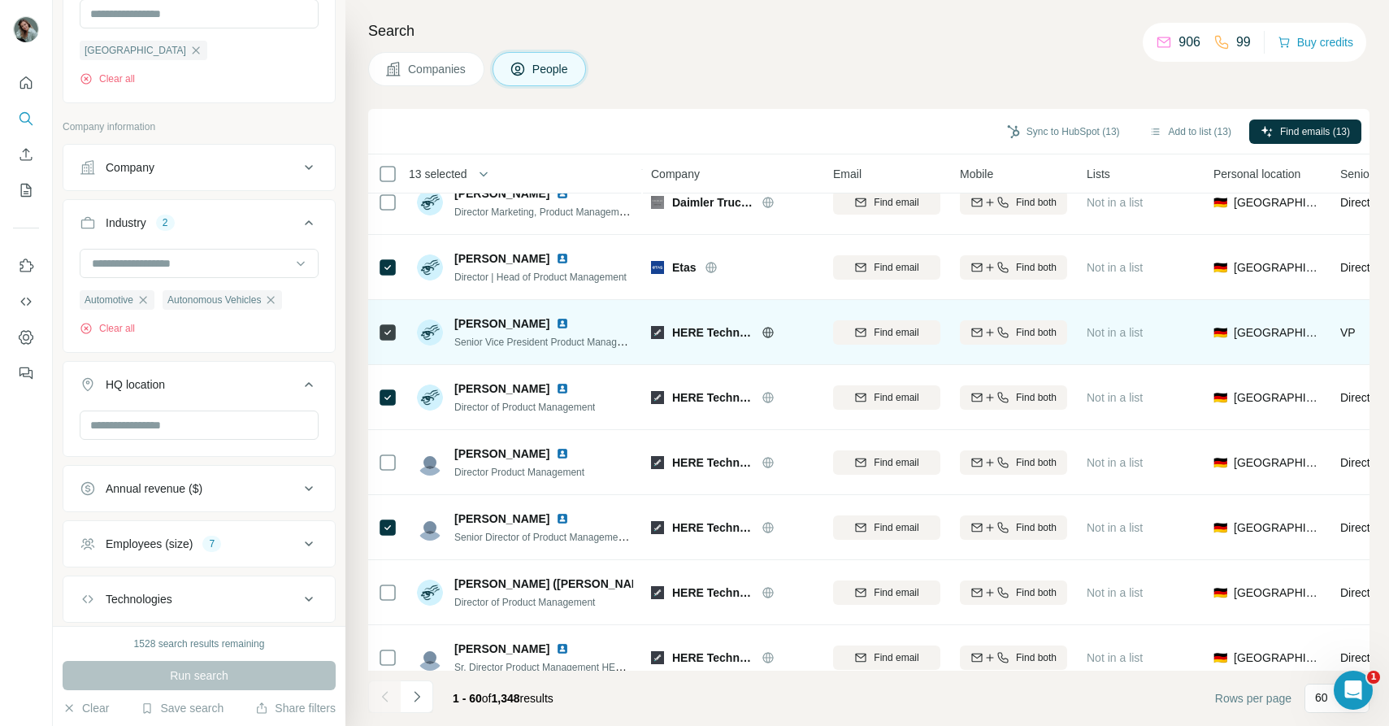
click at [768, 329] on icon at bounding box center [768, 332] width 13 height 13
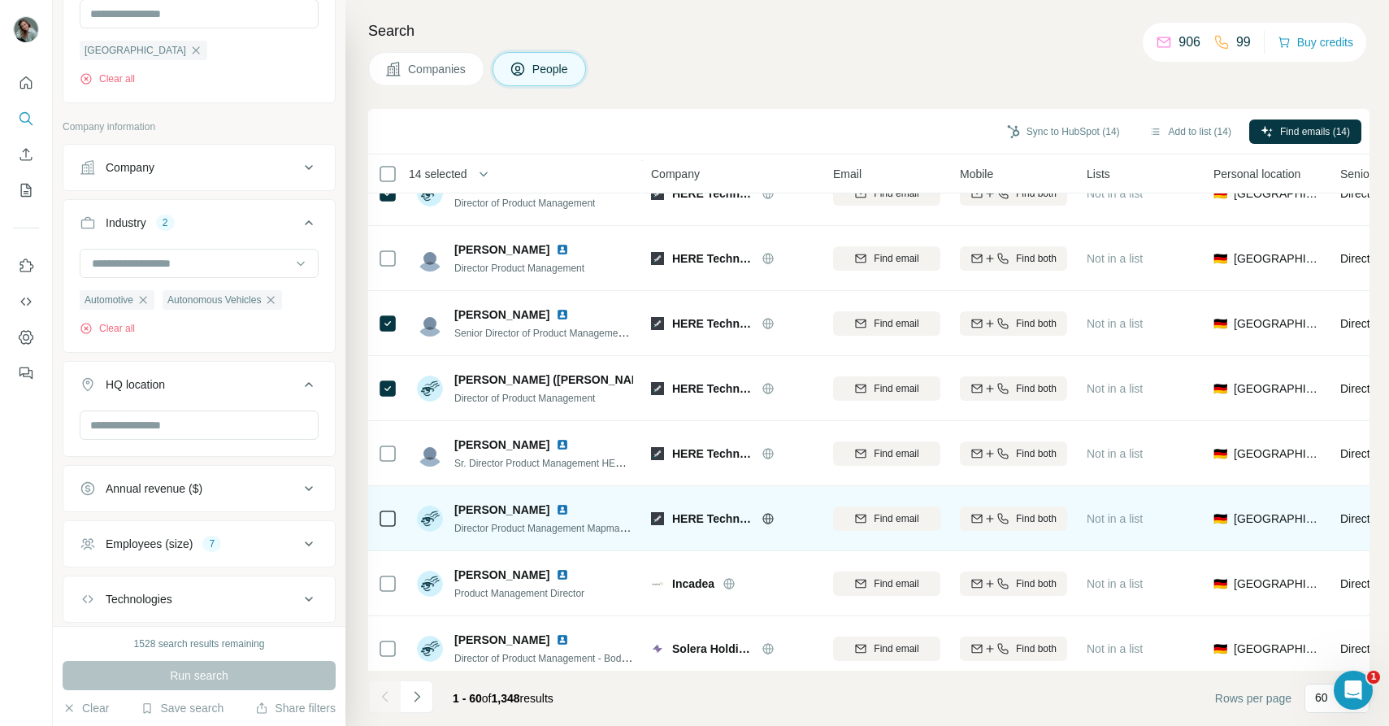
scroll to position [1368, 0]
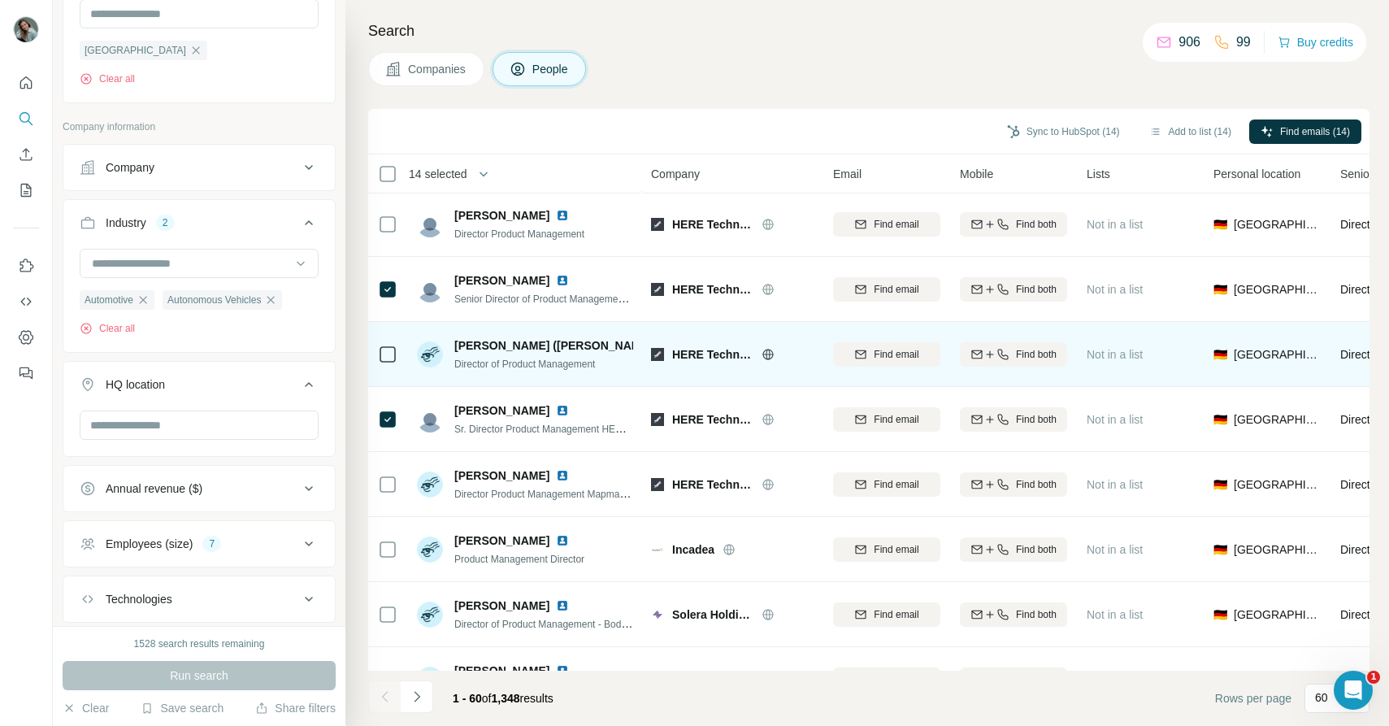
click at [761, 345] on img at bounding box center [764, 345] width 7 height 13
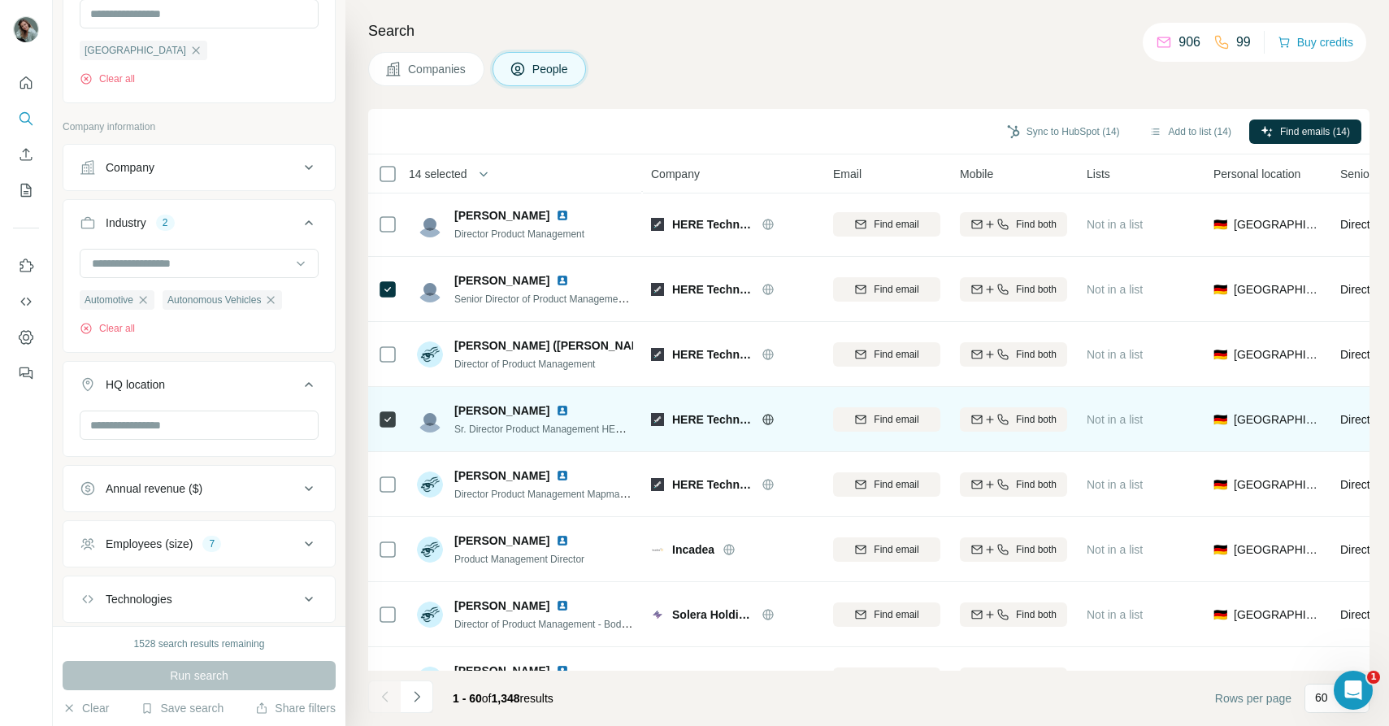
click at [556, 409] on img at bounding box center [562, 410] width 13 height 13
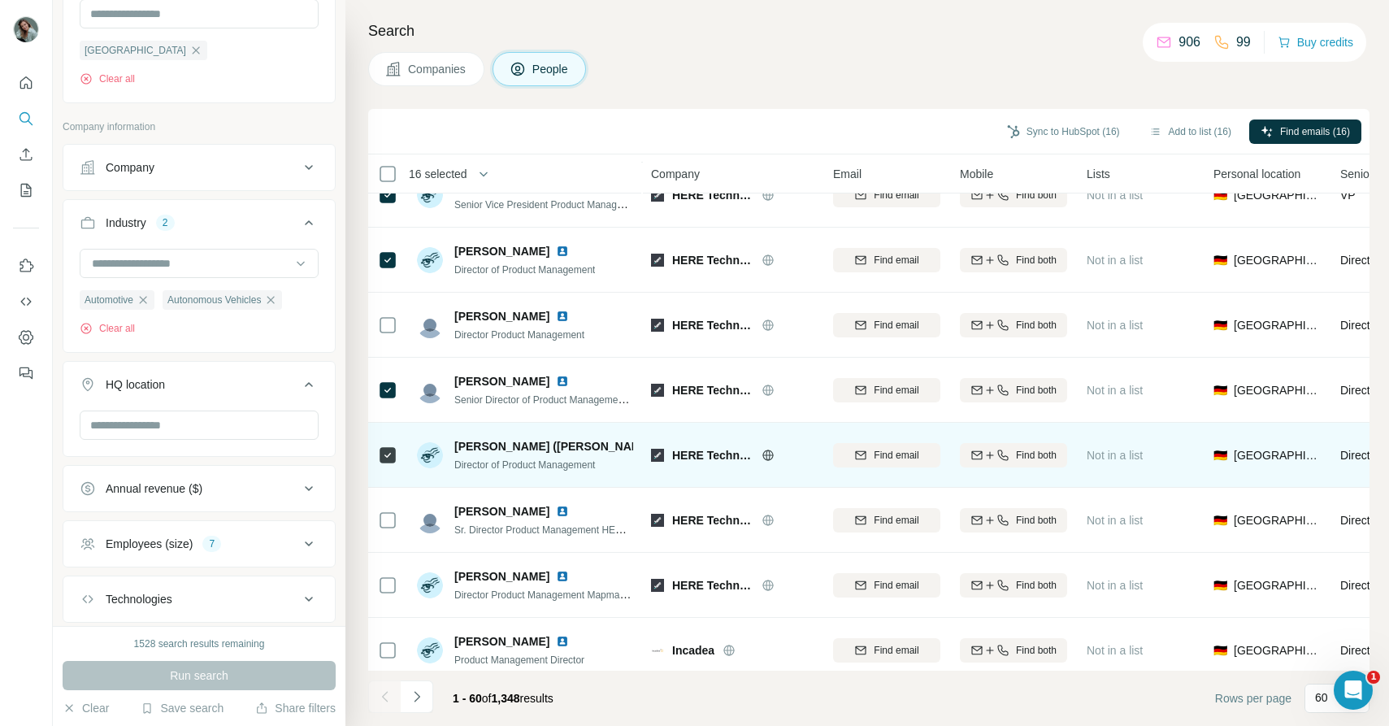
scroll to position [3425, 0]
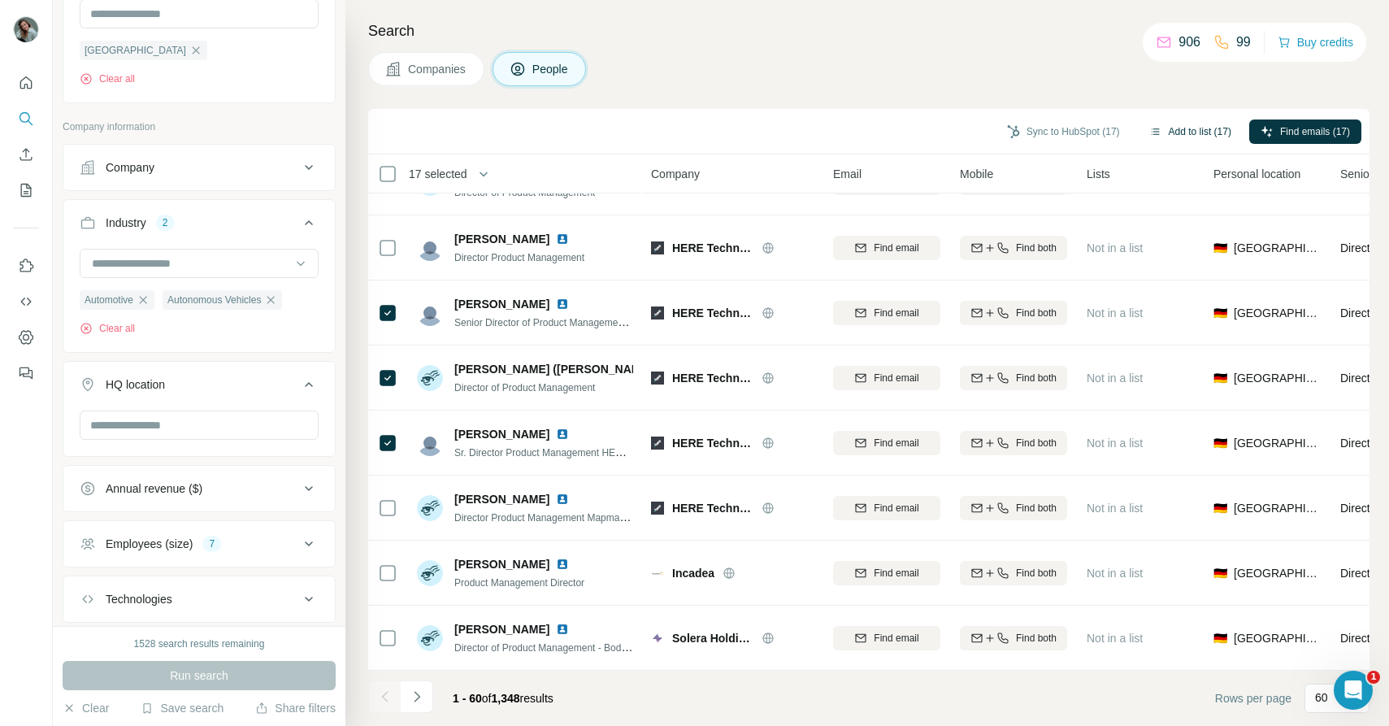
click at [1181, 130] on button "Add to list (17)" at bounding box center [1190, 132] width 105 height 24
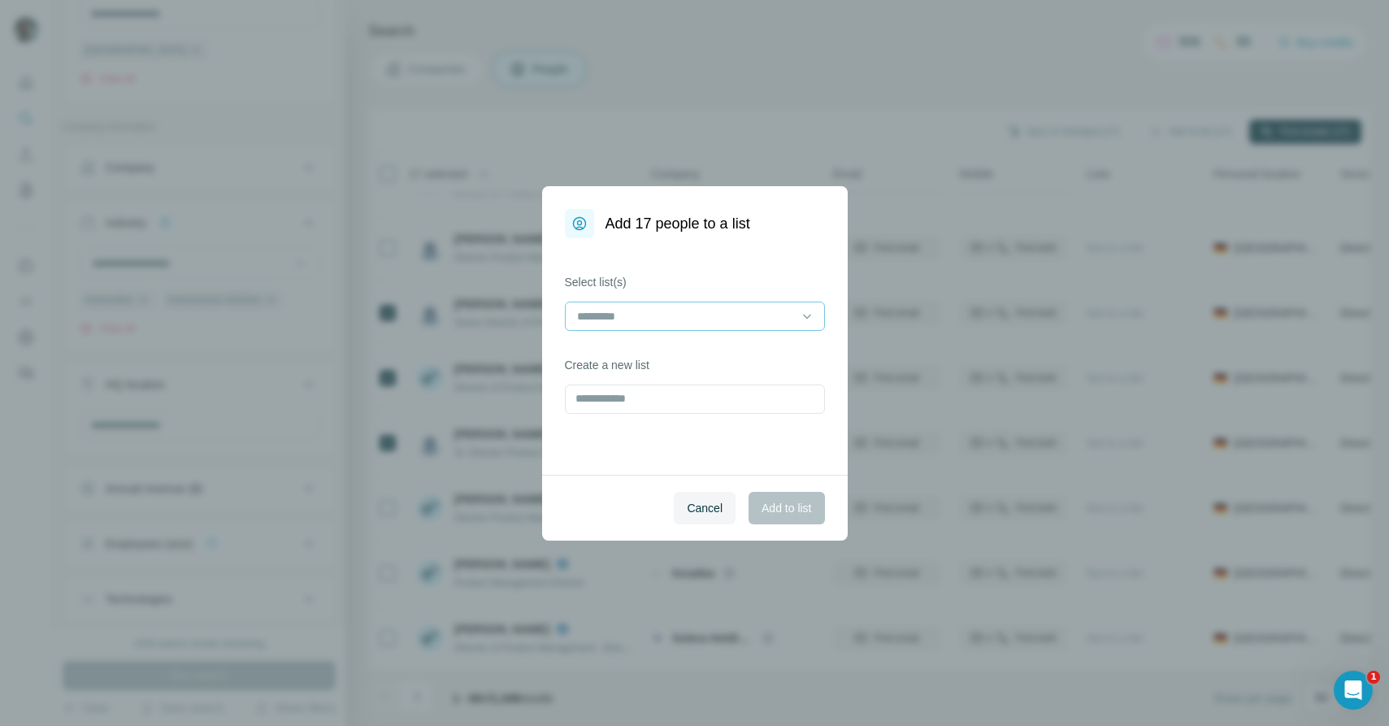
click at [711, 305] on div at bounding box center [686, 316] width 220 height 28
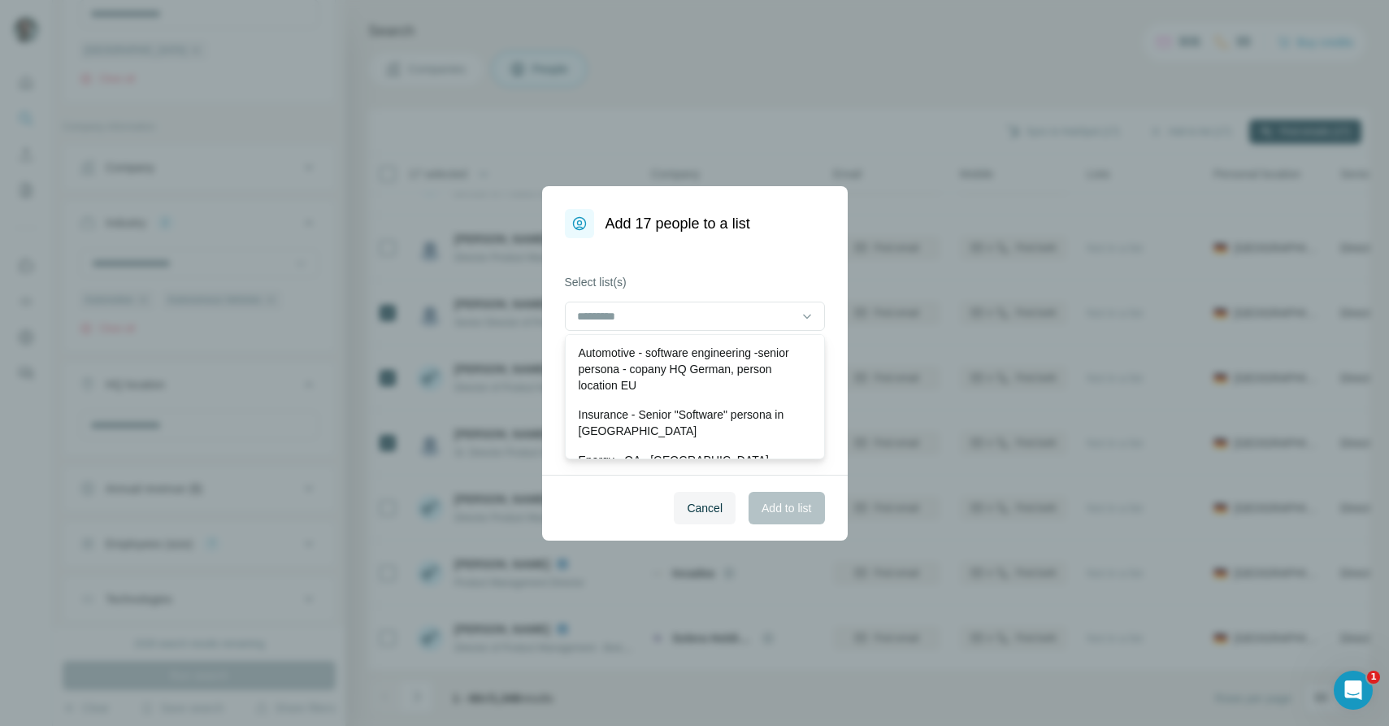
click at [678, 258] on div "Select list(s) Create a new list" at bounding box center [695, 356] width 306 height 237
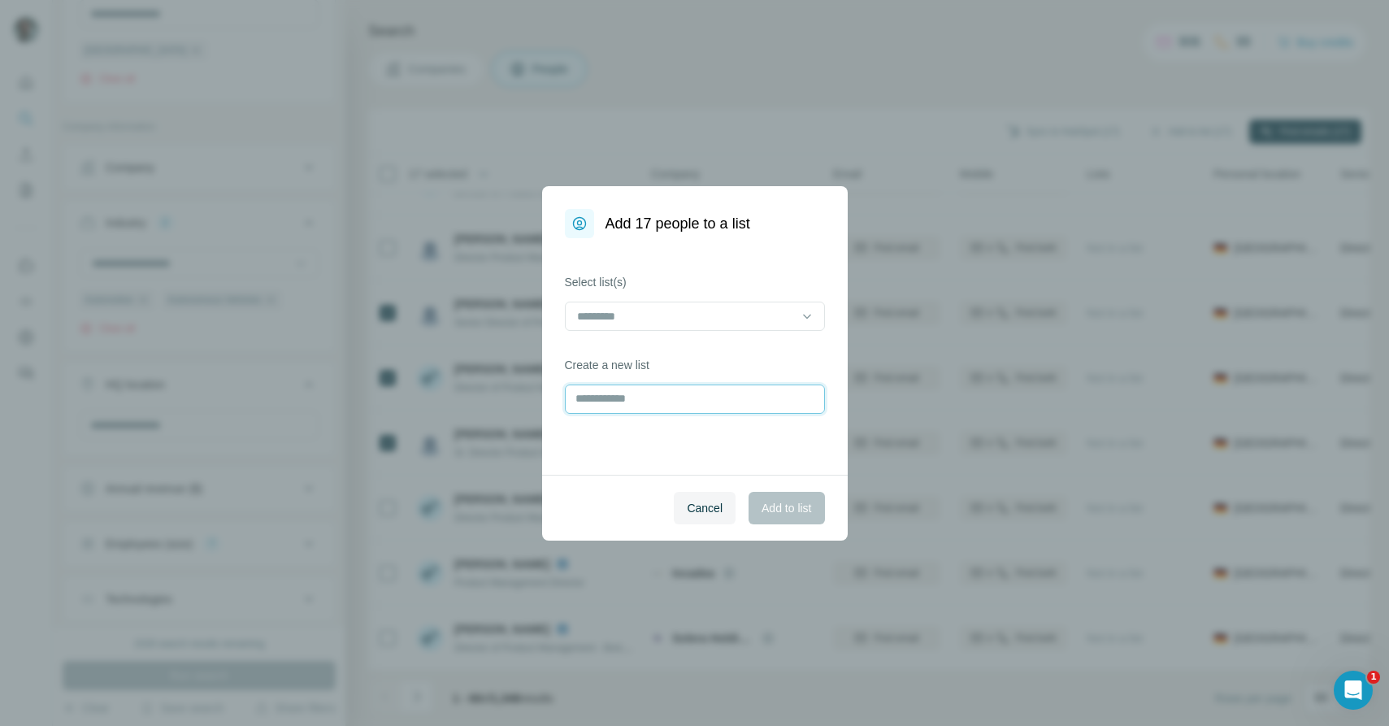
click at [619, 396] on input "text" at bounding box center [695, 399] width 260 height 29
type input "**********"
click at [782, 510] on span "Add to list" at bounding box center [787, 508] width 50 height 16
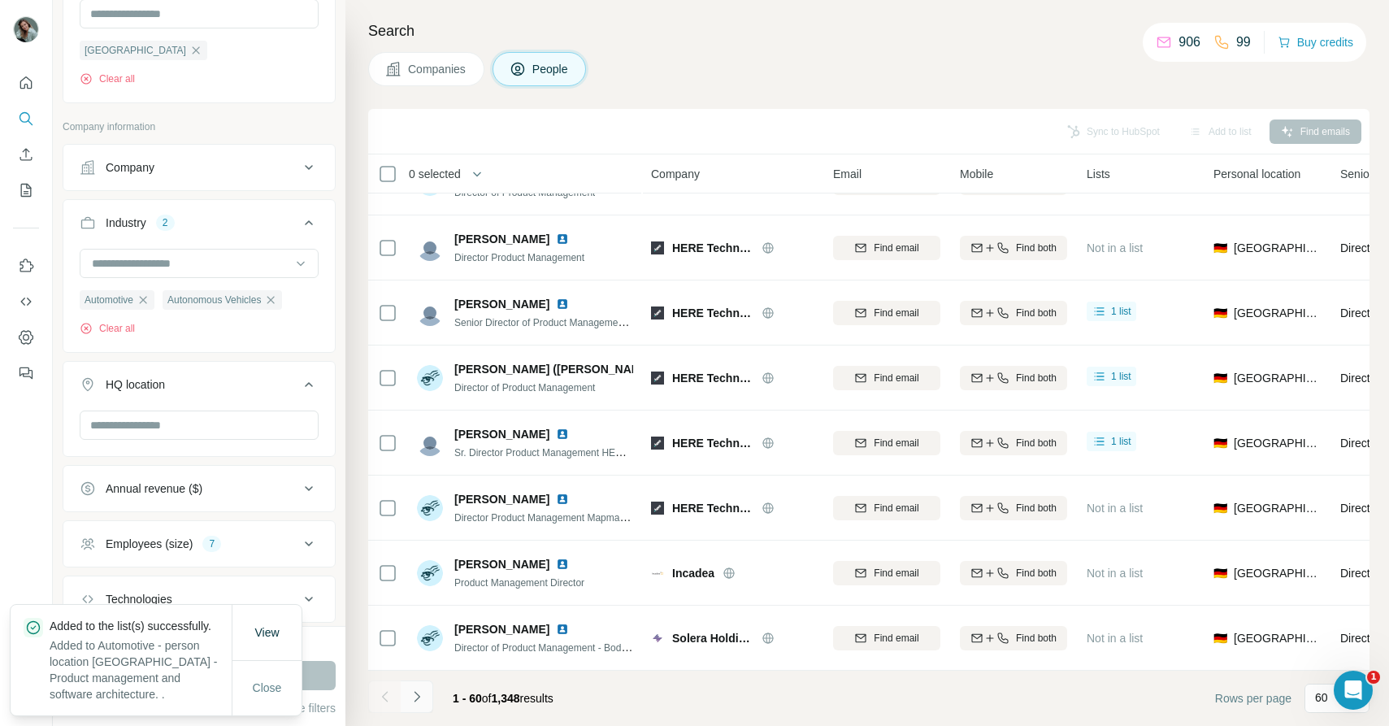
click at [414, 696] on icon "Navigate to next page" at bounding box center [417, 697] width 16 height 16
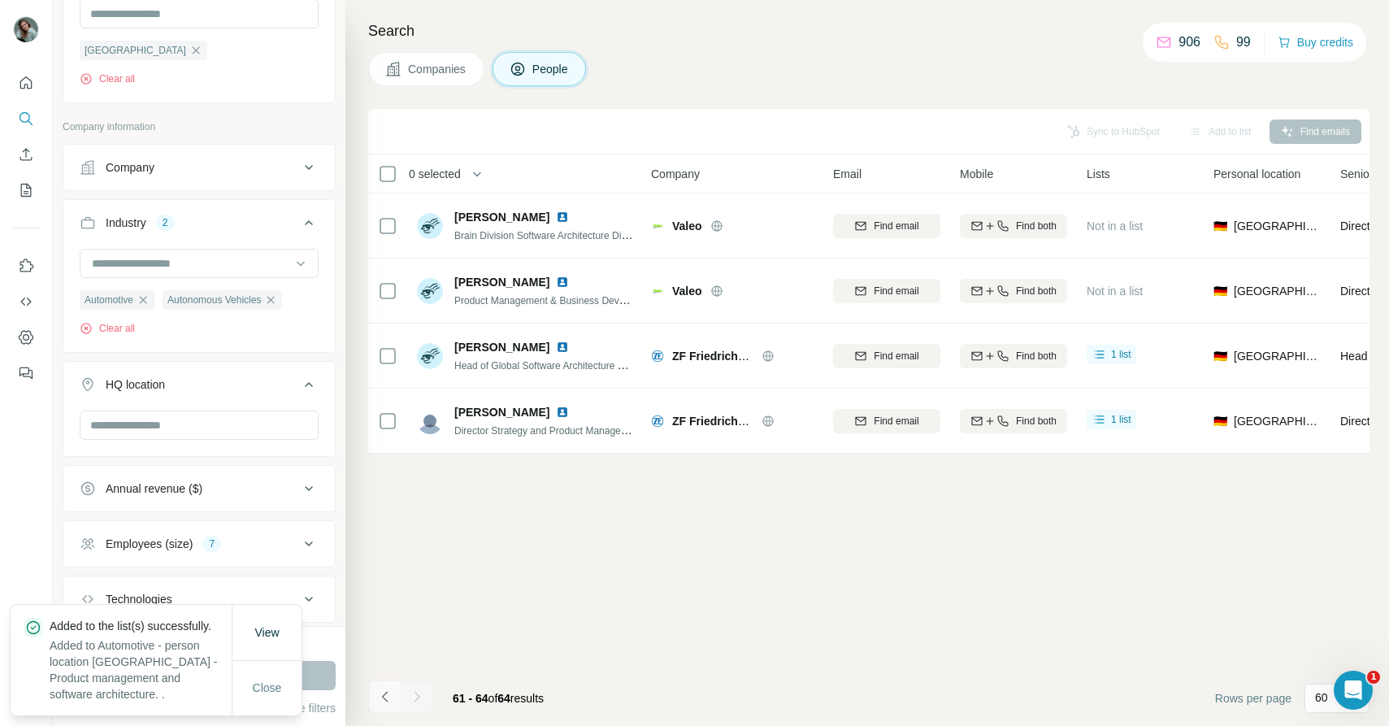
click at [384, 701] on icon "Navigate to previous page" at bounding box center [385, 697] width 16 height 16
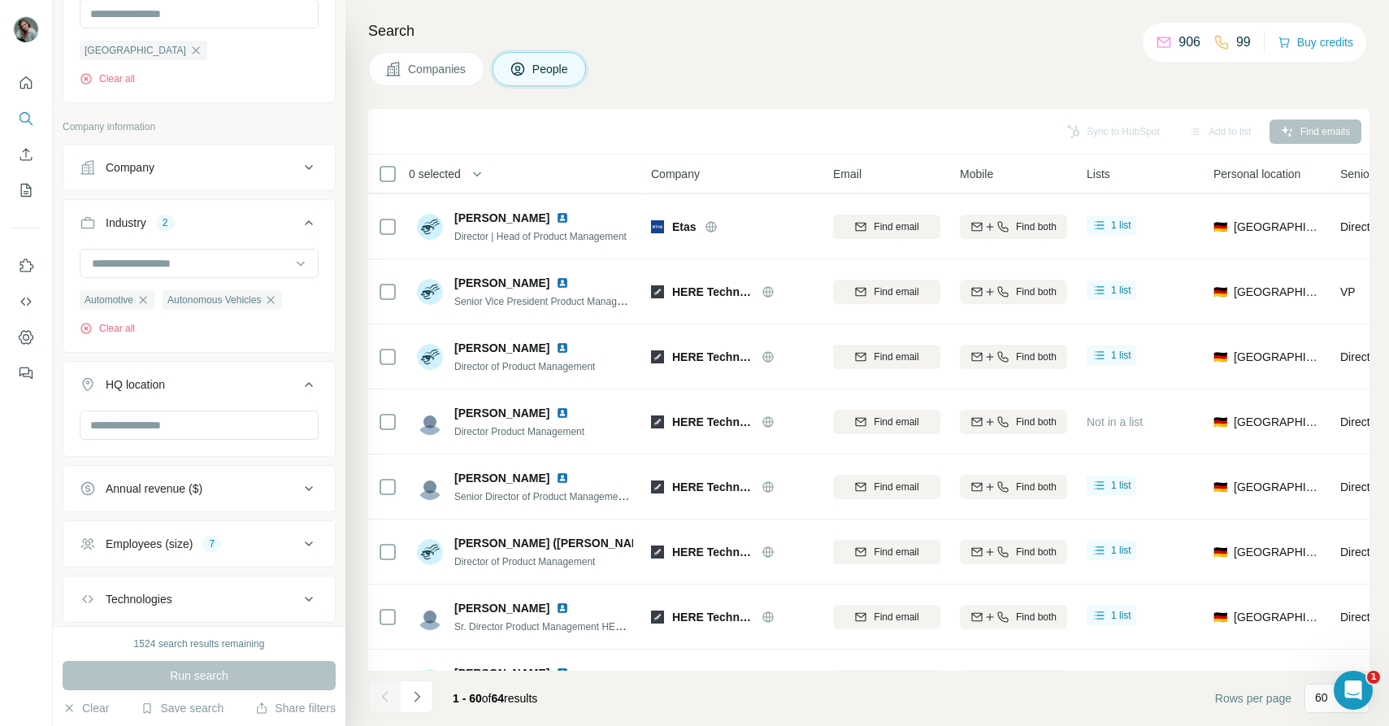
scroll to position [3425, 0]
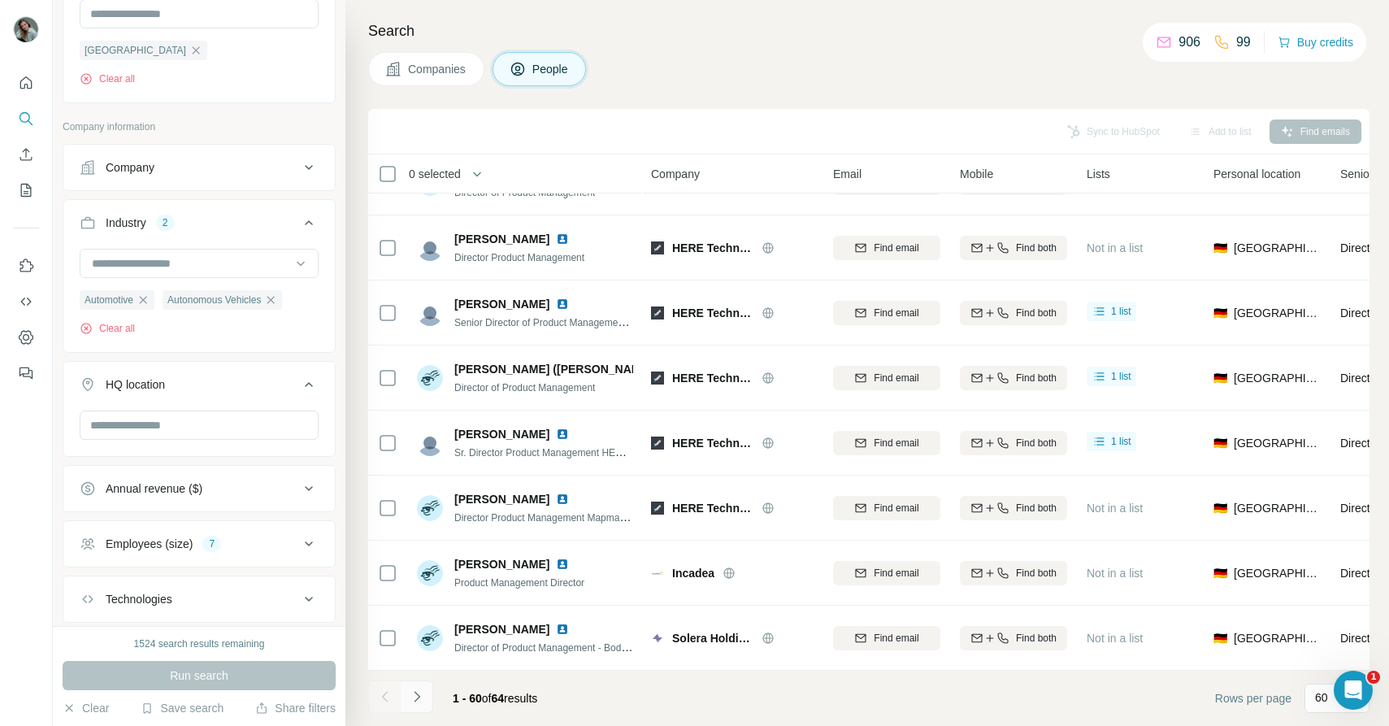
click at [420, 696] on icon "Navigate to next page" at bounding box center [417, 696] width 6 height 11
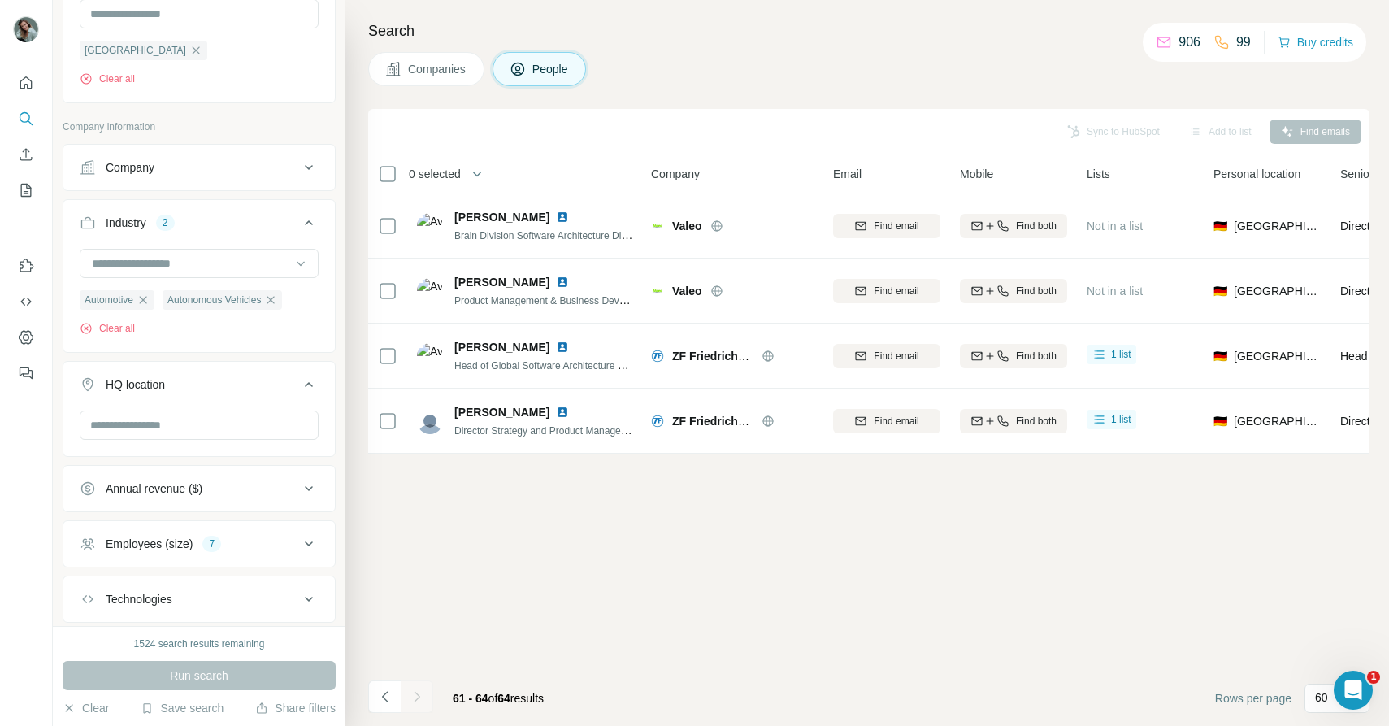
scroll to position [0, 0]
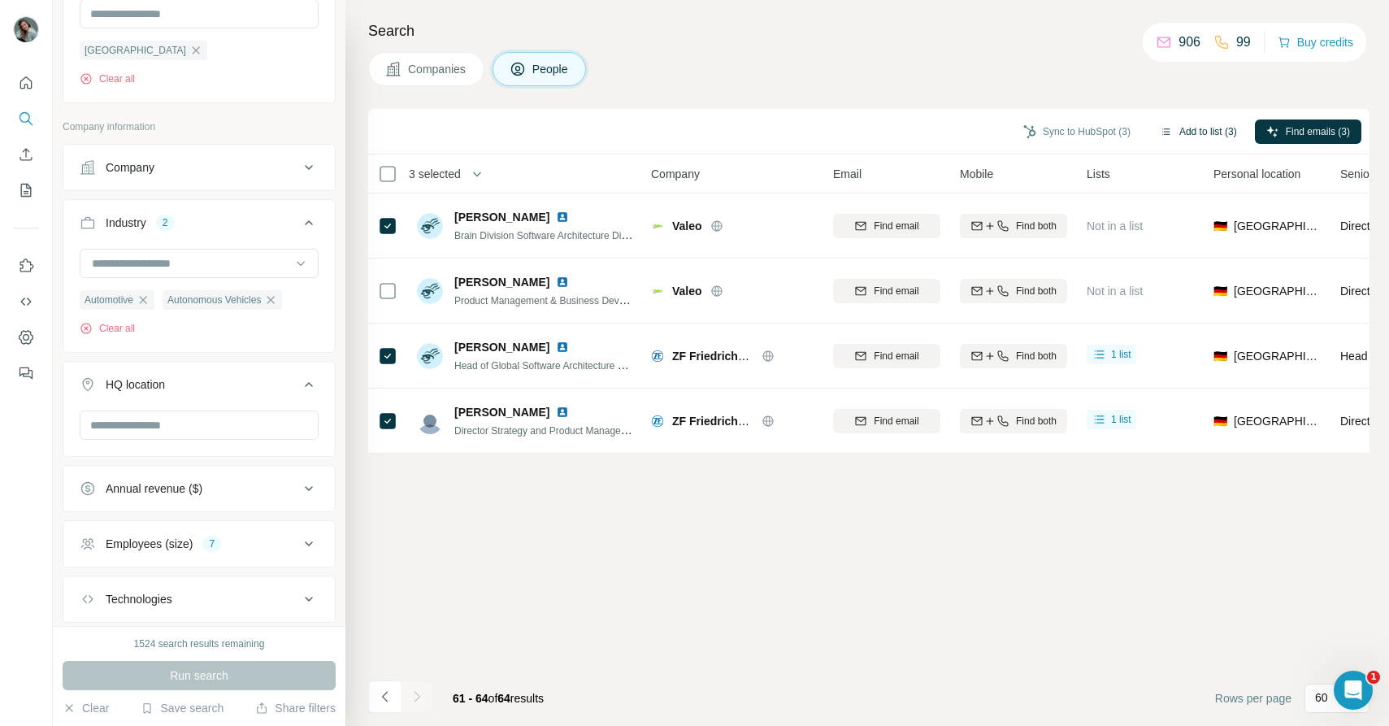
click at [1195, 135] on button "Add to list (3)" at bounding box center [1199, 132] width 100 height 24
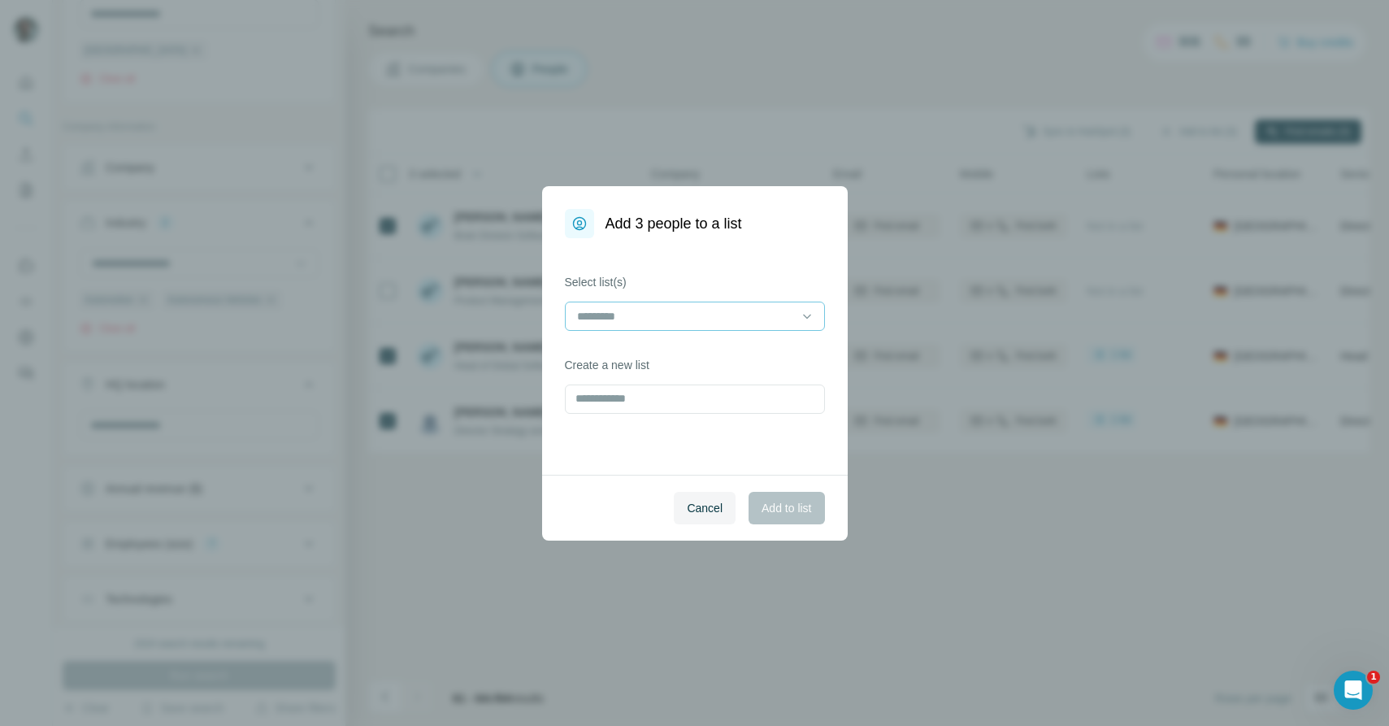
click at [694, 320] on input at bounding box center [686, 316] width 220 height 18
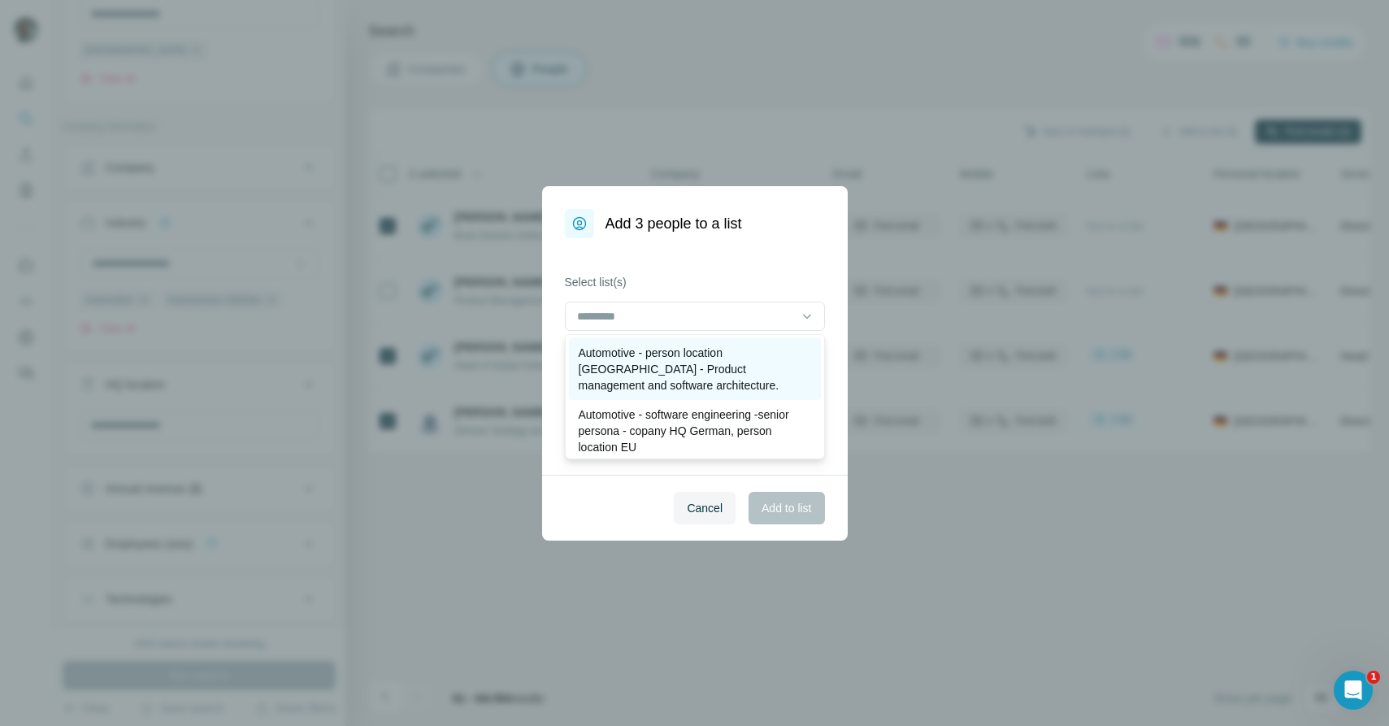
click at [714, 374] on p "Automotive - person location Germany - Product management and software architec…" at bounding box center [695, 369] width 233 height 49
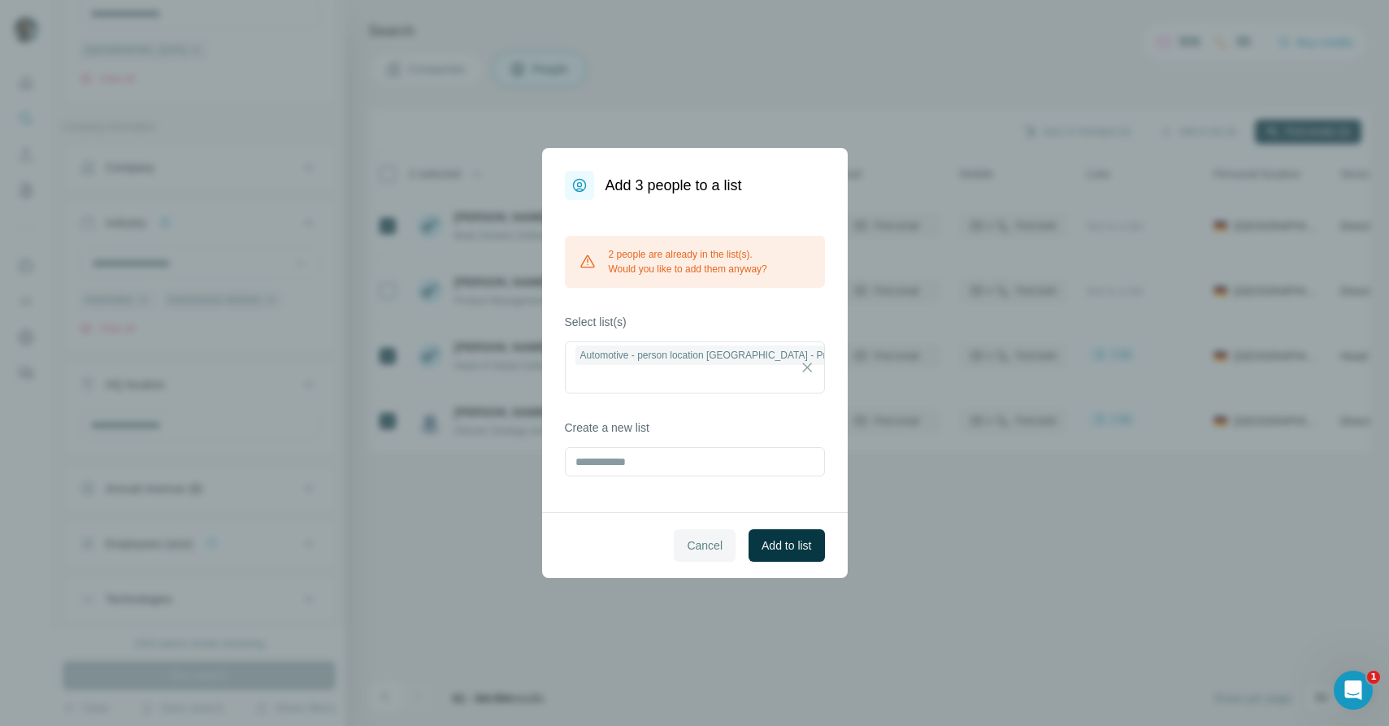
click at [708, 545] on span "Cancel" at bounding box center [705, 545] width 36 height 16
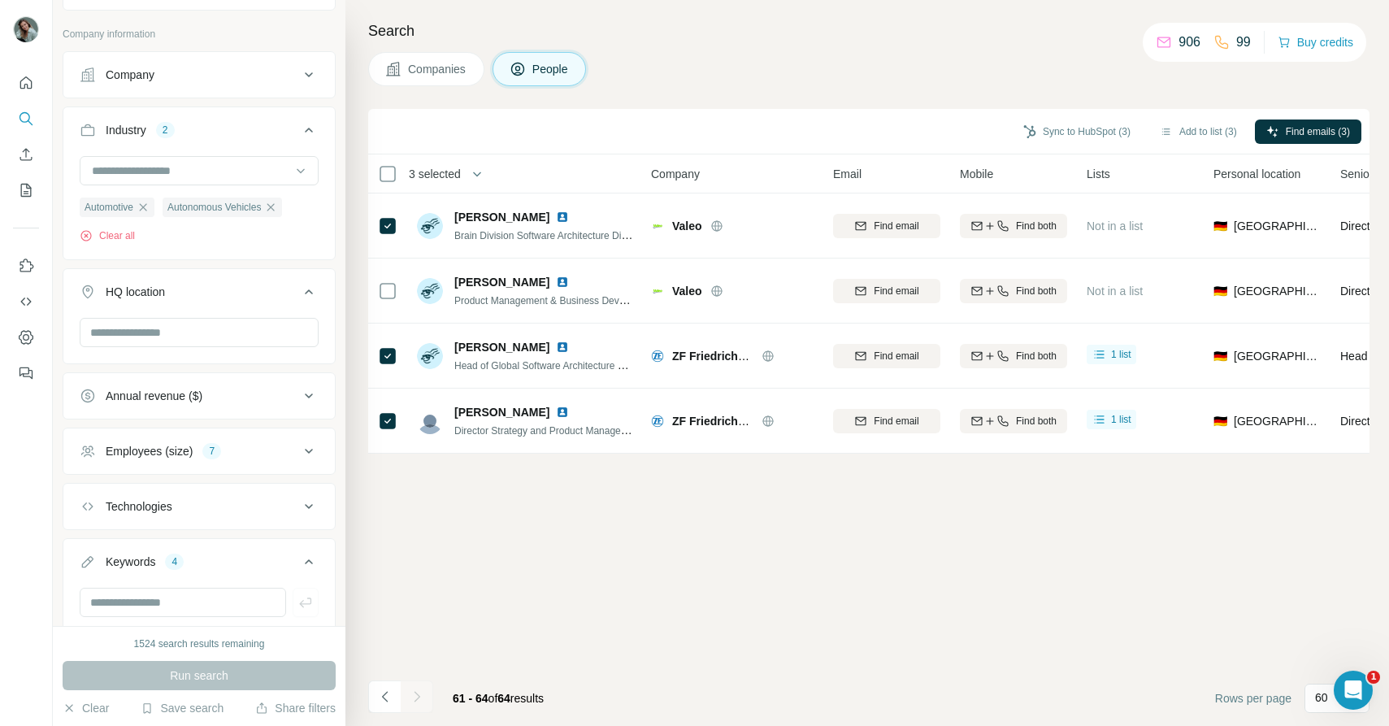
scroll to position [695, 0]
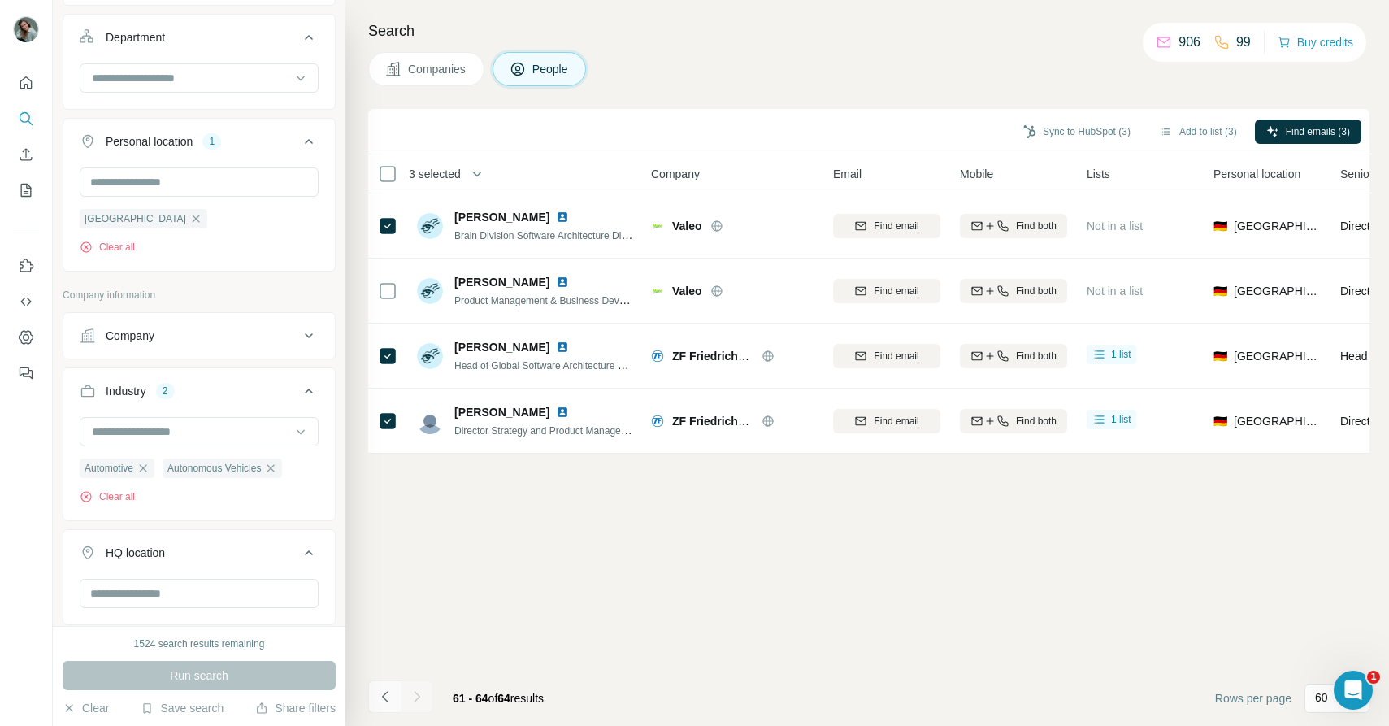
click at [390, 707] on button "Navigate to previous page" at bounding box center [384, 697] width 33 height 33
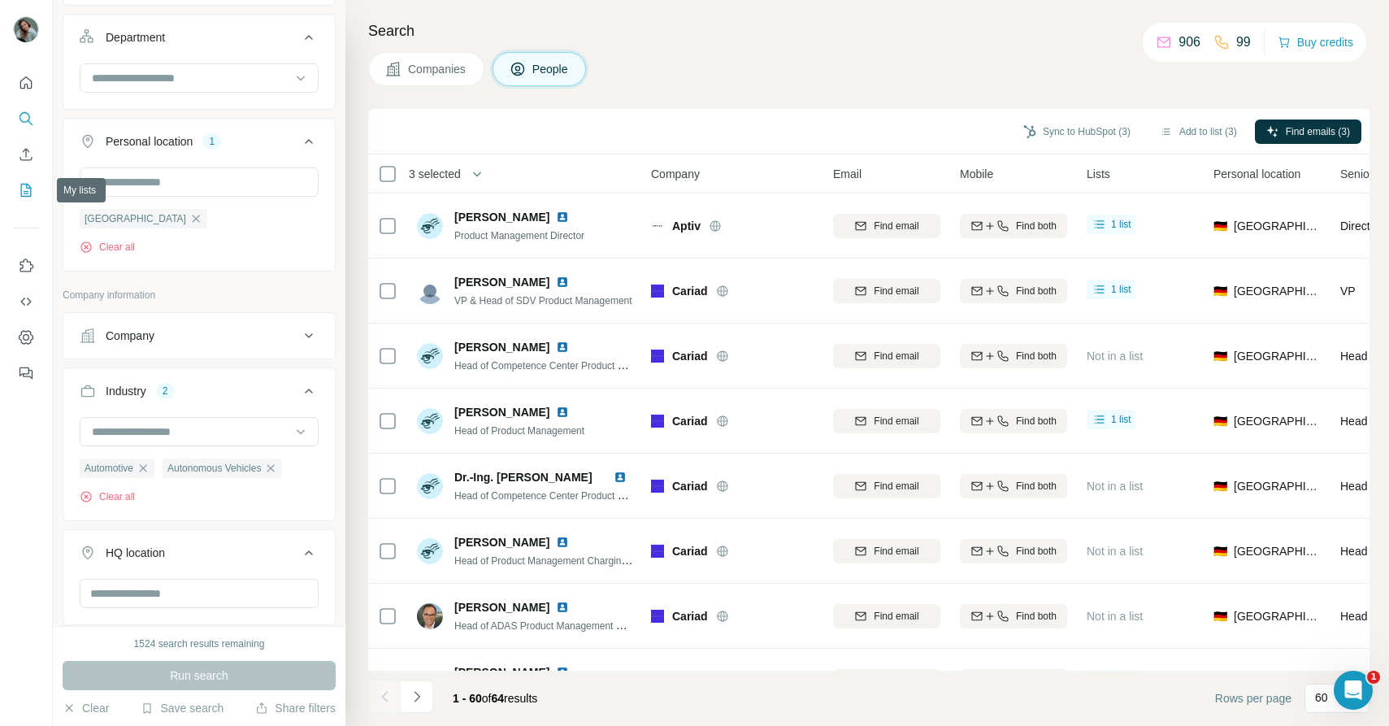
click at [24, 190] on icon "My lists" at bounding box center [26, 190] width 16 height 16
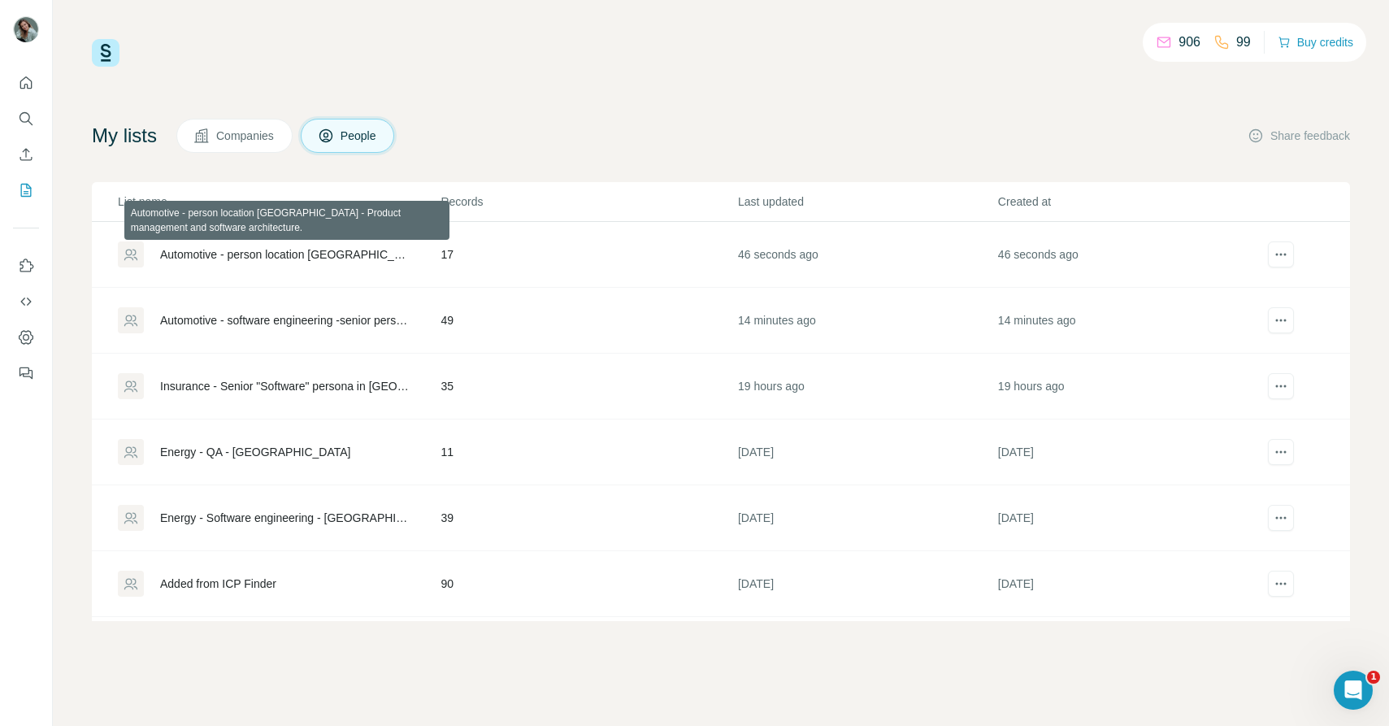
click at [329, 256] on div "Automotive - person location Germany - Product management and software architec…" at bounding box center [286, 254] width 253 height 16
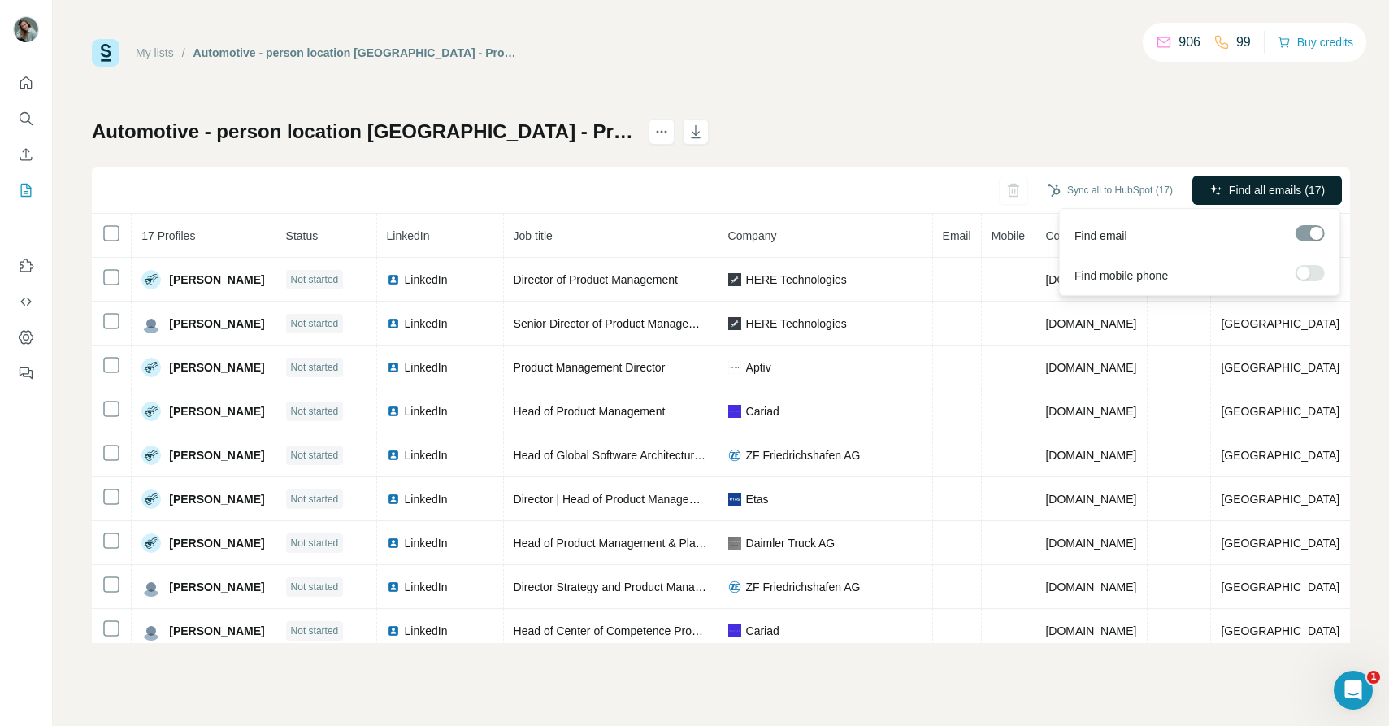
click at [1256, 186] on span "Find all emails (17)" at bounding box center [1277, 190] width 96 height 16
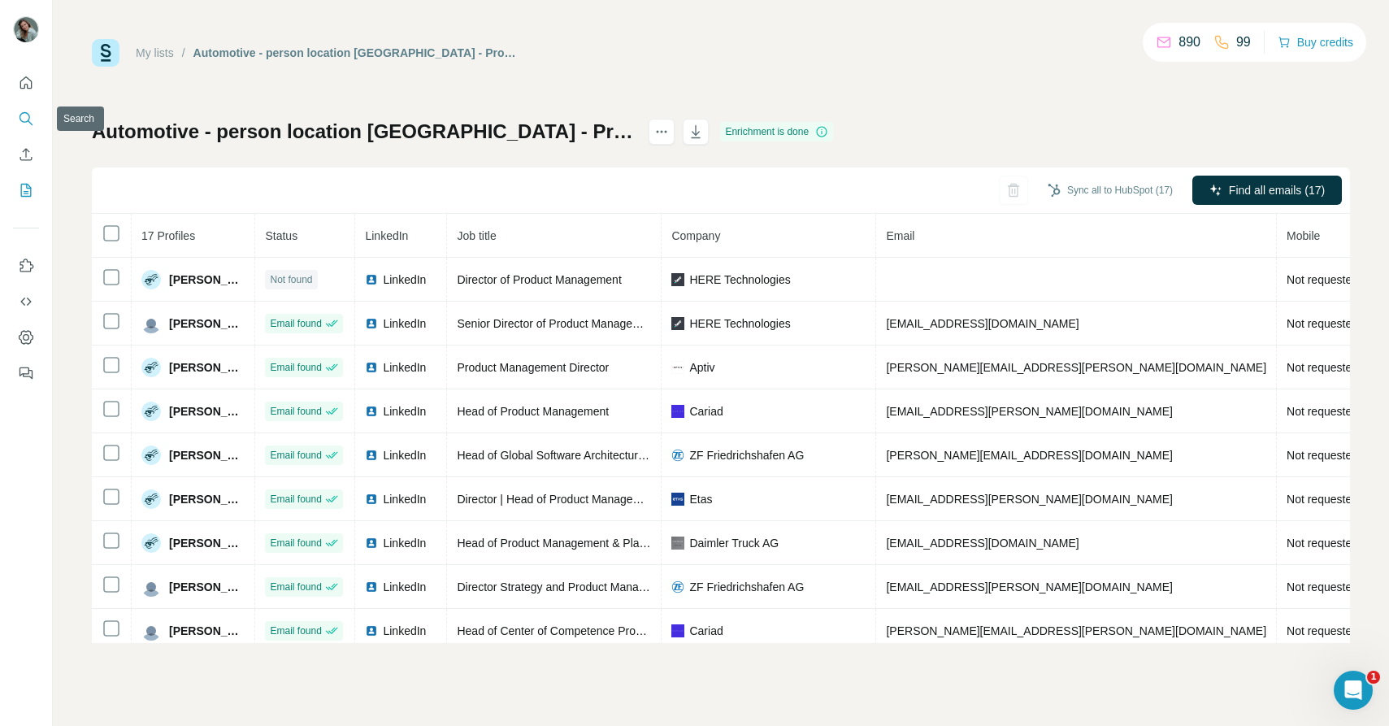
click at [25, 125] on icon "Search" at bounding box center [26, 119] width 16 height 16
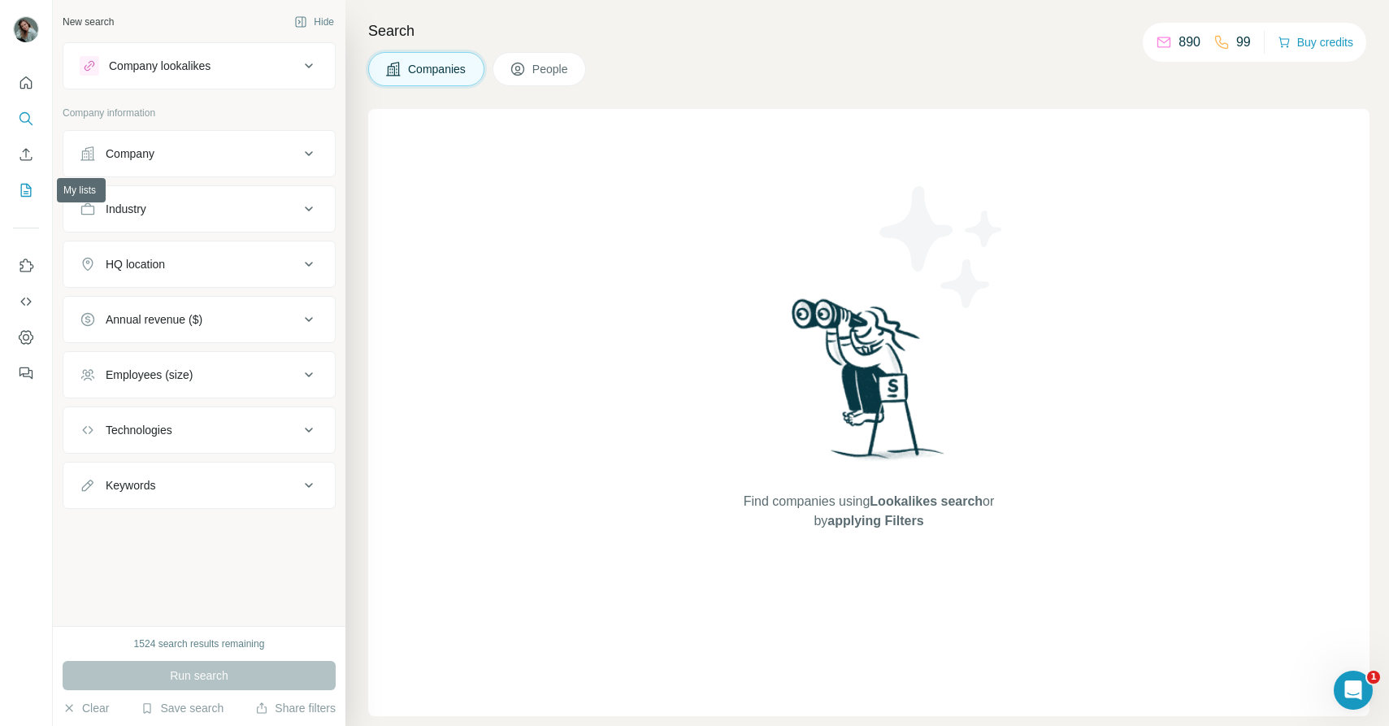
click at [25, 188] on icon "My lists" at bounding box center [26, 190] width 16 height 16
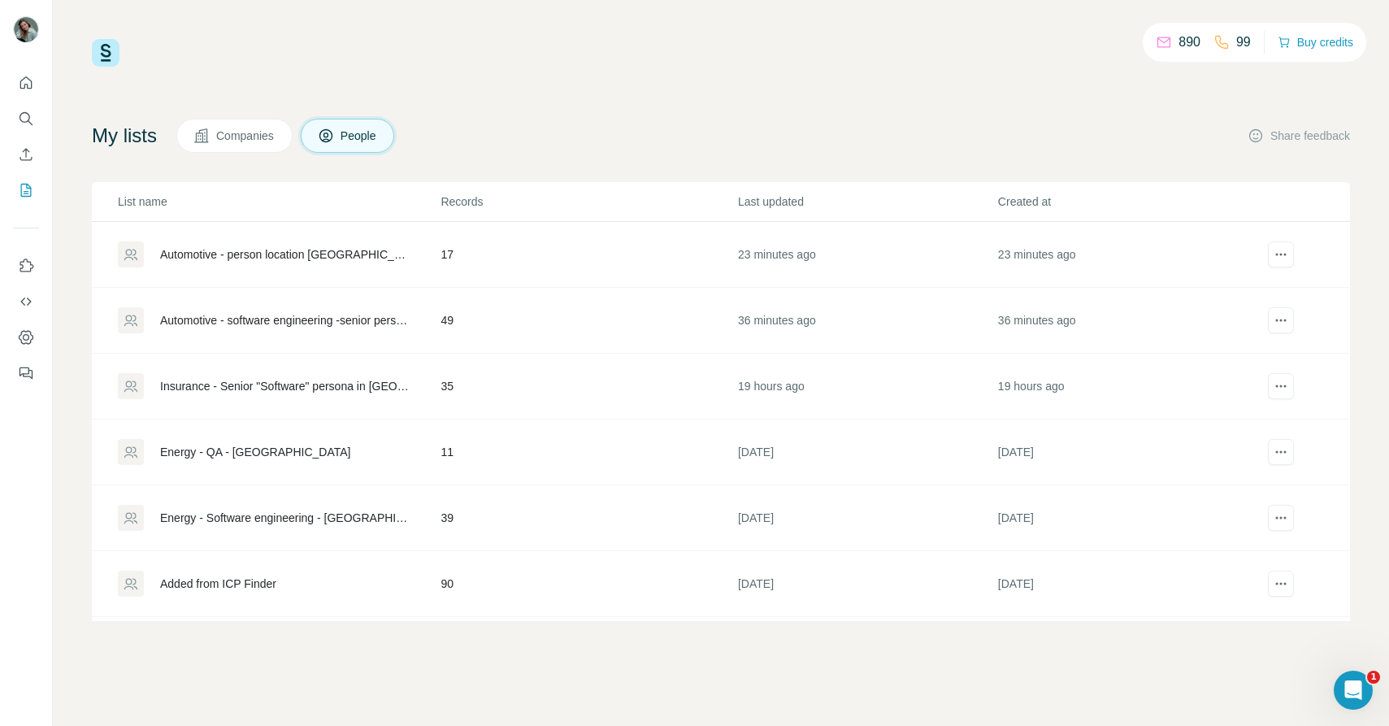
click at [257, 255] on div "Automotive - person location Germany - Product management and software architec…" at bounding box center [286, 254] width 253 height 16
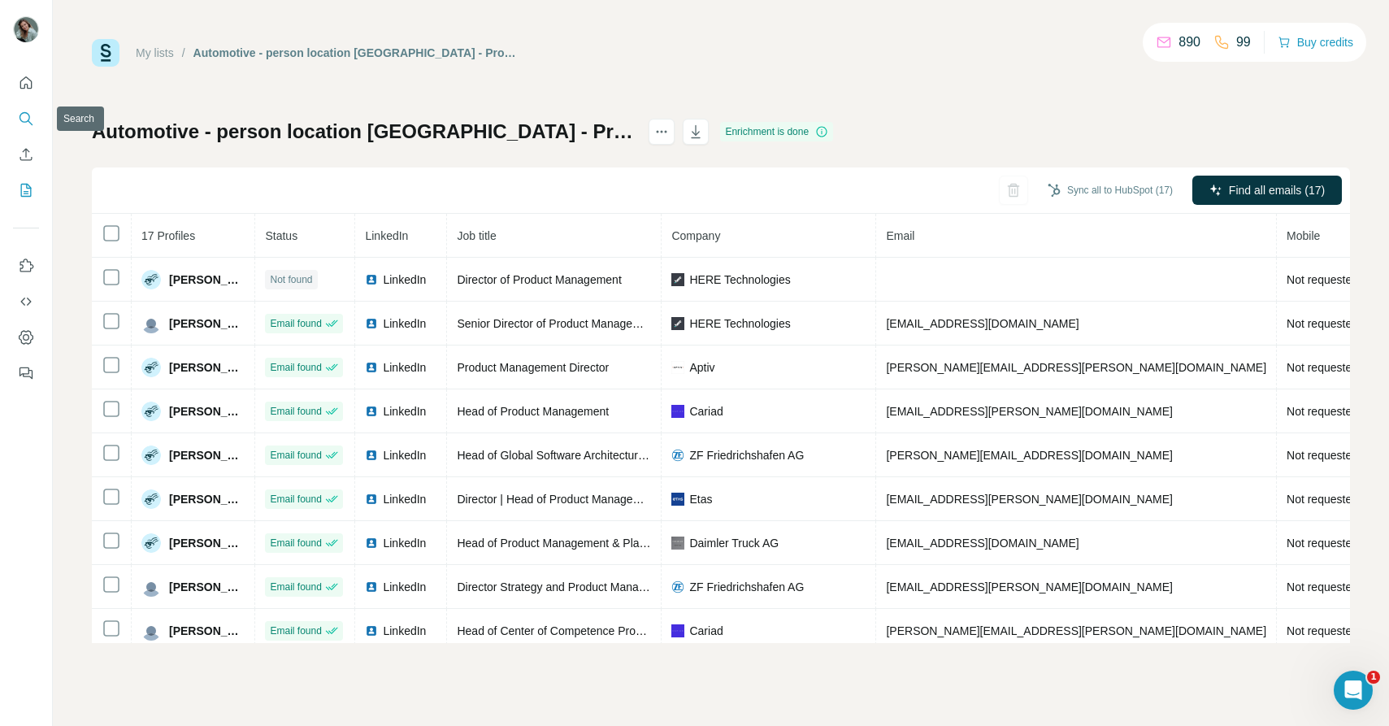
click at [26, 116] on icon "Search" at bounding box center [26, 119] width 16 height 16
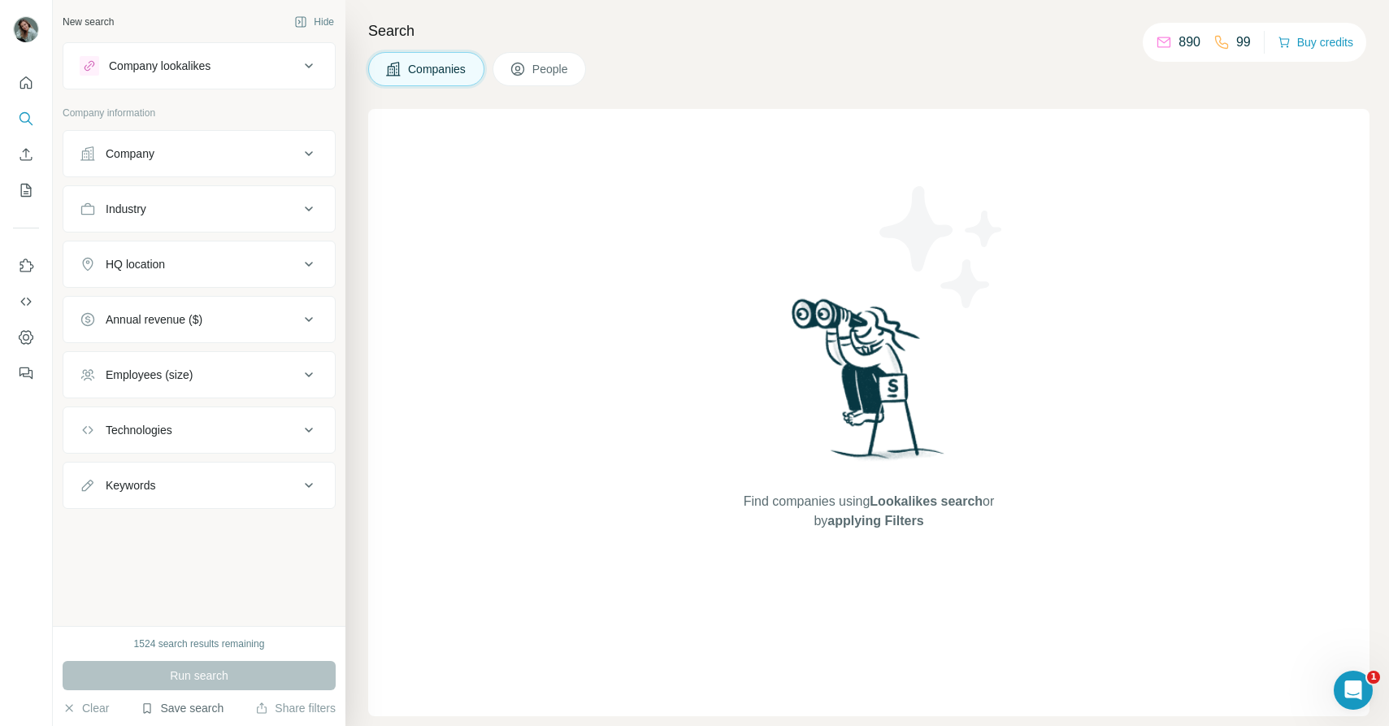
click at [211, 715] on button "Save search" at bounding box center [182, 708] width 83 height 16
click at [232, 672] on div "View my saved searches" at bounding box center [228, 679] width 172 height 33
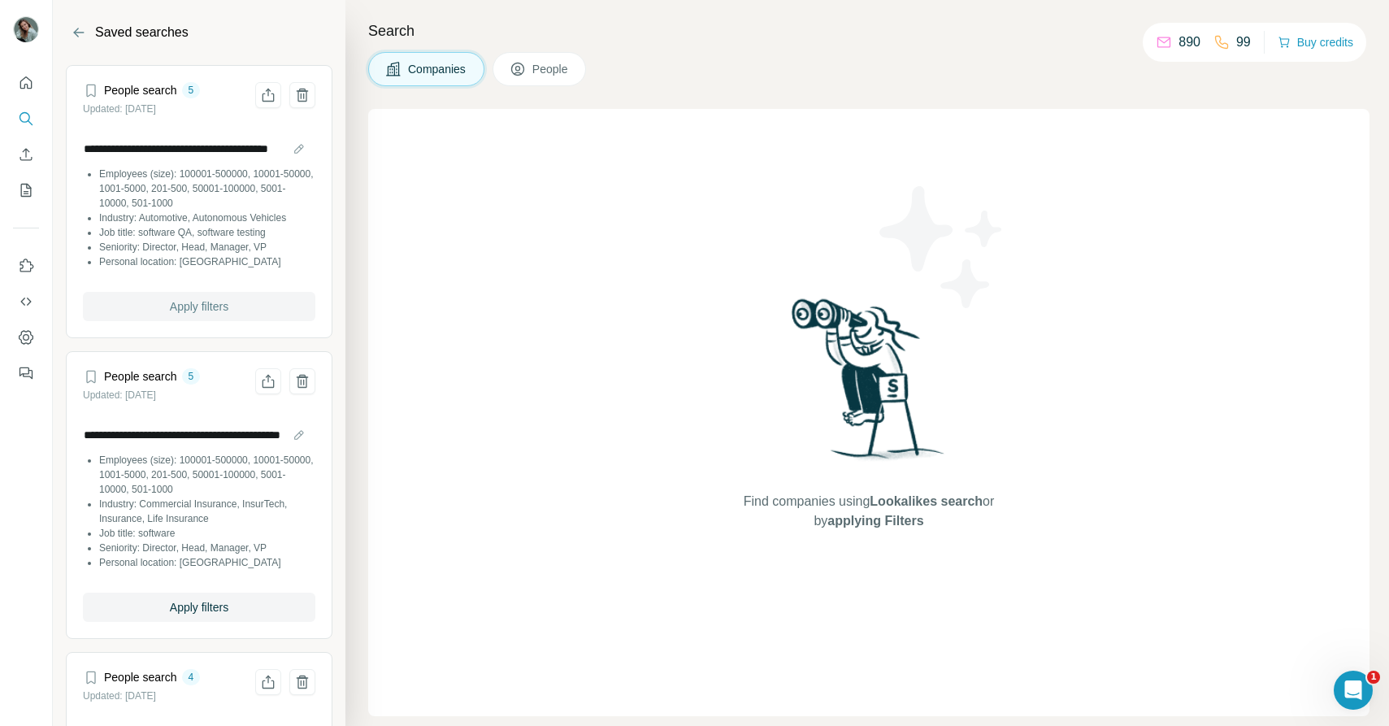
click at [212, 308] on span "Apply filters" at bounding box center [199, 306] width 59 height 16
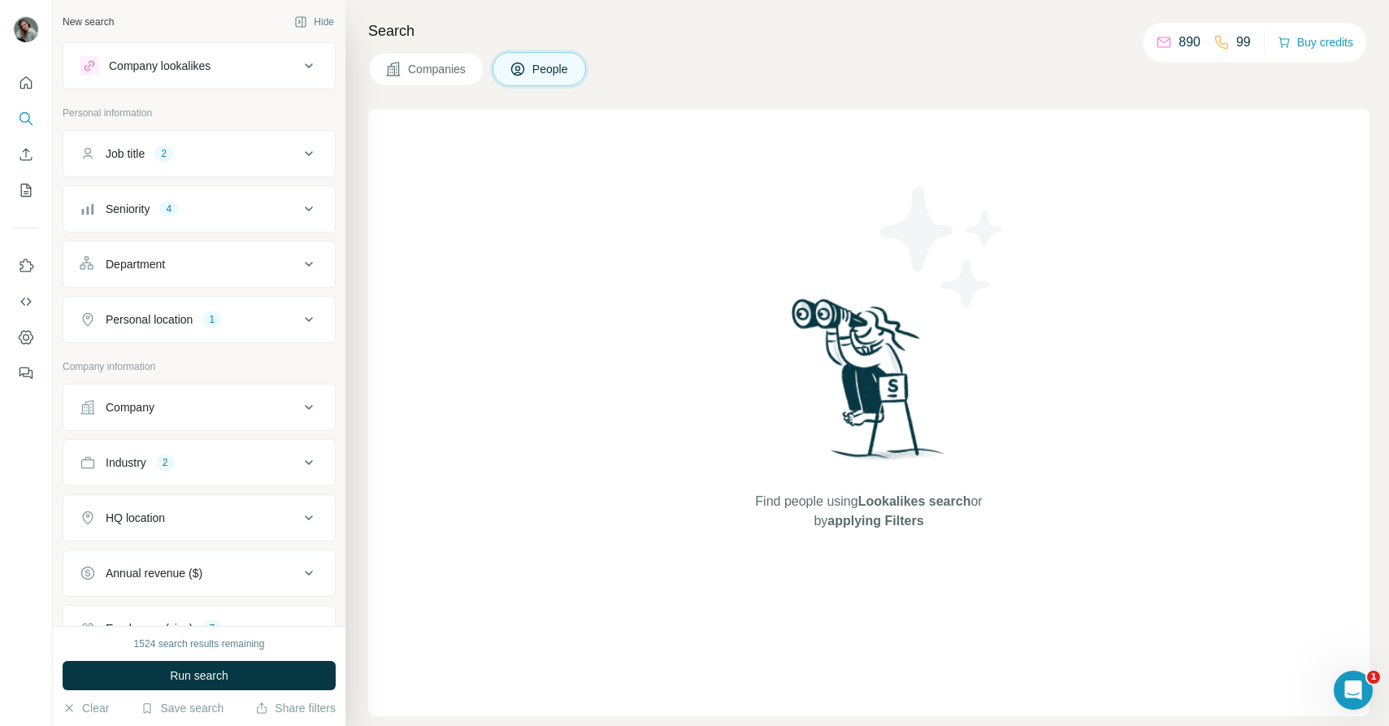
click at [211, 163] on button "Job title 2" at bounding box center [199, 153] width 272 height 39
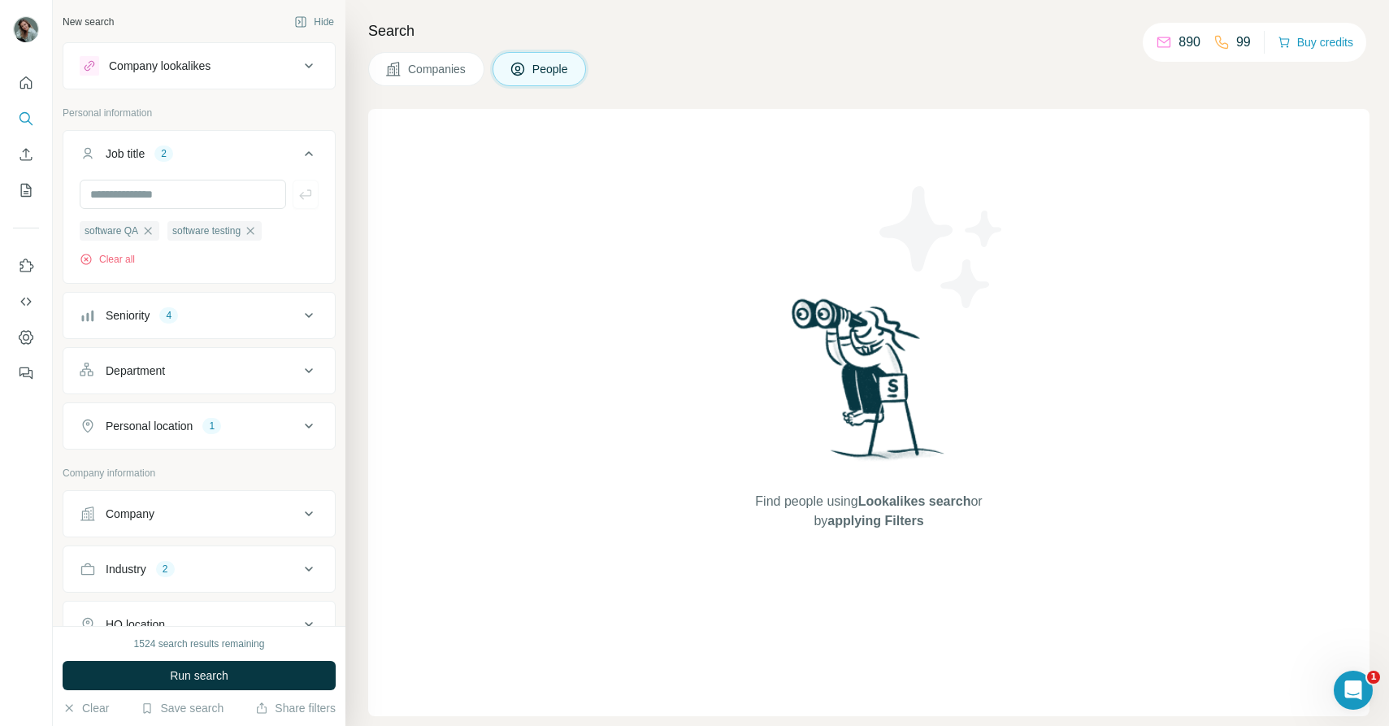
click at [211, 160] on div "Job title 2" at bounding box center [190, 154] width 220 height 16
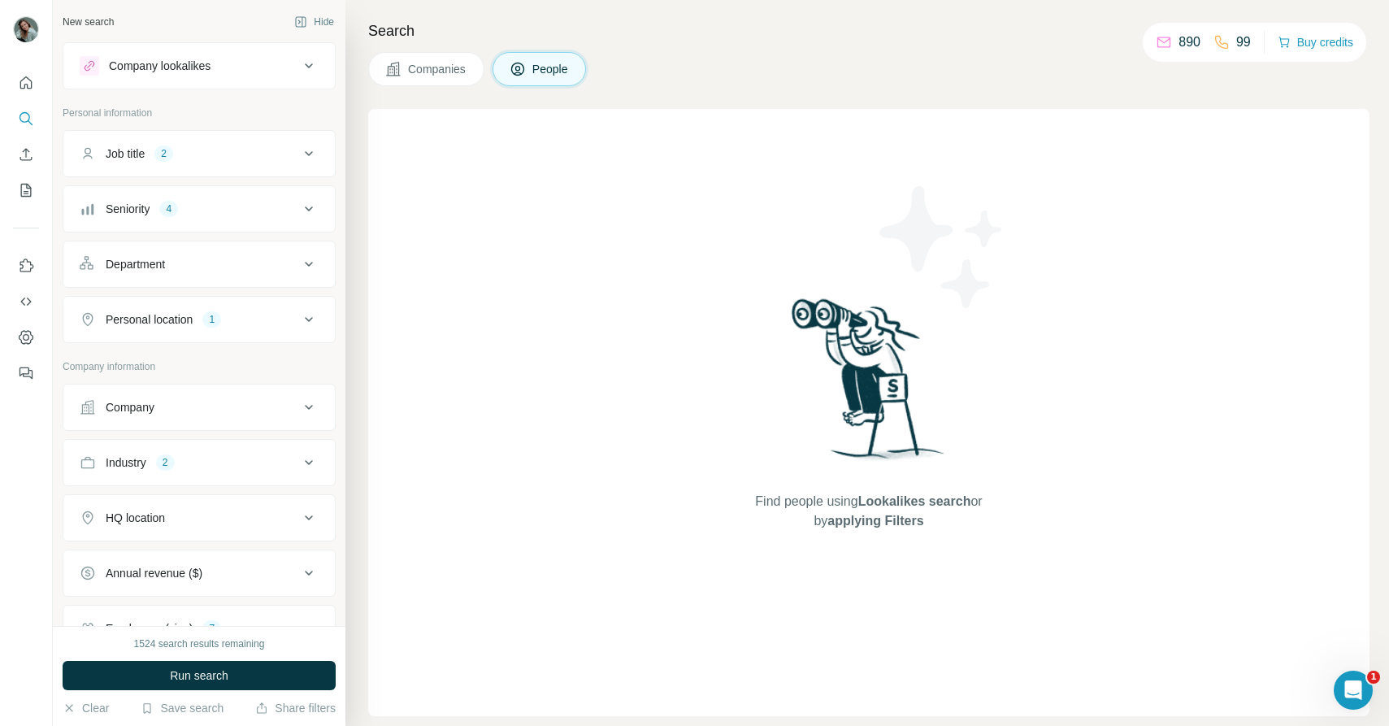
click at [208, 228] on div "Seniority 4" at bounding box center [199, 208] width 273 height 47
click at [218, 221] on button "Seniority 4" at bounding box center [199, 208] width 272 height 39
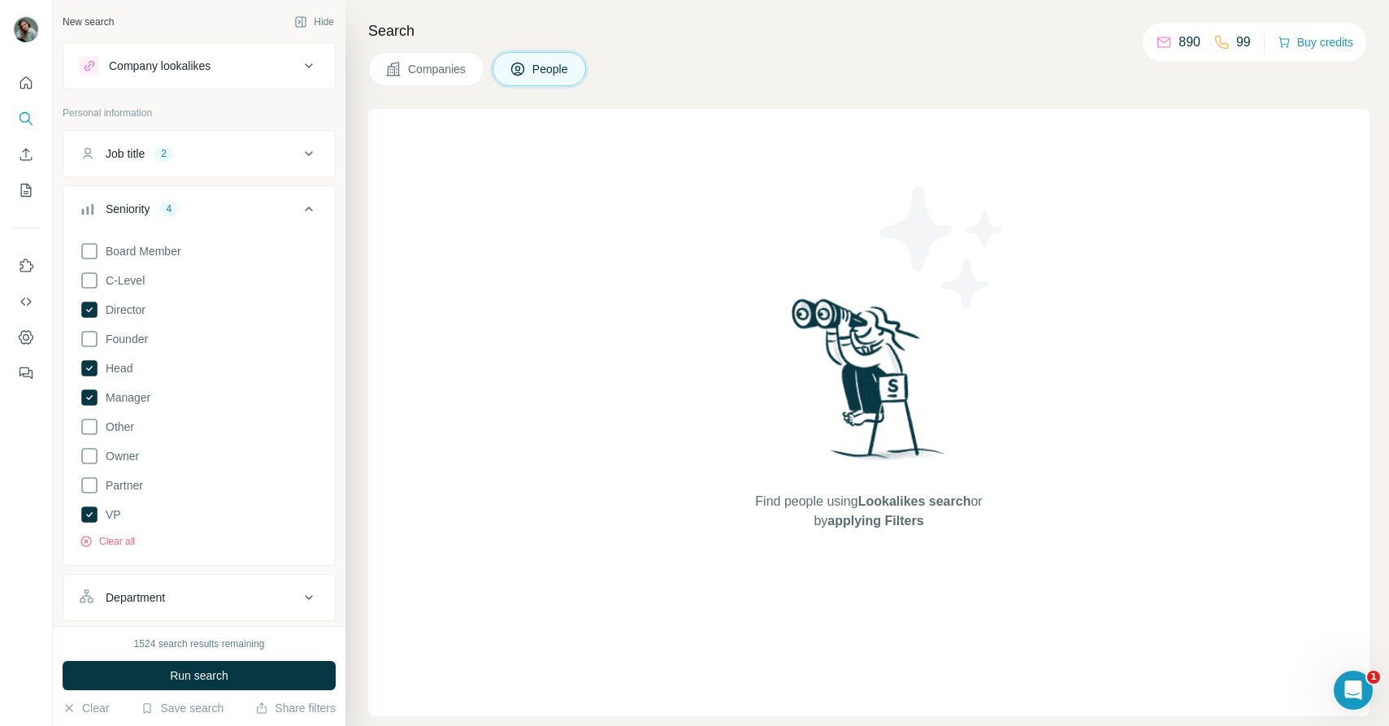
click at [293, 144] on button "Job title 2" at bounding box center [199, 153] width 272 height 39
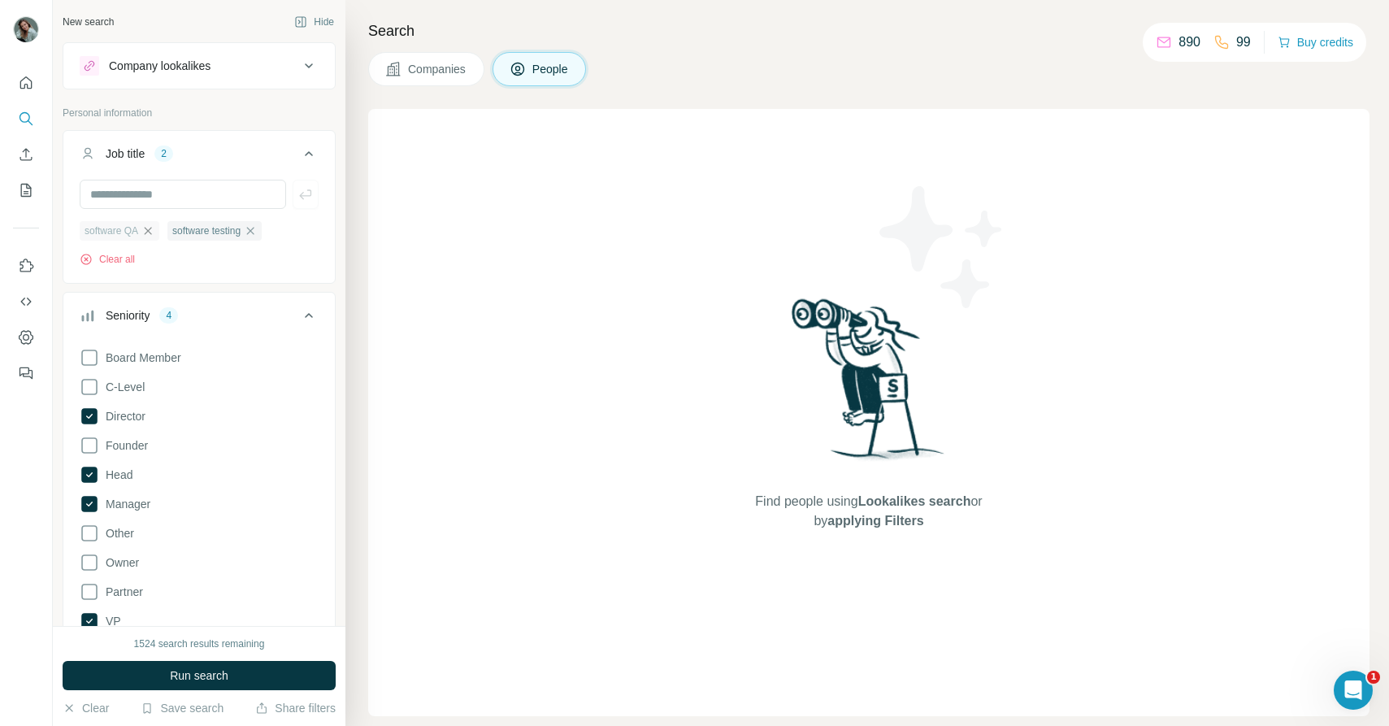
click at [153, 233] on icon "button" at bounding box center [147, 230] width 13 height 13
click at [168, 235] on icon "button" at bounding box center [162, 230] width 13 height 13
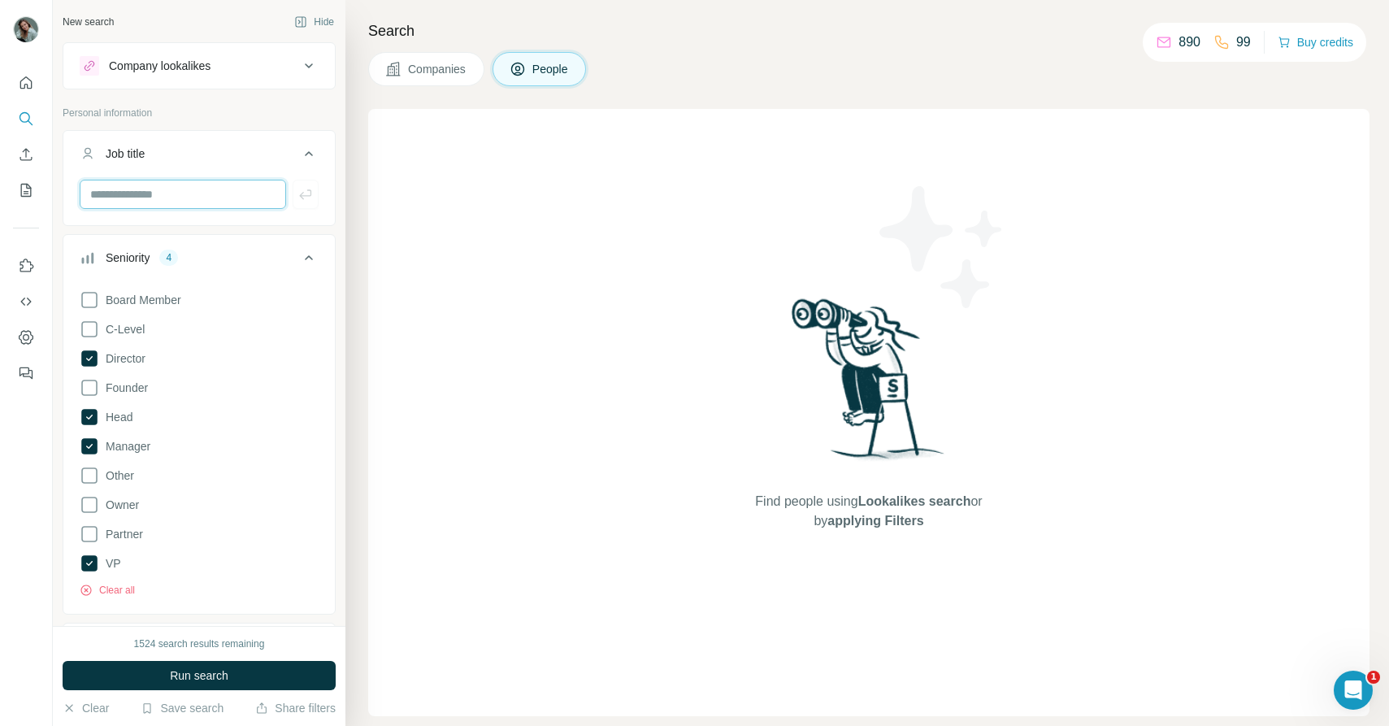
click at [154, 197] on input "text" at bounding box center [183, 194] width 207 height 29
type input "**********"
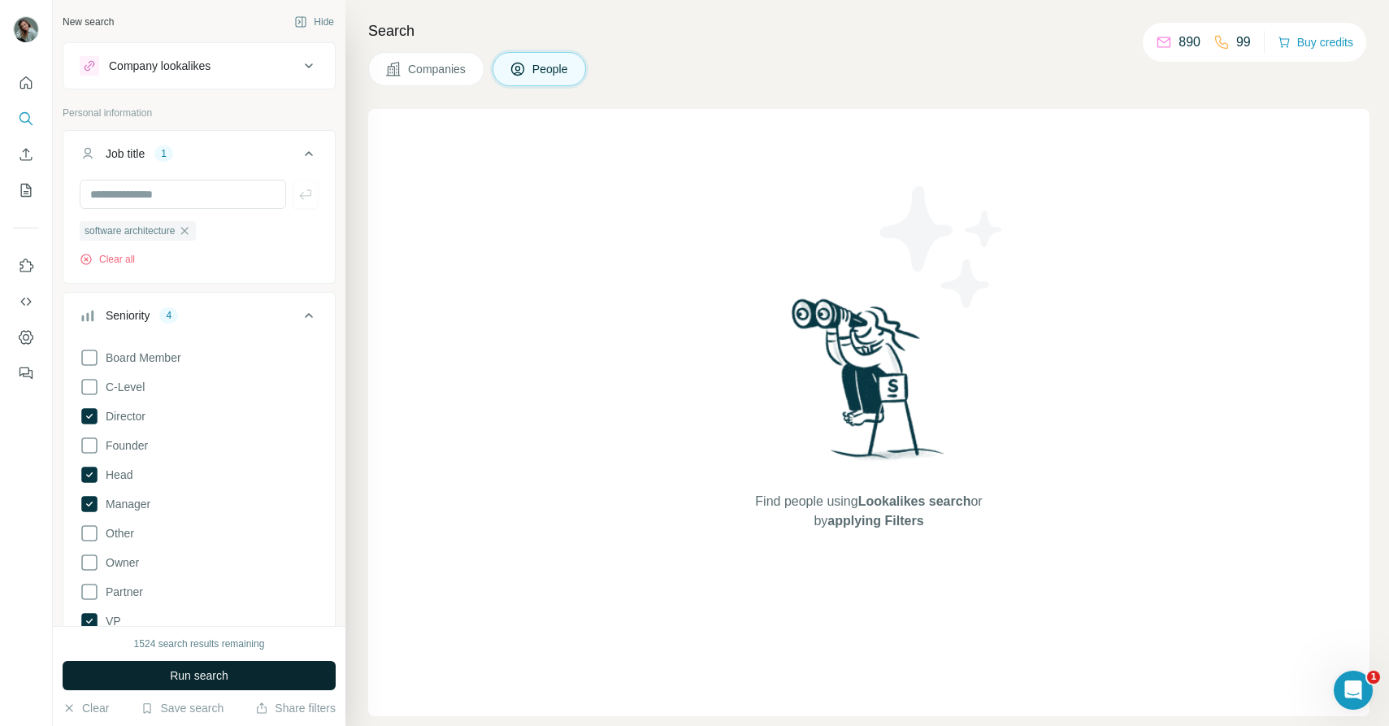
click at [254, 678] on button "Run search" at bounding box center [199, 675] width 273 height 29
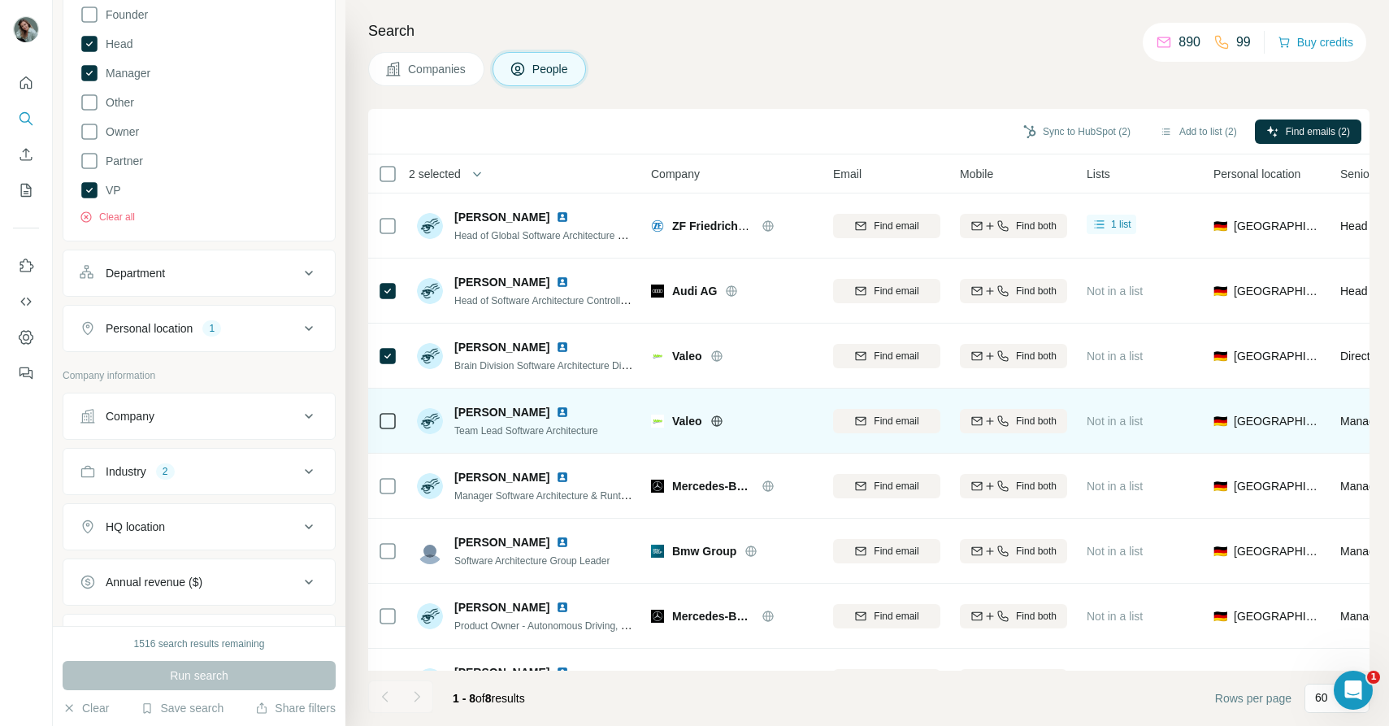
click at [391, 429] on icon at bounding box center [388, 421] width 20 height 20
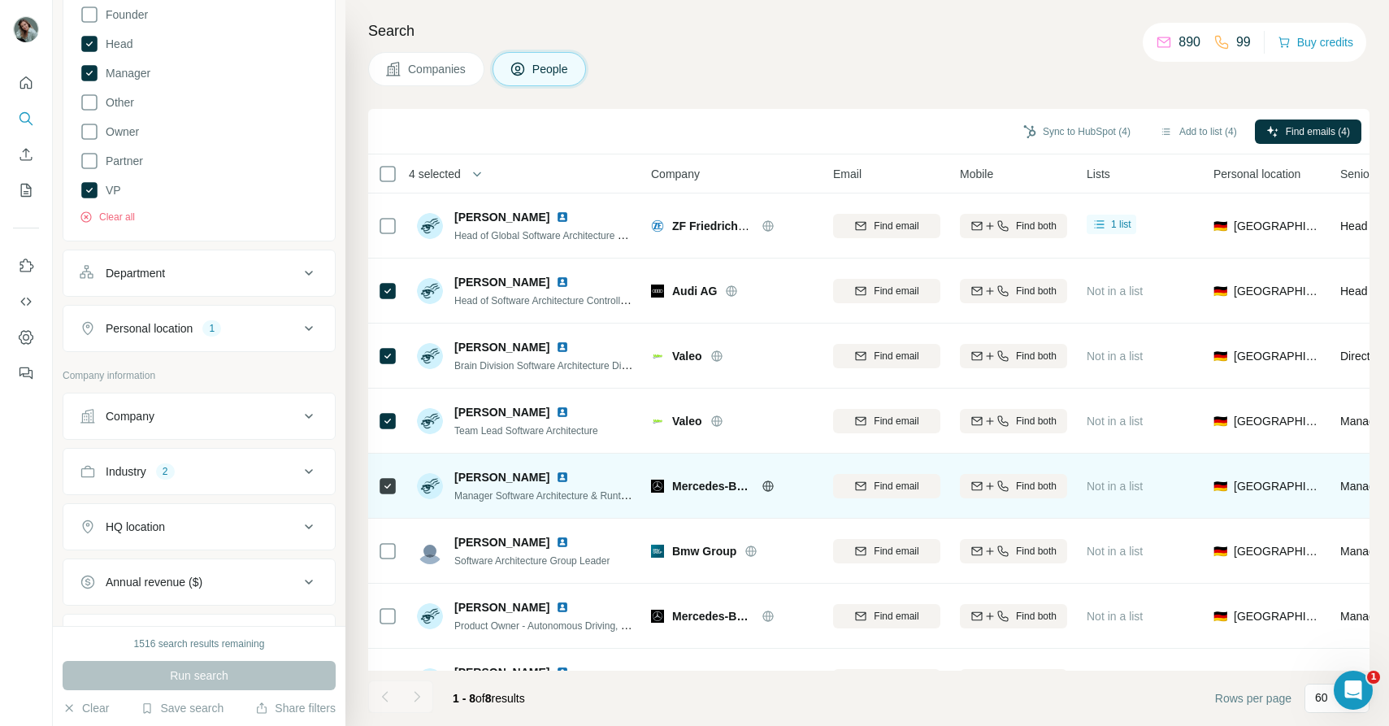
scroll to position [43, 0]
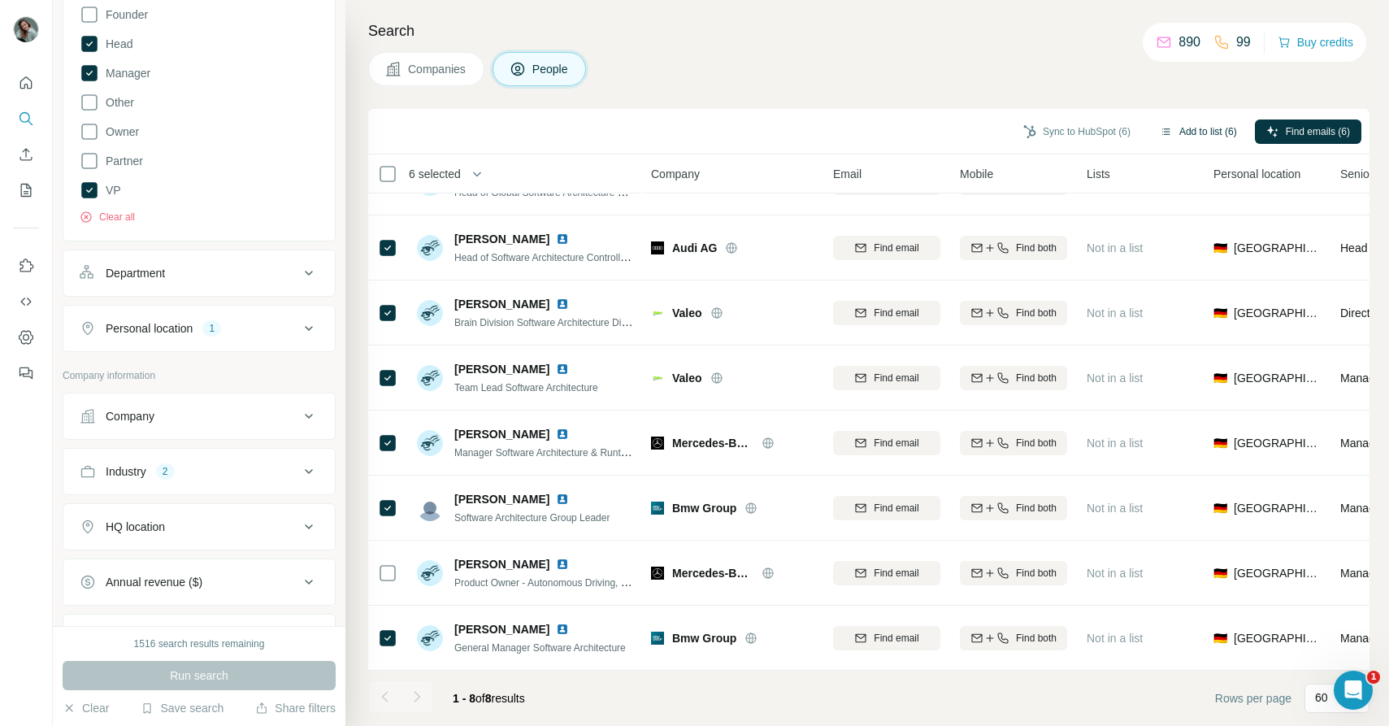
click at [1185, 136] on button "Add to list (6)" at bounding box center [1199, 132] width 100 height 24
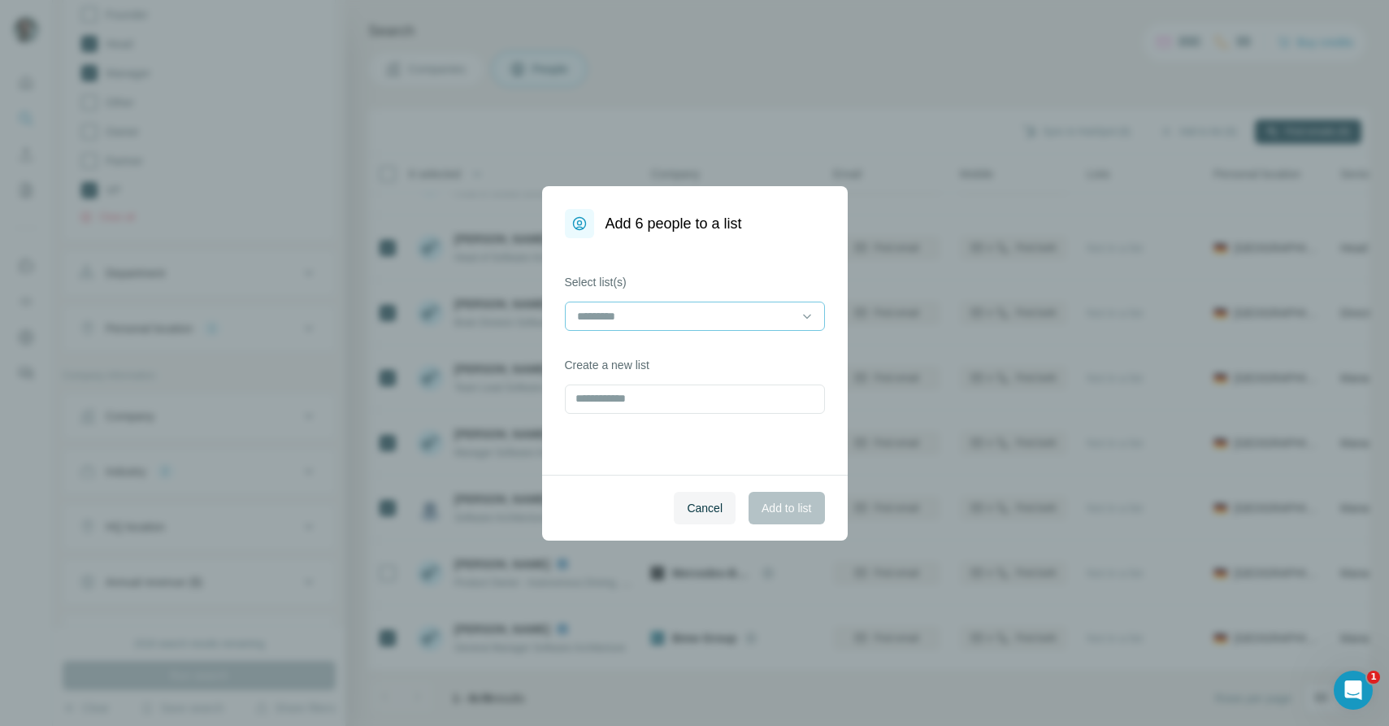
click at [712, 318] on input at bounding box center [686, 316] width 220 height 18
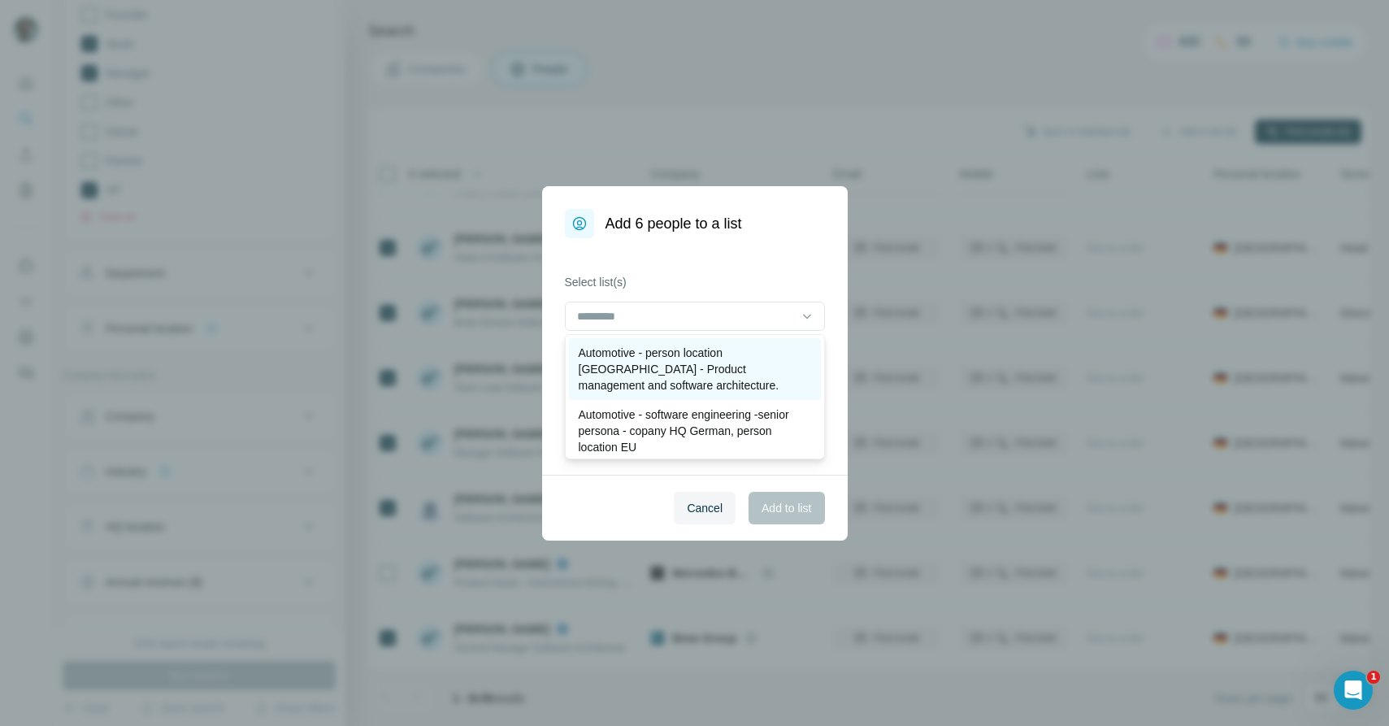
click at [724, 370] on p "Automotive - person location Germany - Product management and software architec…" at bounding box center [695, 369] width 233 height 49
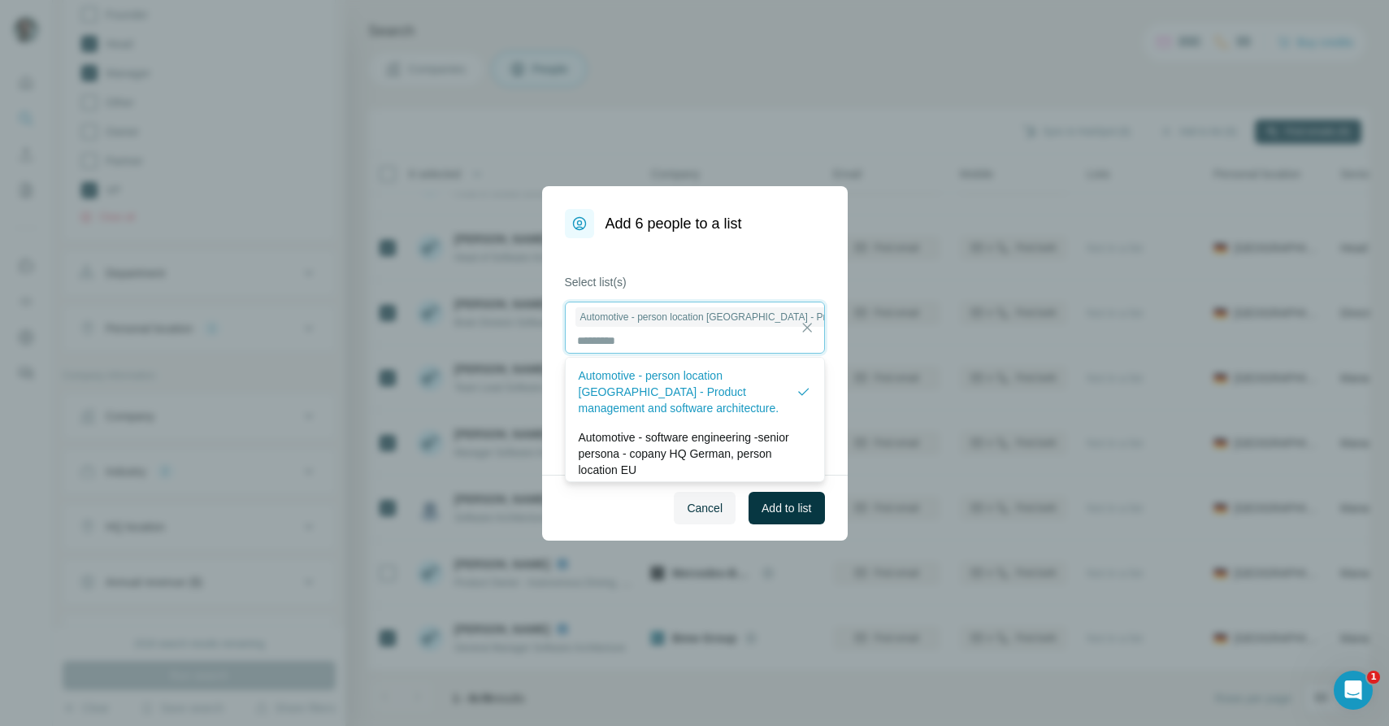
scroll to position [2, 0]
click at [794, 507] on span "Add to list" at bounding box center [787, 508] width 50 height 16
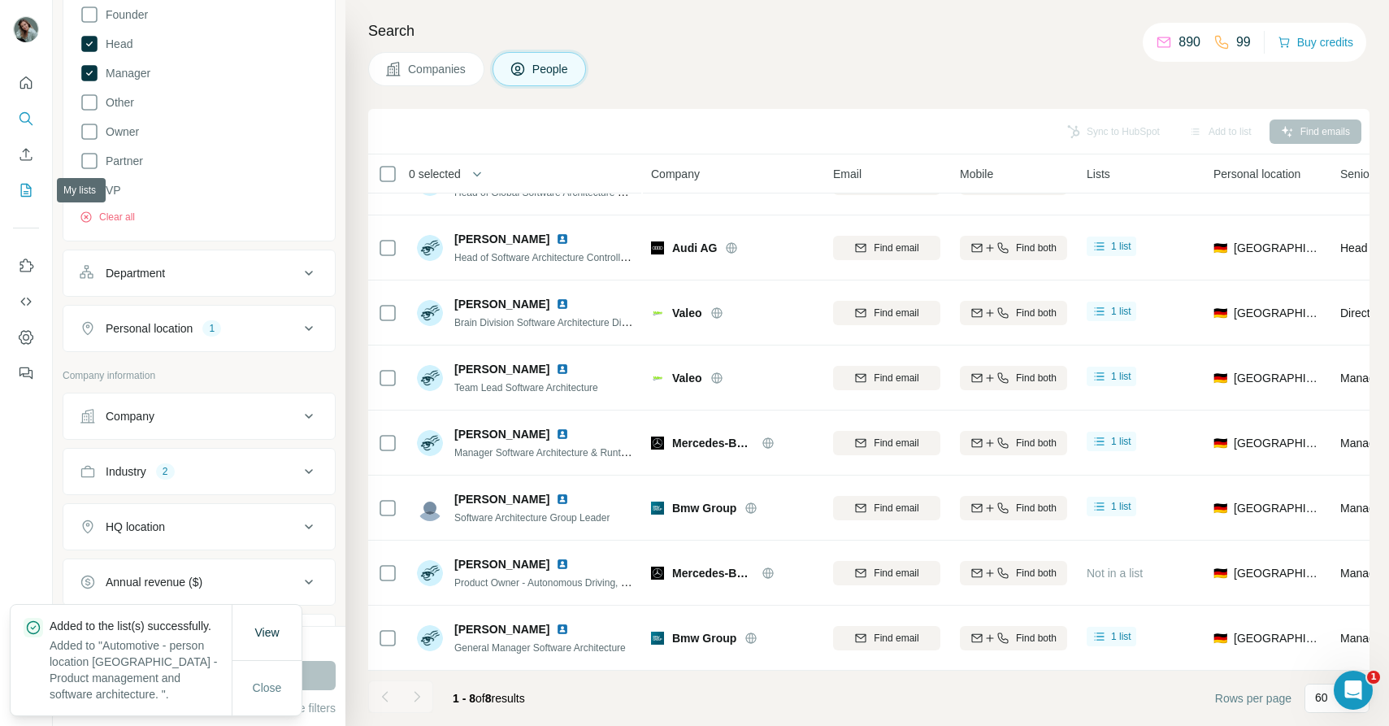
click at [24, 192] on icon "My lists" at bounding box center [26, 190] width 16 height 16
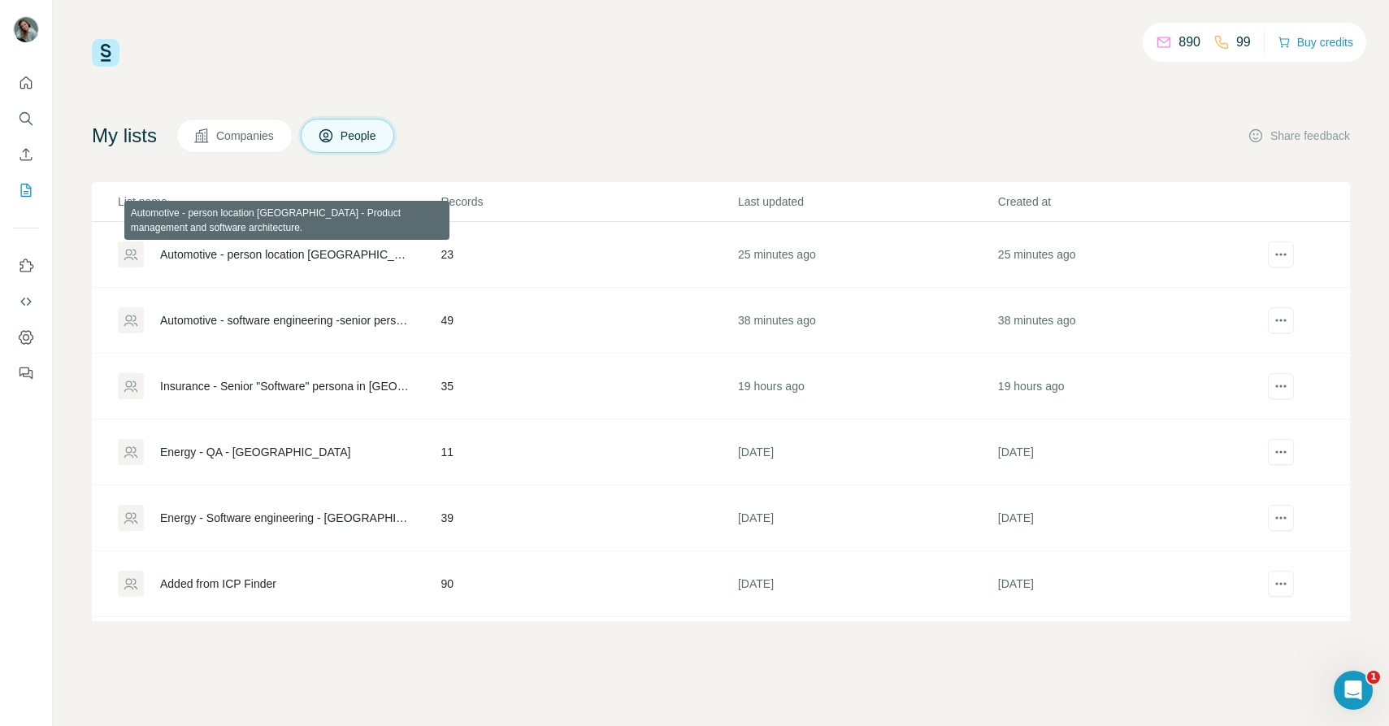
click at [320, 254] on div "Automotive - person location Germany - Product management and software architec…" at bounding box center [286, 254] width 253 height 16
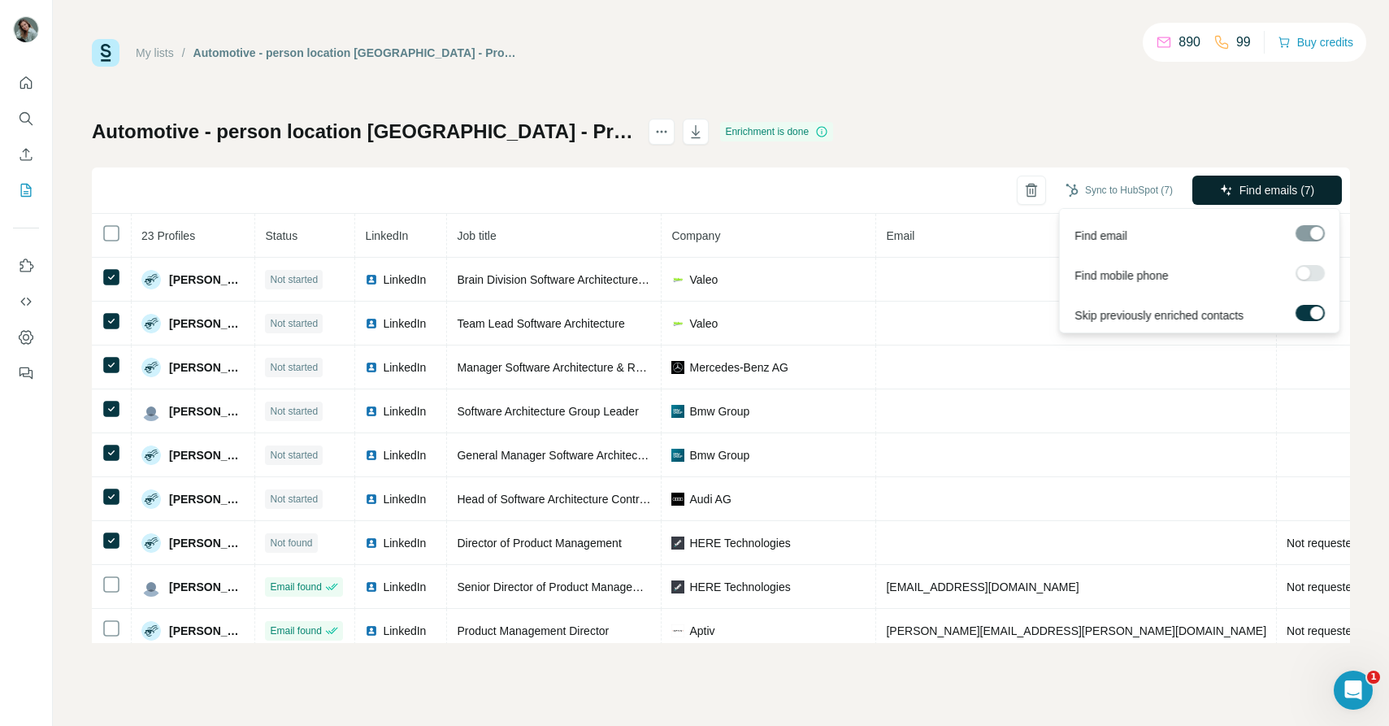
click at [1257, 190] on span "Find emails (7)" at bounding box center [1278, 190] width 76 height 16
